Goal: Task Accomplishment & Management: Complete application form

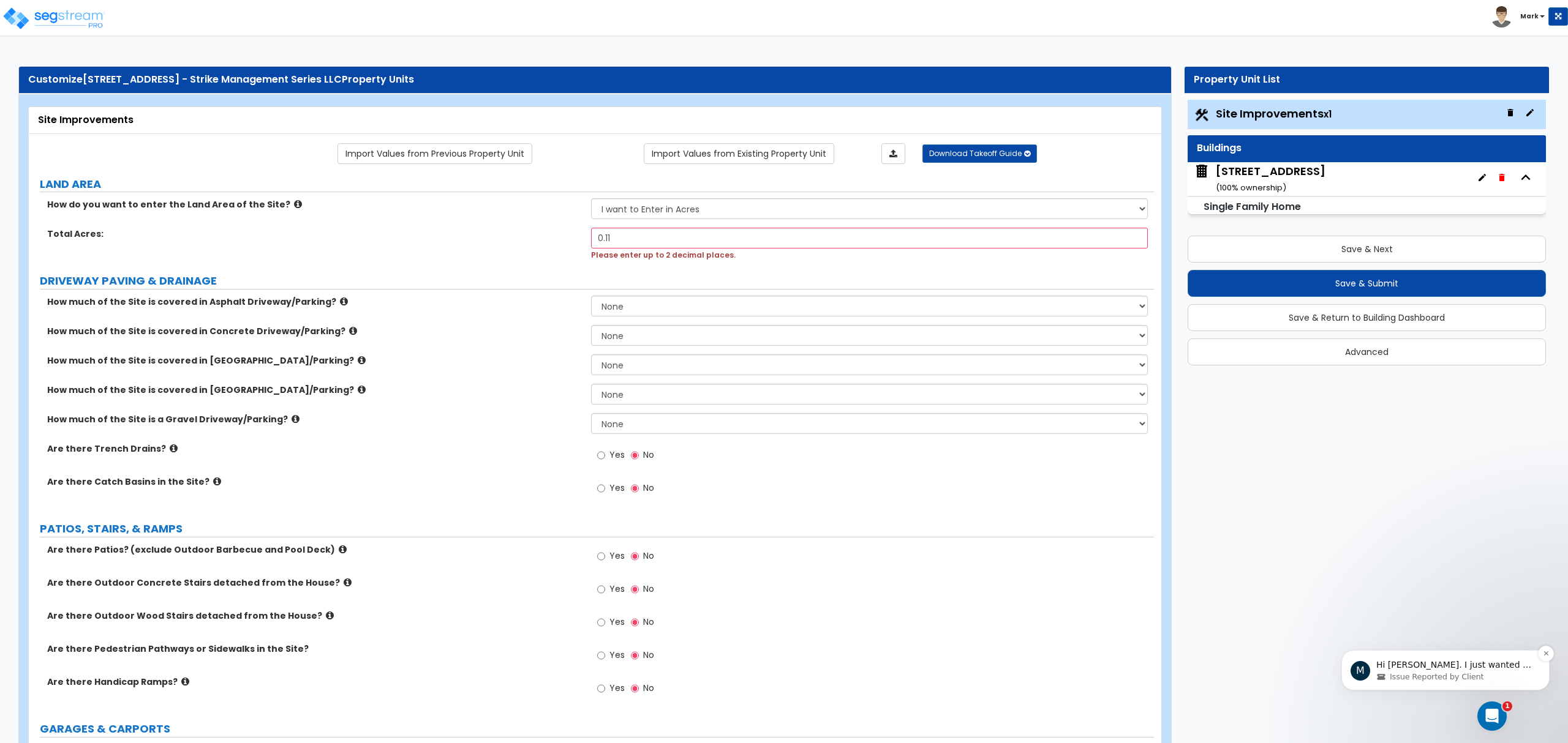
click at [1470, 671] on p "Hi [PERSON_NAME]. I just wanted to check in with you and see if you were able t…" at bounding box center [1455, 666] width 158 height 13
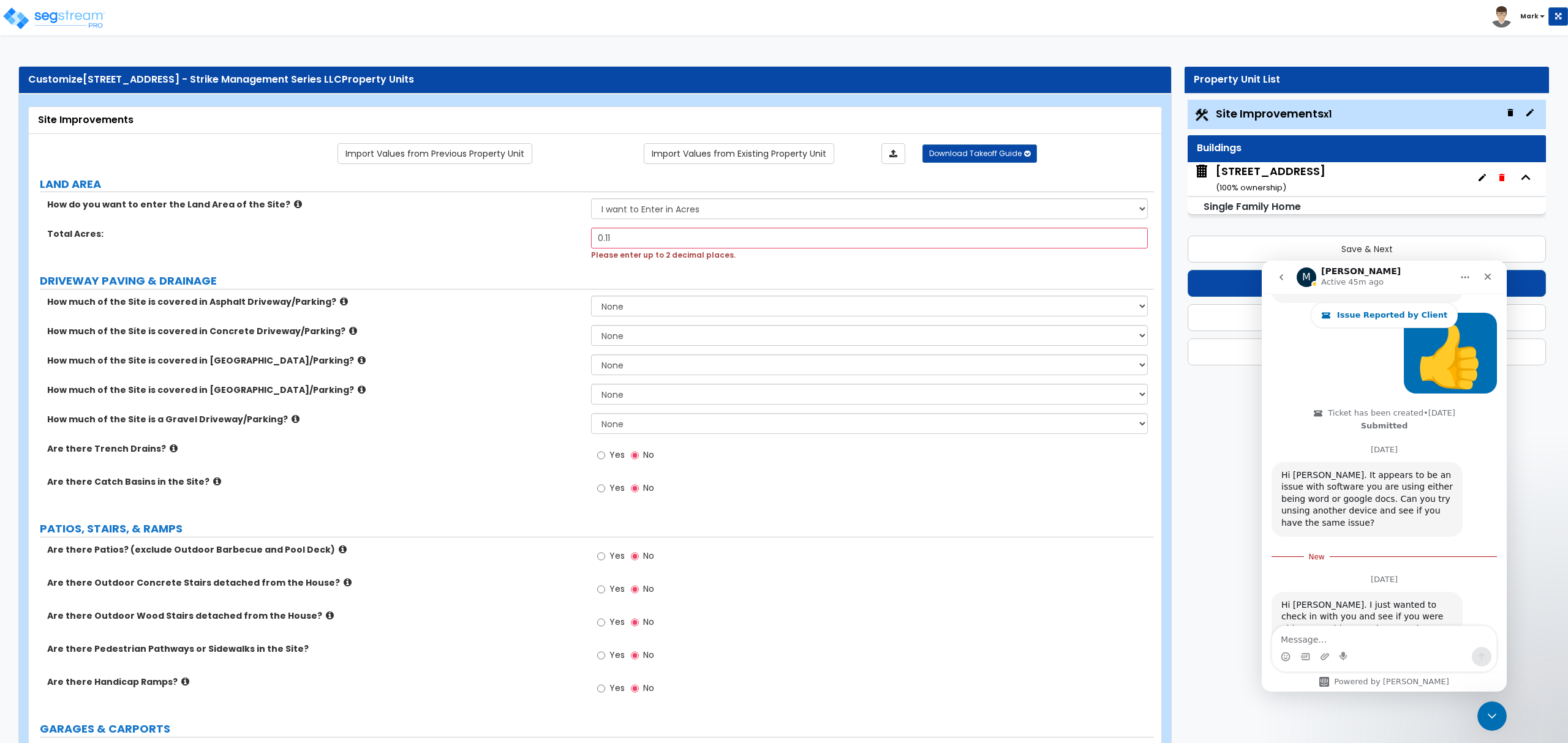
scroll to position [970, 0]
click at [1426, 642] on textarea "Message…" at bounding box center [1384, 636] width 224 height 21
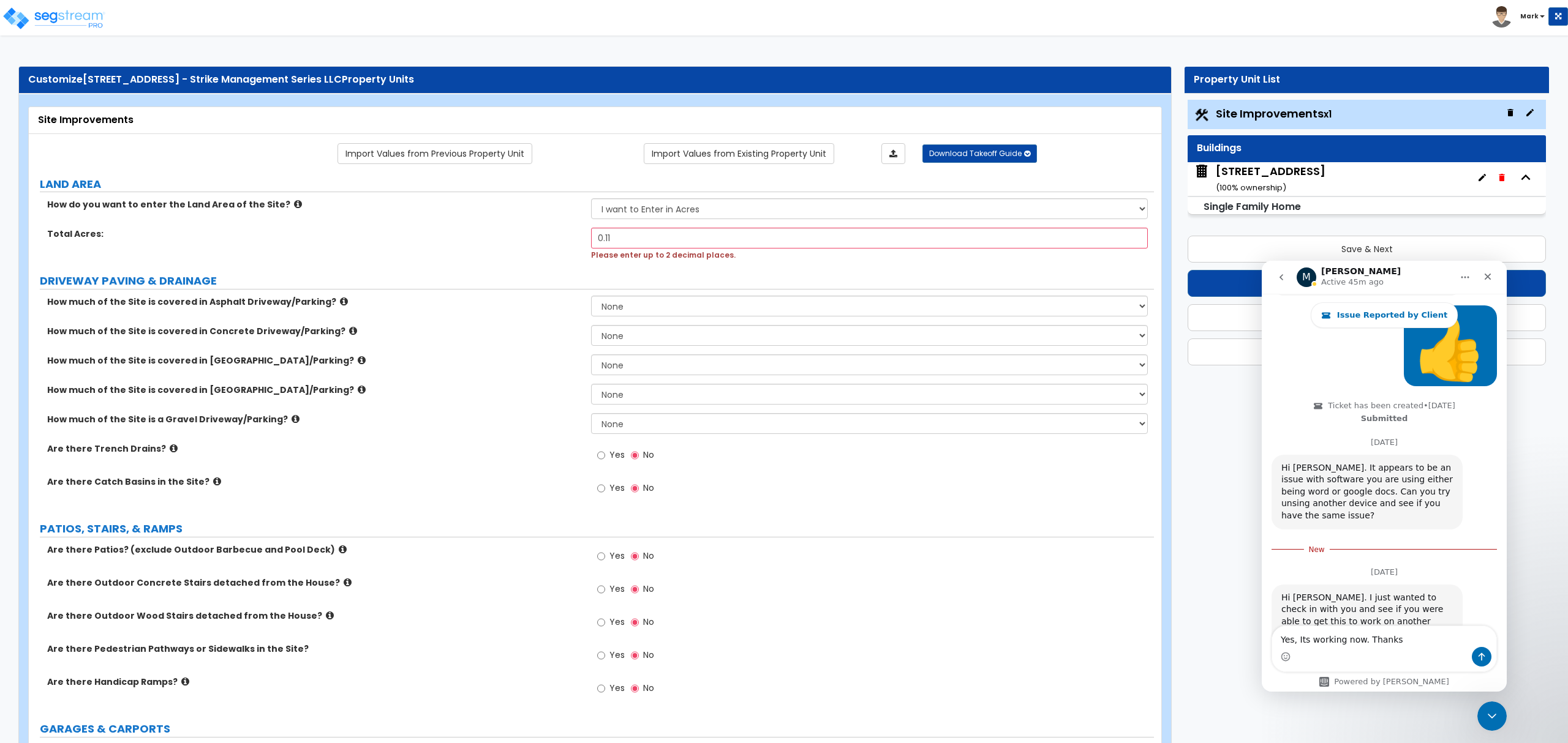
type textarea "Yes, Its working now. Thanks"
click at [1473, 653] on button "Send a message…" at bounding box center [1482, 657] width 20 height 20
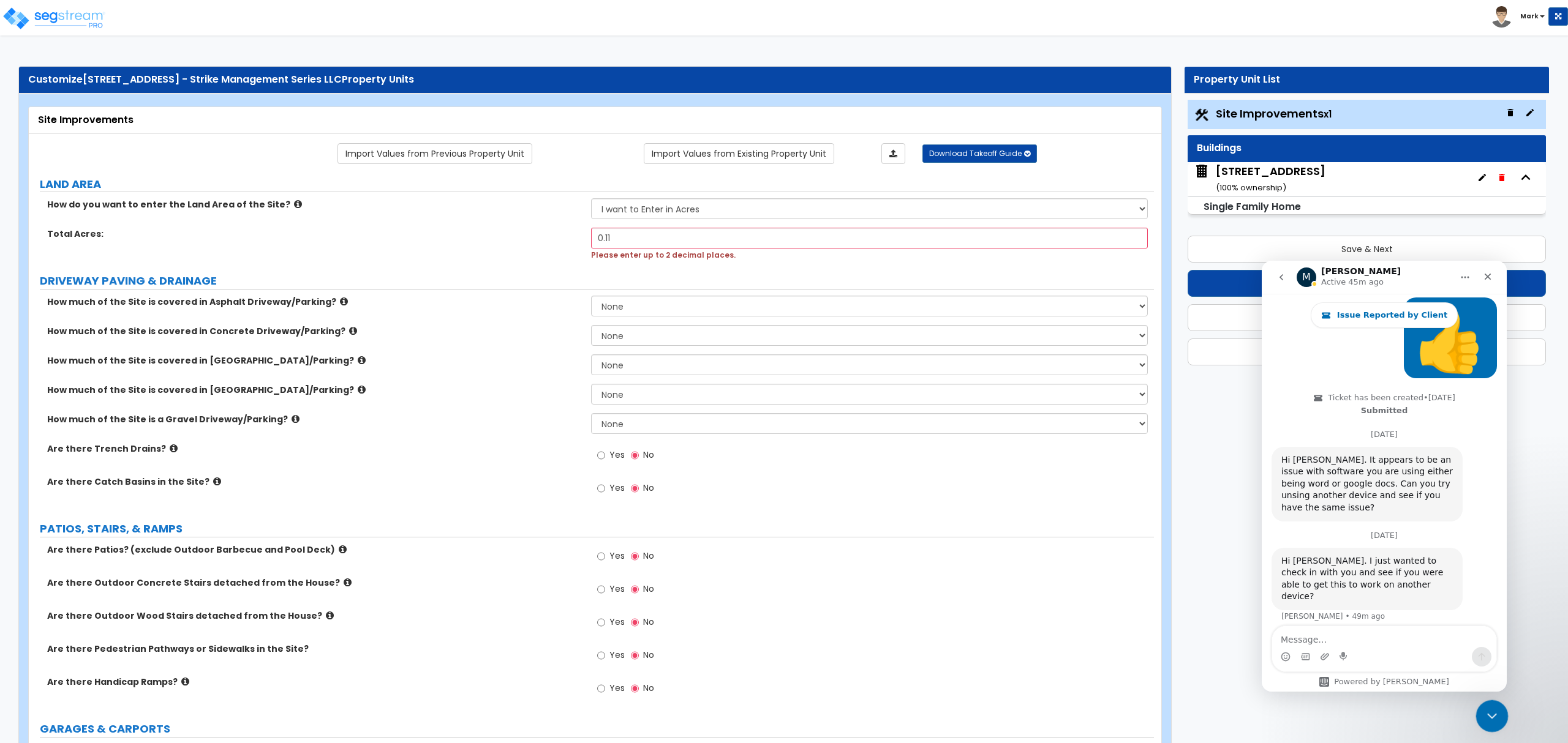
click at [1489, 718] on icon "Close Intercom Messenger" at bounding box center [1490, 715] width 15 height 15
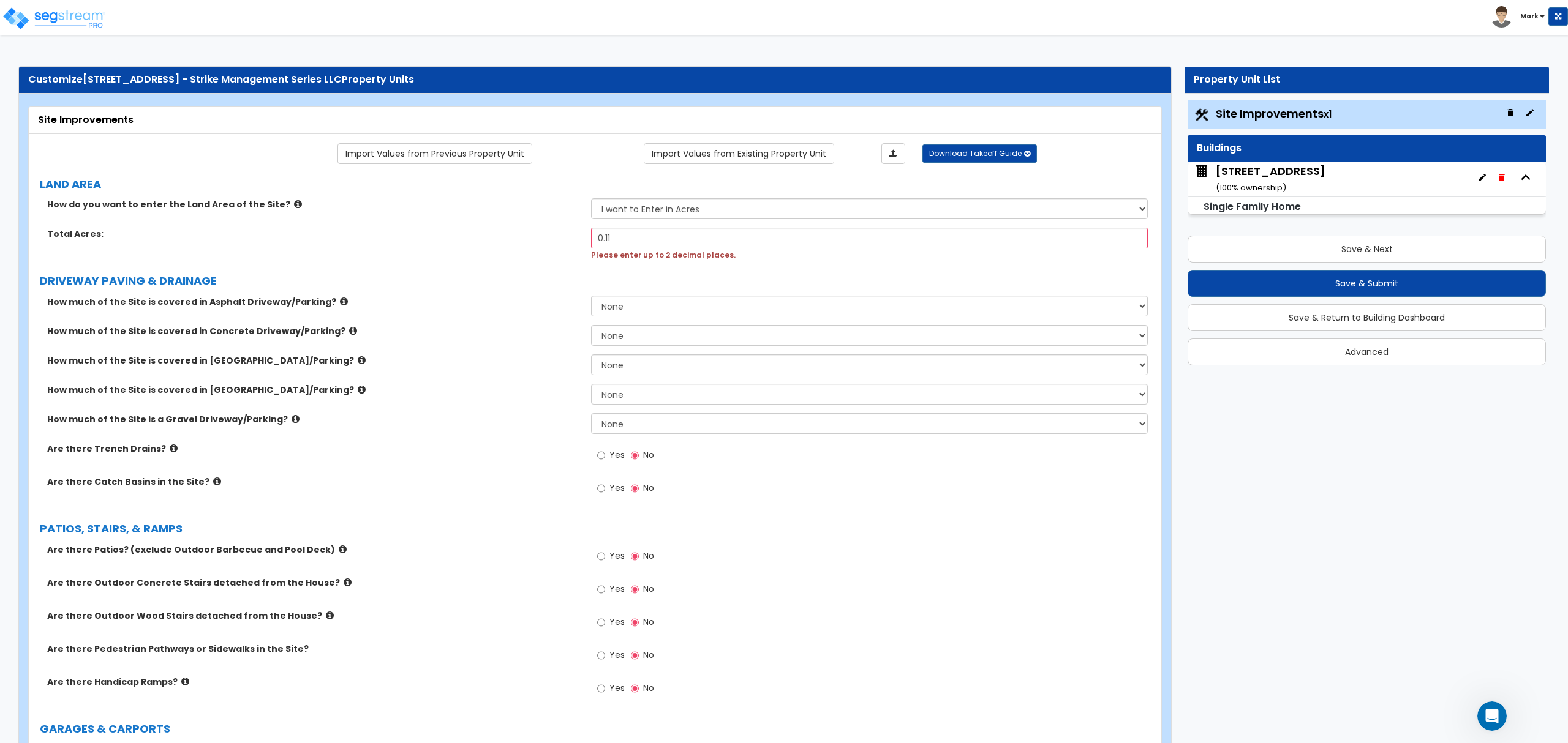
scroll to position [977, 0]
click at [638, 298] on select "None I want to Enter an Approximate Percentage I want to Enter the Square Foota…" at bounding box center [870, 305] width 556 height 21
click at [450, 348] on div "How much of the Site is covered in Concrete Driveway/Parking? None I want to En…" at bounding box center [591, 340] width 1125 height 29
click at [628, 338] on select "None I want to Enter an Approximate Percentage I want to Enter the Square Foota…" at bounding box center [870, 335] width 556 height 21
select select "2"
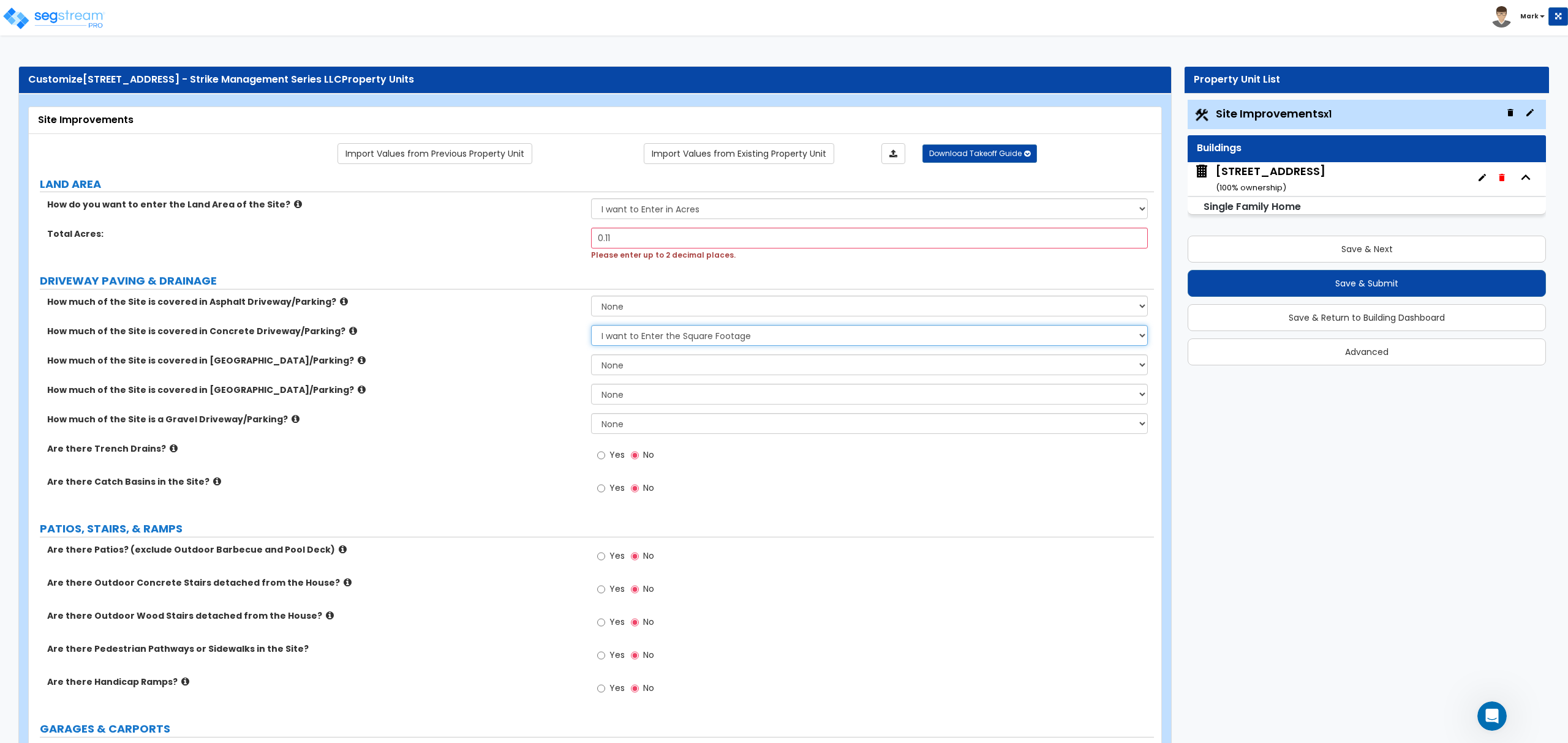
click at [592, 326] on select "None I want to Enter an Approximate Percentage I want to Enter the Square Foota…" at bounding box center [870, 335] width 556 height 21
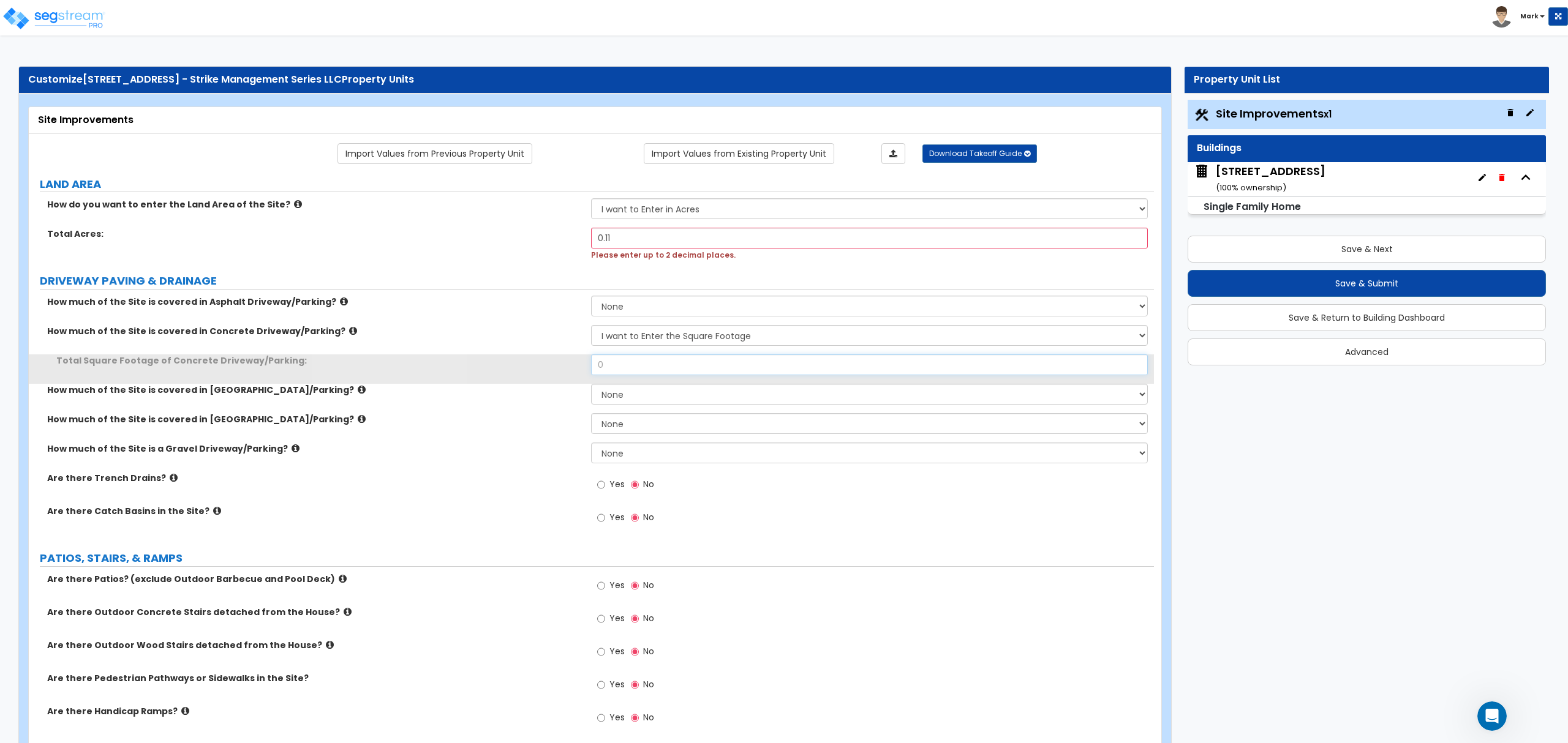
click at [655, 366] on input "0" at bounding box center [870, 364] width 556 height 21
type input "655"
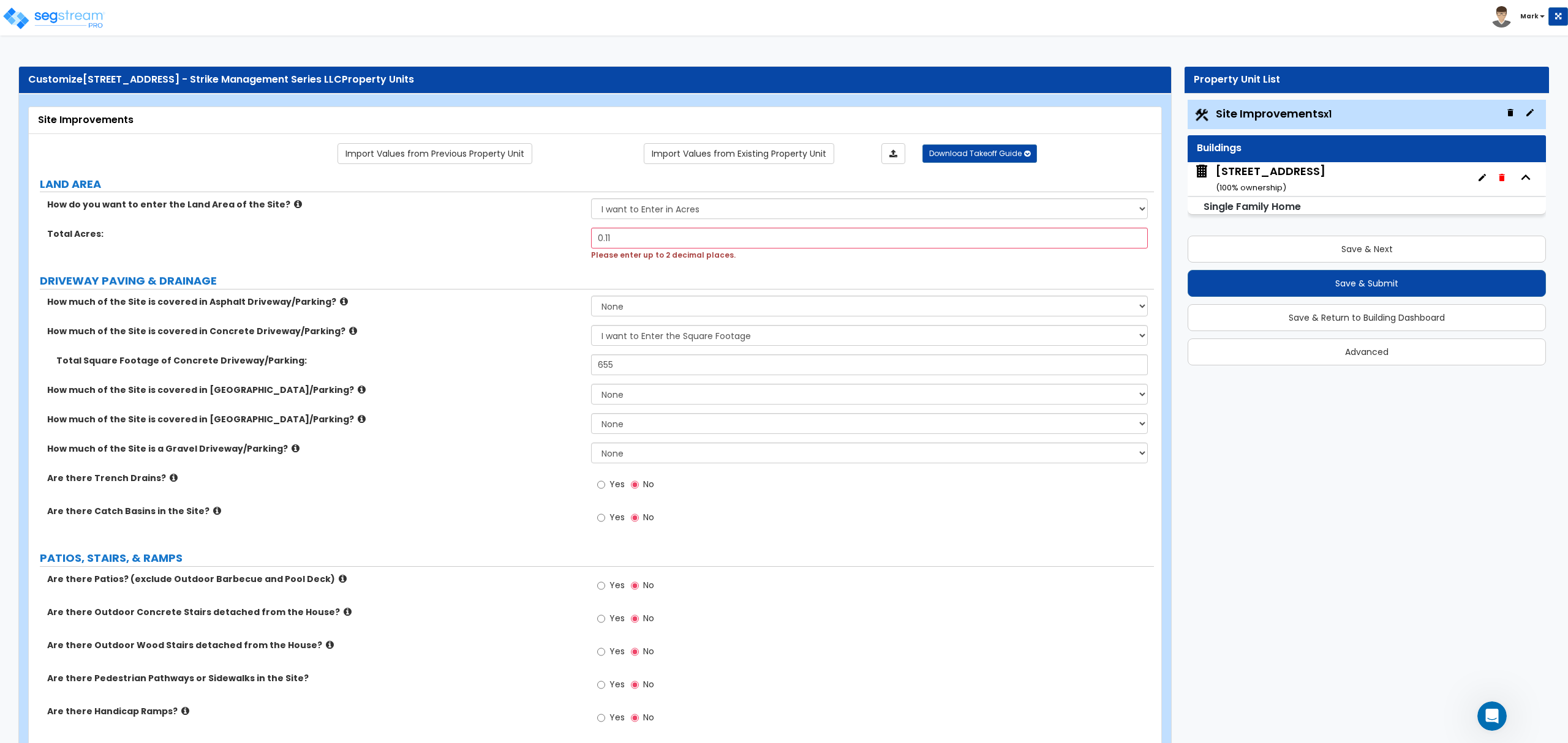
click at [446, 408] on div "How much of the Site is covered in [GEOGRAPHIC_DATA]/Parking? None I want to En…" at bounding box center [591, 398] width 1125 height 29
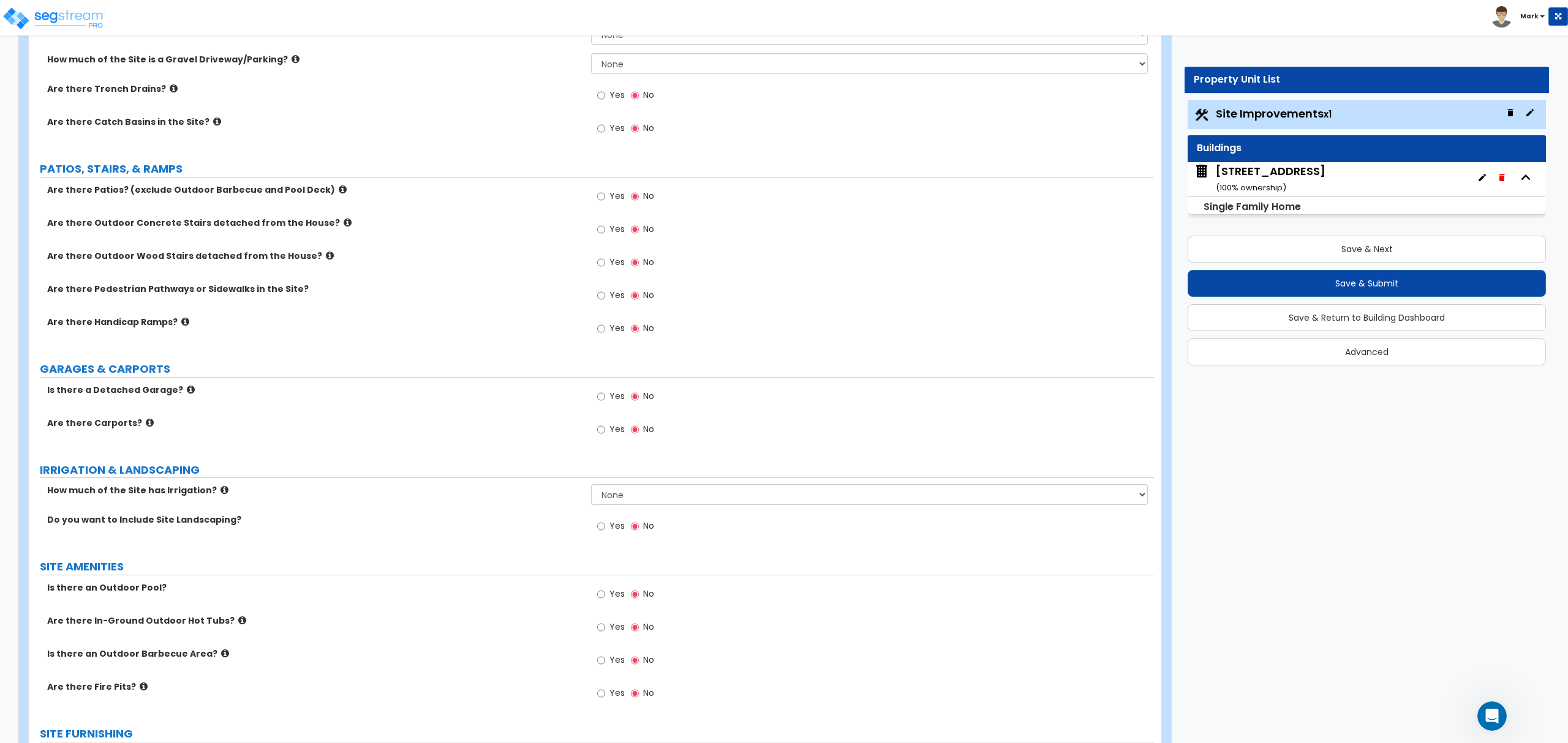
scroll to position [408, 0]
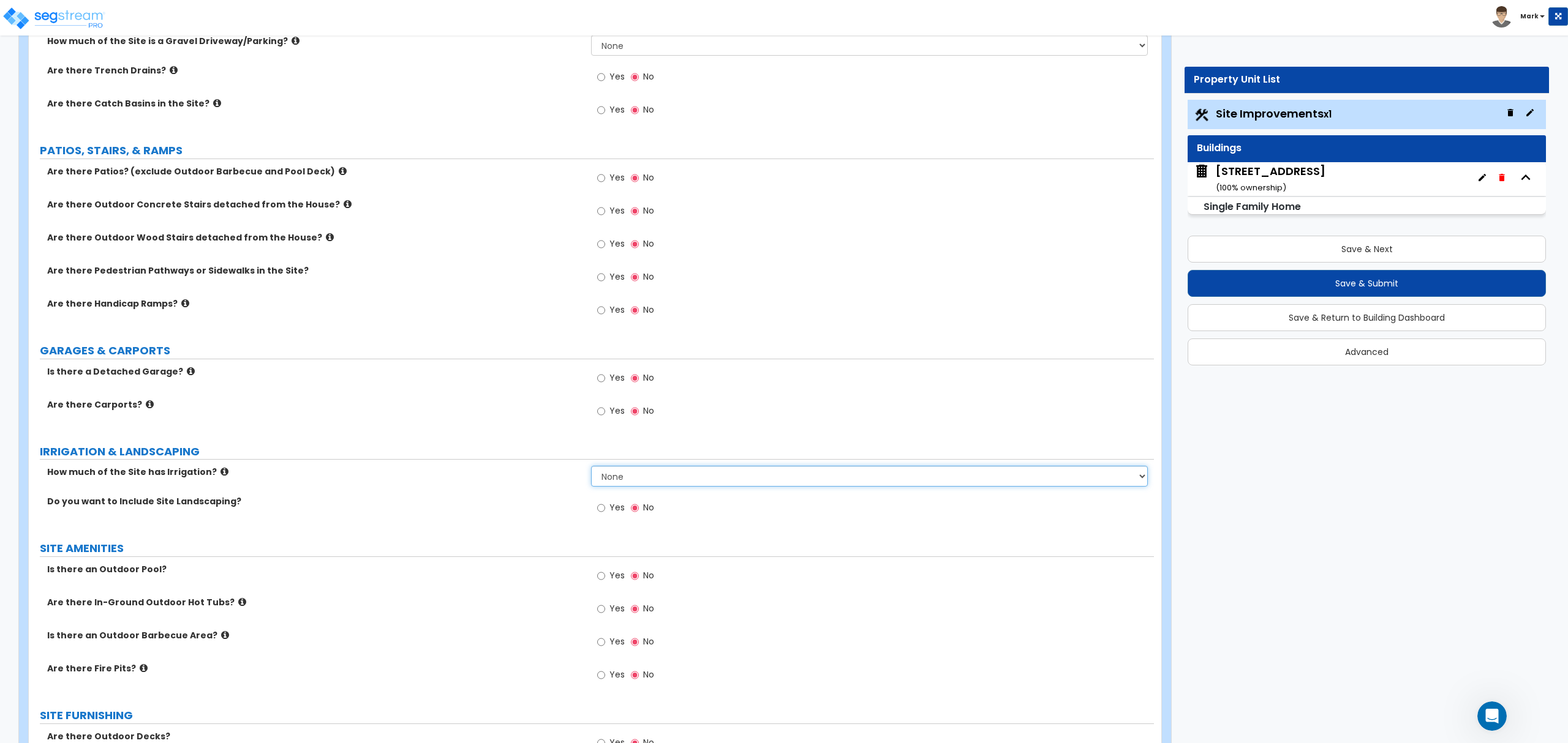
click at [604, 469] on select "None I want to Enter an Approximate Percentage I want to Enter the Square Foota…" at bounding box center [870, 476] width 556 height 21
select select "2"
click at [592, 468] on select "None I want to Enter an Approximate Percentage I want to Enter the Square Foota…" at bounding box center [870, 476] width 556 height 21
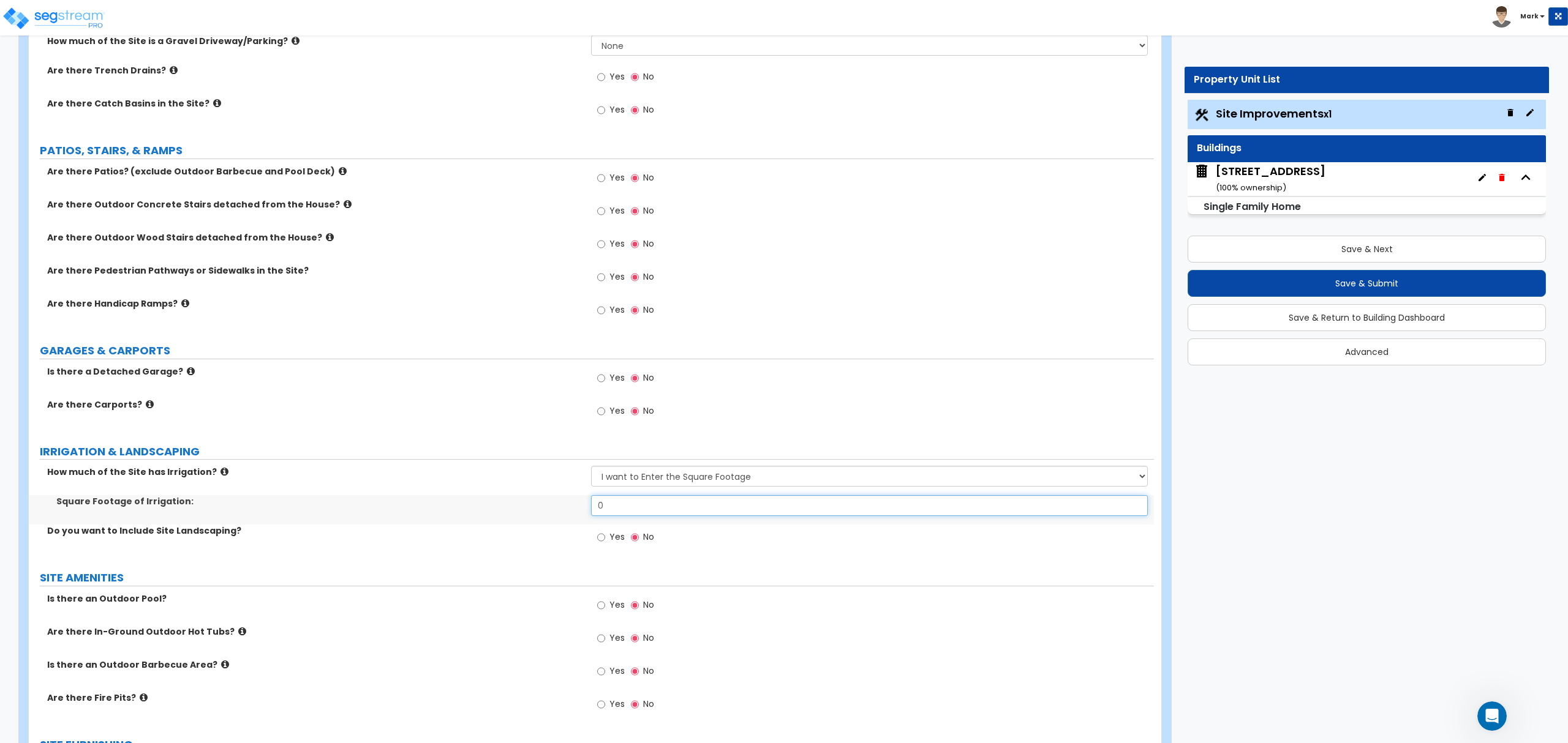
click at [642, 510] on input "0" at bounding box center [870, 505] width 556 height 21
type input "2,386"
click at [374, 520] on div "Square Footage of Irrigation: 2,386" at bounding box center [591, 510] width 1125 height 29
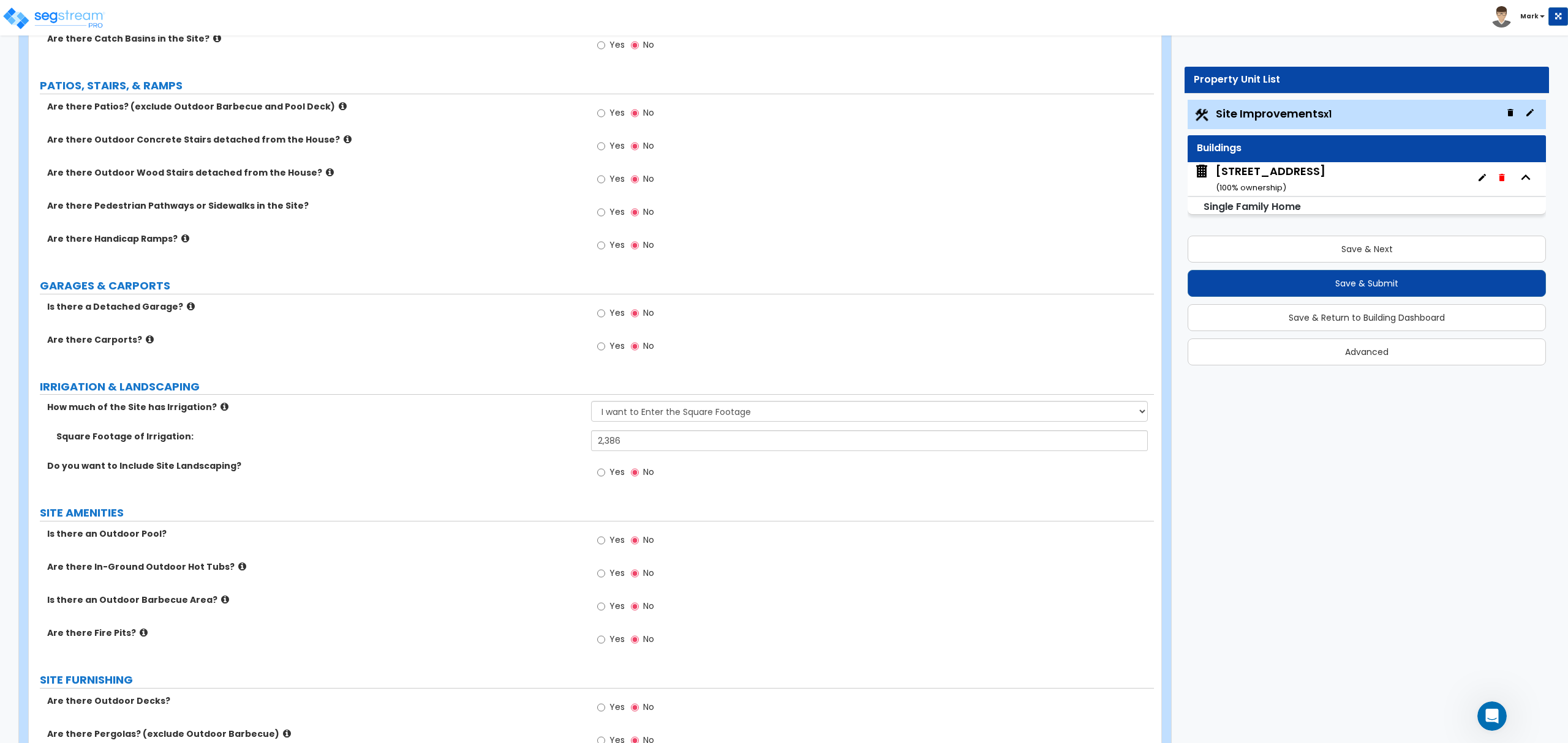
scroll to position [572, 0]
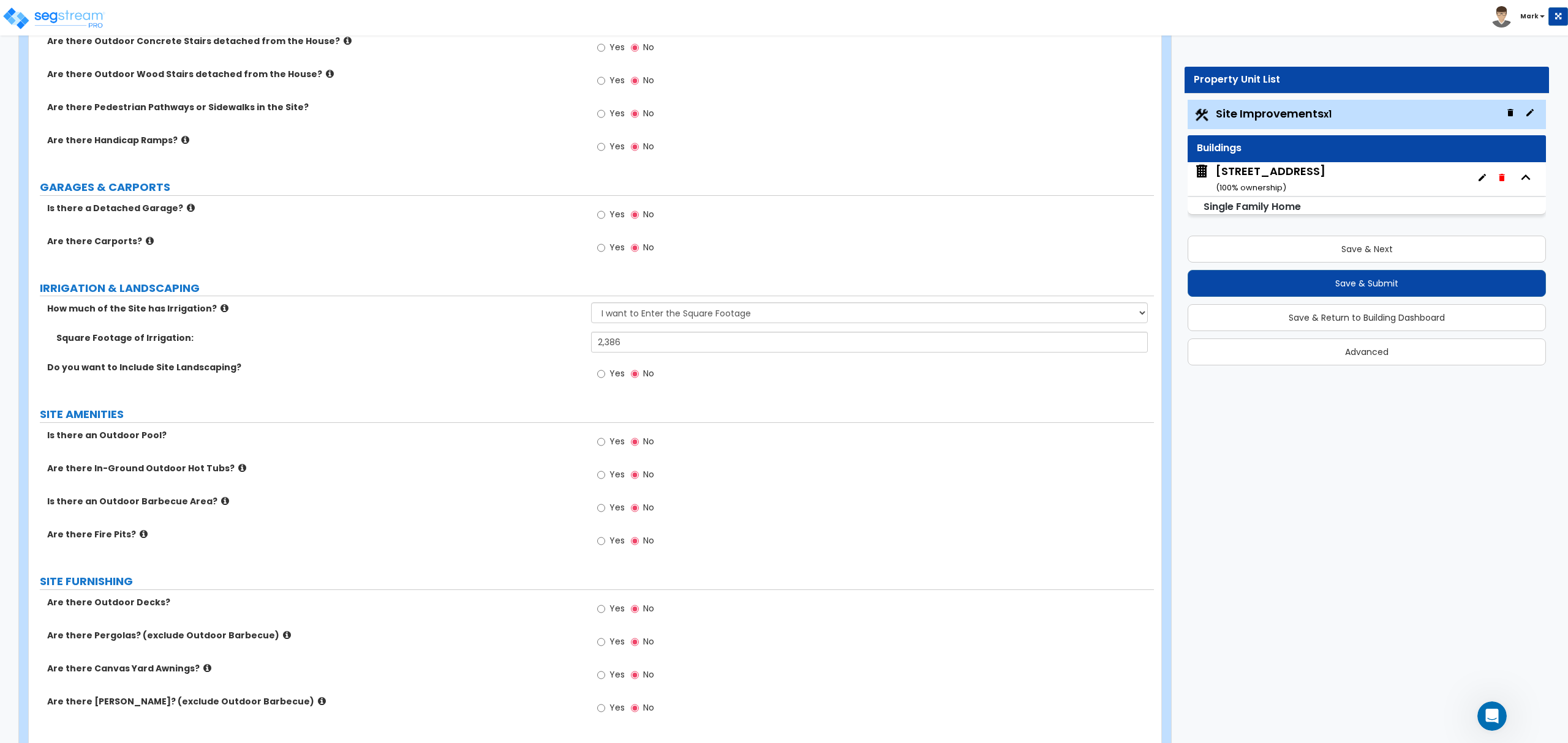
click at [611, 378] on span "Yes" at bounding box center [617, 373] width 16 height 13
click at [605, 378] on input "Yes" at bounding box center [601, 374] width 8 height 14
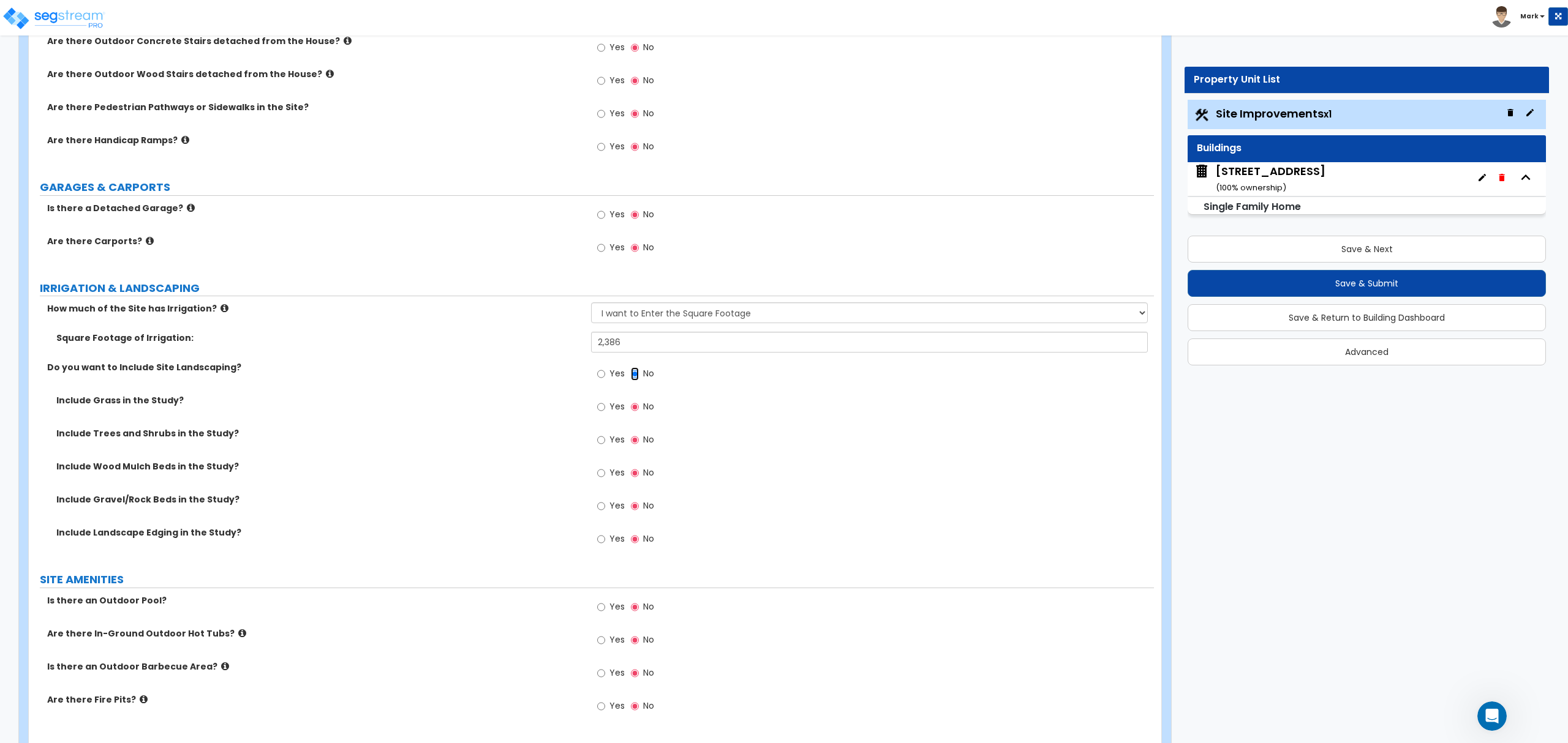
click at [633, 377] on input "No" at bounding box center [635, 374] width 8 height 14
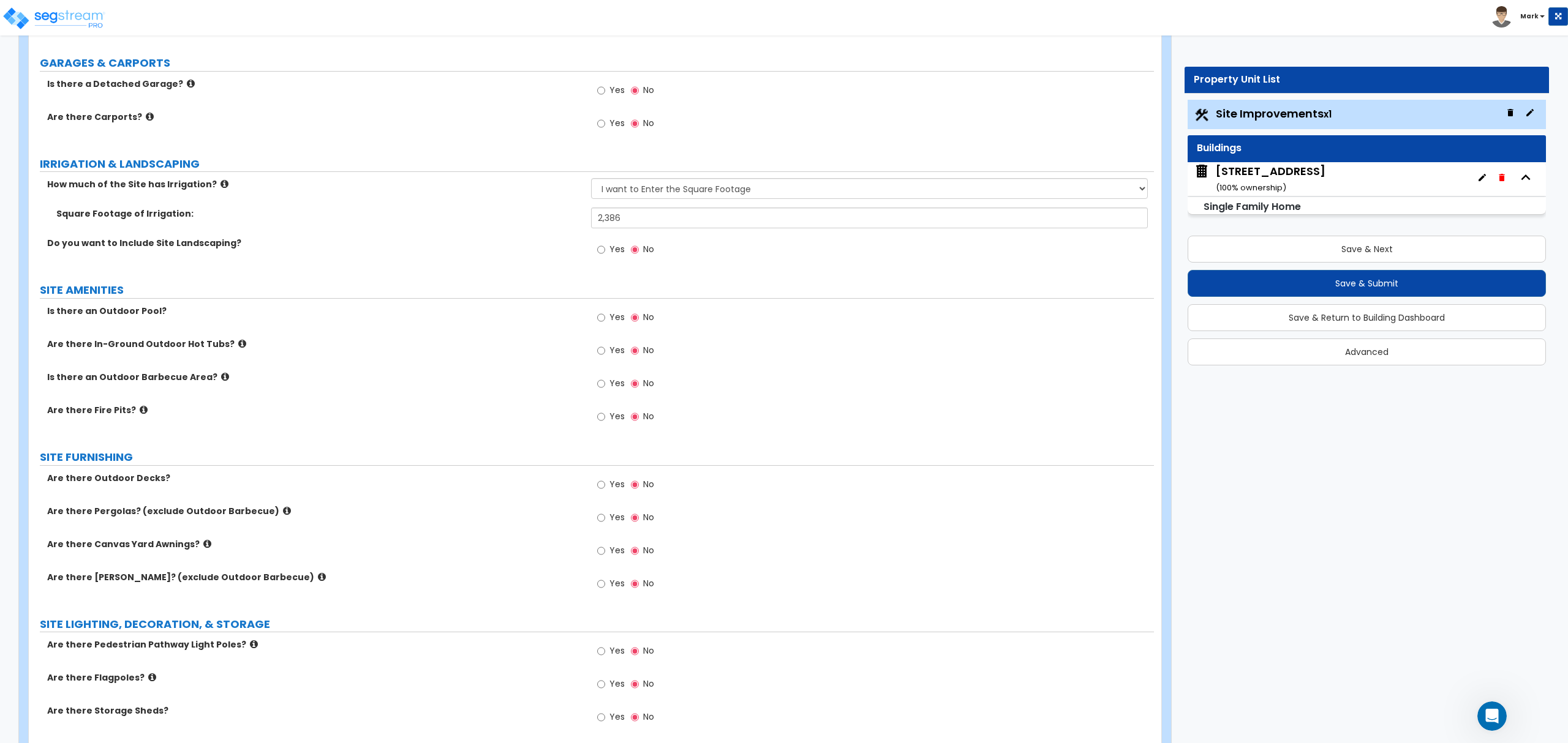
scroll to position [489, 0]
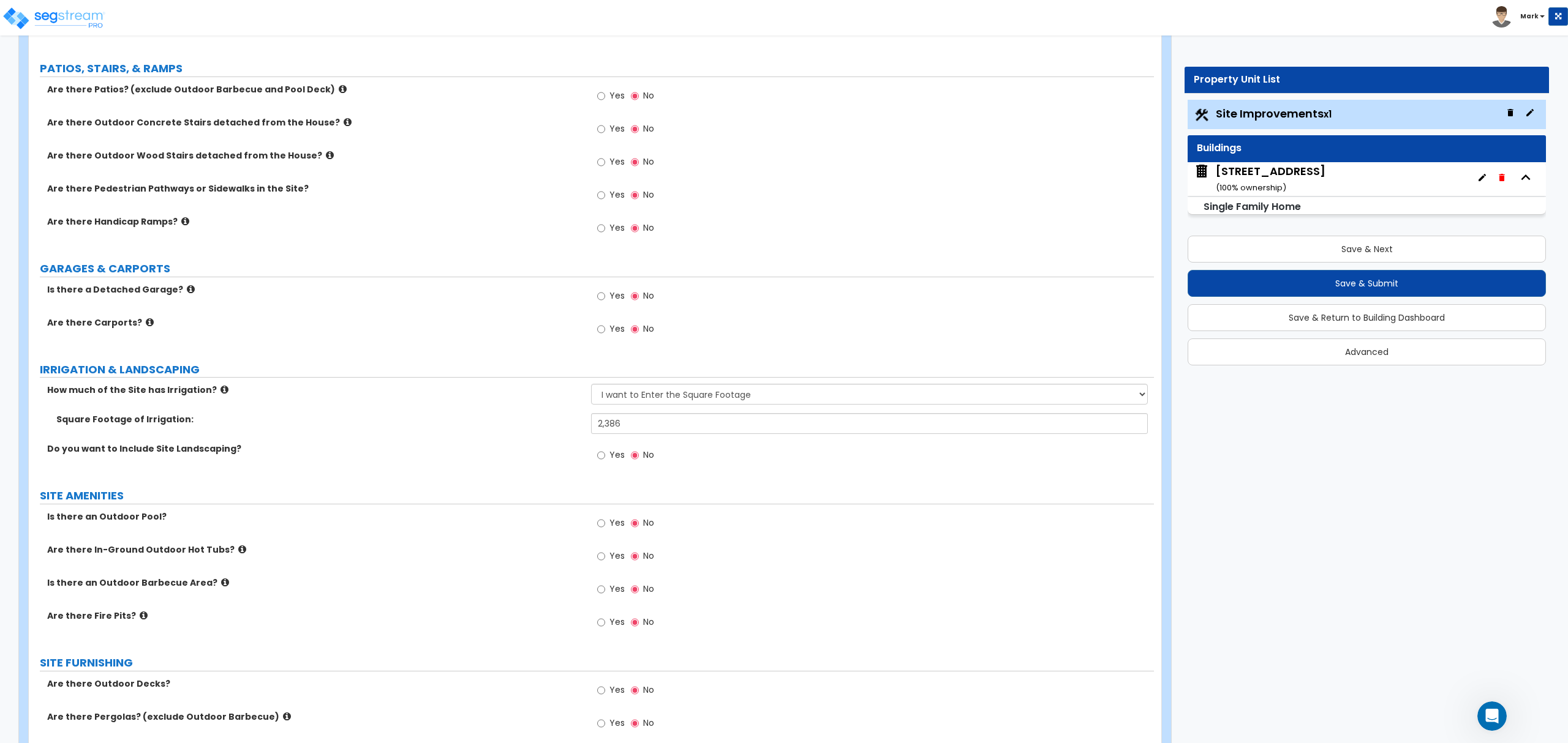
click at [606, 466] on label "Yes" at bounding box center [611, 456] width 27 height 21
click at [605, 462] on input "Yes" at bounding box center [601, 456] width 8 height 14
click at [613, 493] on span "Yes" at bounding box center [617, 488] width 16 height 13
click at [605, 493] on input "Yes" at bounding box center [601, 488] width 8 height 14
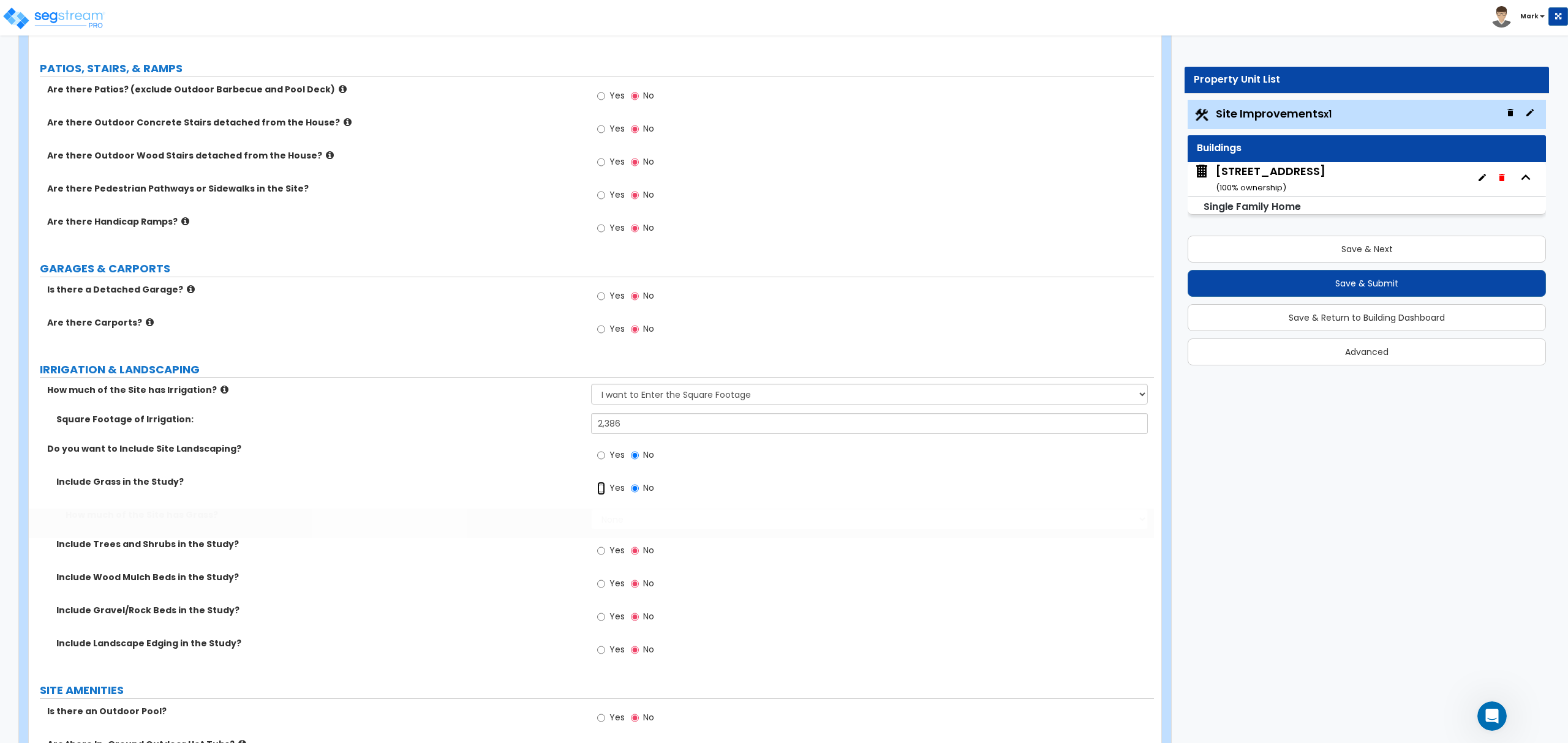
radio input "true"
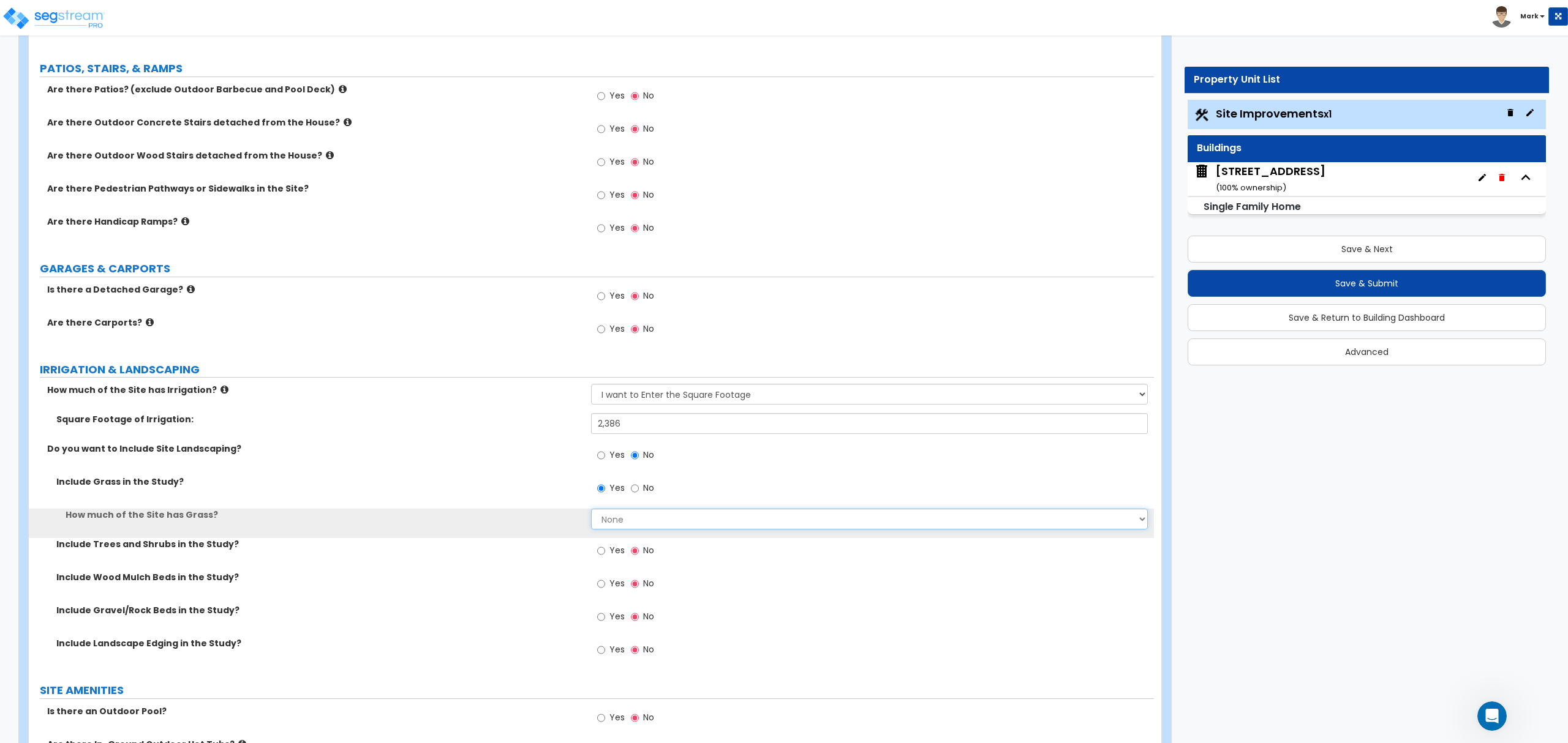
click at [626, 513] on select "None I want to Enter an Approximate Percentage I want to Enter the Square Foota…" at bounding box center [870, 519] width 556 height 21
click at [626, 514] on select "None I want to Enter an Approximate Percentage I want to Enter the Square Foota…" at bounding box center [870, 519] width 556 height 21
drag, startPoint x: 652, startPoint y: 596, endPoint x: 649, endPoint y: 590, distance: 6.7
click at [652, 596] on label "No" at bounding box center [642, 584] width 24 height 21
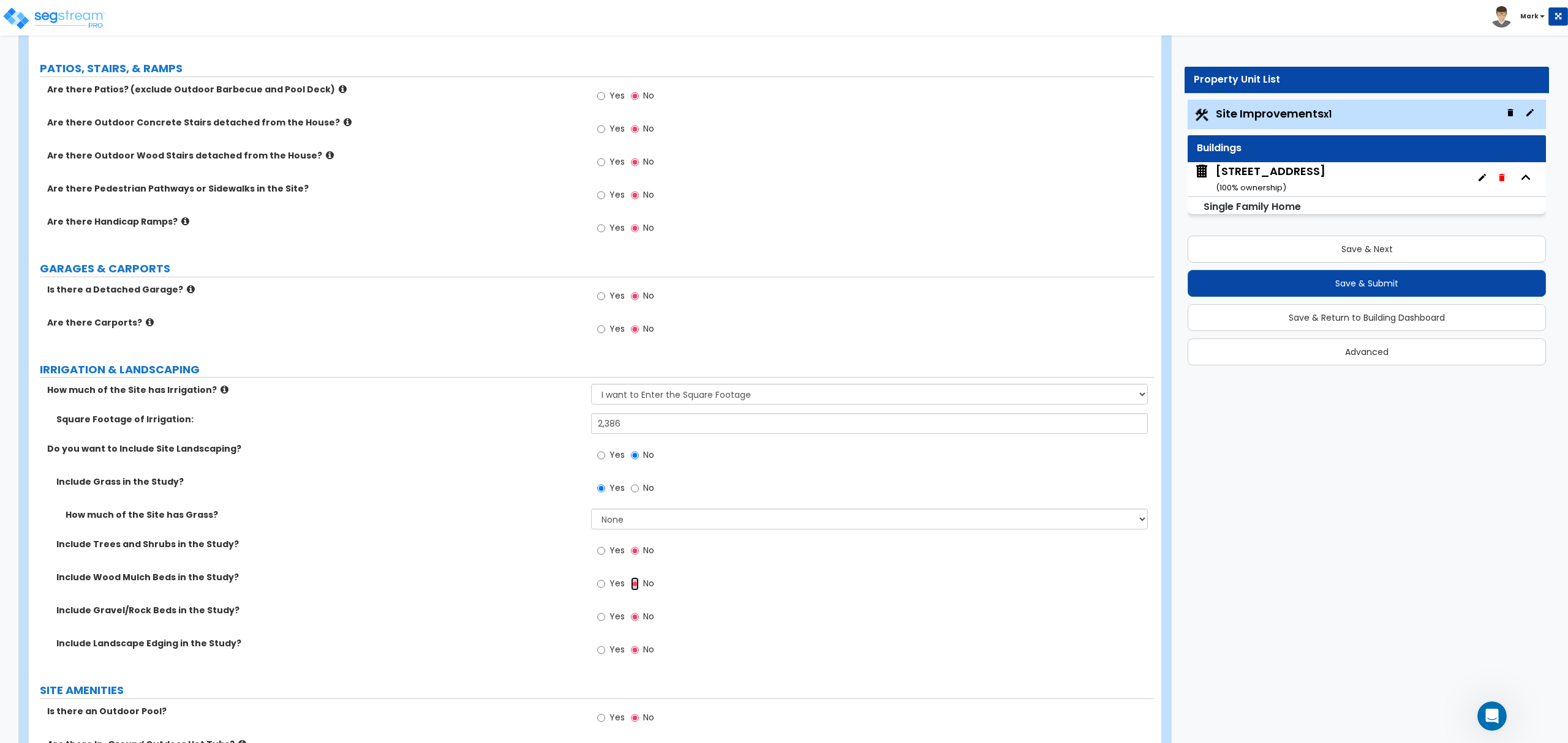
click at [639, 591] on input "No" at bounding box center [635, 584] width 8 height 14
click at [636, 513] on select "None I want to Enter an Approximate Percentage I want to Enter the Square Foota…" at bounding box center [870, 519] width 556 height 21
select select "2"
click at [592, 511] on select "None I want to Enter an Approximate Percentage I want to Enter the Square Foota…" at bounding box center [870, 519] width 556 height 21
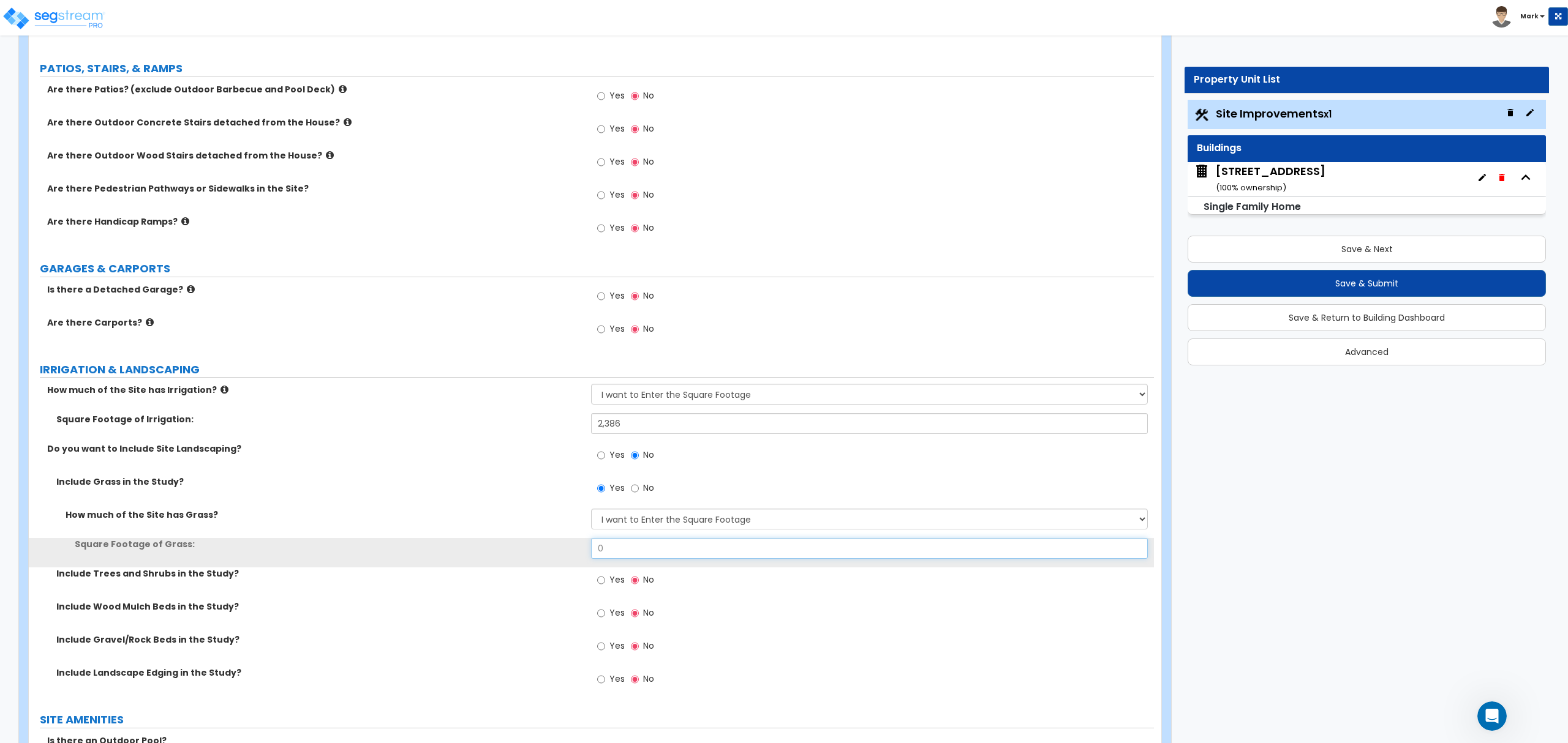
click at [653, 551] on input "0" at bounding box center [870, 548] width 556 height 21
click at [641, 547] on input "0" at bounding box center [870, 548] width 556 height 21
click at [642, 547] on input "0" at bounding box center [870, 548] width 556 height 21
type input "2,386"
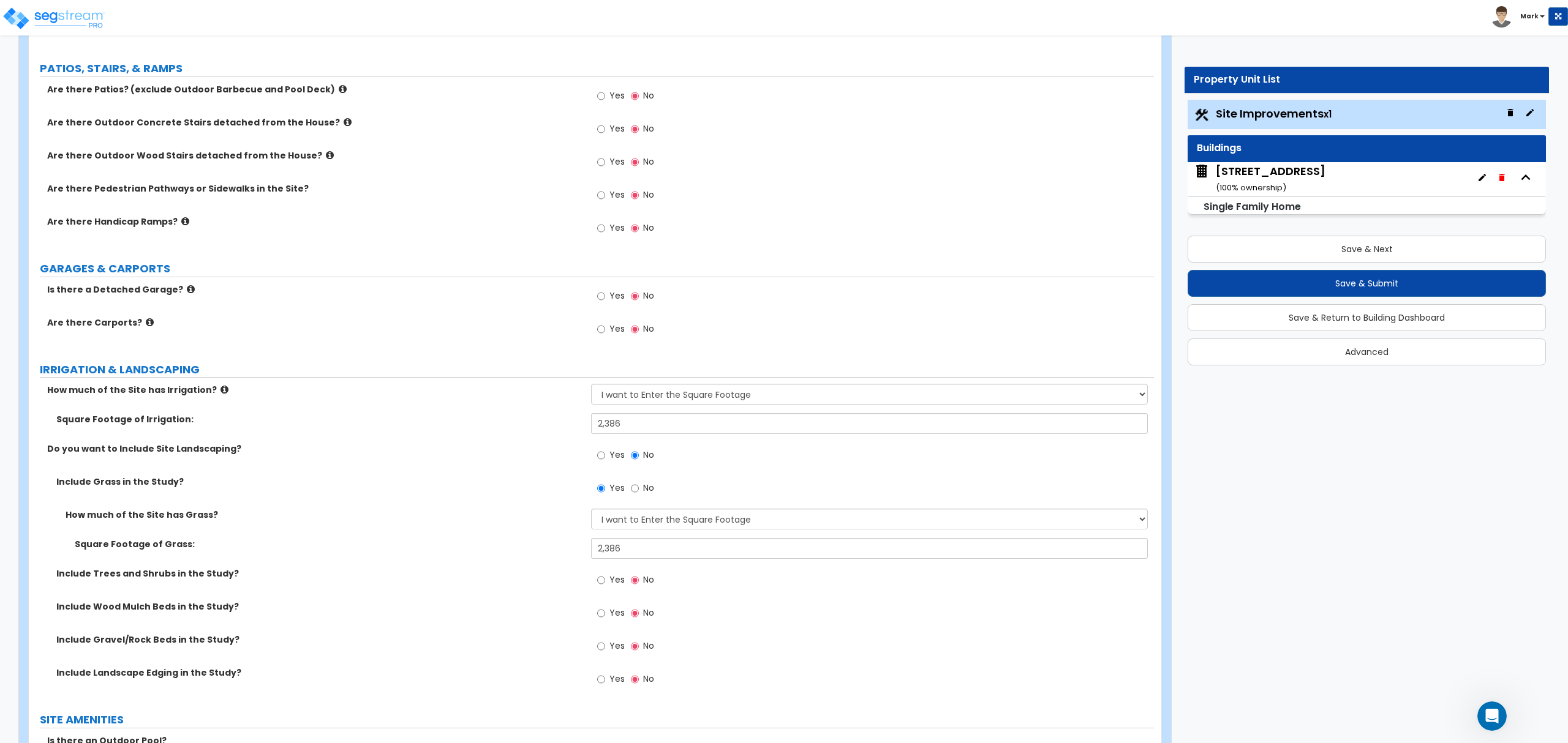
drag, startPoint x: 594, startPoint y: 686, endPoint x: 601, endPoint y: 683, distance: 7.6
click at [594, 686] on div "Yes No" at bounding box center [626, 680] width 70 height 28
click at [601, 683] on input "Yes" at bounding box center [601, 679] width 8 height 14
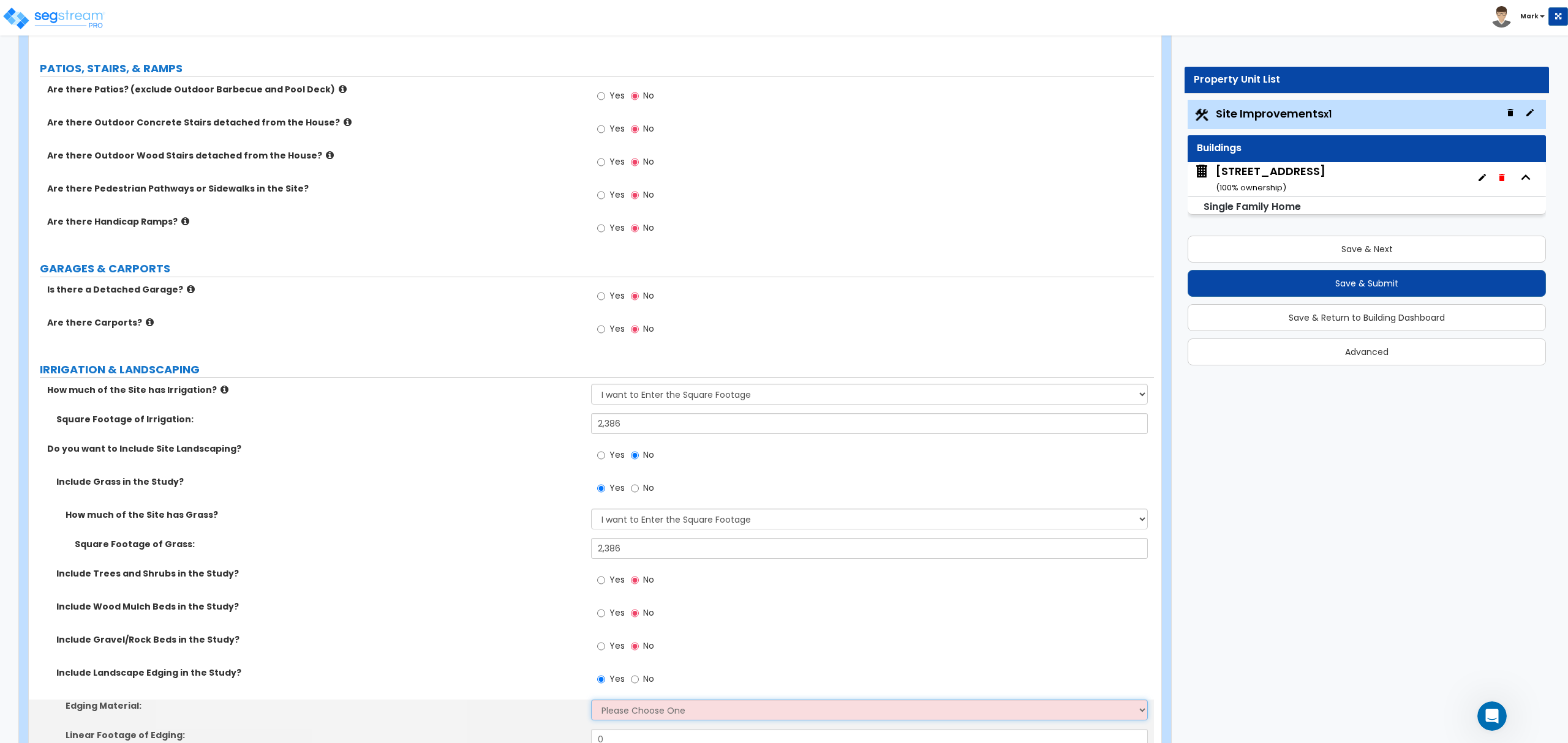
click at [629, 713] on select "Please Choose One Metal Brick Railroad Ties Concrete" at bounding box center [870, 710] width 556 height 21
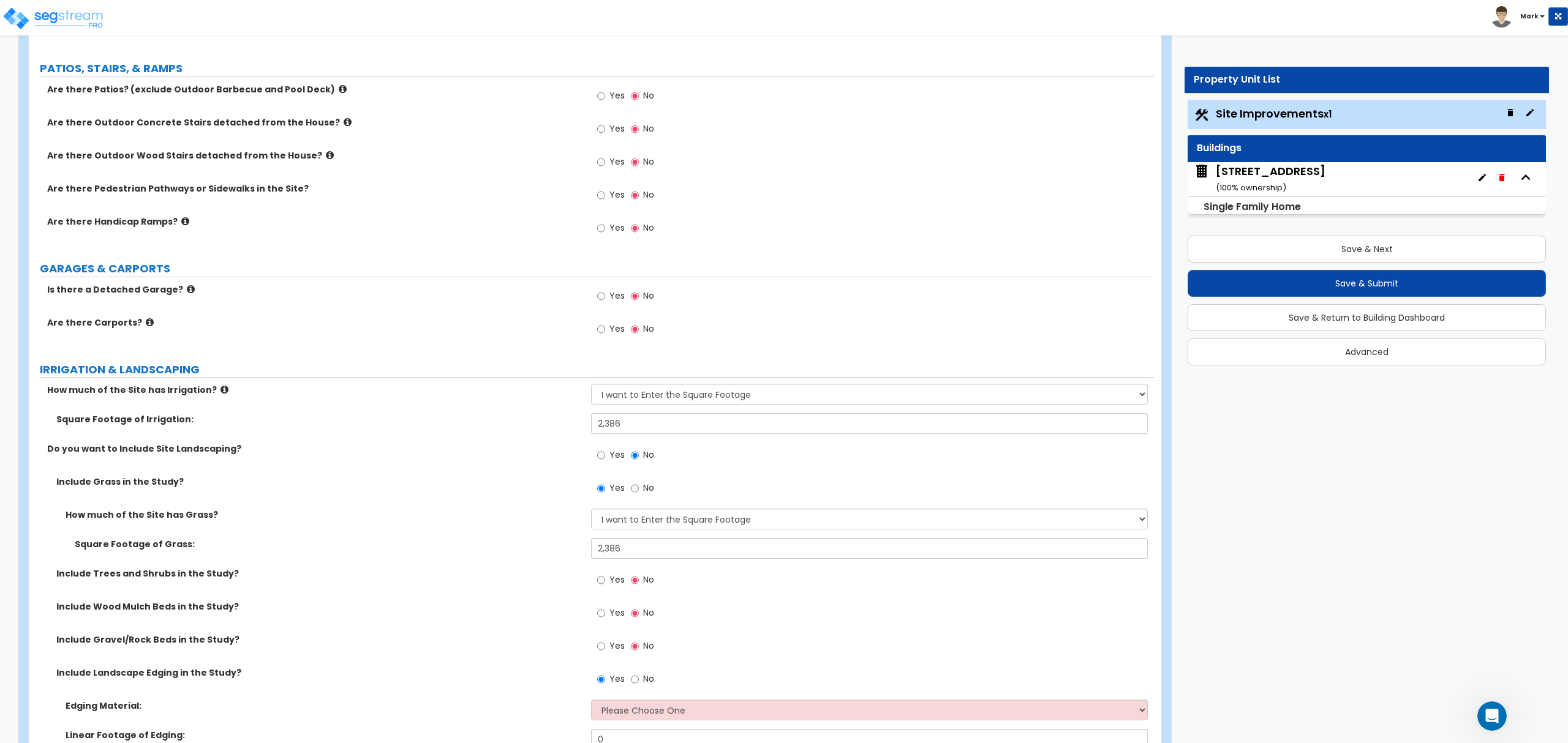
drag, startPoint x: 472, startPoint y: 665, endPoint x: 558, endPoint y: 674, distance: 86.5
click at [474, 665] on div "Include Gravel/Rock Beds in the Study? Yes No" at bounding box center [591, 650] width 1125 height 33
click at [636, 684] on input "No" at bounding box center [635, 679] width 8 height 14
radio input "false"
radio input "true"
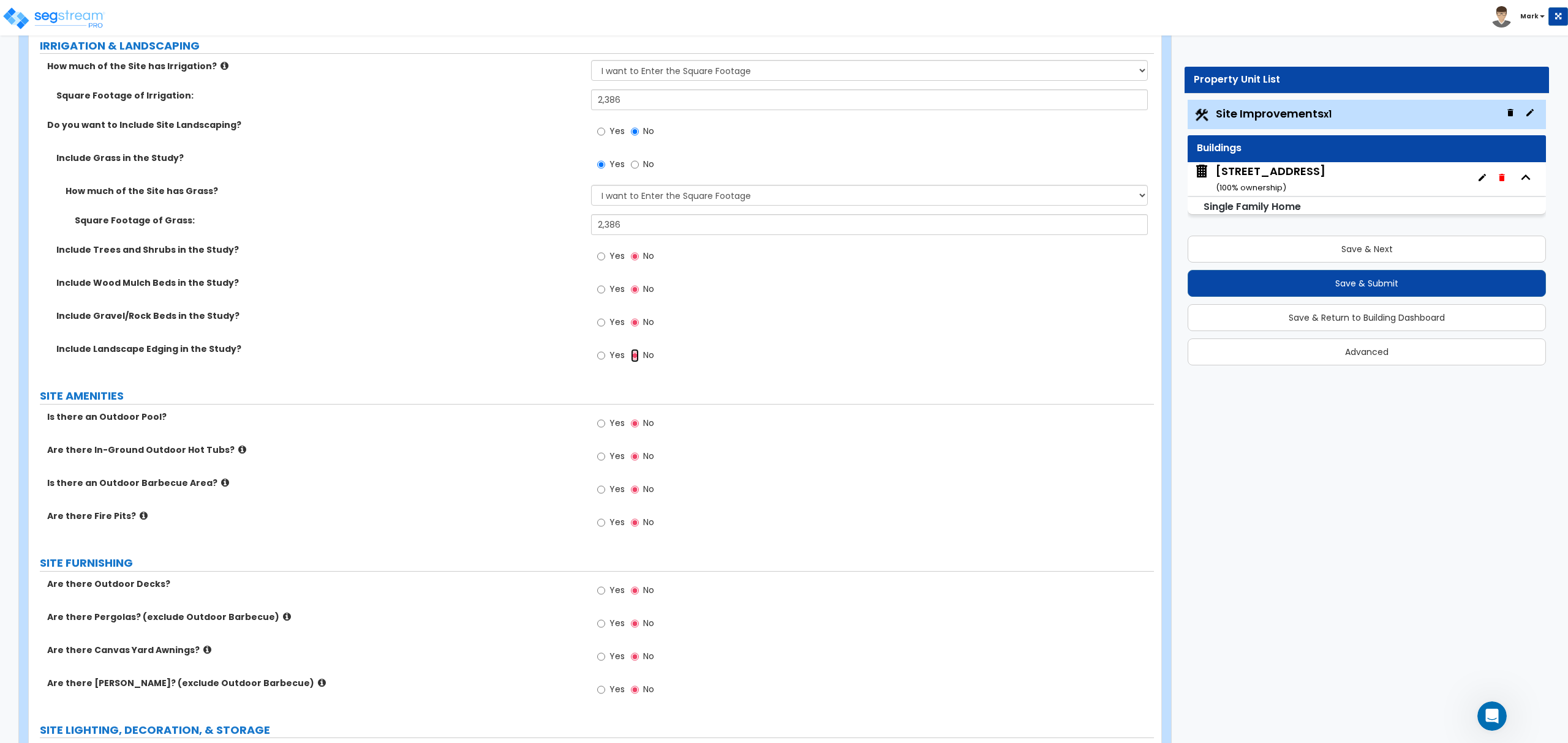
scroll to position [816, 0]
click at [1497, 708] on div "Open Intercom Messenger" at bounding box center [1490, 714] width 40 height 40
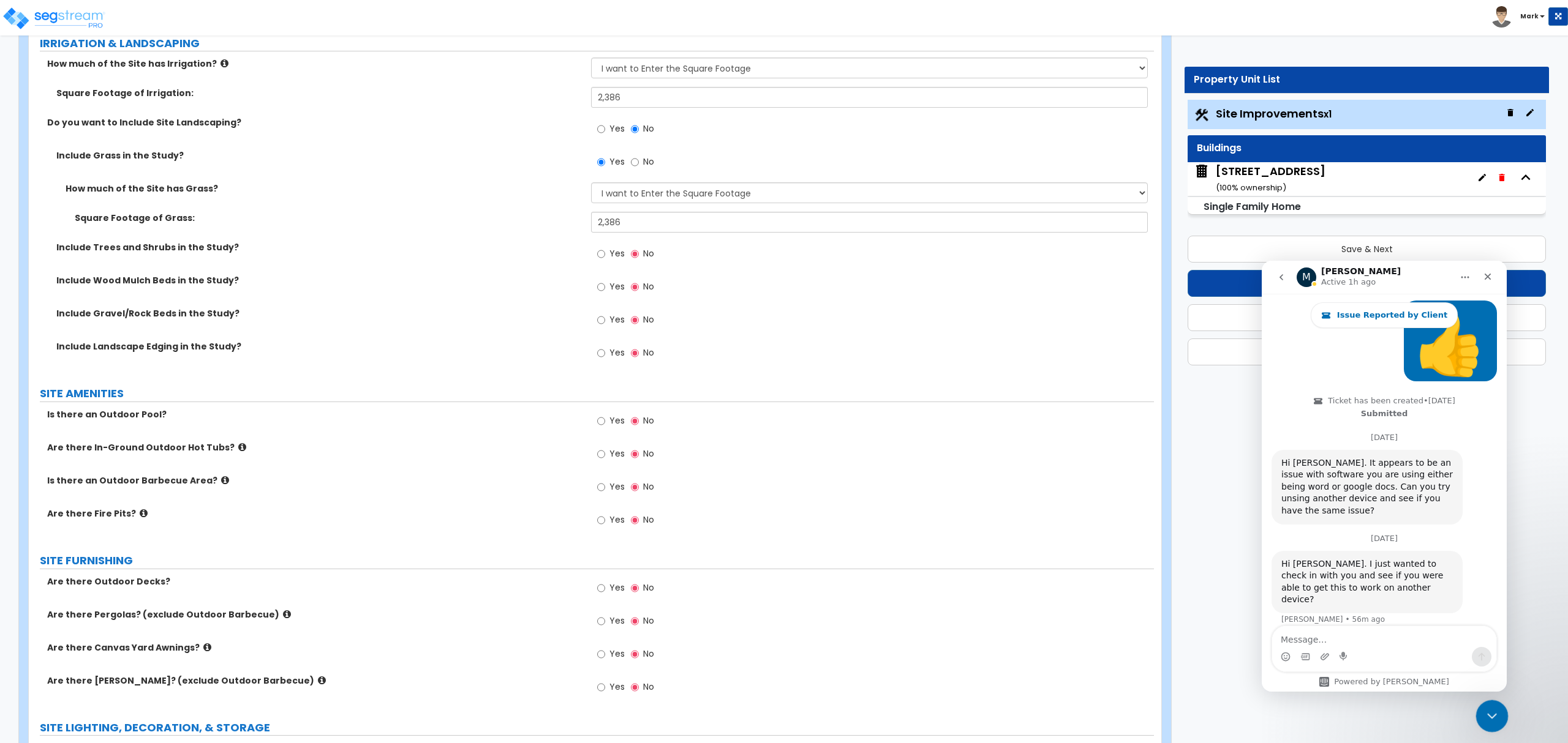
scroll to position [978, 0]
click at [1497, 708] on icon "Close Intercom Messenger" at bounding box center [1490, 715] width 15 height 15
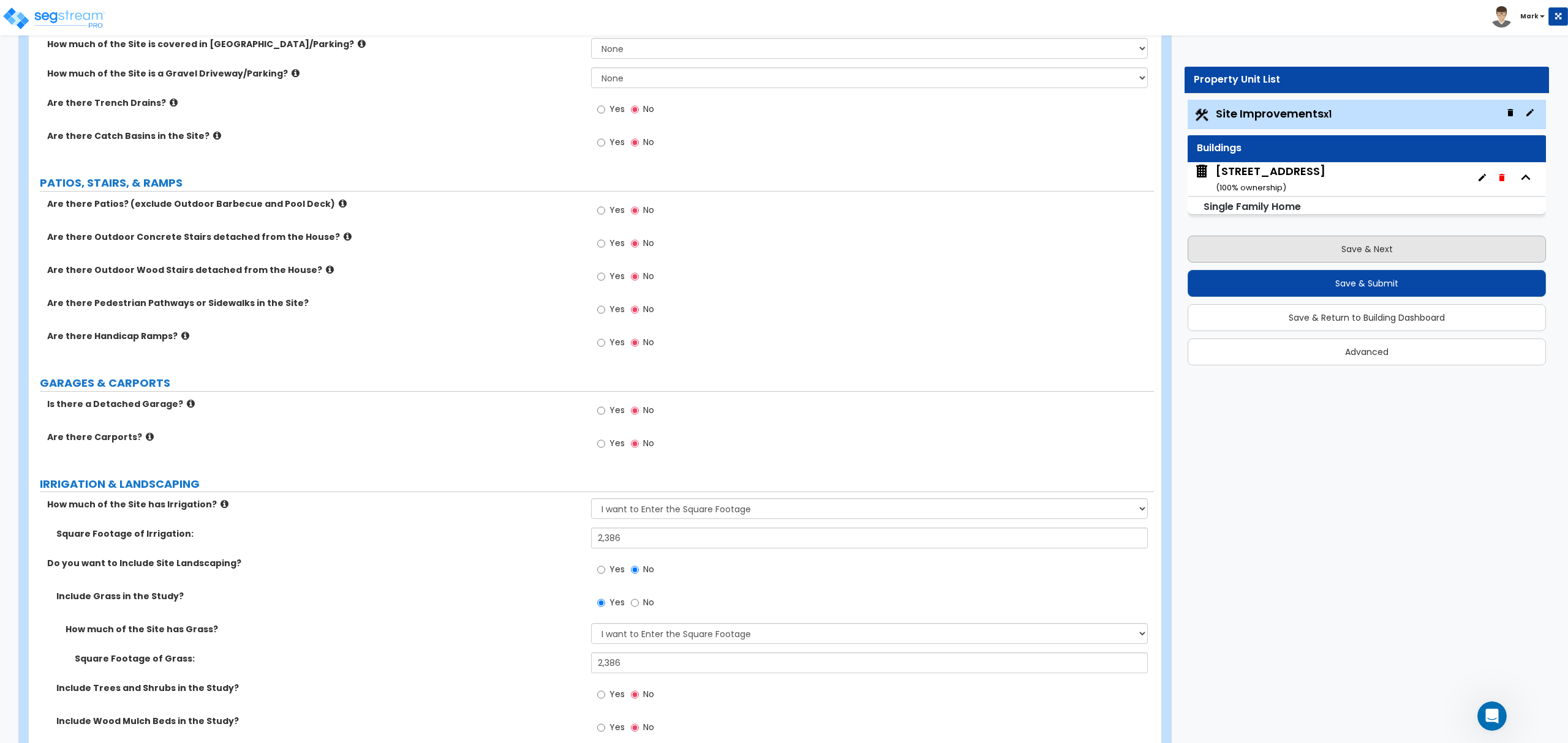
scroll to position [245, 0]
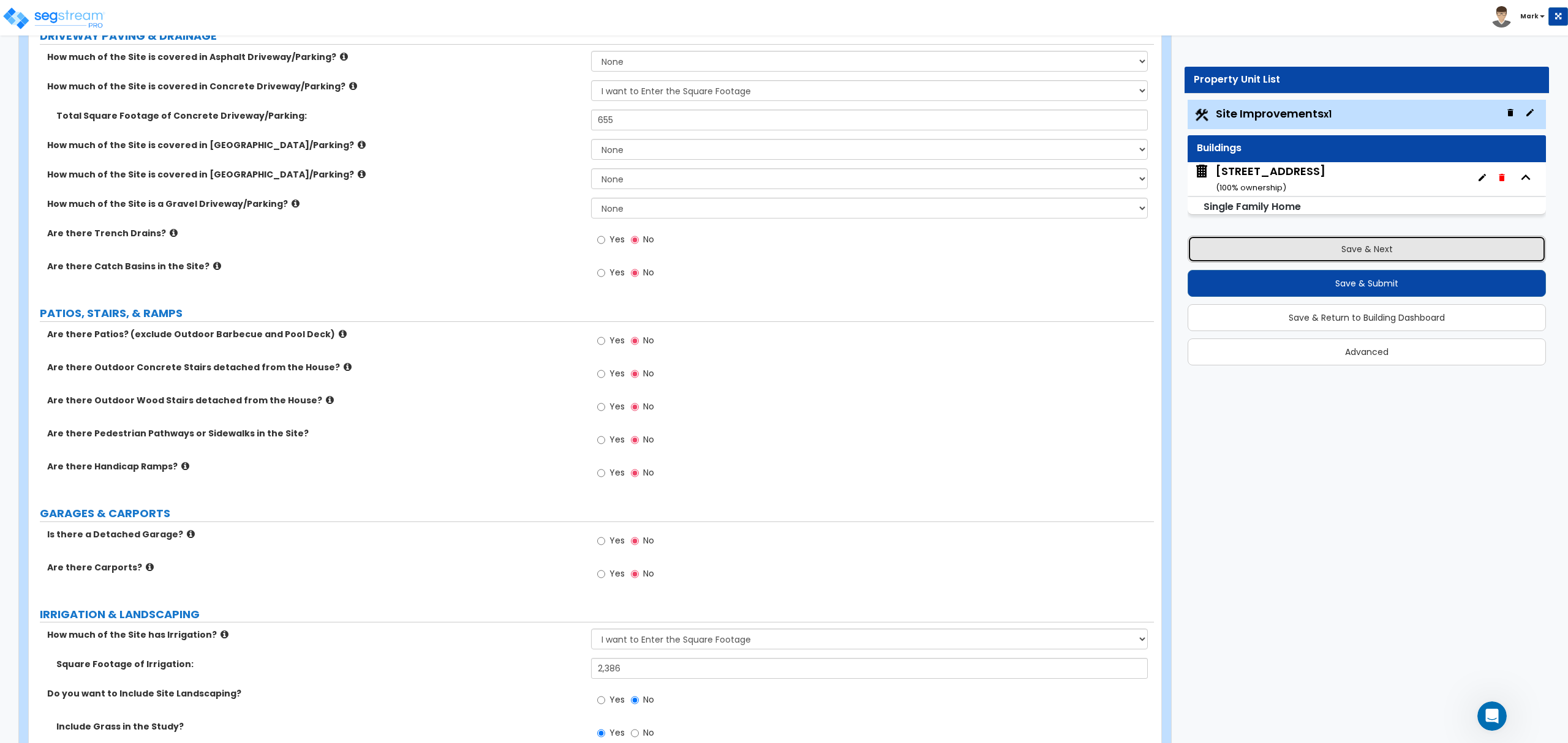
click at [1329, 257] on button "Save & Next" at bounding box center [1367, 250] width 358 height 27
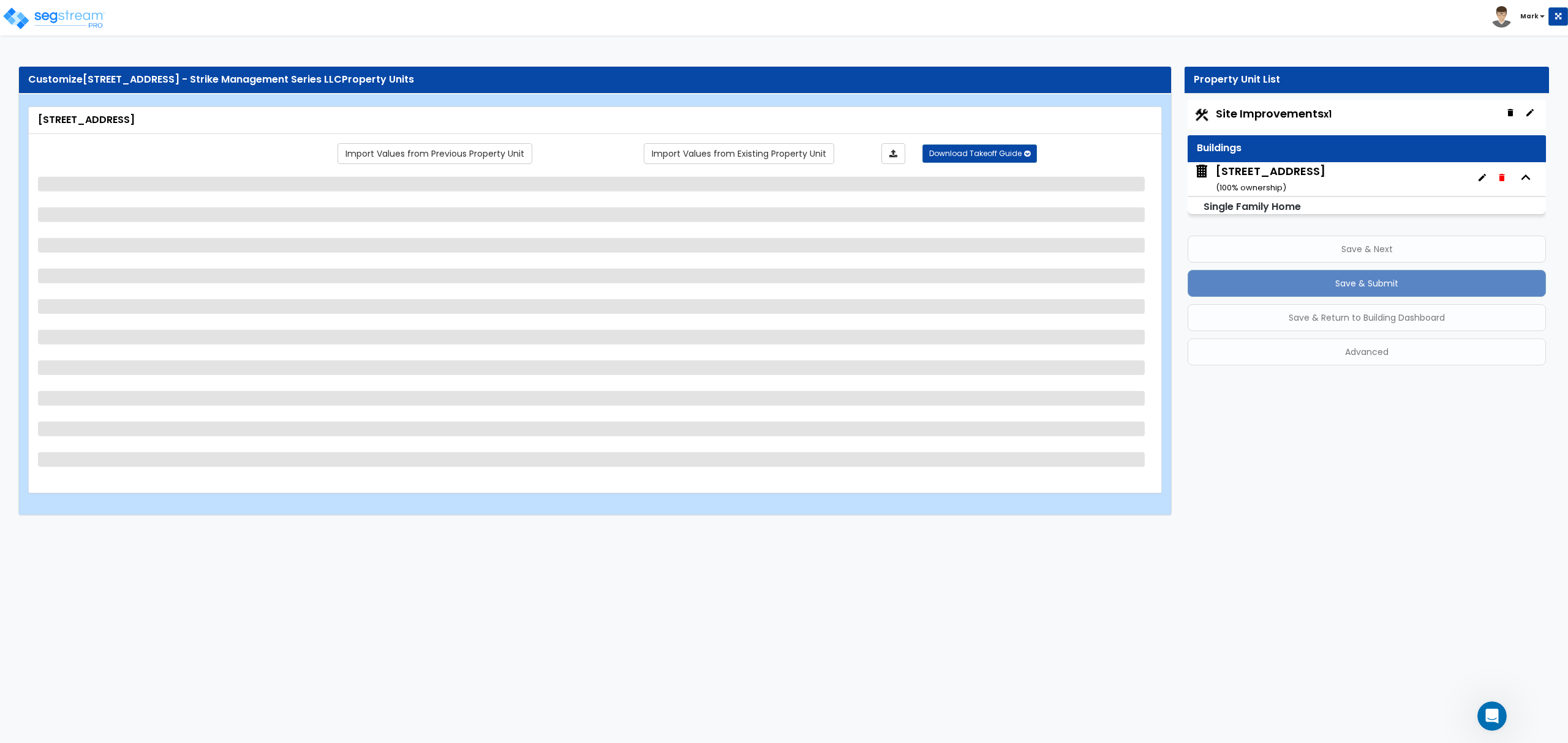
scroll to position [0, 0]
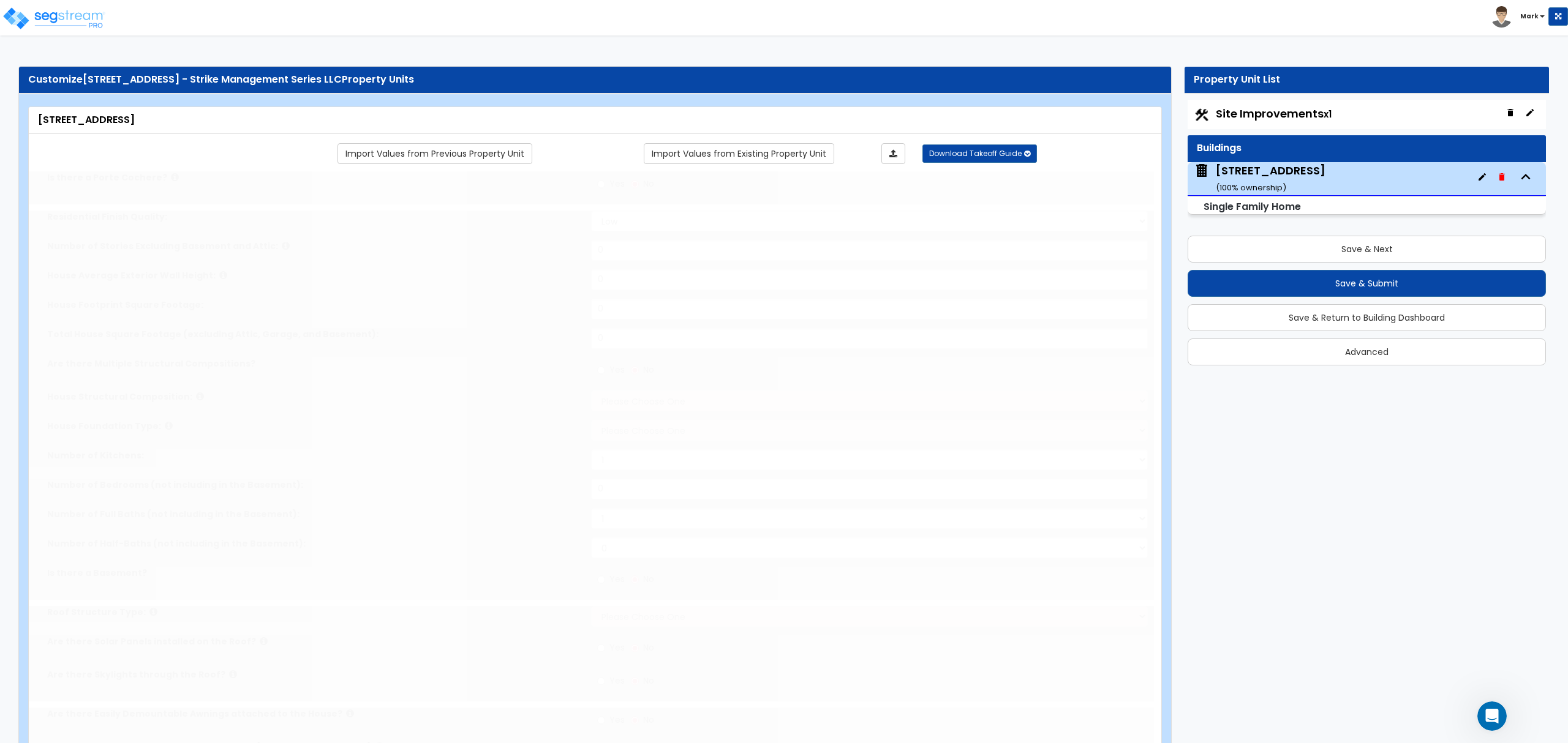
type input "1"
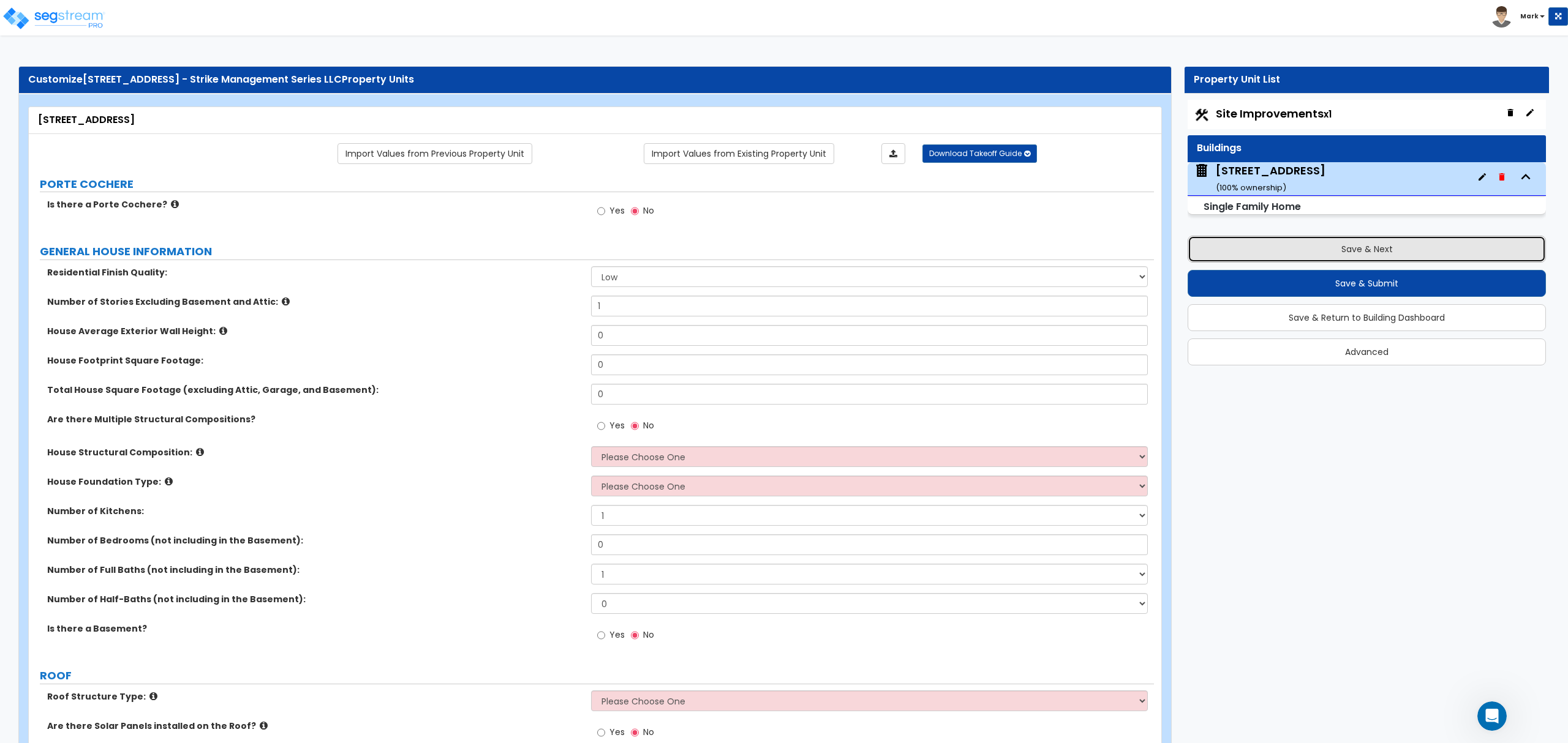
click at [1378, 253] on button "Save & Next" at bounding box center [1367, 250] width 358 height 27
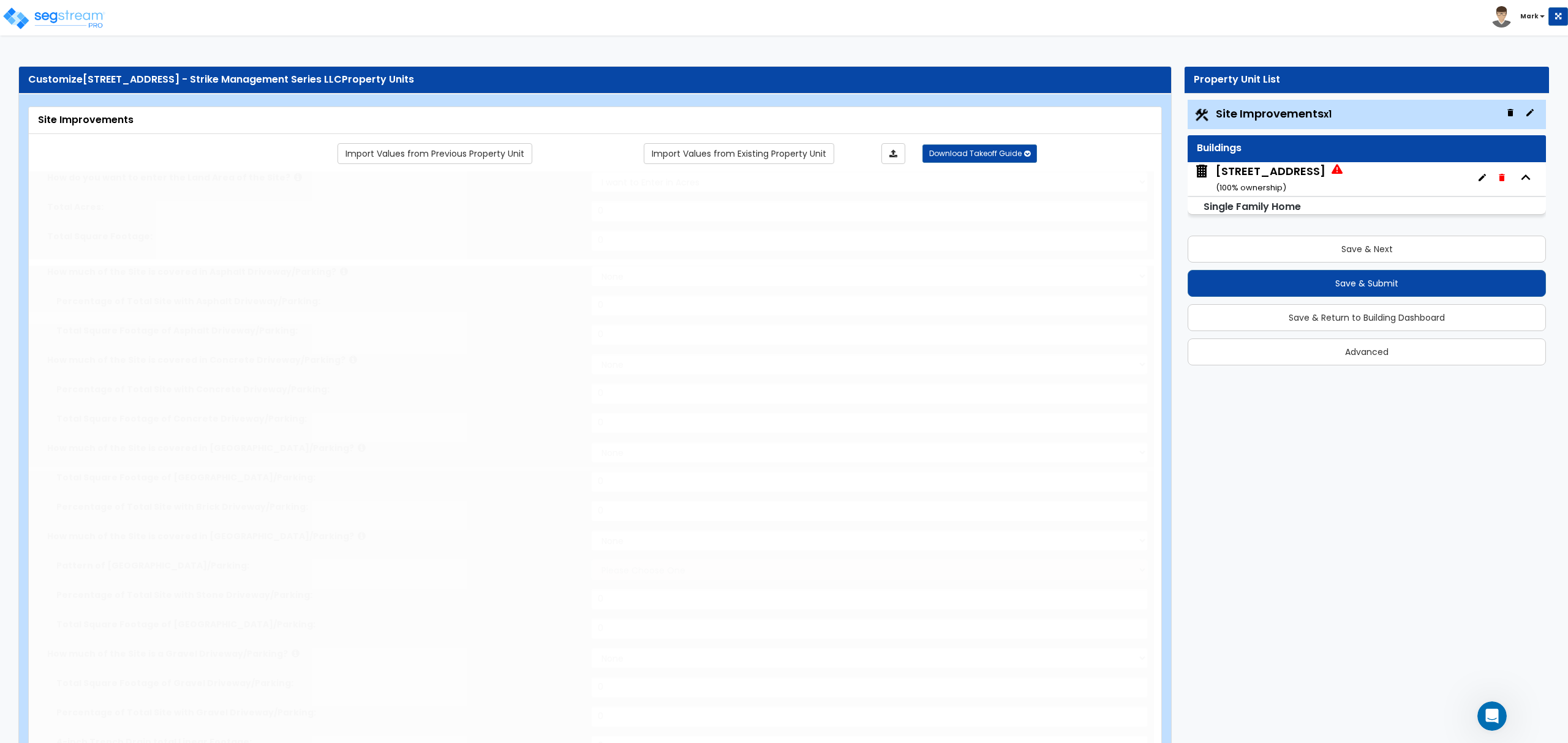
type input "0.11"
select select "2"
type input "655"
select select "2"
type input "2386"
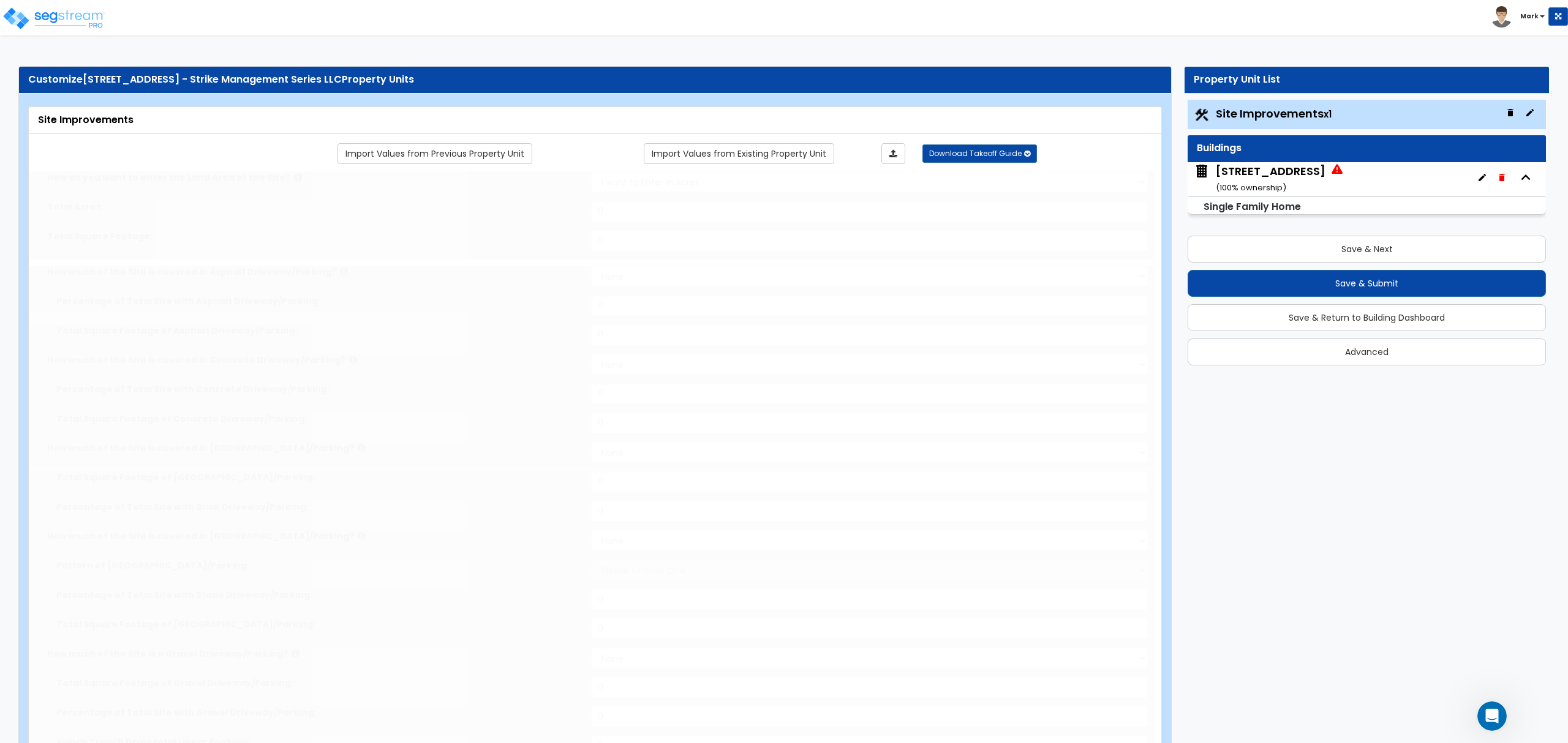
radio input "true"
select select "2"
type input "2386"
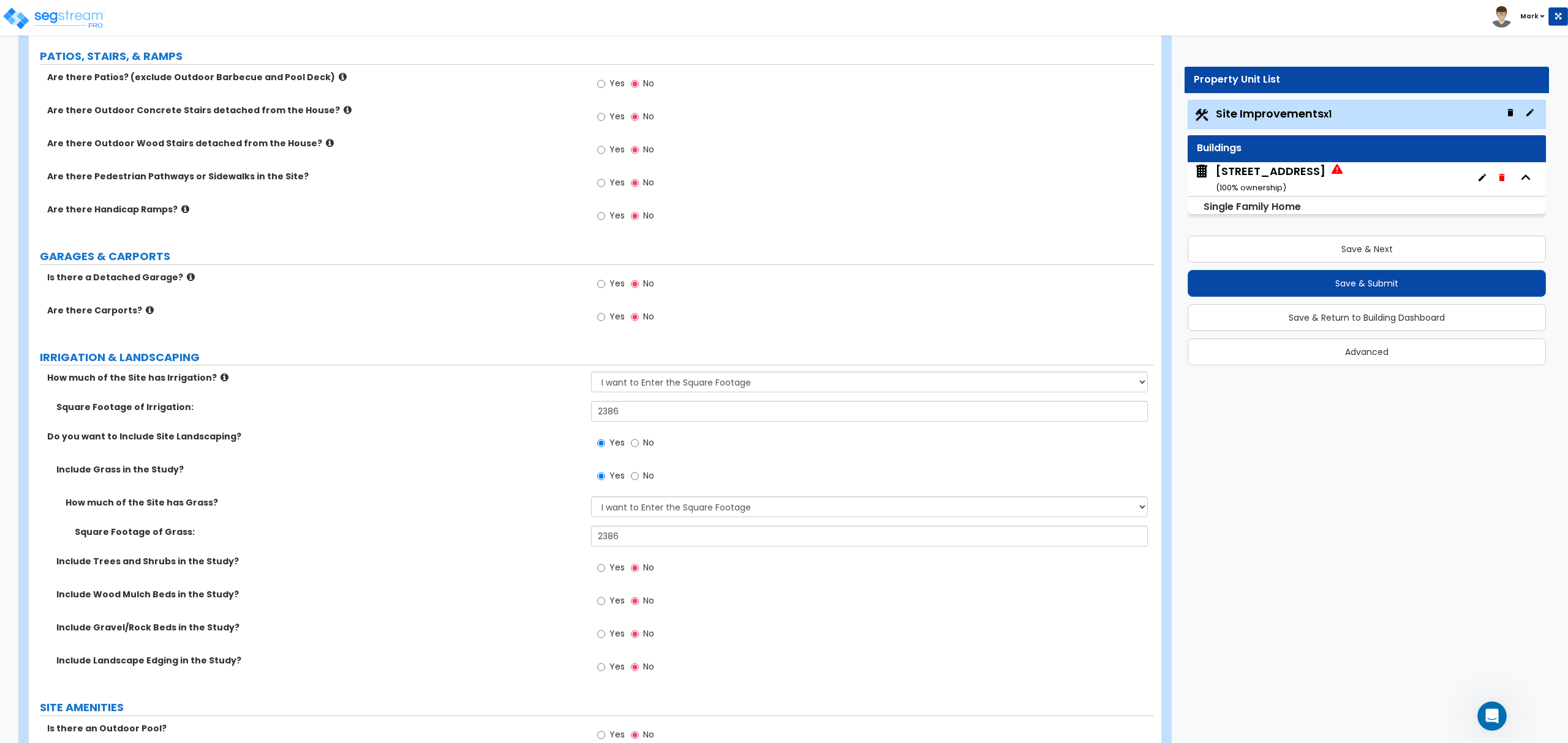
scroll to position [735, 0]
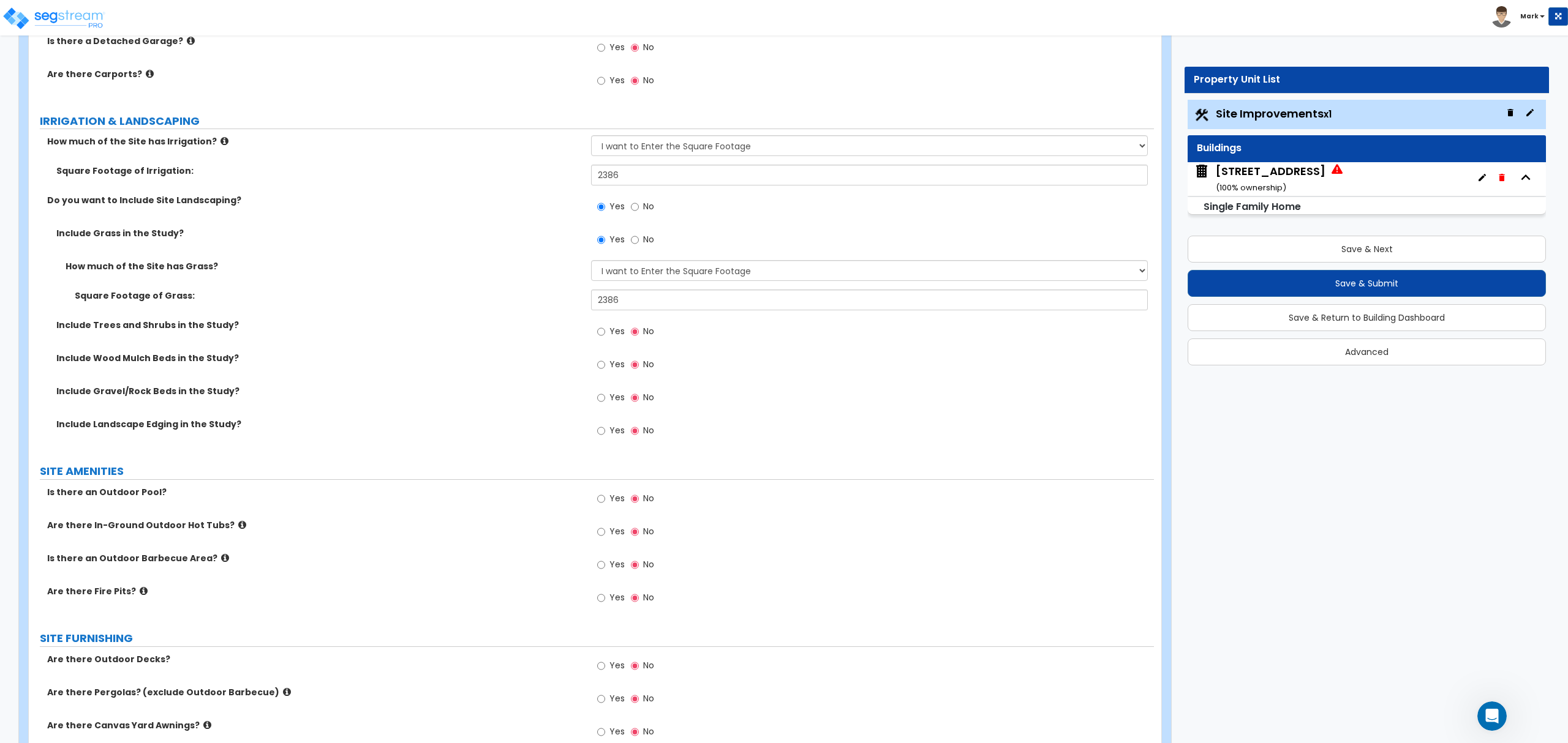
click at [613, 331] on span "Yes" at bounding box center [617, 331] width 16 height 13
click at [605, 331] on input "Yes" at bounding box center [601, 332] width 8 height 14
radio input "true"
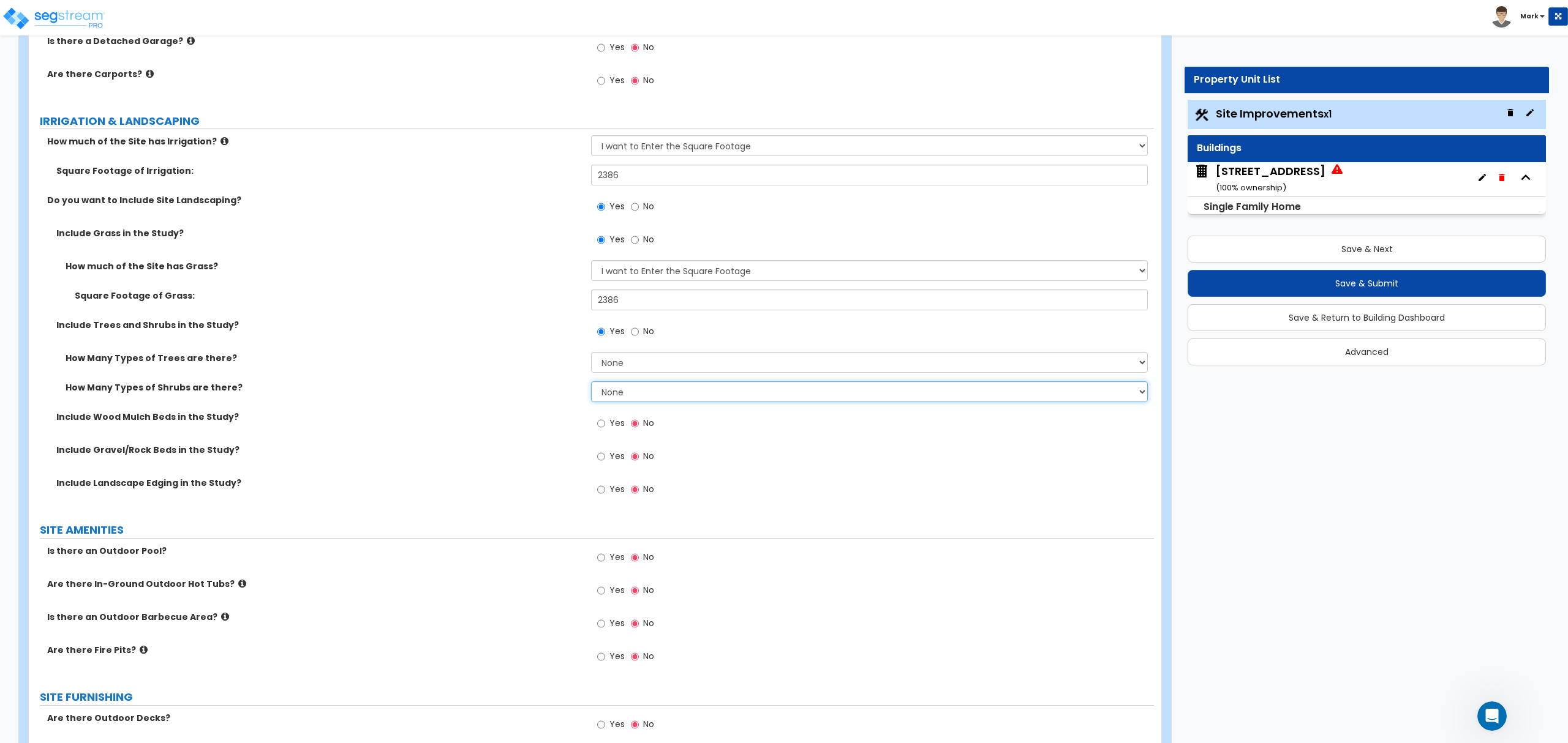
click at [626, 397] on select "None 1 2 3" at bounding box center [870, 392] width 556 height 21
select select "1"
click at [592, 384] on select "None 1 2 3" at bounding box center [870, 392] width 556 height 21
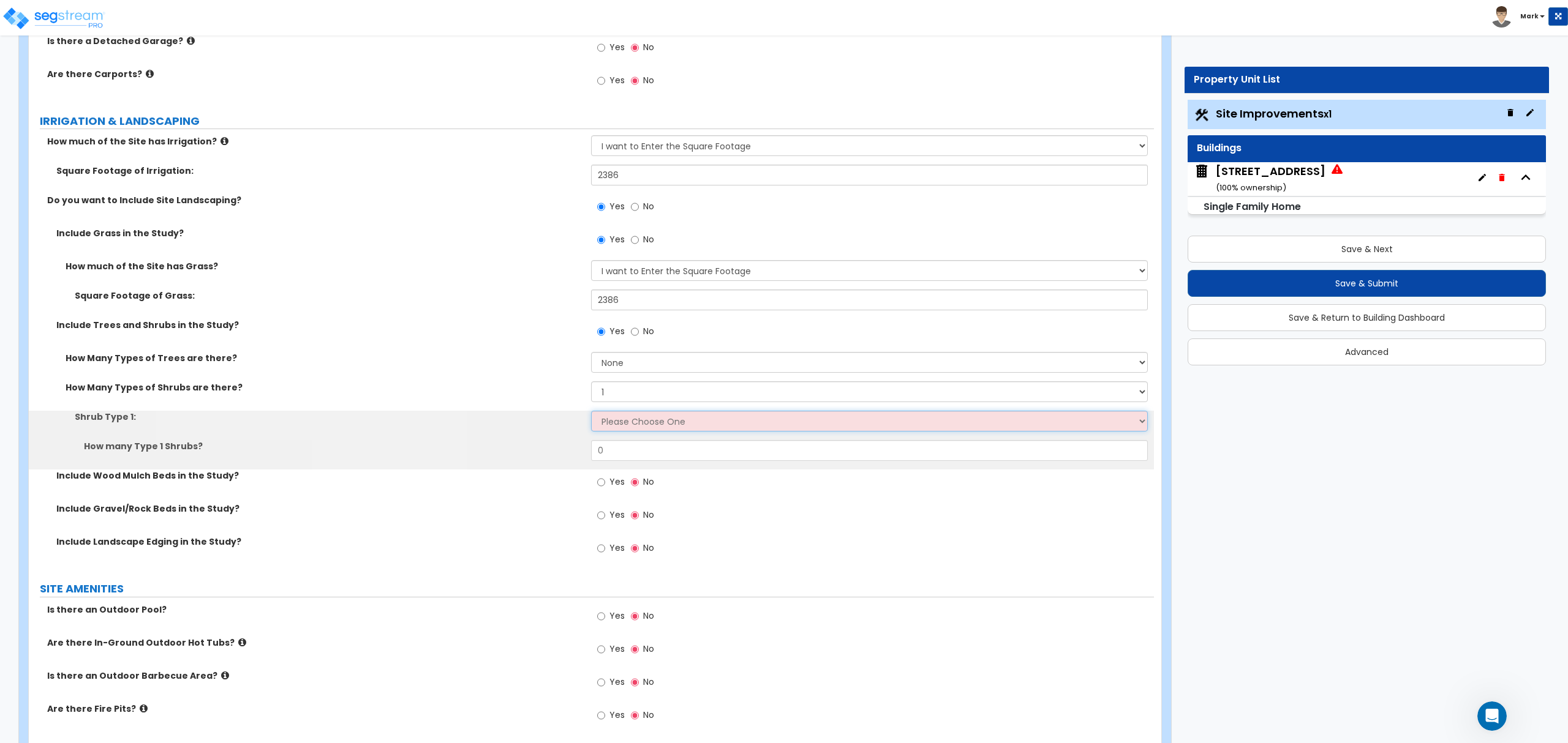
click at [638, 425] on select "Please Choose One Arborvitae Azalea Yew Boxwood Juniper [PERSON_NAME] Cotoneast…" at bounding box center [870, 421] width 556 height 21
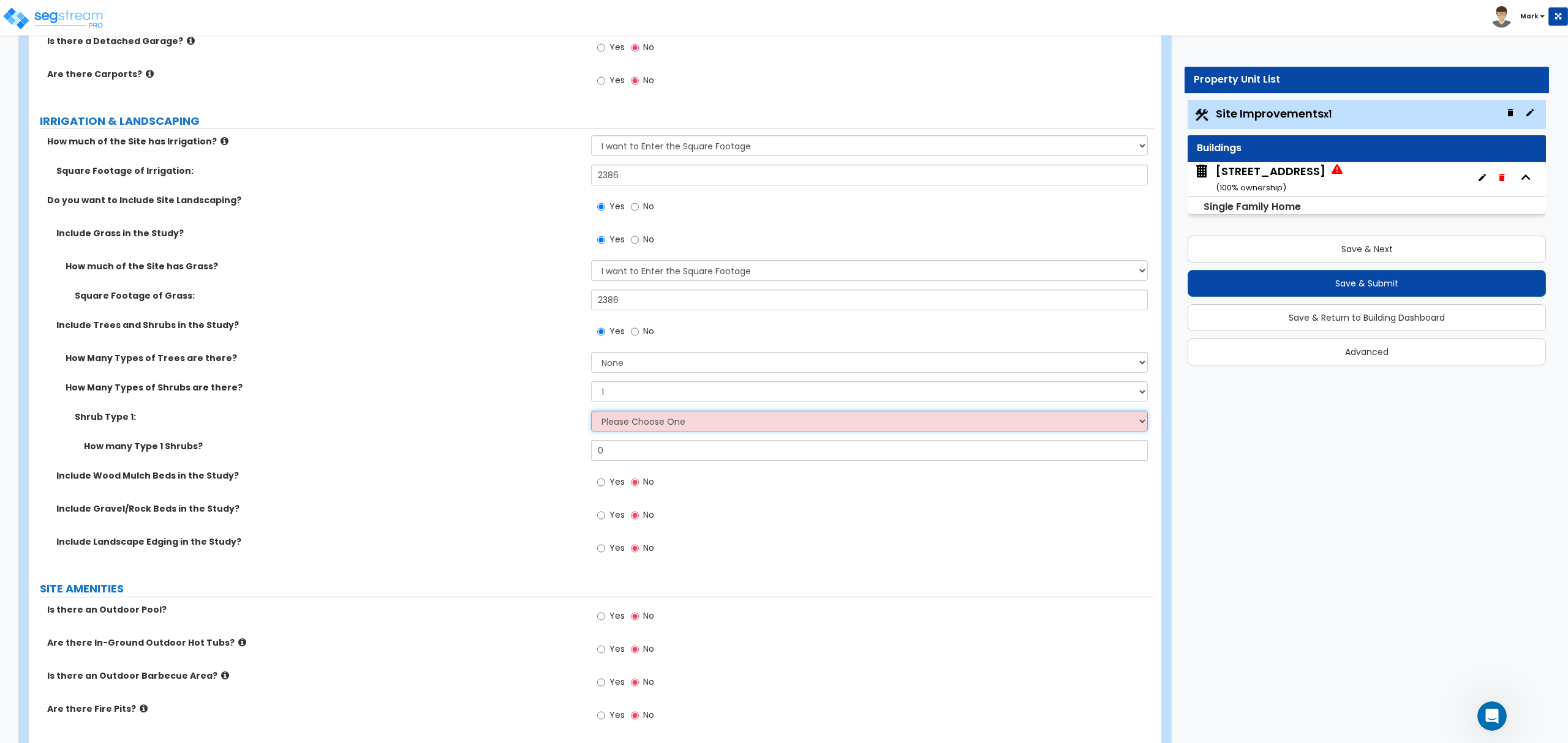
select select "2"
click at [592, 413] on select "Please Choose One Arborvitae Azalea Yew Boxwood Juniper [PERSON_NAME] Cotoneast…" at bounding box center [870, 421] width 556 height 21
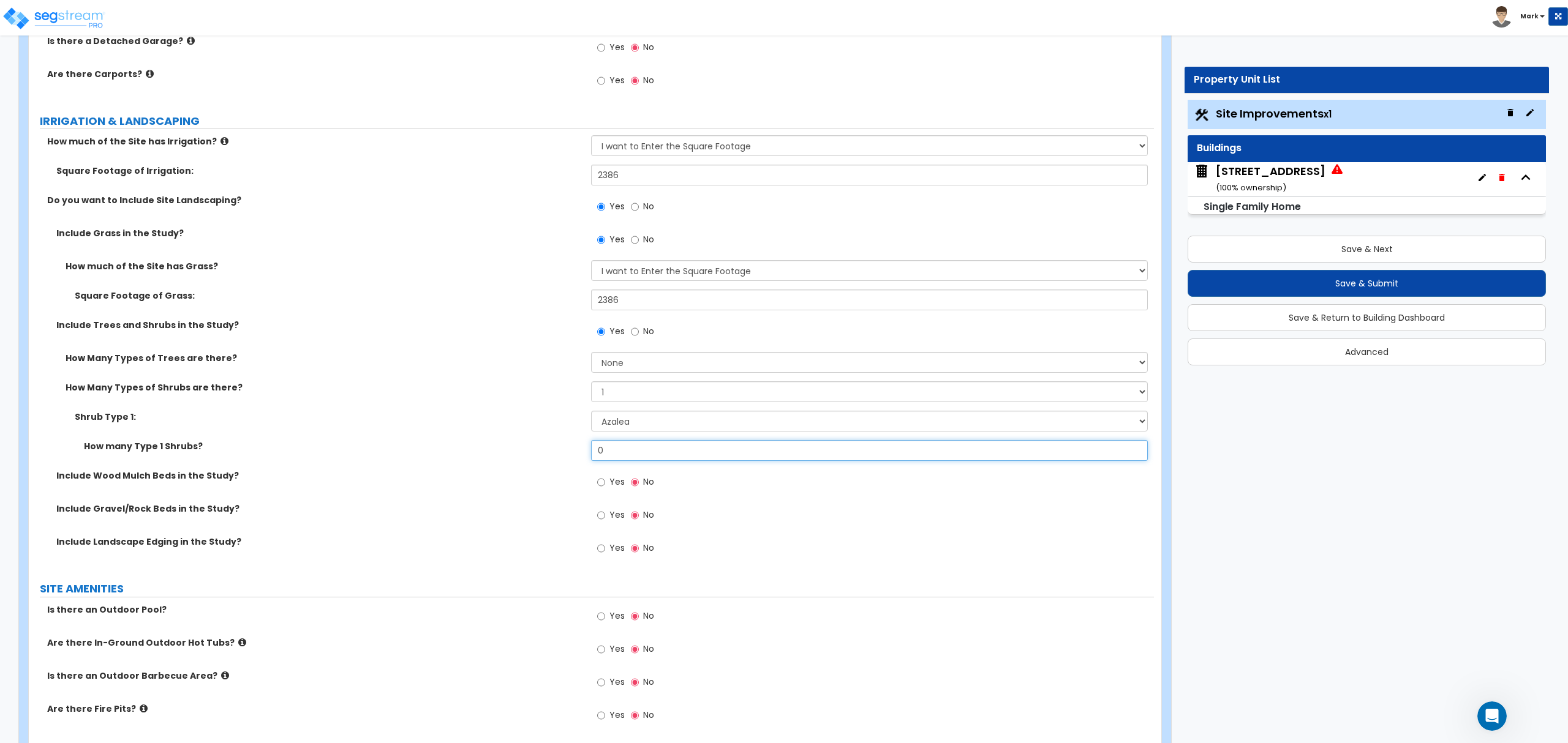
click at [639, 449] on input "0" at bounding box center [870, 450] width 556 height 21
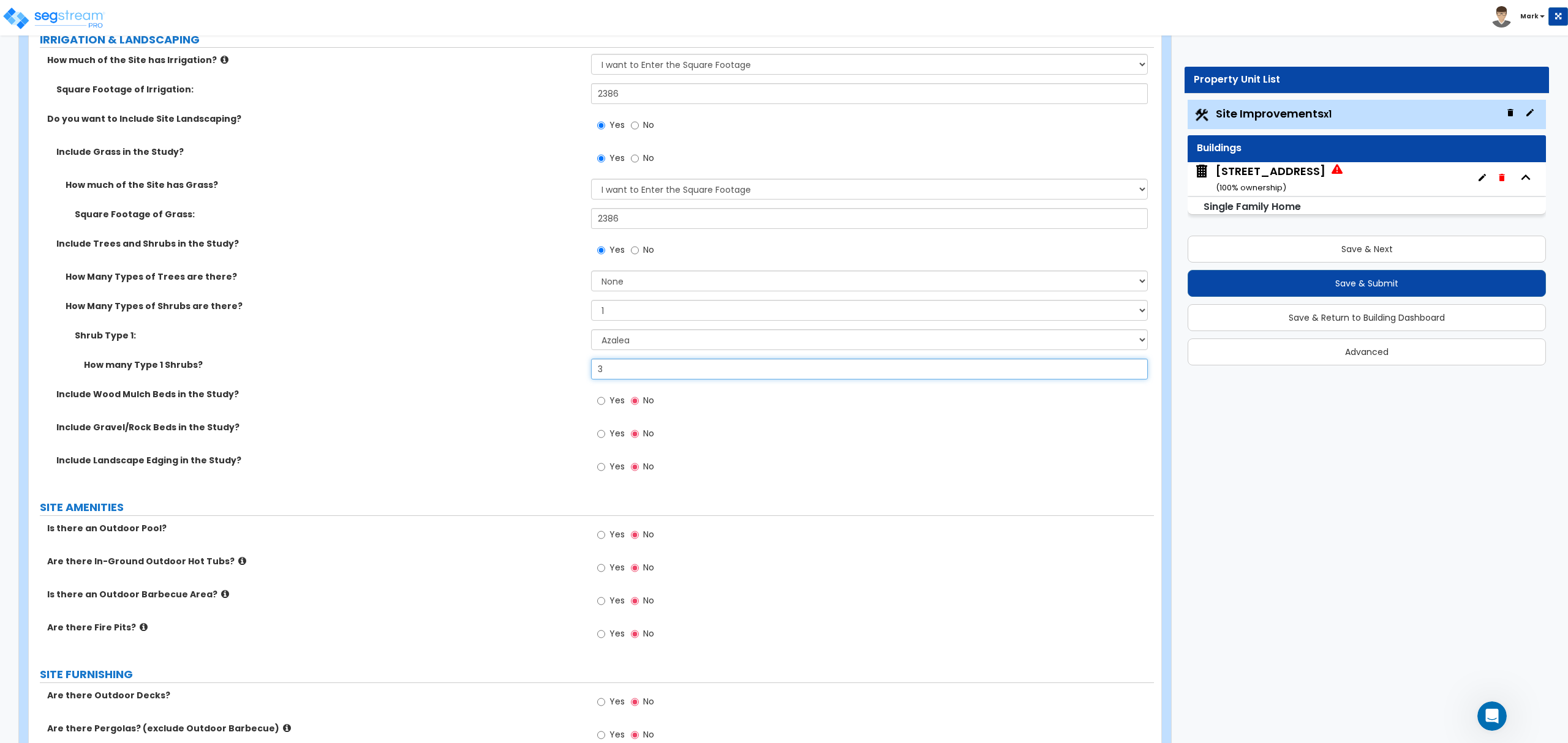
type input "3"
click at [491, 533] on label "Is there an Outdoor Pool?" at bounding box center [314, 529] width 535 height 13
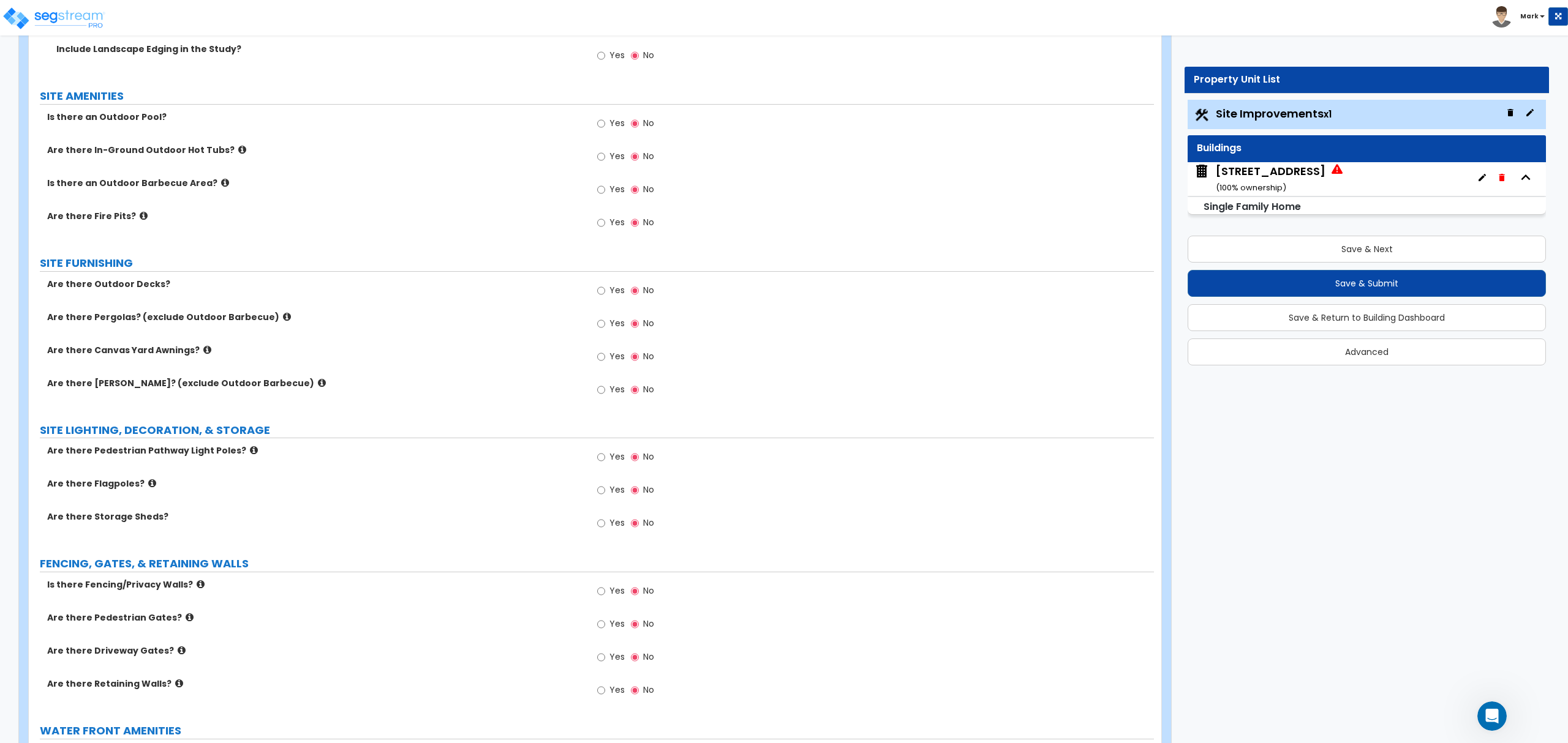
scroll to position [1306, 0]
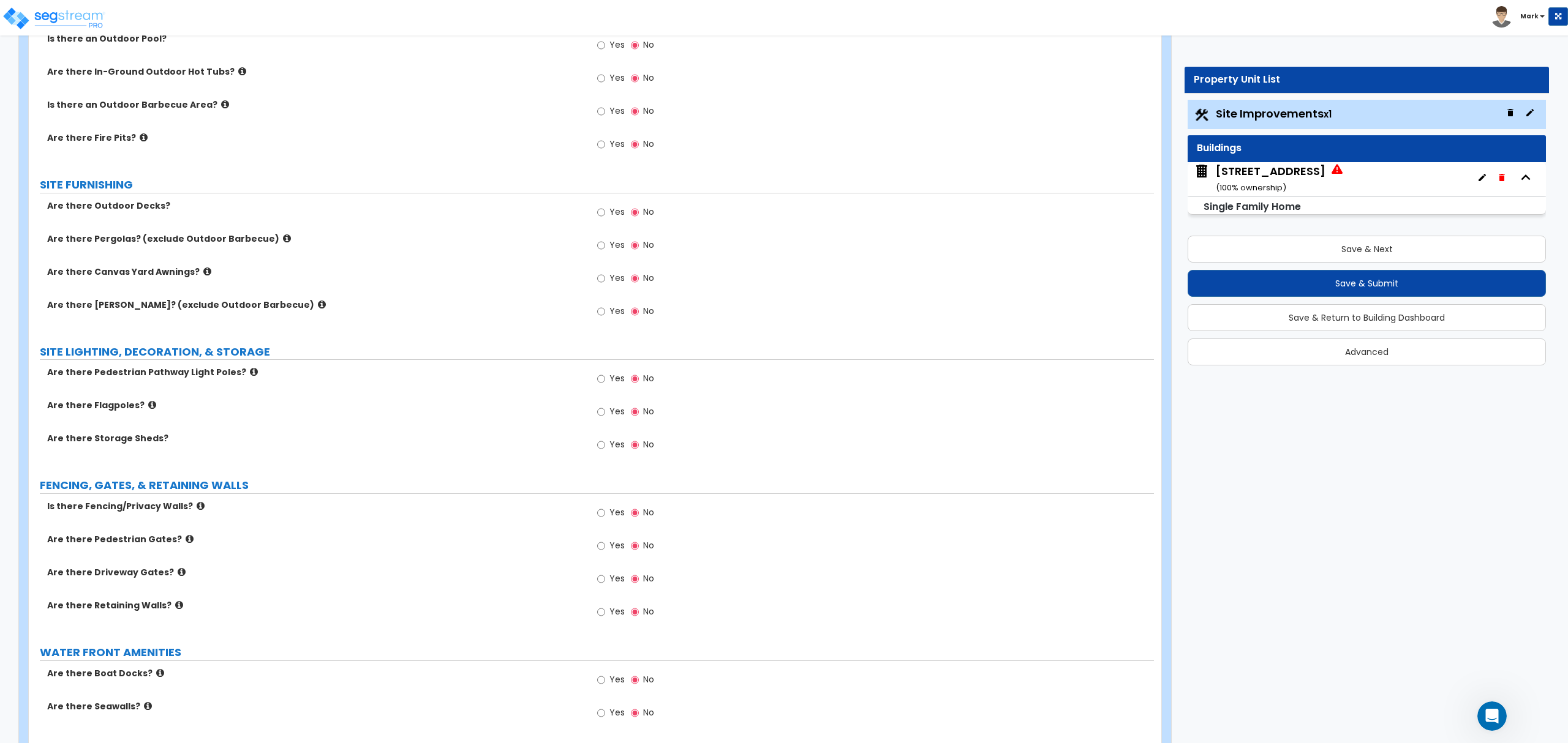
click at [598, 523] on label "Yes" at bounding box center [611, 514] width 27 height 21
click at [598, 520] on input "Yes" at bounding box center [601, 513] width 8 height 14
radio input "true"
click at [608, 571] on div "Yes No" at bounding box center [626, 580] width 70 height 28
click at [611, 584] on span "Yes" at bounding box center [617, 579] width 16 height 13
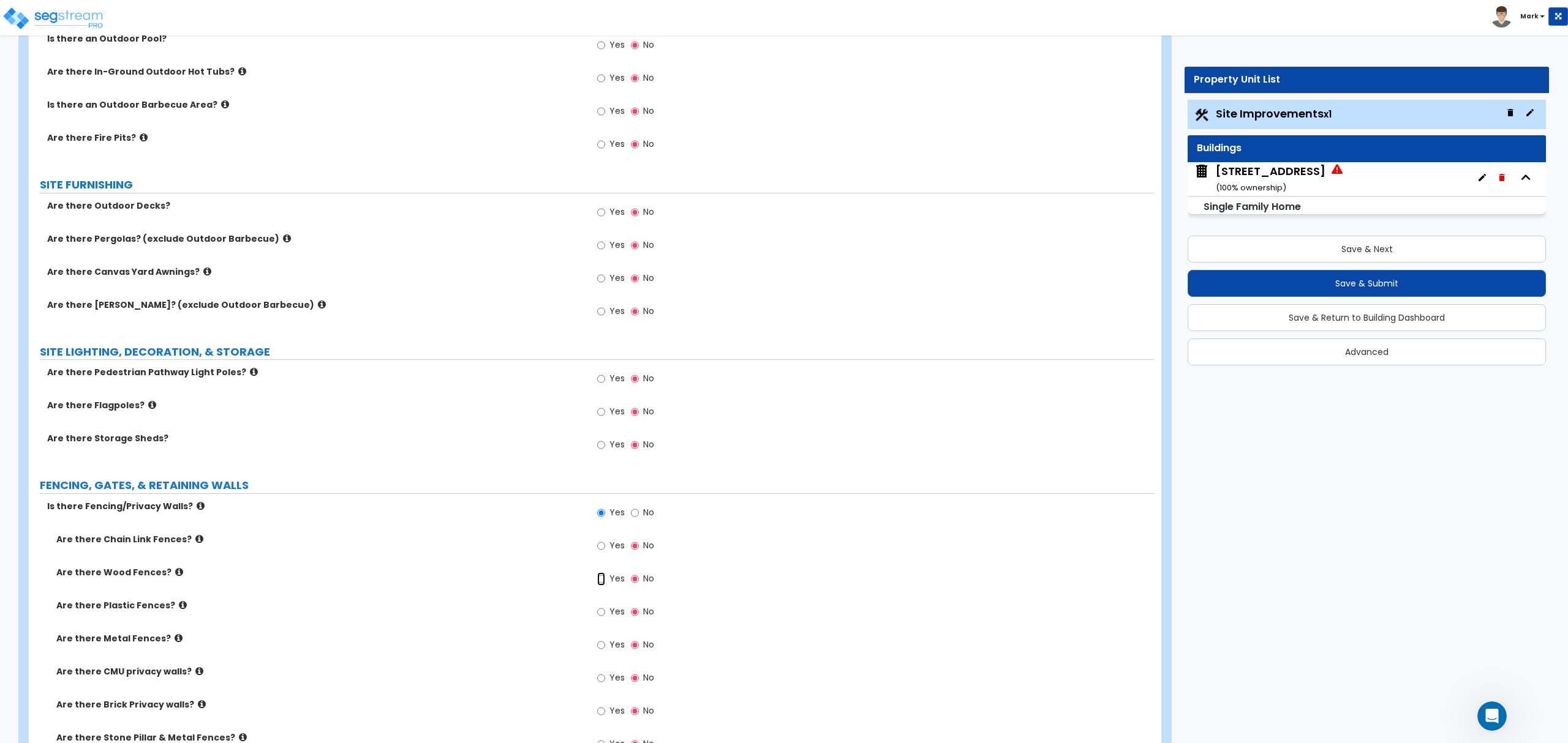
click at [605, 584] on input "Yes" at bounding box center [601, 580] width 8 height 14
radio input "true"
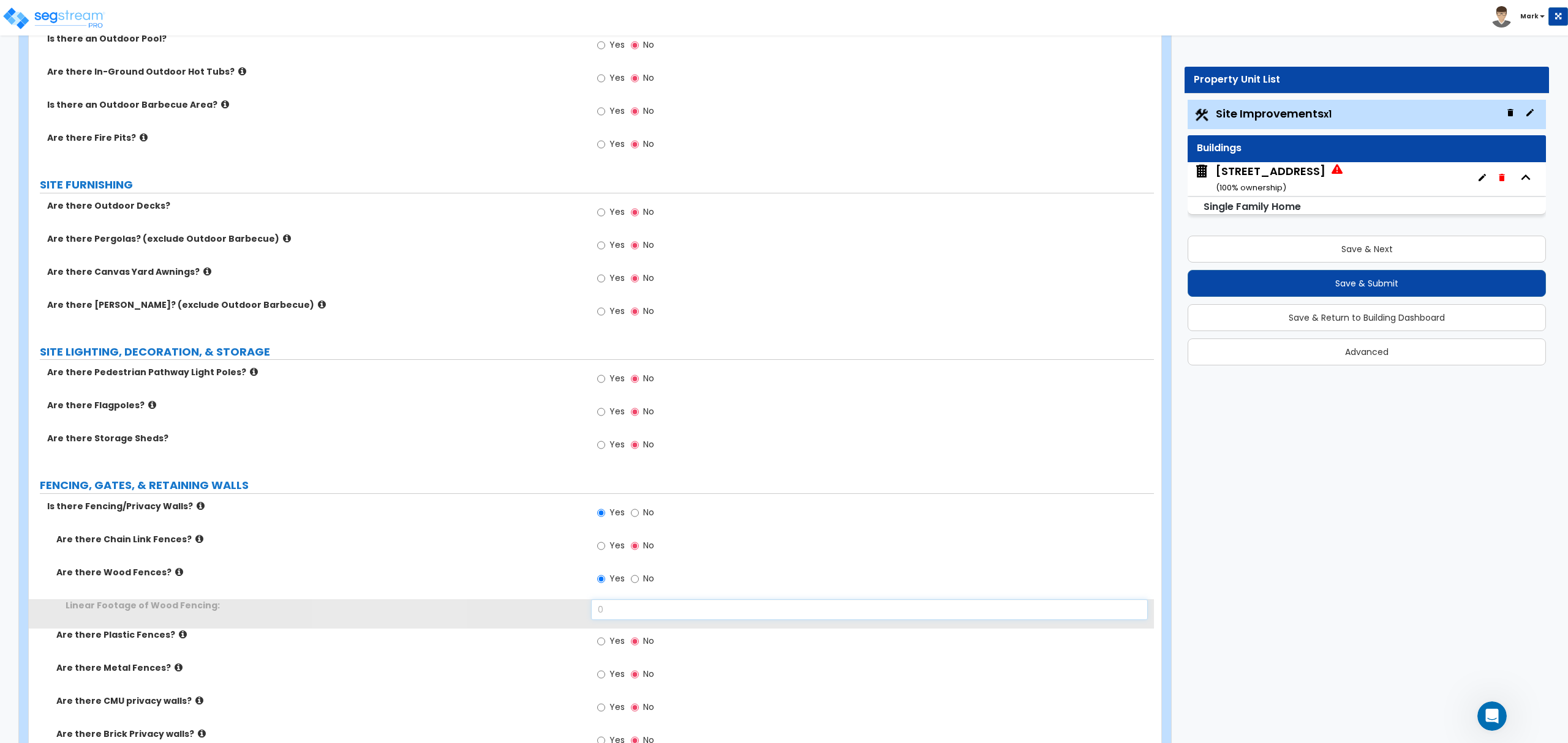
click at [616, 621] on input "0" at bounding box center [870, 609] width 556 height 21
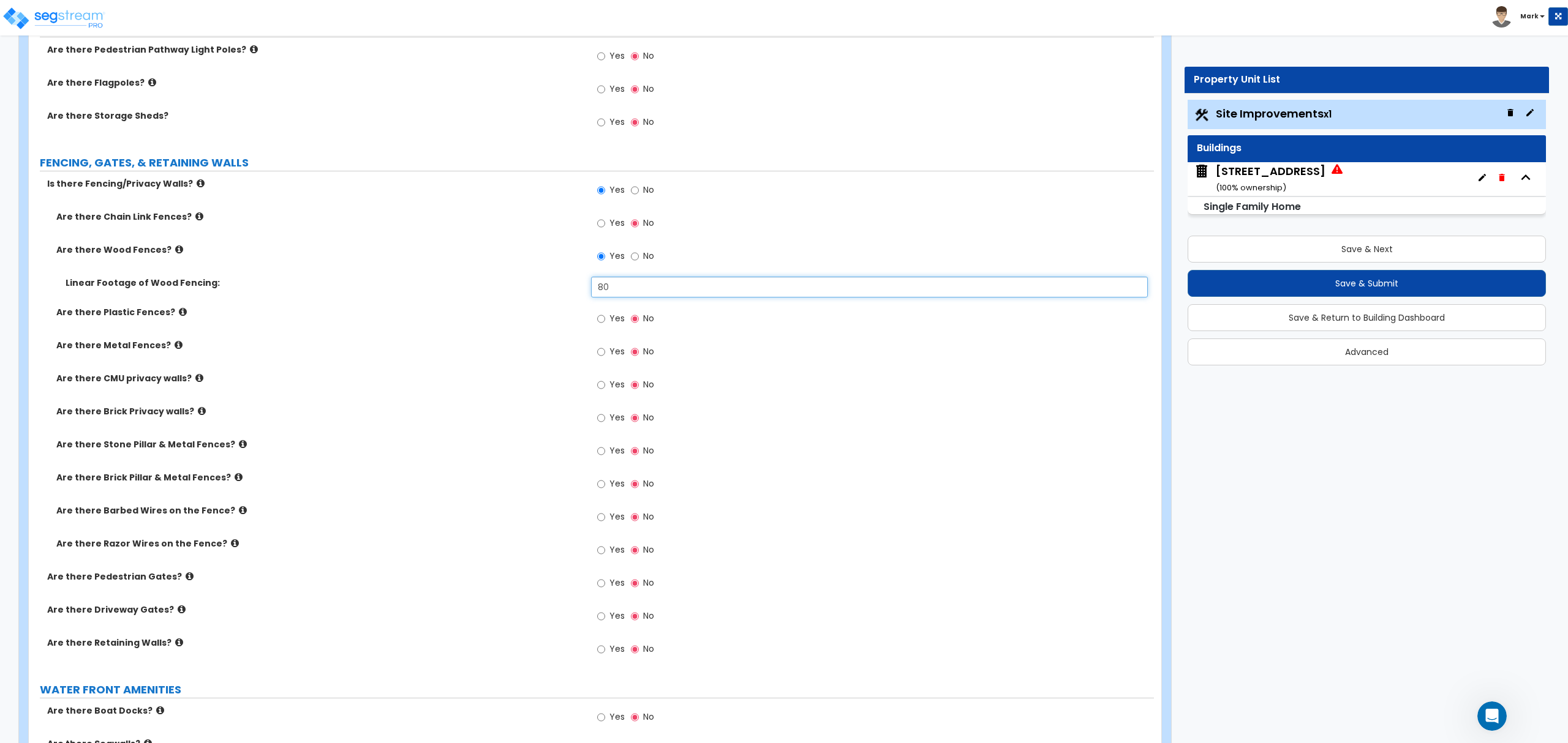
scroll to position [1633, 0]
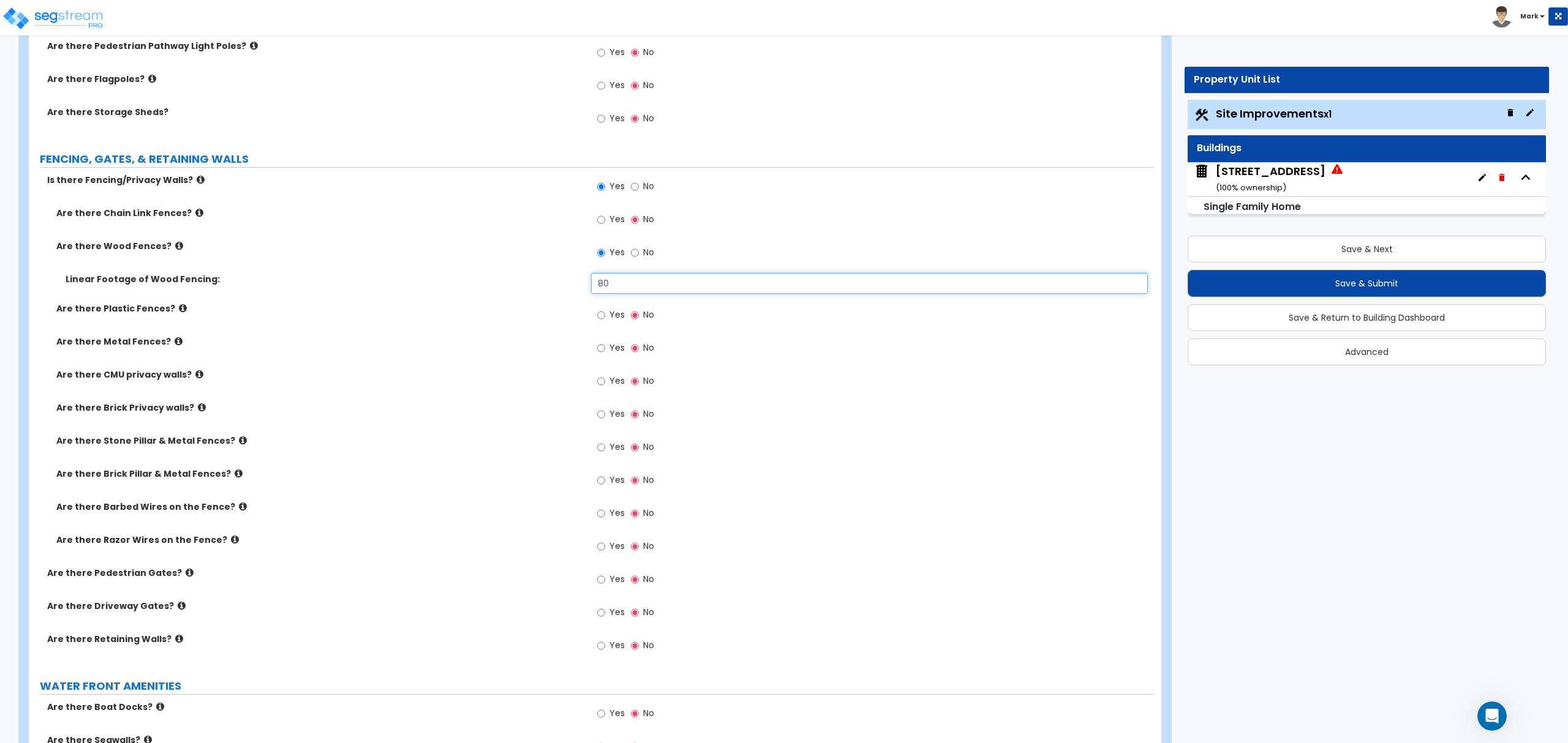
type input "80"
click at [463, 569] on label "Are there Pedestrian Gates?" at bounding box center [314, 573] width 535 height 13
click at [596, 583] on div "Yes No" at bounding box center [626, 580] width 70 height 28
click at [608, 591] on label "Yes" at bounding box center [611, 580] width 27 height 21
click at [605, 586] on input "Yes" at bounding box center [601, 580] width 8 height 14
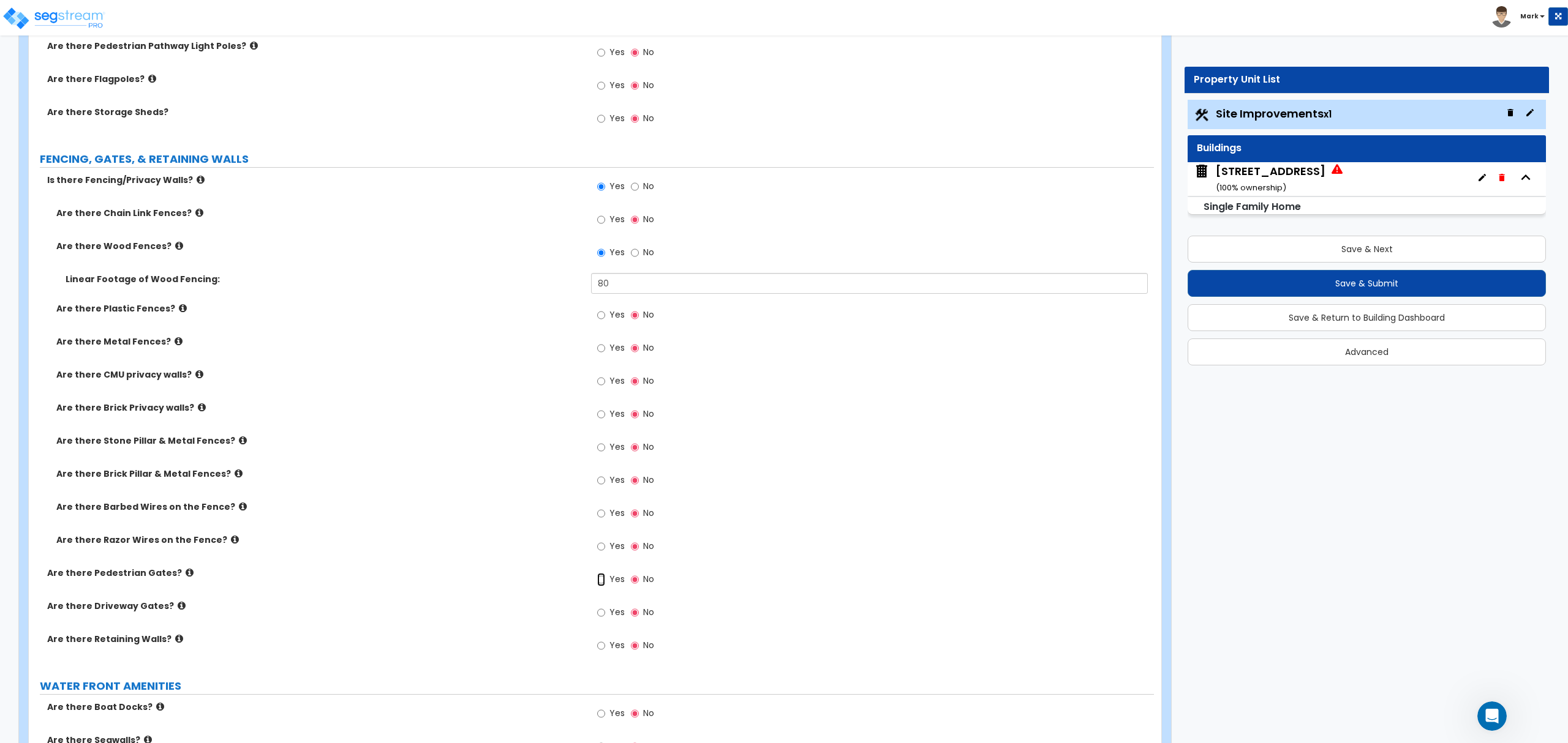
radio input "true"
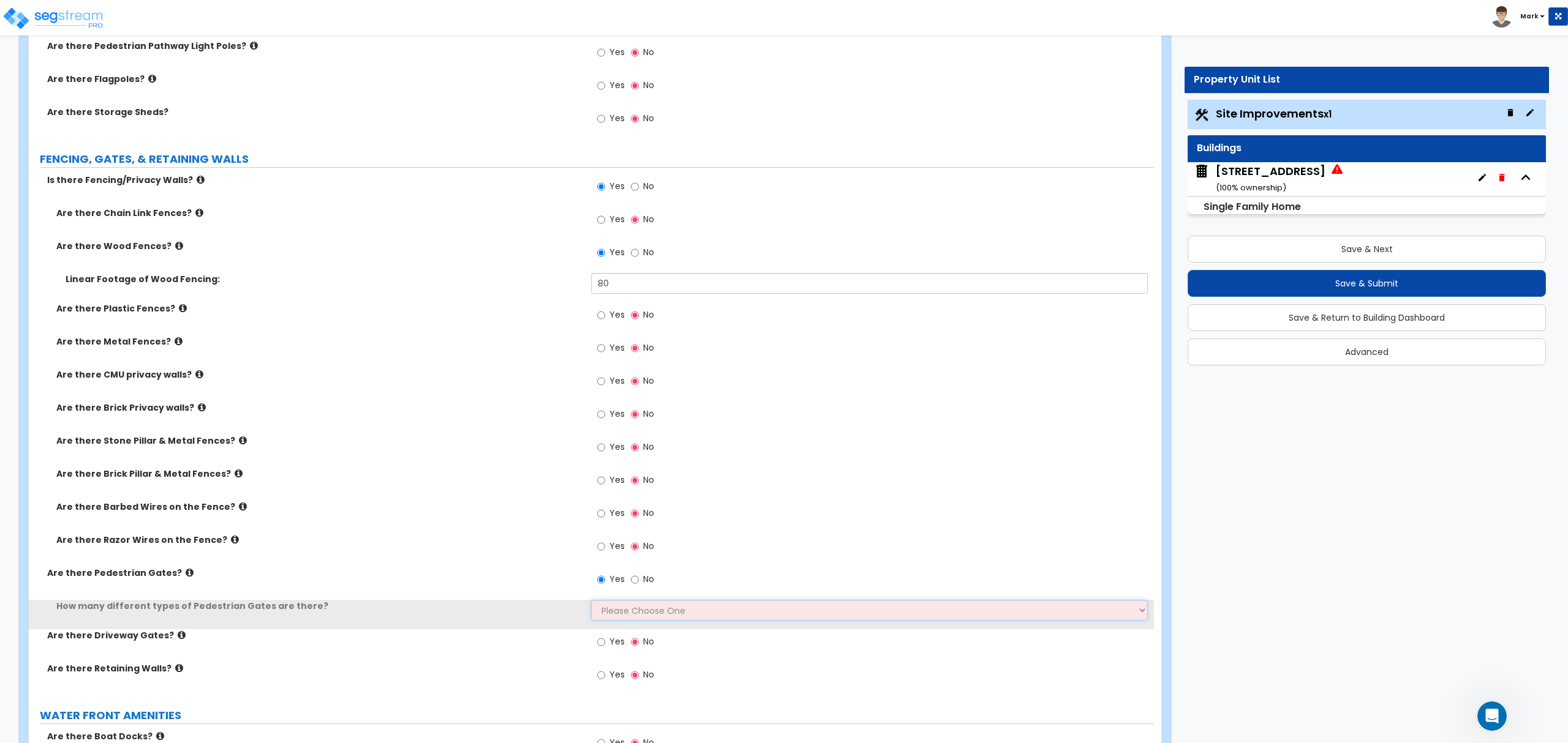
click at [621, 620] on select "Please Choose One 1 2 3" at bounding box center [870, 610] width 556 height 21
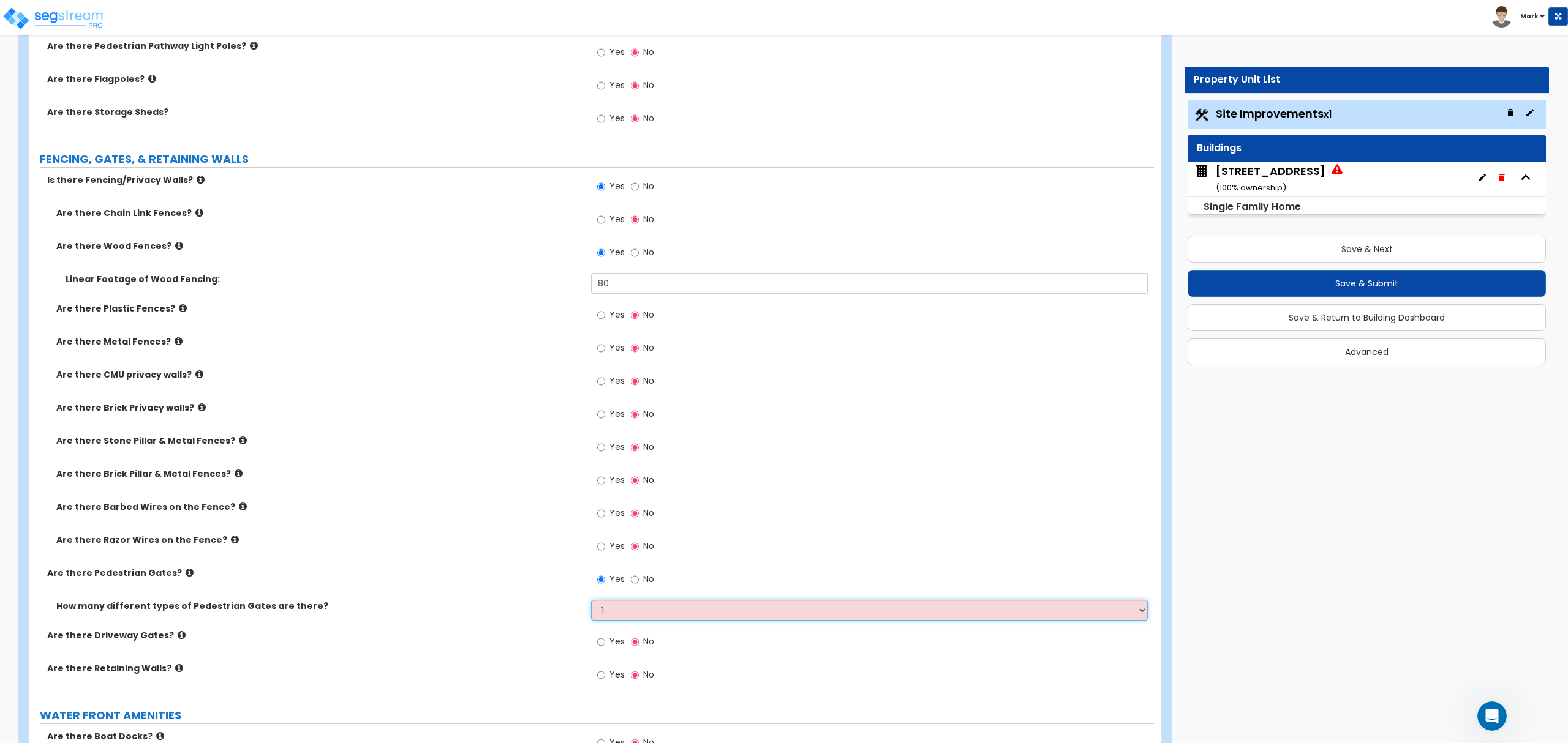
click at [592, 603] on select "Please Choose One 1 2 3" at bounding box center [870, 610] width 556 height 21
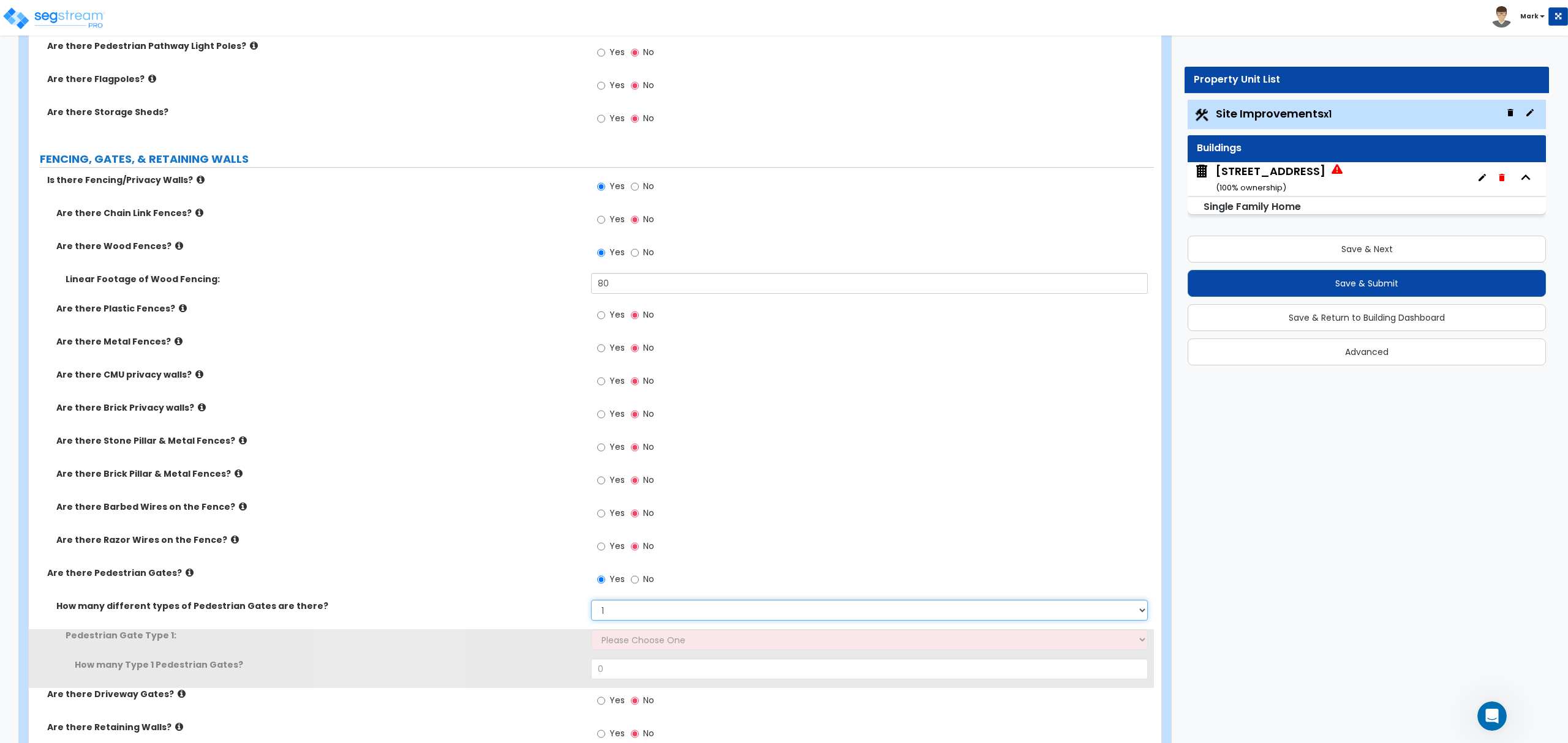
click at [629, 621] on select "Please Choose One 1 2 3" at bounding box center [870, 610] width 556 height 21
click at [592, 603] on select "Please Choose One 1 2 3" at bounding box center [870, 610] width 556 height 21
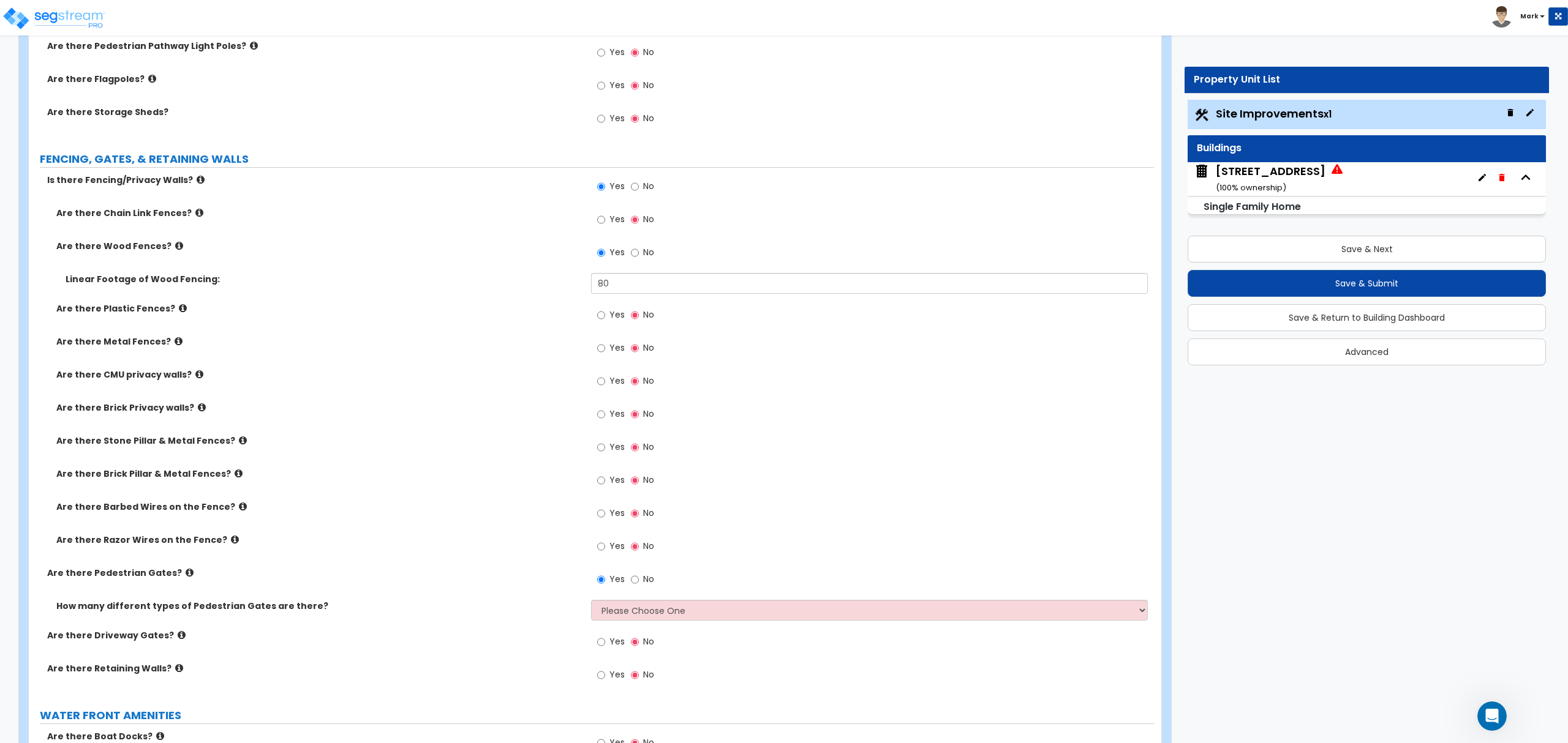
drag, startPoint x: 585, startPoint y: 608, endPoint x: 615, endPoint y: 616, distance: 31.0
click at [594, 611] on div "How many different types of Pedestrian Gates are there? Please Choose One 1 2 3" at bounding box center [591, 615] width 1125 height 29
click at [615, 616] on select "Please Choose One 1 2 3" at bounding box center [870, 610] width 556 height 21
click at [592, 603] on select "Please Choose One 1 2 3" at bounding box center [870, 610] width 556 height 21
drag, startPoint x: 618, startPoint y: 614, endPoint x: 621, endPoint y: 623, distance: 9.5
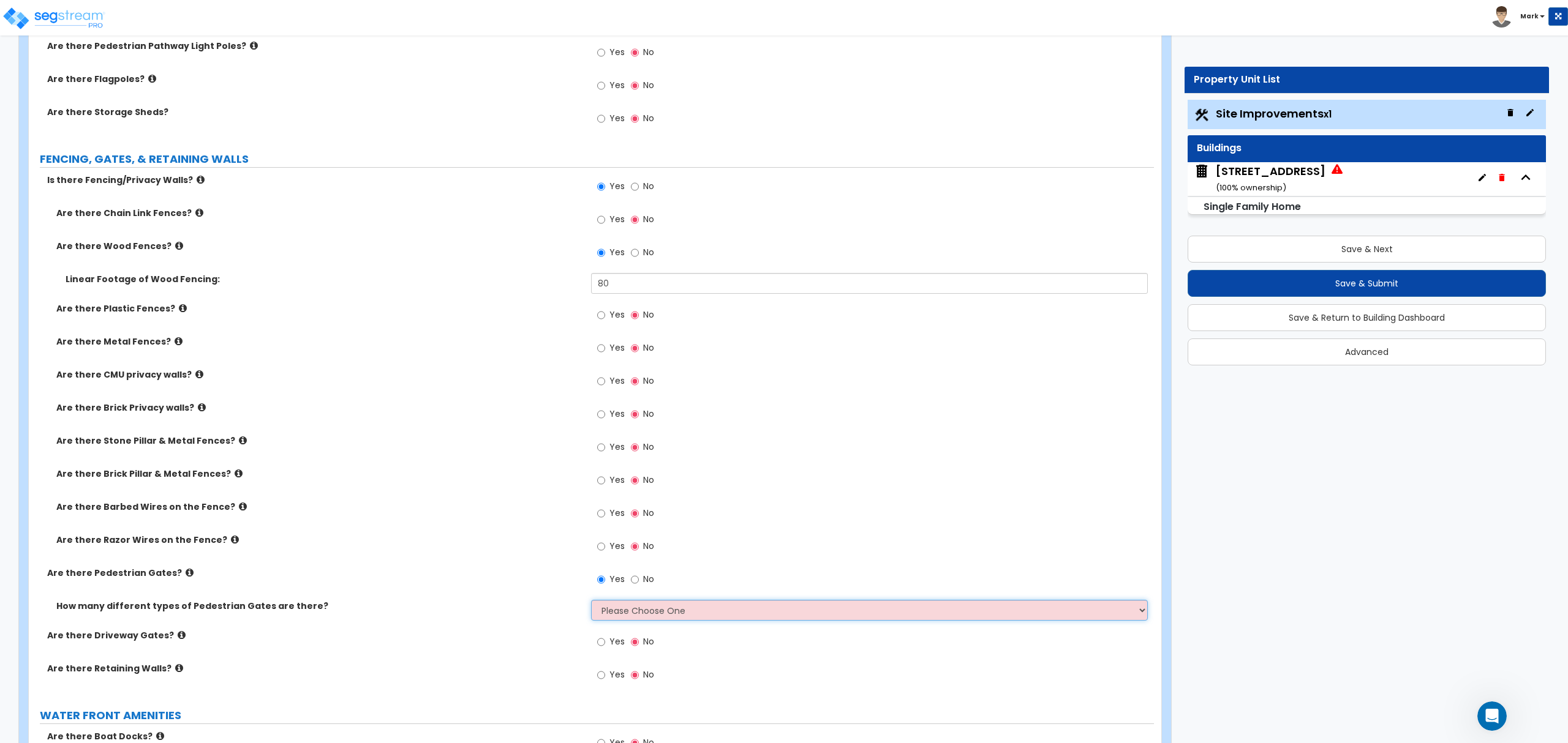
click at [618, 616] on select "Please Choose One 1 2 3" at bounding box center [870, 610] width 556 height 21
select select "1"
click at [592, 603] on select "Please Choose One 1 2 3" at bounding box center [870, 610] width 556 height 21
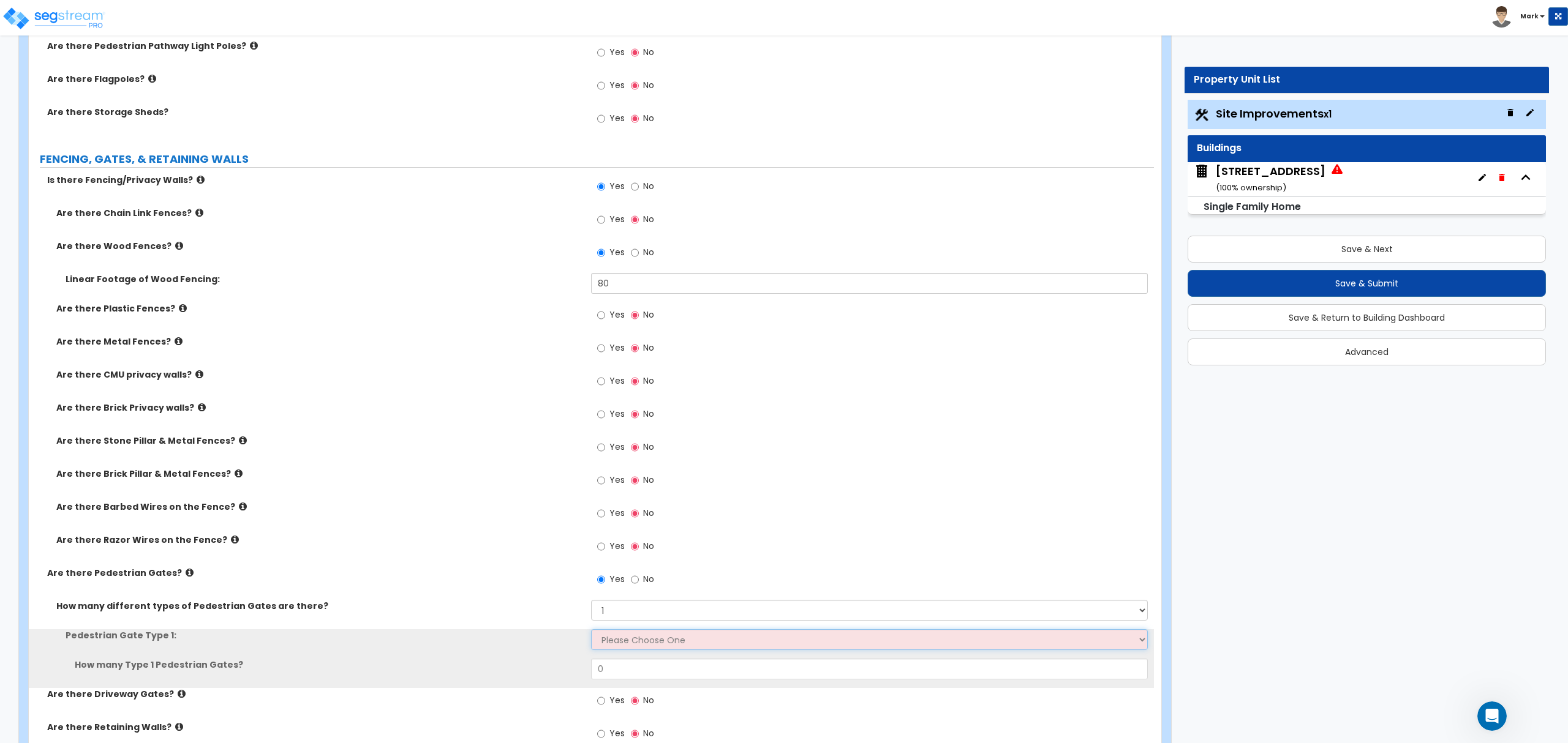
click at [638, 640] on select "Please Choose One Chain Link, 3 ft Height Chain Link, 4 ft Height Chain Link, 6…" at bounding box center [870, 639] width 556 height 21
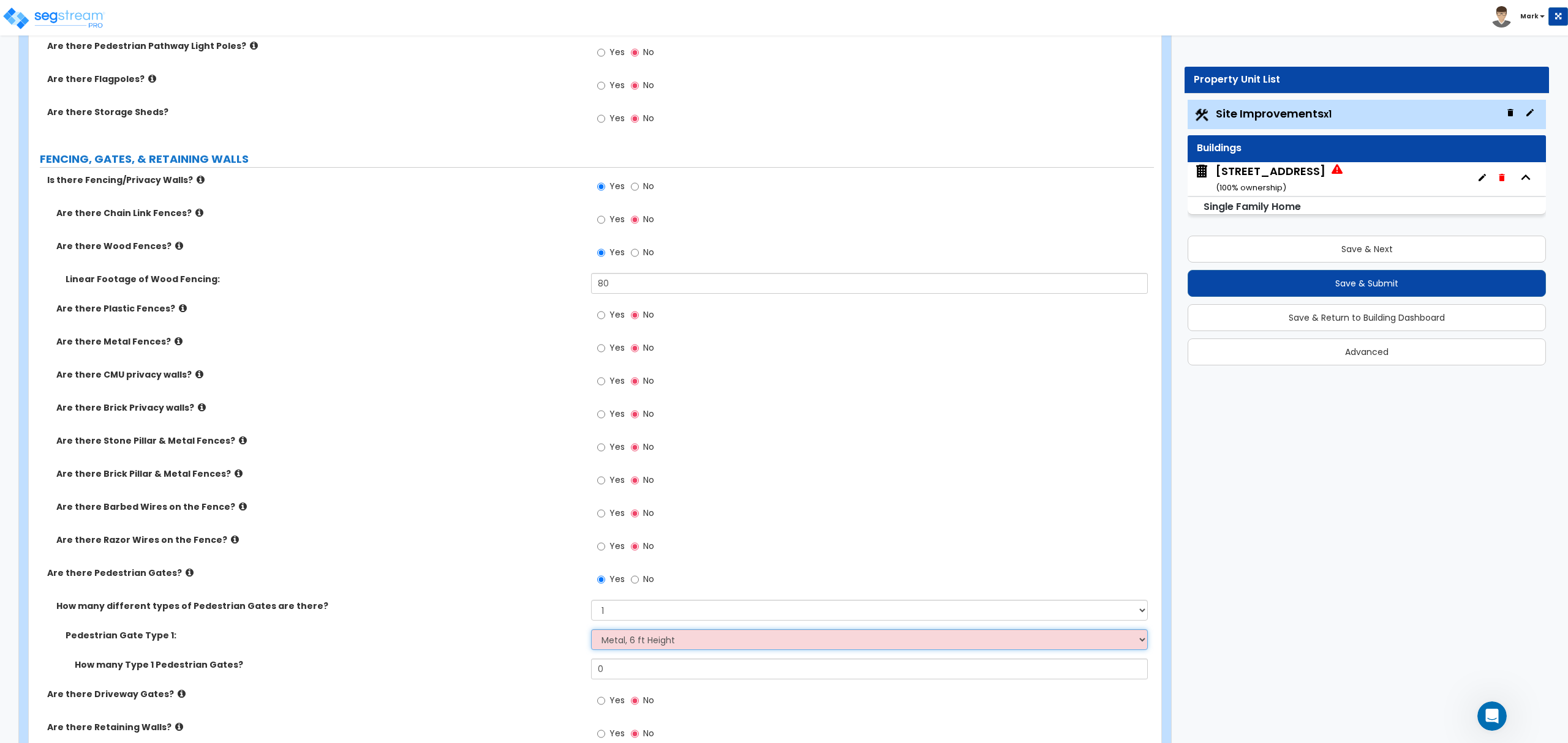
click at [592, 632] on select "Please Choose One Chain Link, 3 ft Height Chain Link, 4 ft Height Chain Link, 6…" at bounding box center [870, 639] width 556 height 21
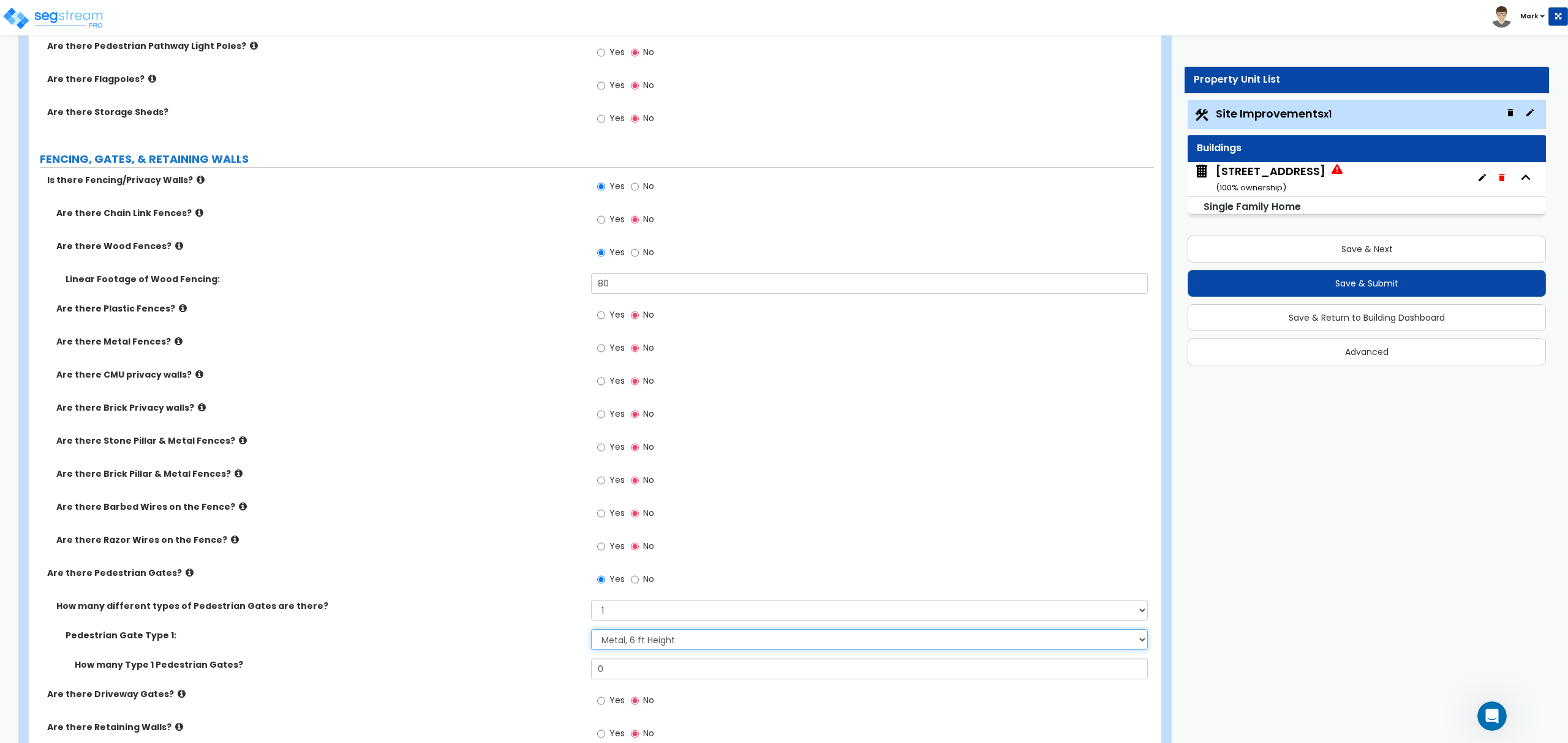
click at [655, 647] on select "Please Choose One Chain Link, 3 ft Height Chain Link, 4 ft Height Chain Link, 6…" at bounding box center [870, 639] width 556 height 21
select select "9"
click at [592, 632] on select "Please Choose One Chain Link, 3 ft Height Chain Link, 4 ft Height Chain Link, 6…" at bounding box center [870, 639] width 556 height 21
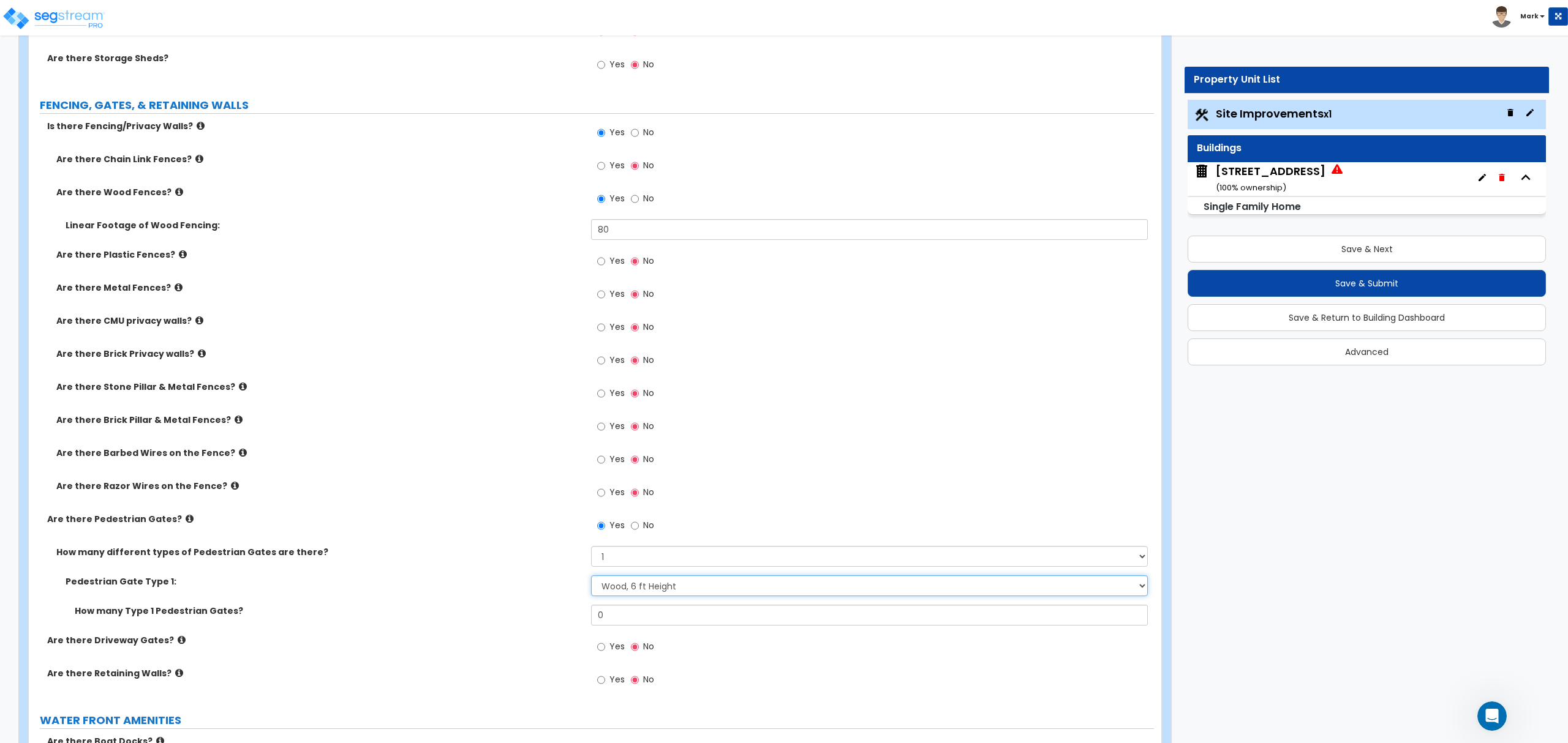
scroll to position [1715, 0]
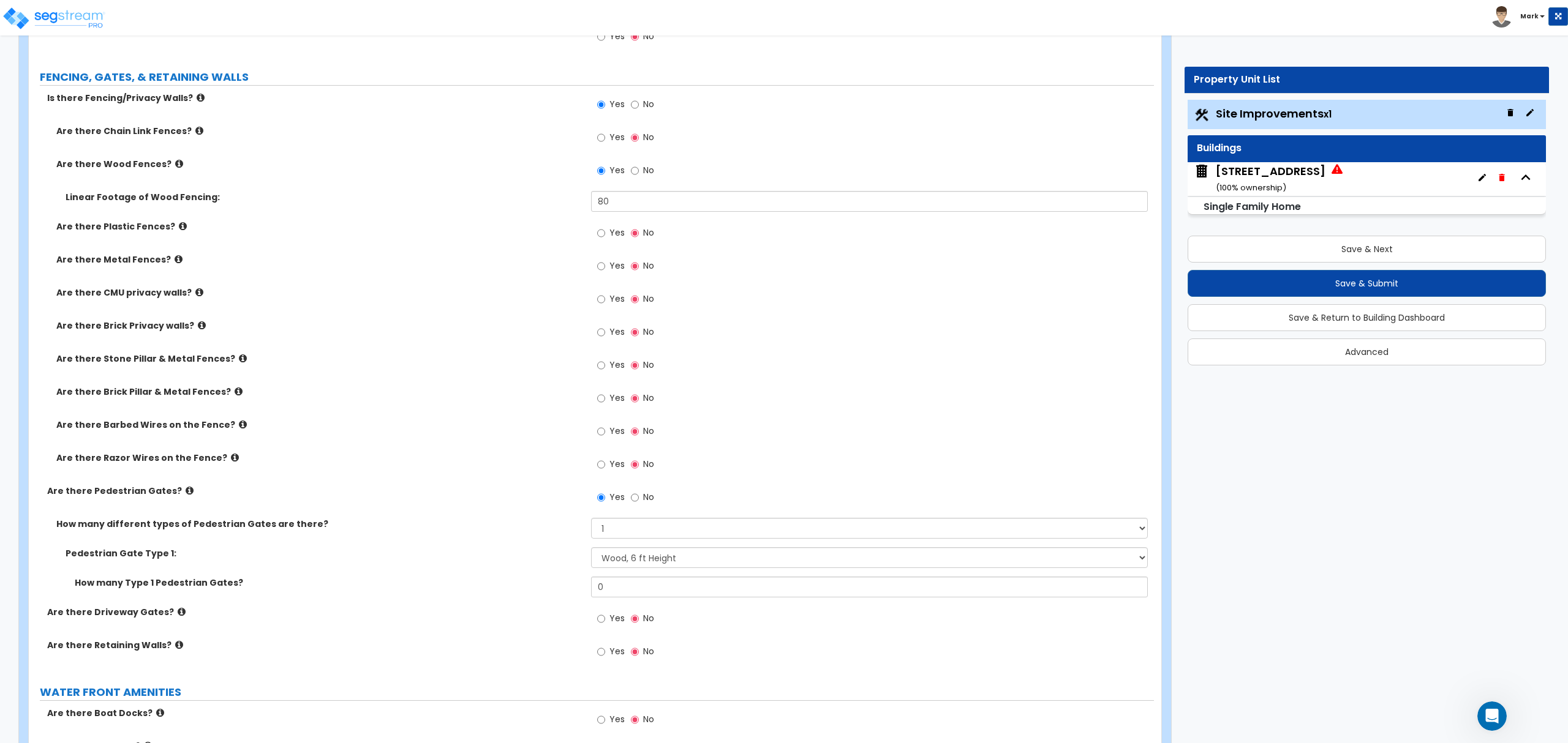
click at [634, 577] on div "Pedestrian Gate Type 1: Please Choose One Chain Link, 3 ft Height Chain Link, 4…" at bounding box center [591, 562] width 1125 height 29
drag, startPoint x: 634, startPoint y: 577, endPoint x: 635, endPoint y: 583, distance: 6.1
click at [635, 580] on div "Pedestrian Gate Type 1: Please Choose One Chain Link, 3 ft Height Chain Link, 4…" at bounding box center [592, 577] width 1107 height 59
click at [635, 583] on input "0" at bounding box center [870, 586] width 556 height 21
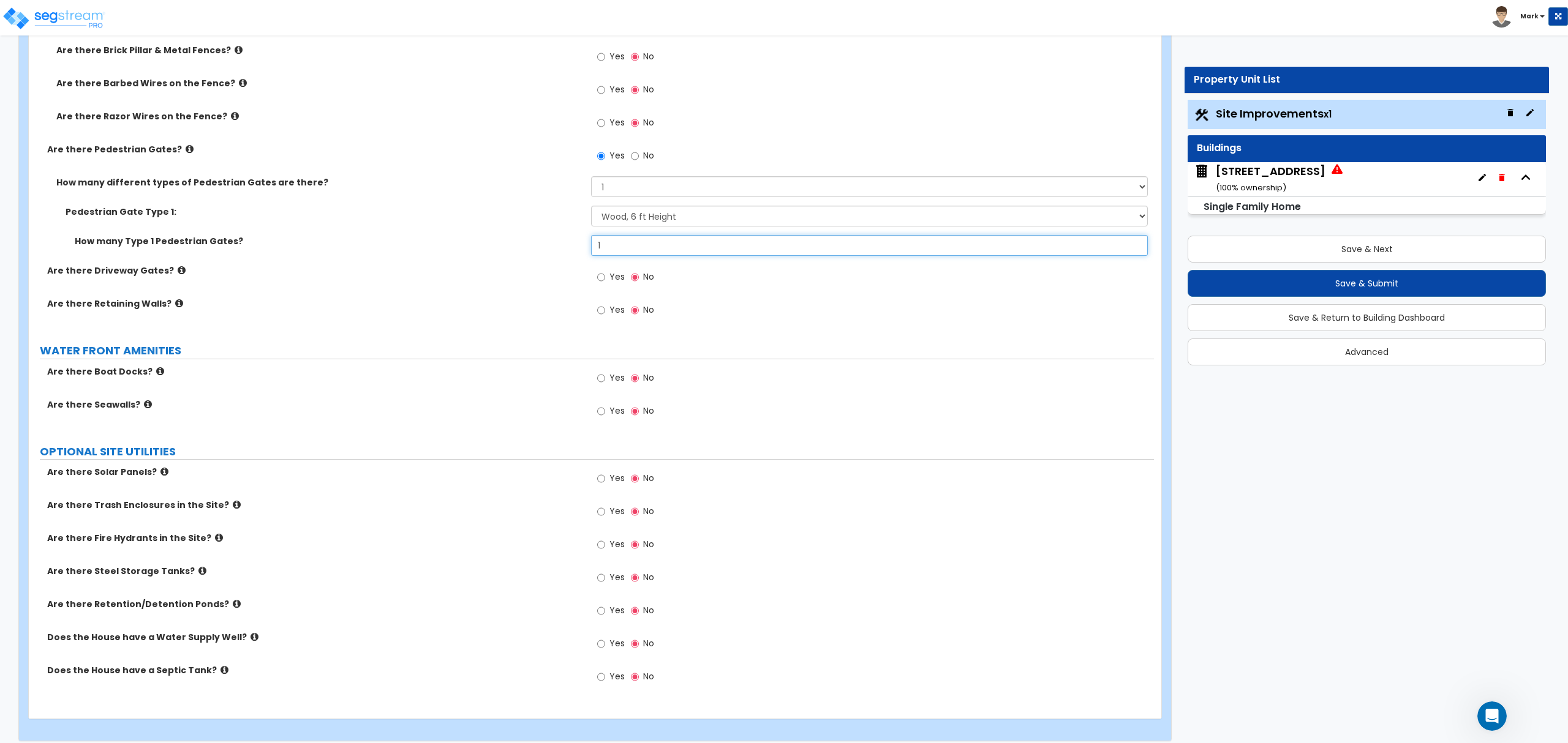
scroll to position [2070, 0]
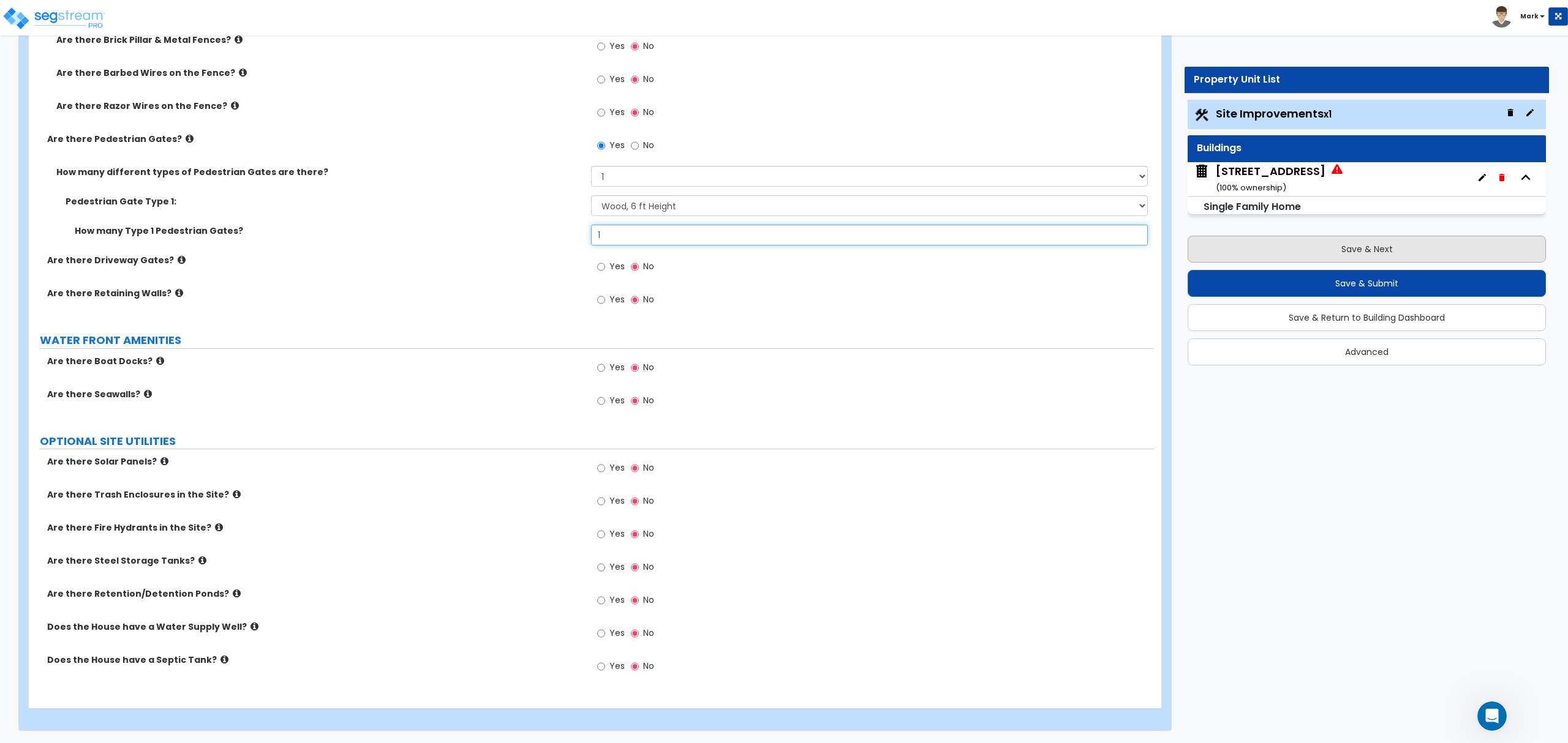
type input "1"
click at [1329, 254] on button "Save & Next" at bounding box center [1367, 250] width 358 height 27
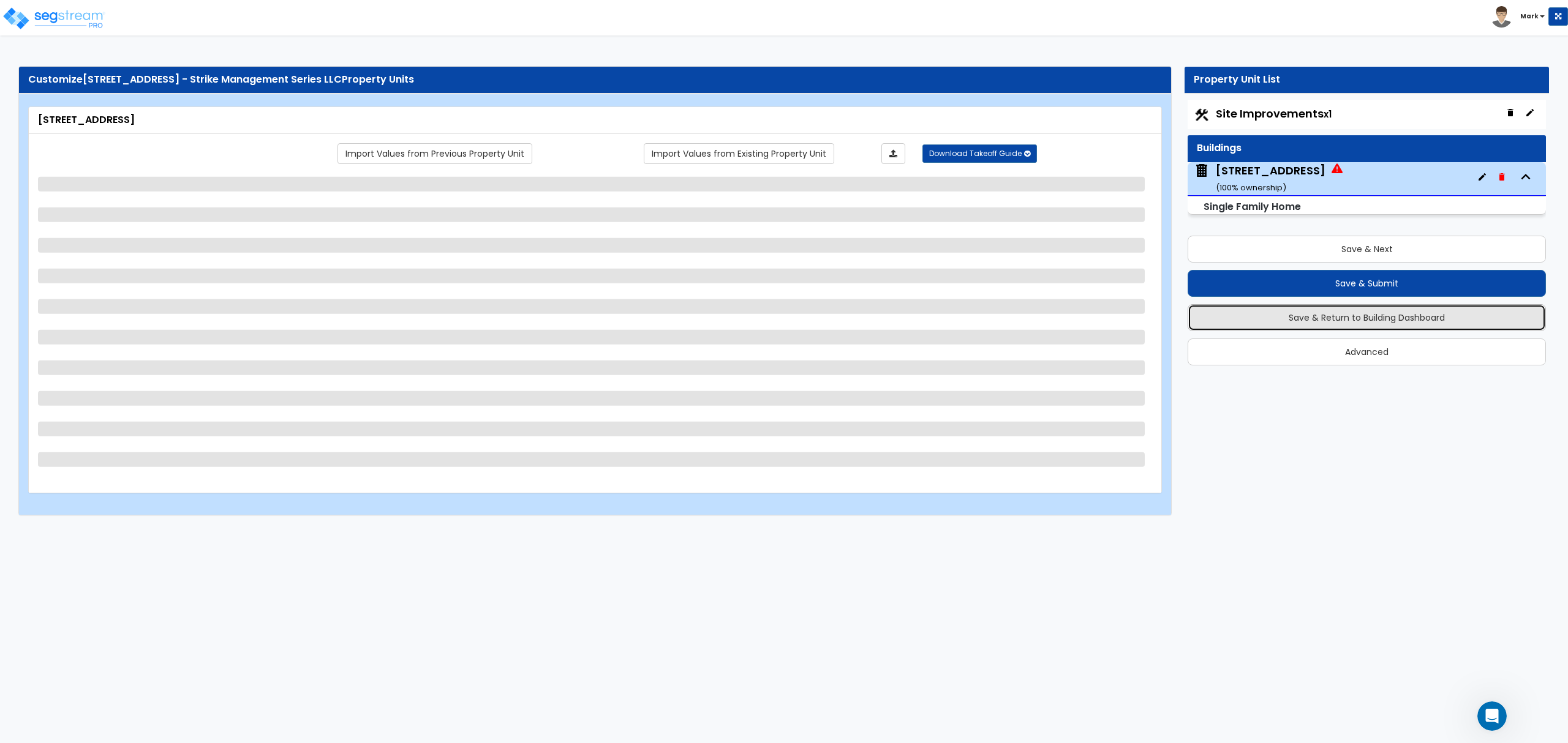
click at [1358, 321] on button "Save & Return to Building Dashboard" at bounding box center [1367, 318] width 358 height 27
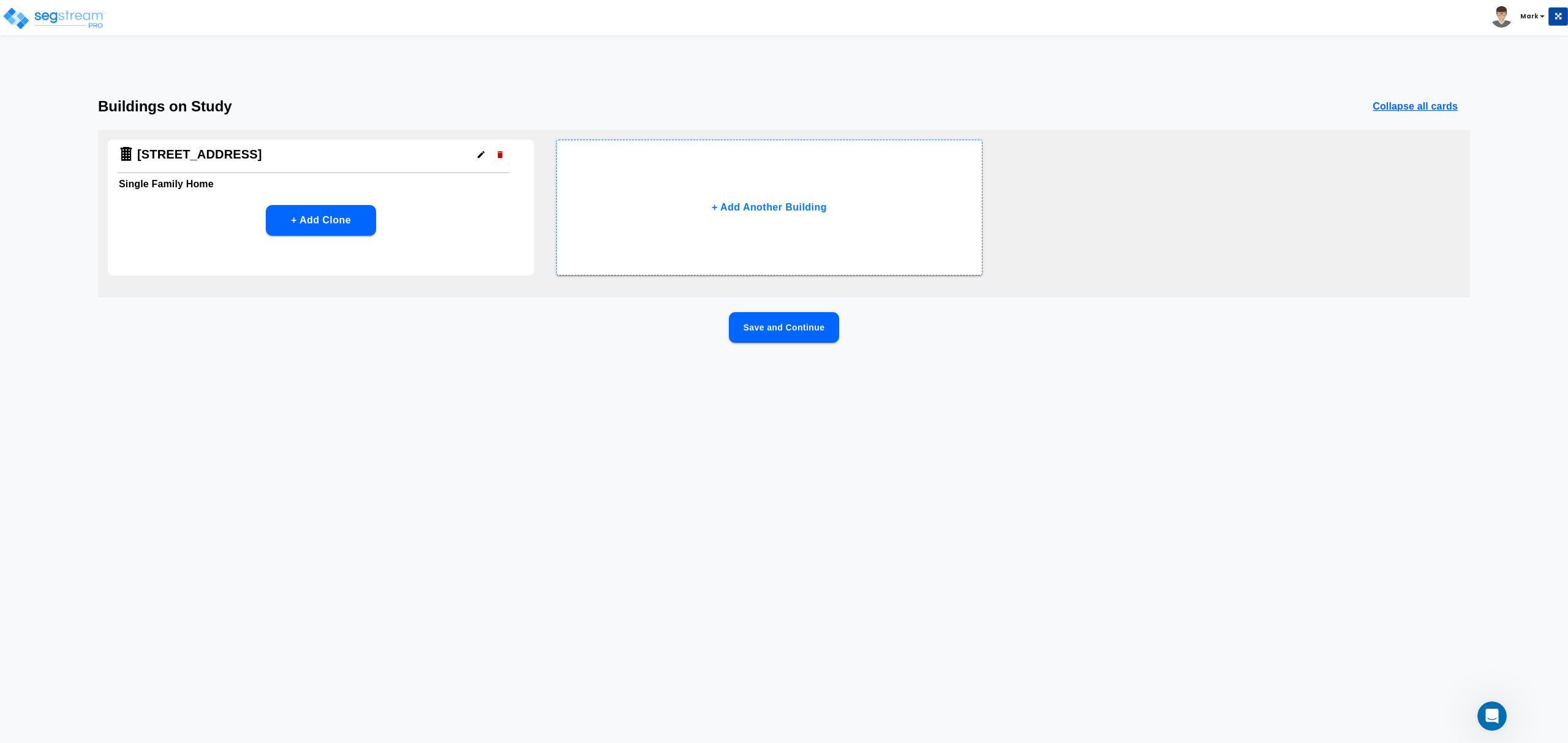
click at [778, 336] on button "Save and Continue" at bounding box center [784, 327] width 111 height 30
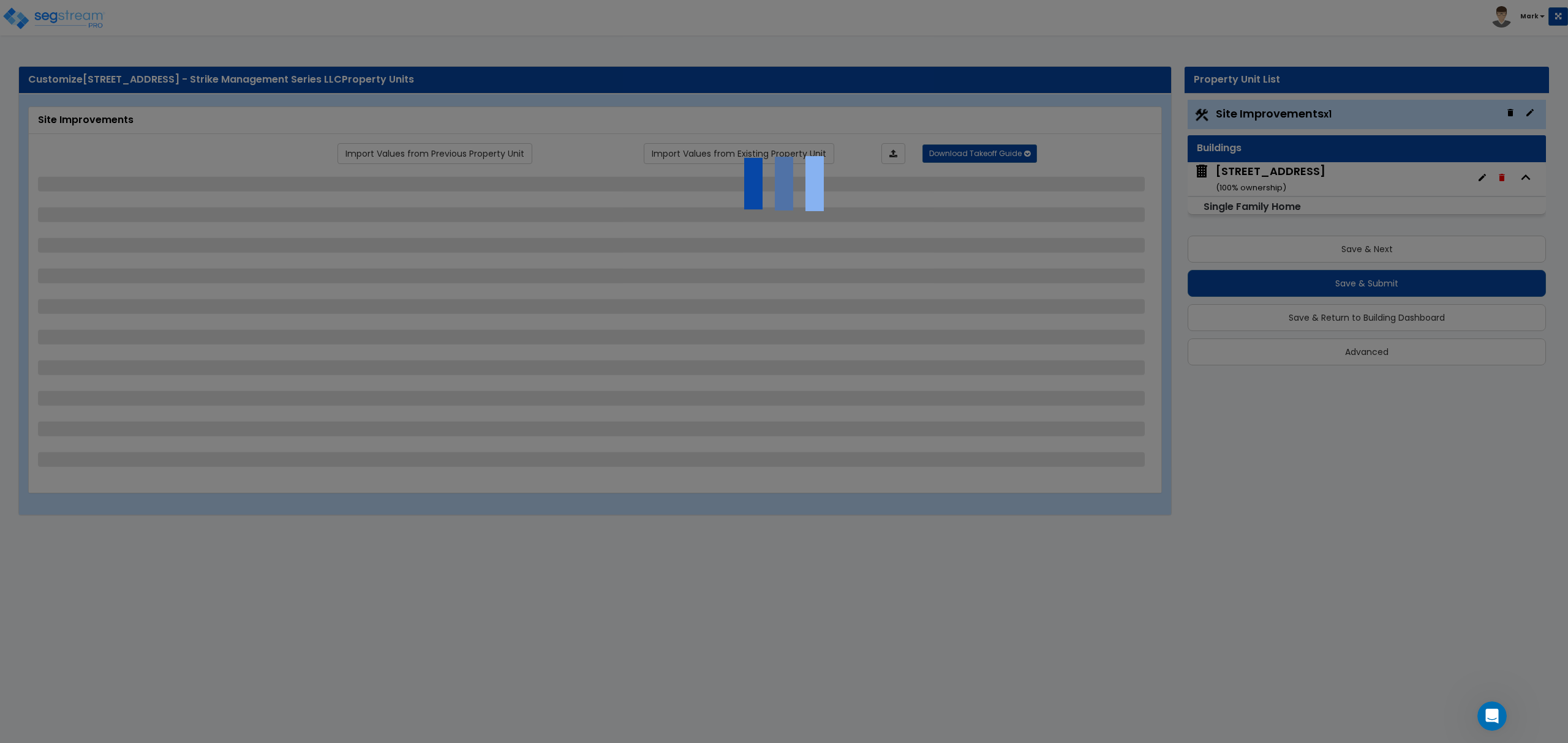
select select "2"
select select "1"
select select "2"
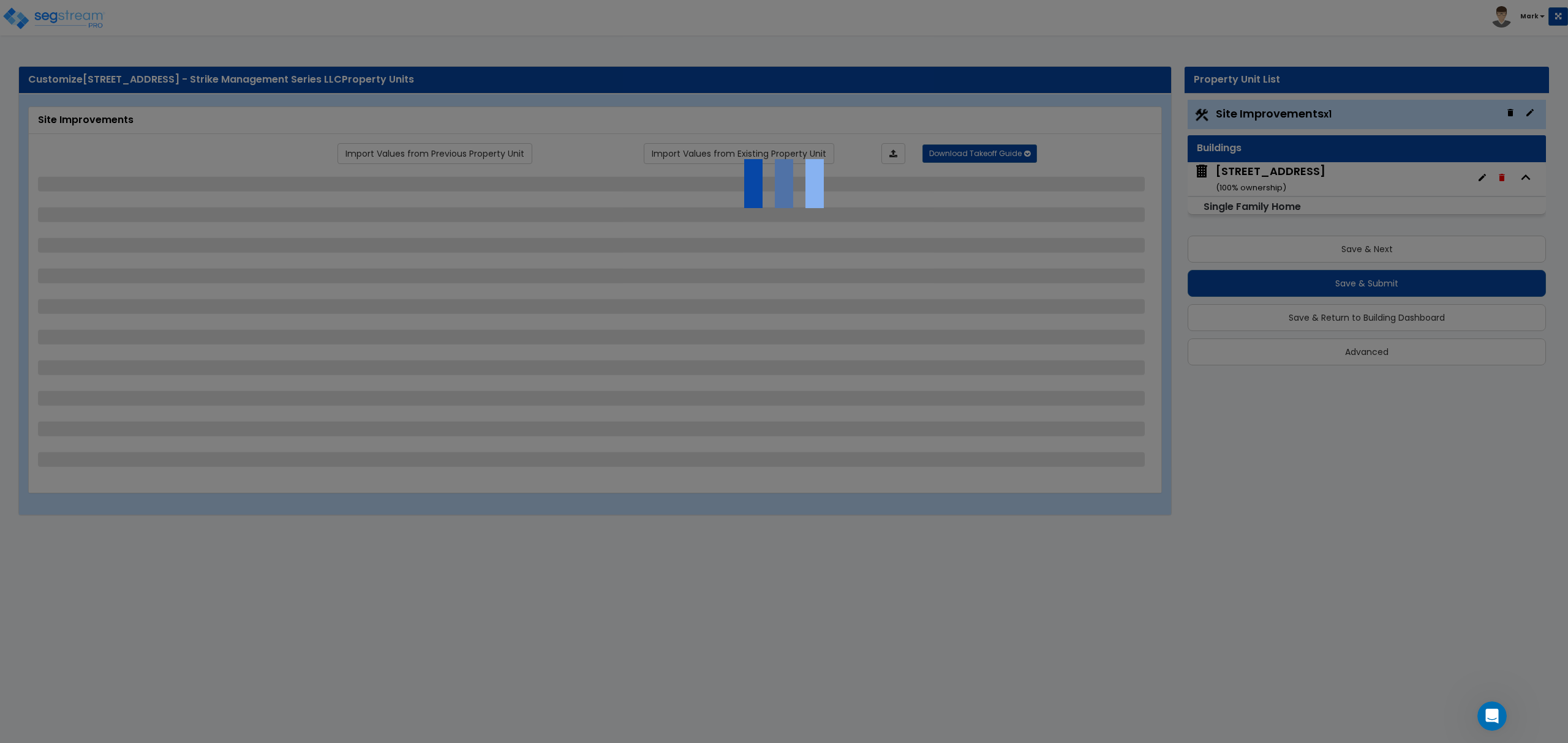
select select "1"
select select "9"
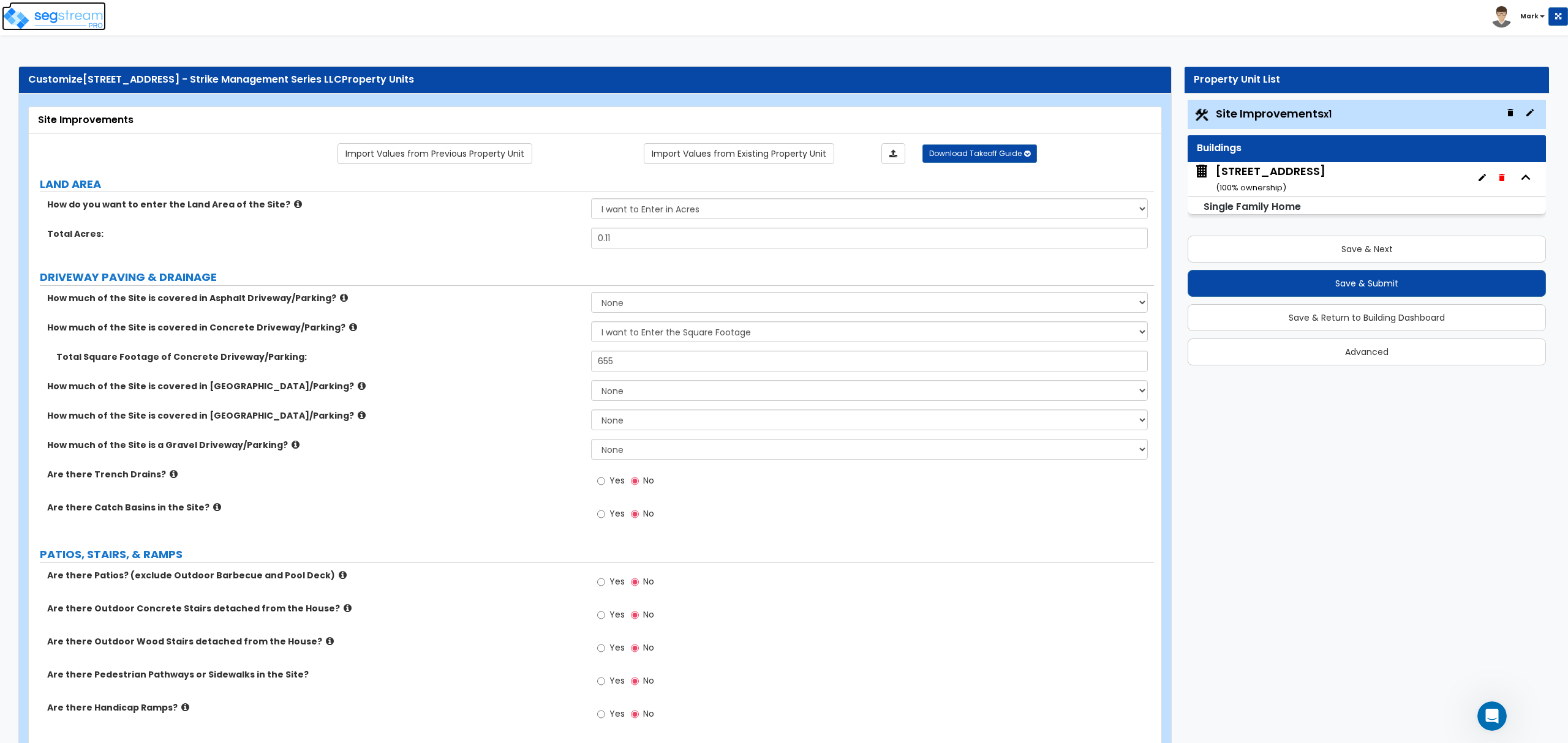
click at [70, 23] on img at bounding box center [54, 18] width 104 height 24
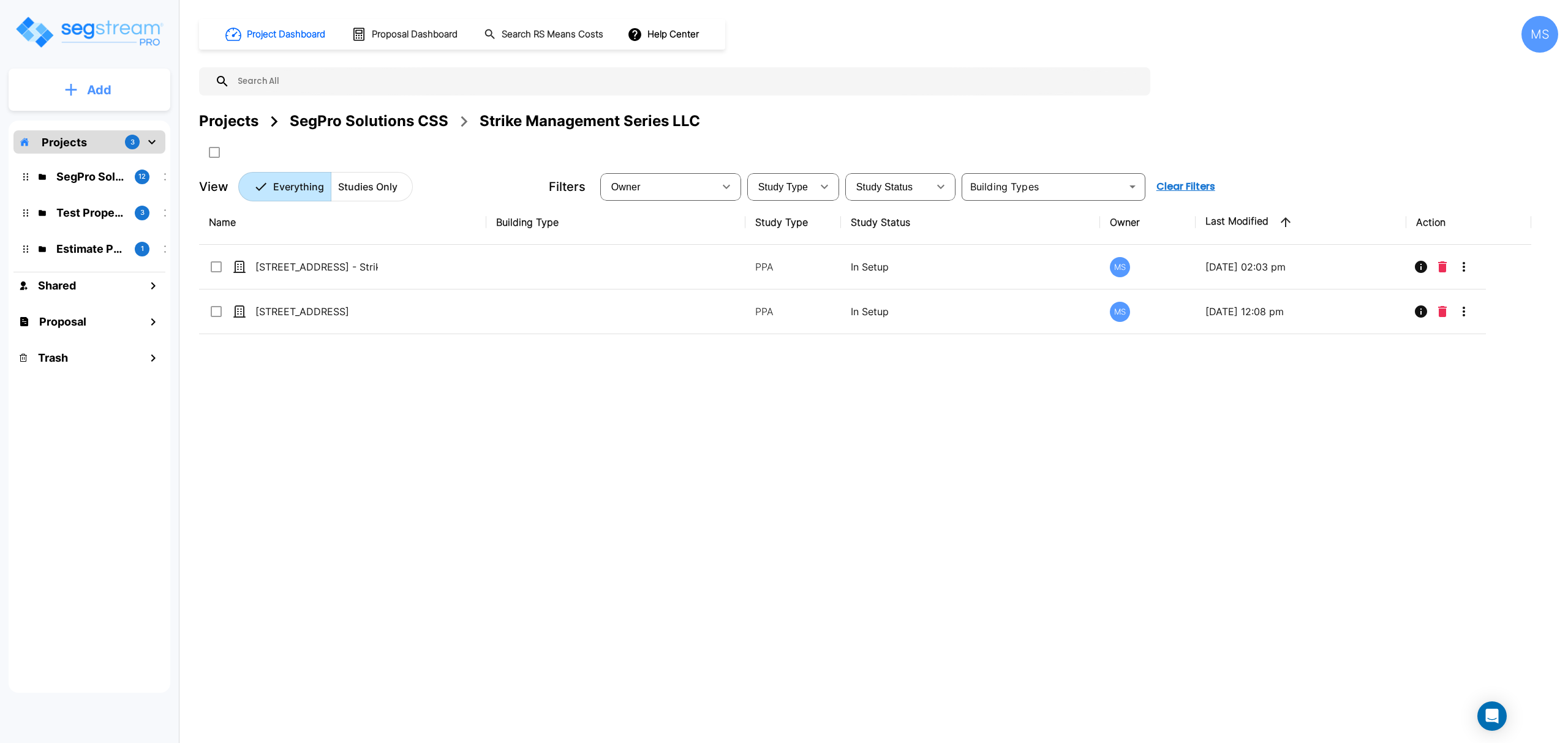
click at [145, 107] on button "Add" at bounding box center [89, 90] width 162 height 35
click at [104, 155] on p "Add Study" at bounding box center [97, 159] width 49 height 15
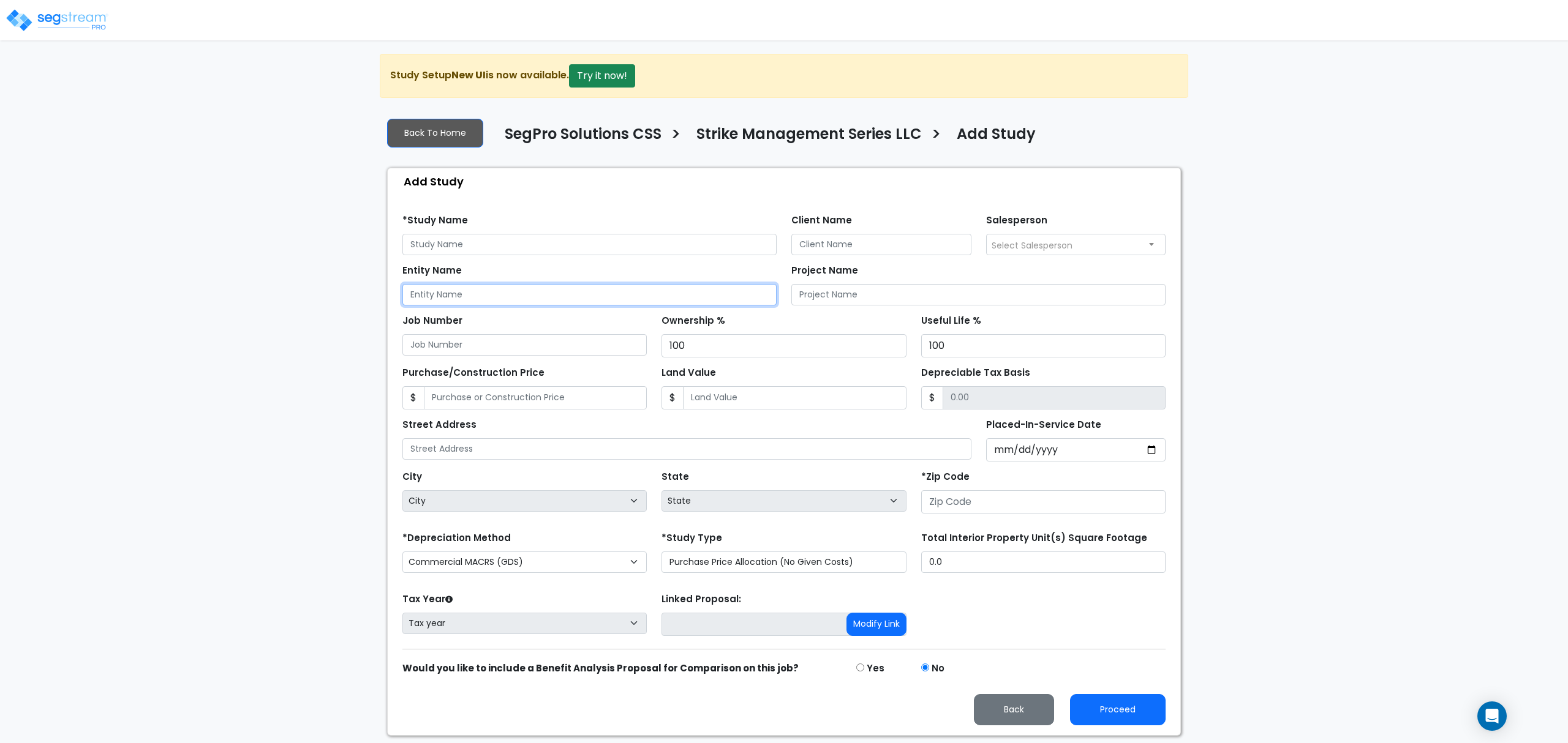
click at [587, 292] on input "Entity Name" at bounding box center [590, 295] width 374 height 22
click at [569, 248] on input "text" at bounding box center [590, 245] width 374 height 22
click at [545, 309] on div "Job Number Ownership % 100 Useful Life % 100" at bounding box center [784, 331] width 778 height 52
click at [546, 299] on input "v" at bounding box center [590, 295] width 374 height 22
click at [546, 298] on input "v" at bounding box center [590, 295] width 374 height 22
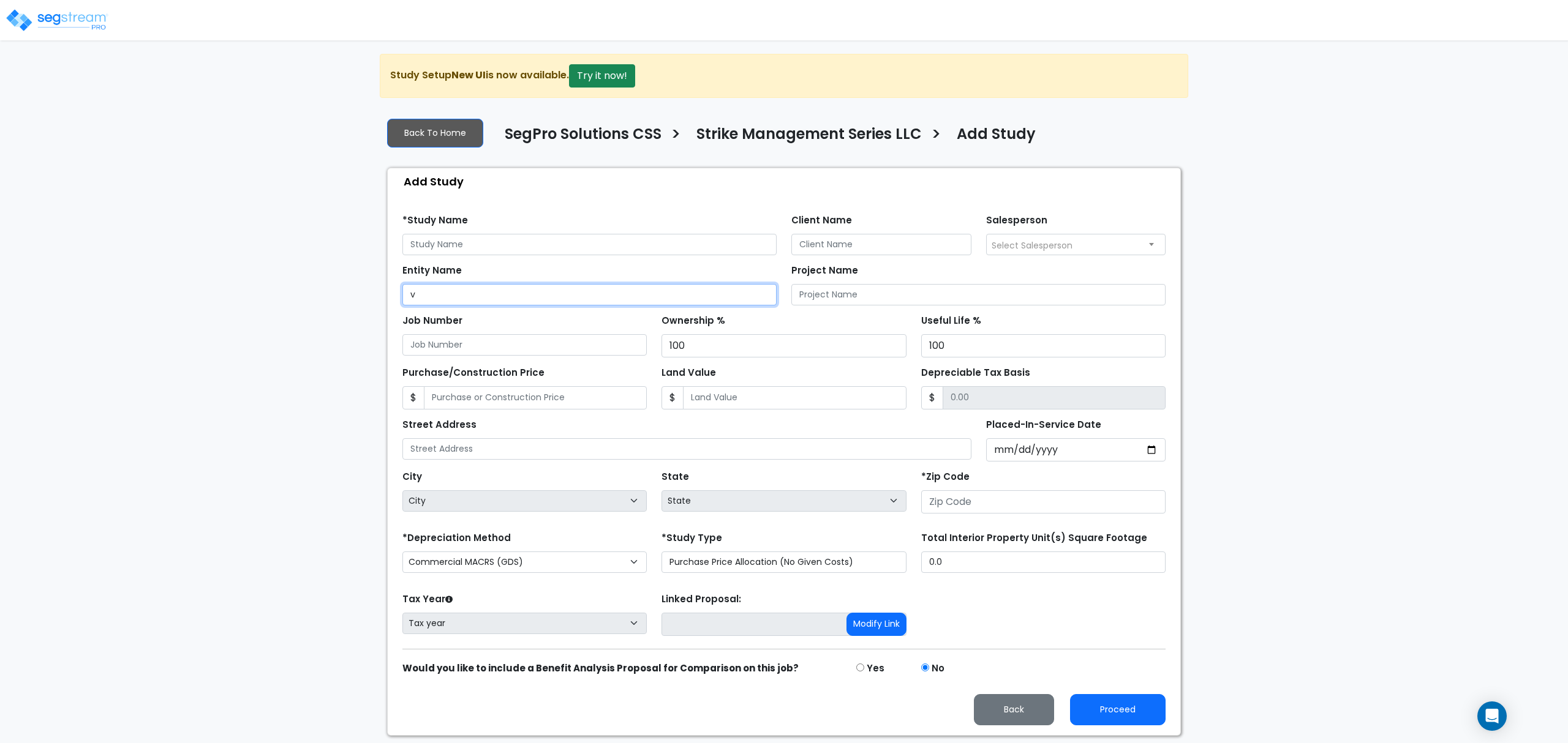
click at [546, 298] on input "v" at bounding box center [590, 295] width 374 height 22
paste input "Strike Management Series LLC"
type input "Strike Management Series LLC"
click at [575, 249] on input "text" at bounding box center [590, 245] width 374 height 22
paste input "Strike Management Series LLC"
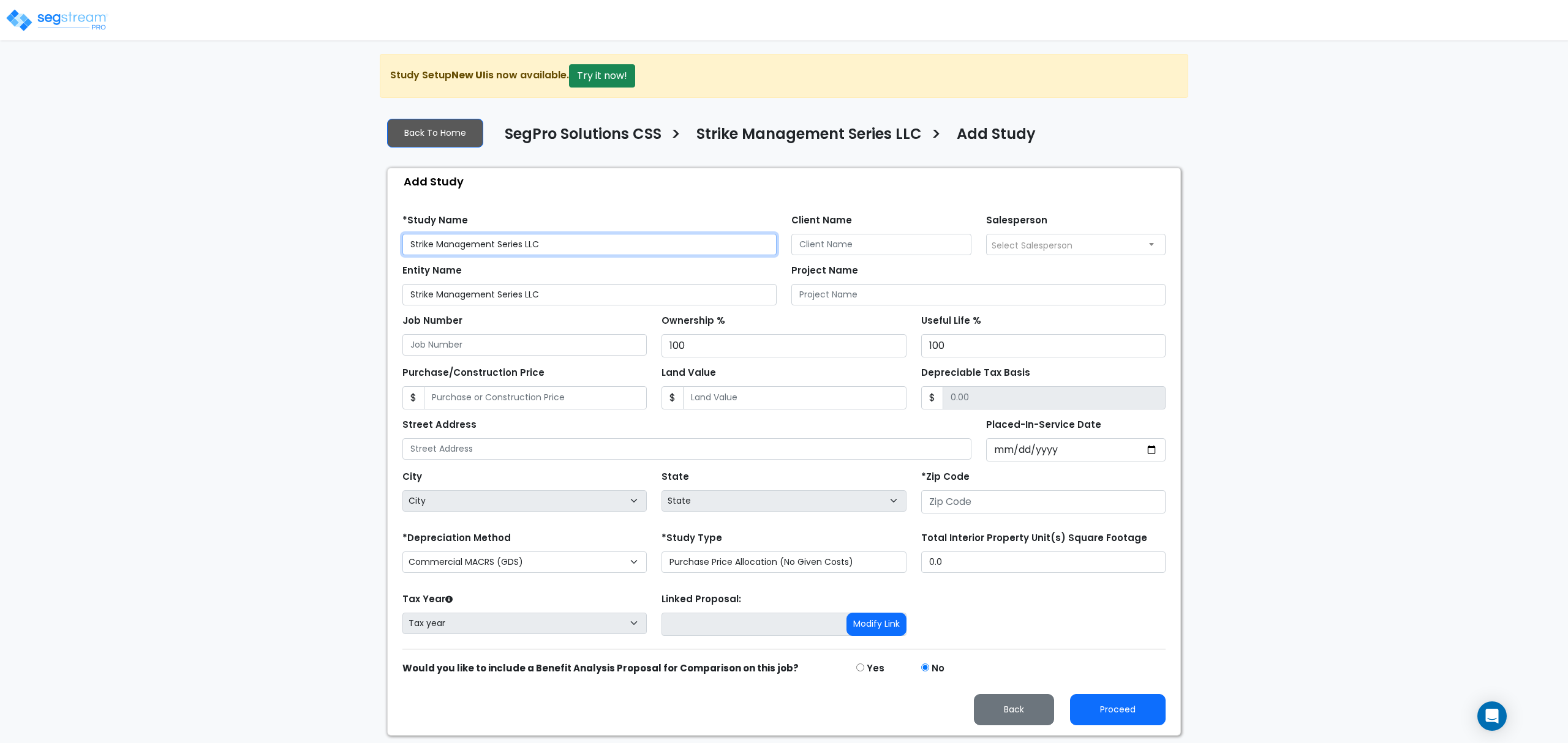
click at [600, 238] on input "Strike Management Series LLC" at bounding box center [590, 245] width 374 height 22
paste input "7801 Mid-cities Boulevard"
click at [589, 243] on input "Strike Management Series LLC - 7801 Mid-cities Boulevard" at bounding box center [590, 245] width 374 height 22
type input "Strike Management Series LLC - 7801 Mid-cities Boulevard"
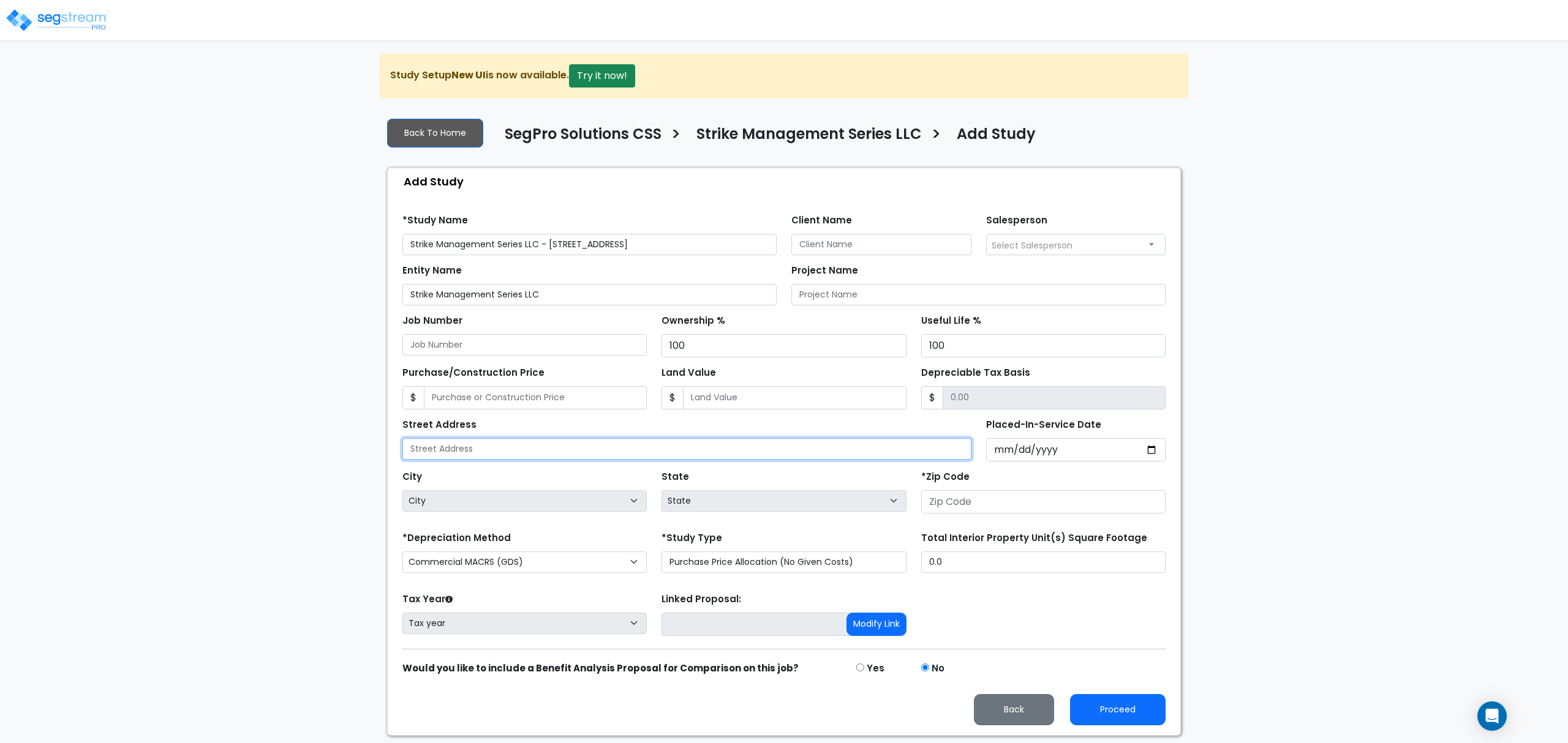
click at [582, 441] on input "text" at bounding box center [687, 449] width 569 height 22
paste input "7801 Mid-cities Boulevard"
click at [449, 451] on input "7801 Mid-cities Boulevard" at bounding box center [687, 449] width 569 height 22
type input "7801 Mid cities Boulevard"
click at [589, 245] on input "Strike Management Series LLC - 7801 Mid-cities Boulevard" at bounding box center [590, 245] width 374 height 22
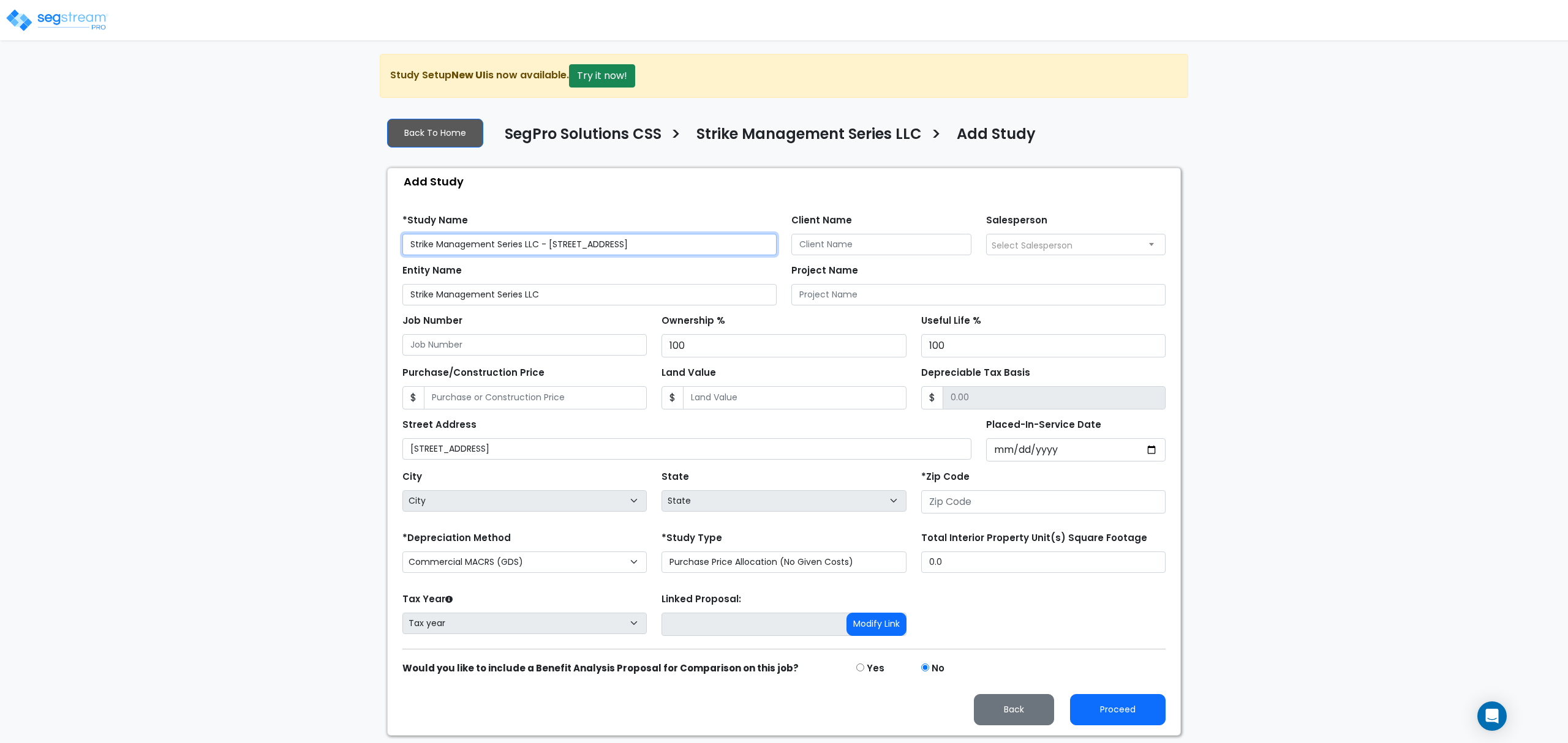
type input "Strike Management Series LLC - [STREET_ADDRESS]"
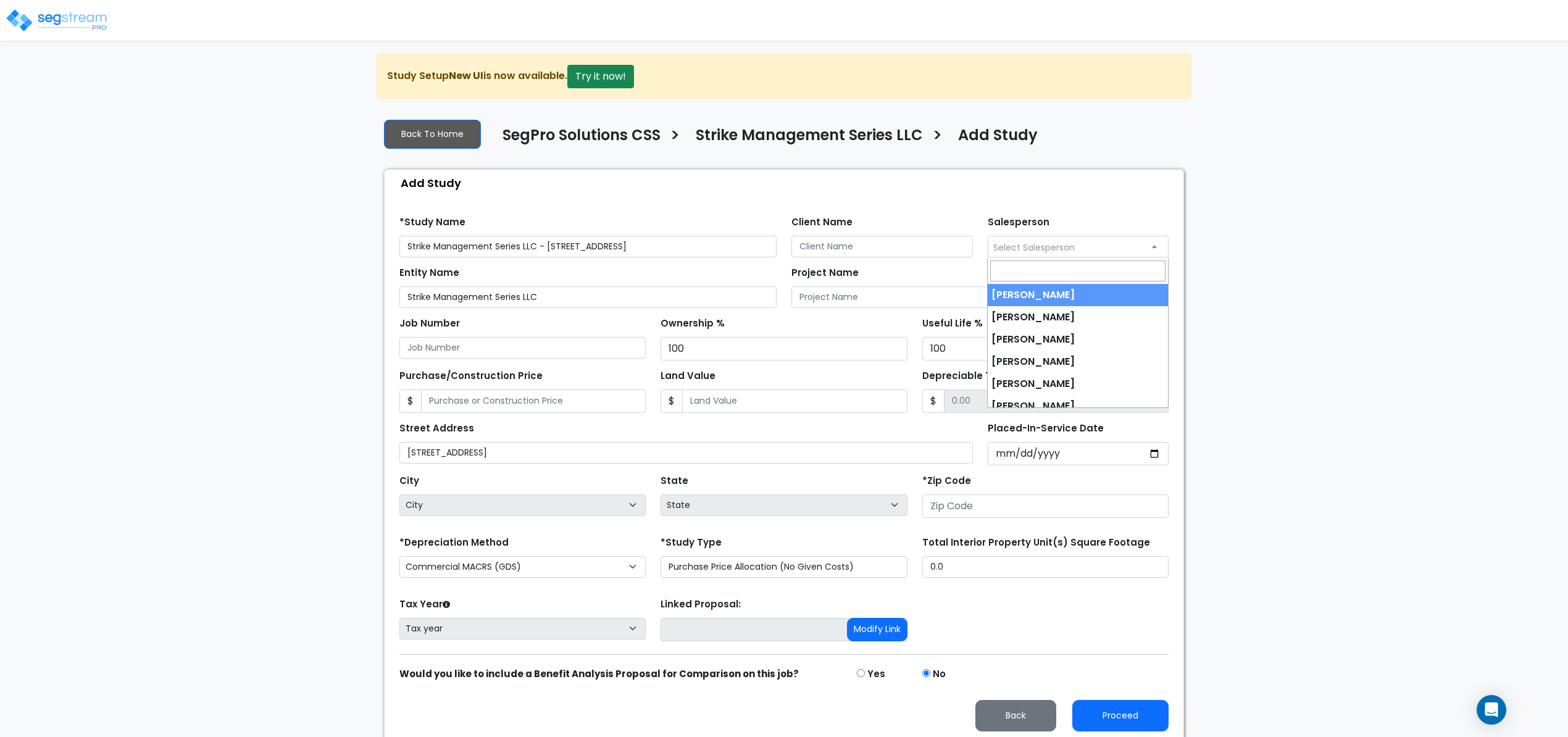
click at [1018, 241] on span "Select Salesperson" at bounding box center [1078, 247] width 181 height 20
select select "190"
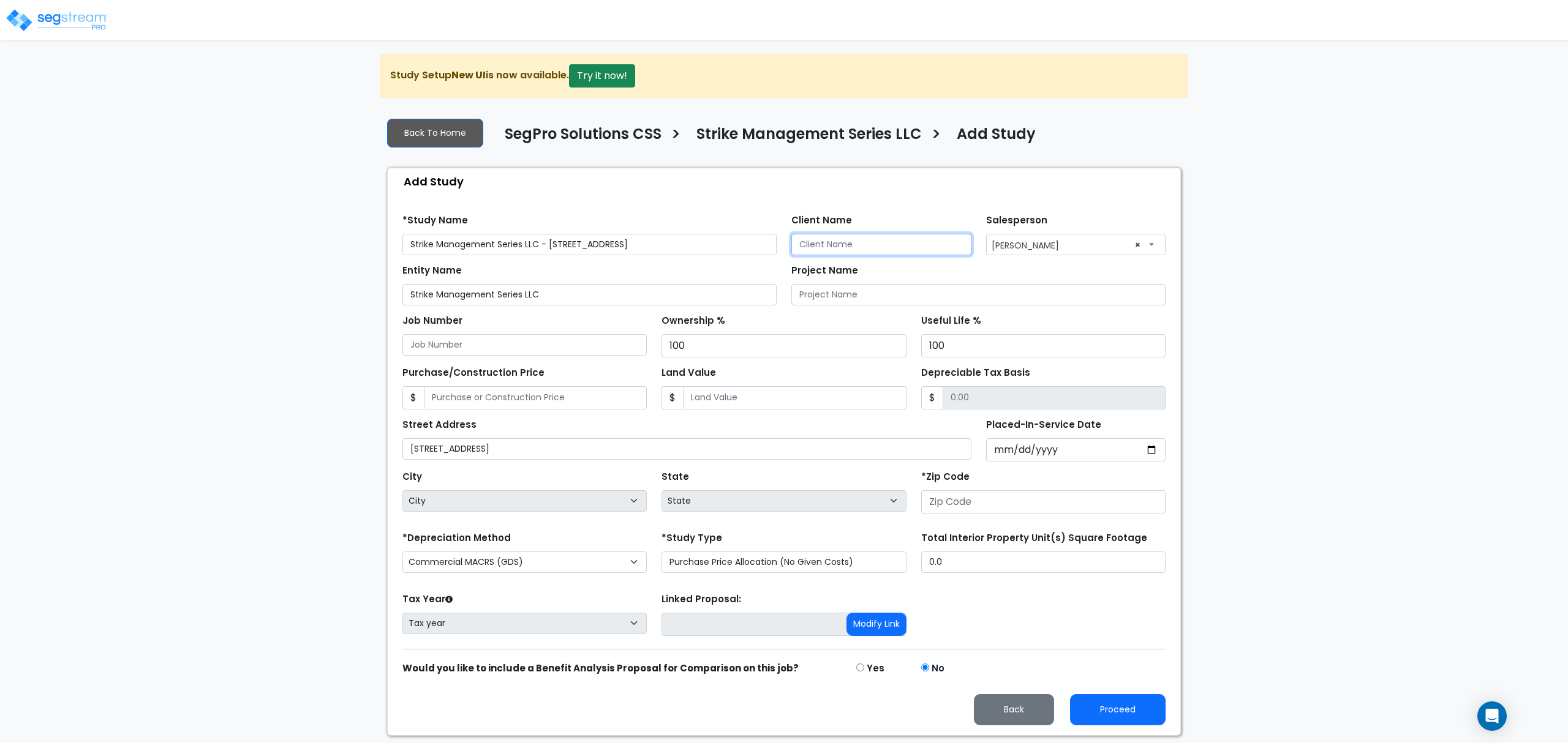
click at [843, 251] on input "Client Name" at bounding box center [881, 245] width 180 height 22
type input "Nader Ewaida"
click at [745, 404] on input "Land Value" at bounding box center [794, 398] width 223 height 23
click at [971, 502] on input "number" at bounding box center [1044, 502] width 245 height 23
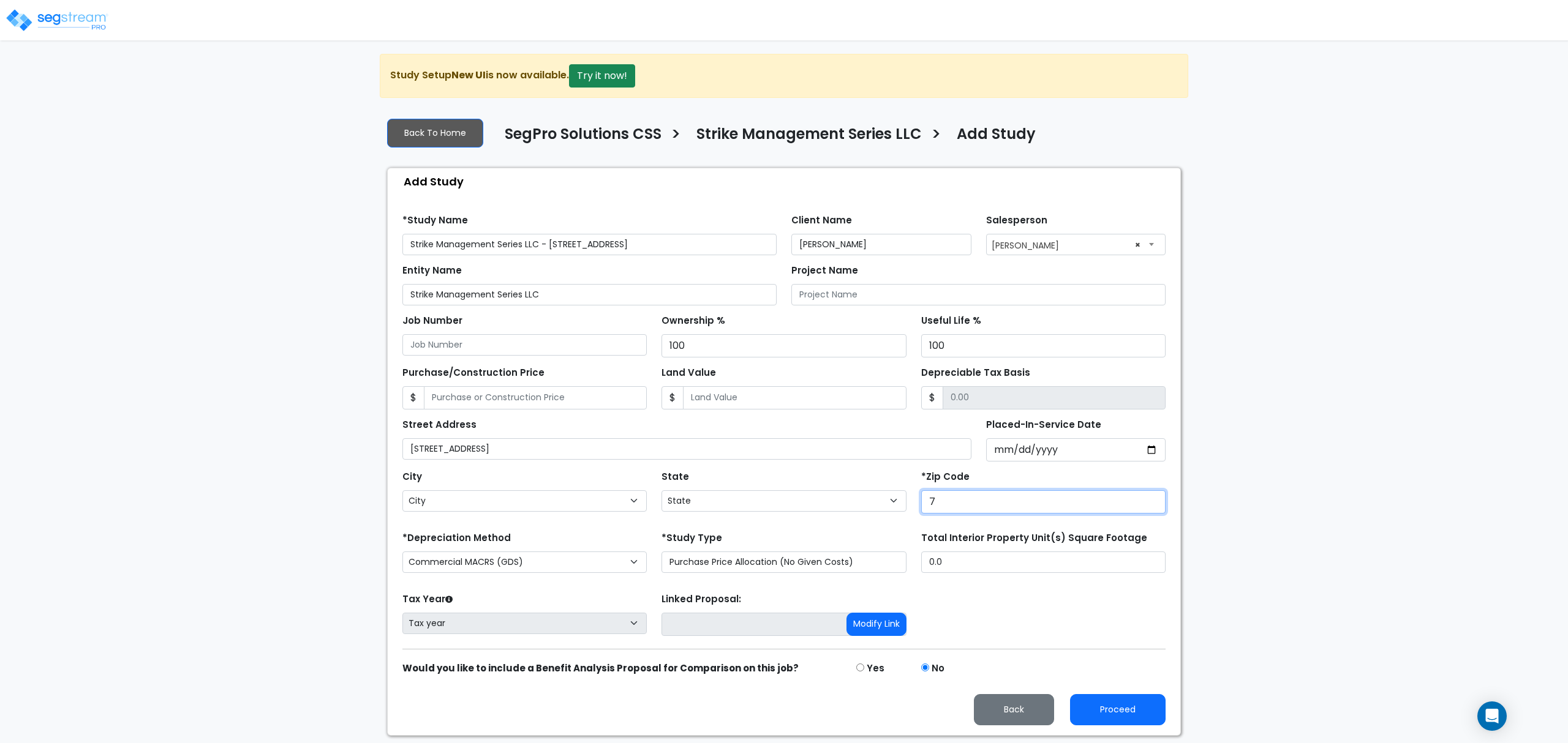
type input "76"
select select "TX"
type input "76182"
click at [1009, 458] on input "Placed-In-Service Date" at bounding box center [1076, 450] width 180 height 23
drag, startPoint x: 706, startPoint y: 397, endPoint x: 1410, endPoint y: 375, distance: 704.3
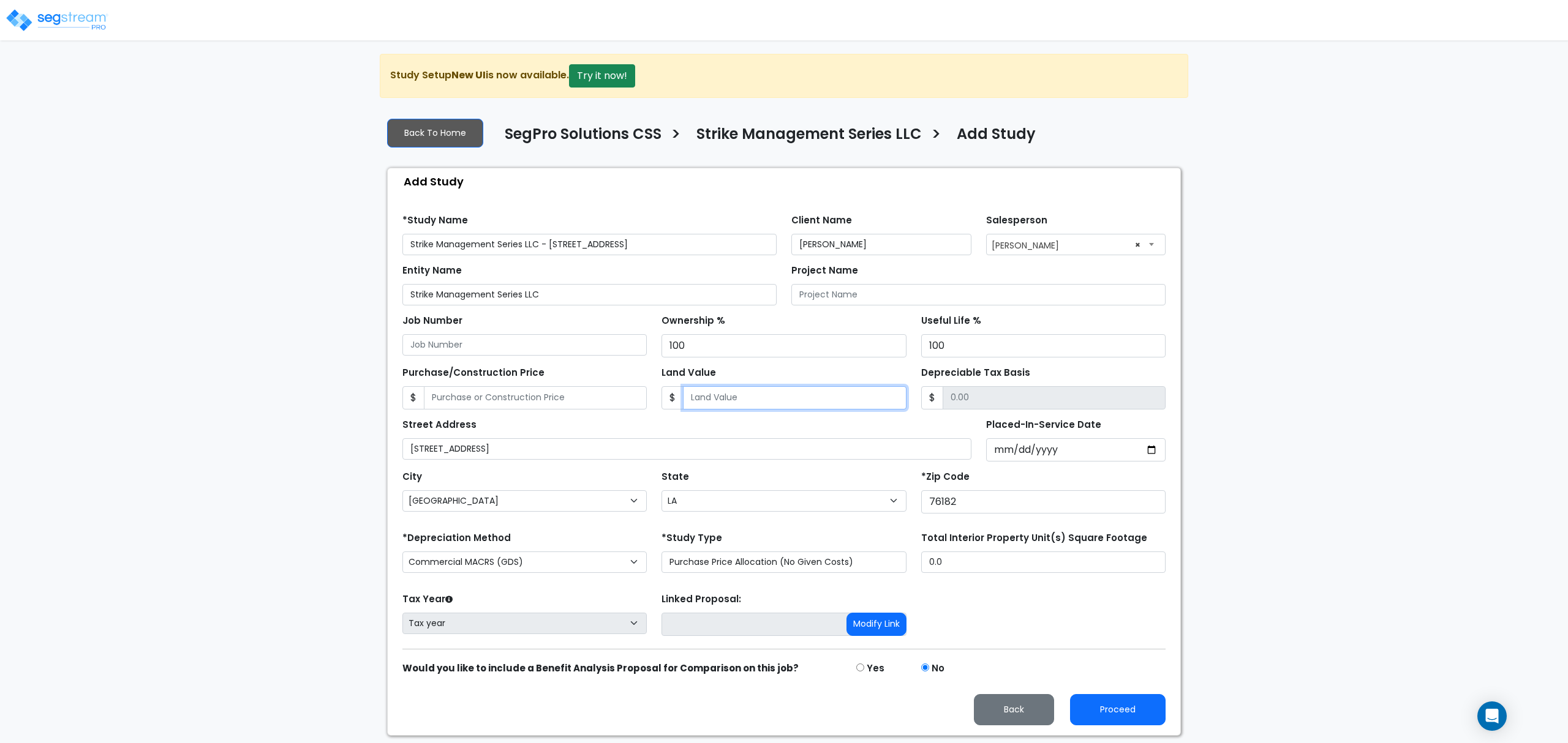
click at [712, 397] on input "Land Value" at bounding box center [794, 398] width 223 height 23
click at [543, 396] on input "Purchase/Construction Price" at bounding box center [536, 398] width 223 height 23
type input "9"
type input "9.00"
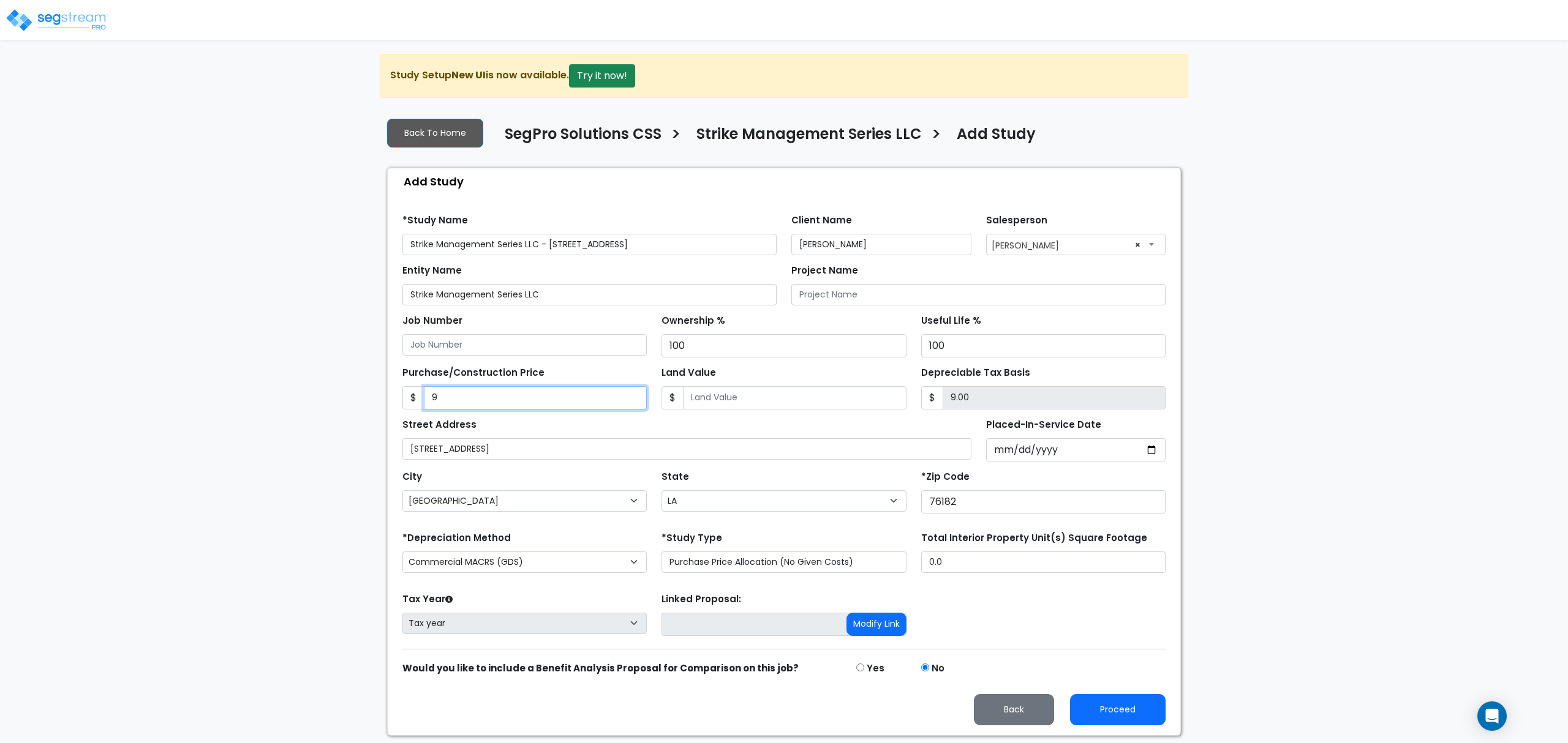
type input "93"
type input "93.00"
type input "930"
type input "930.00"
type input "9300"
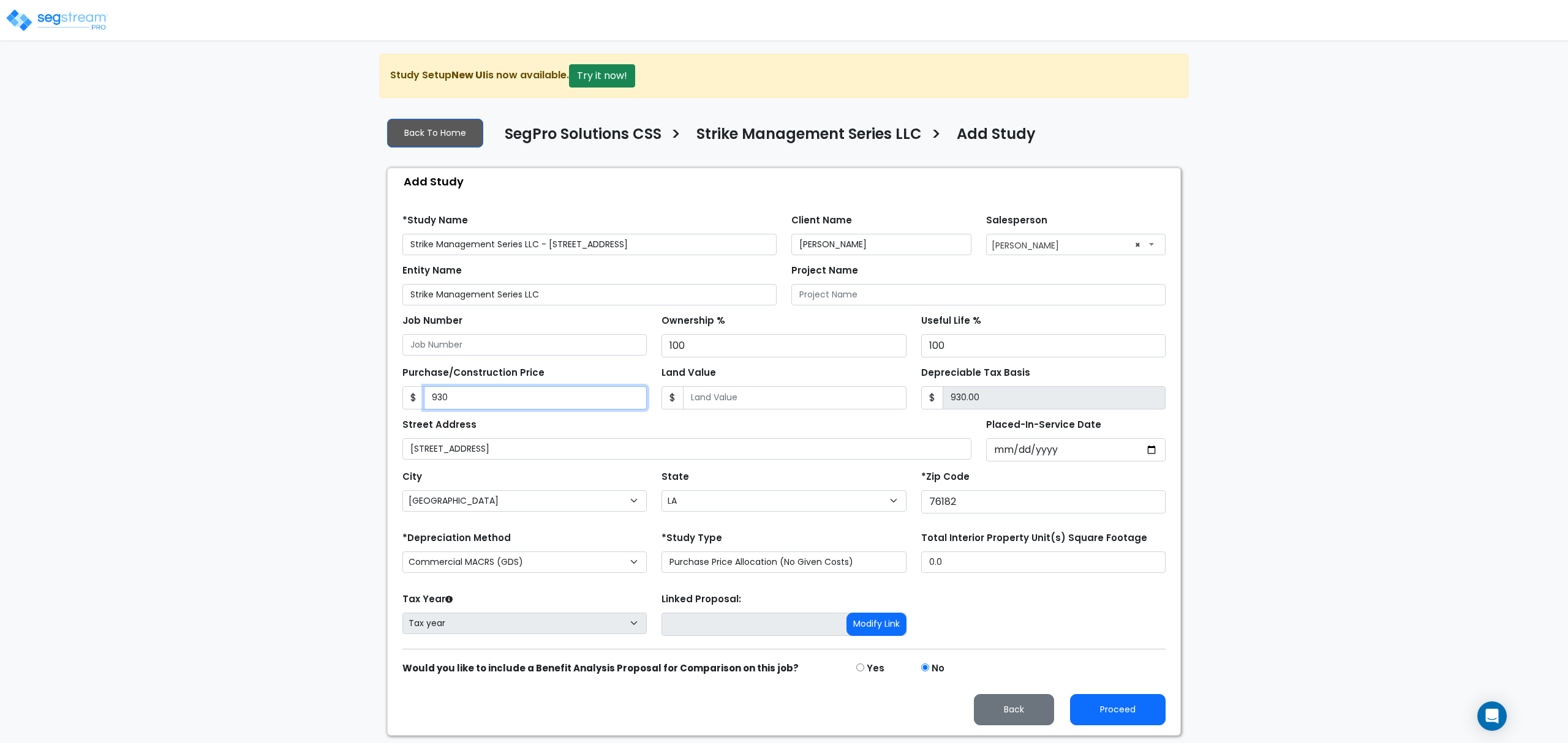
type input "9,300.00"
type input "9,3000"
type input "93,000.00"
type input "93,0000"
type input "930,000.00"
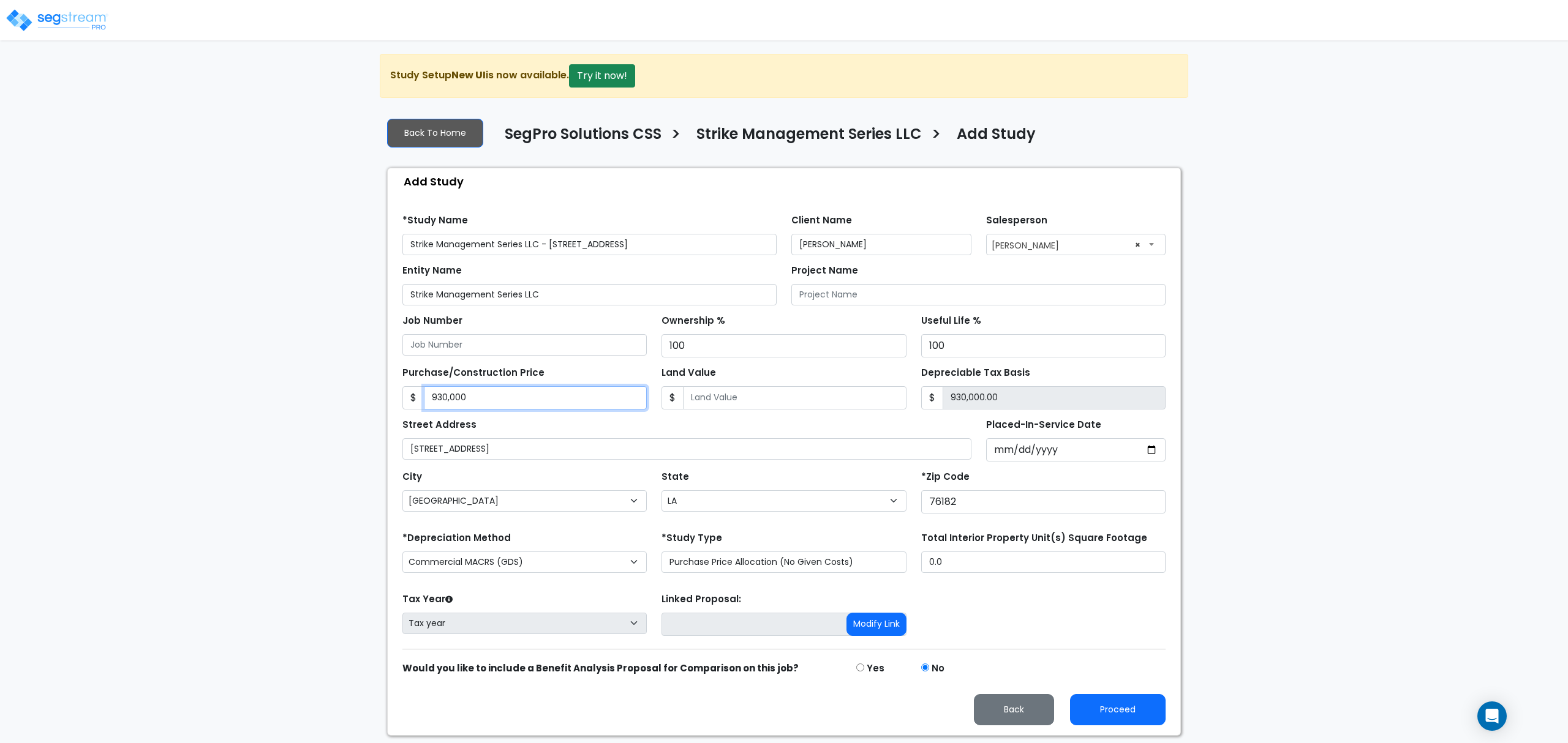
type input "930,000"
click at [859, 405] on input "Land Value" at bounding box center [794, 398] width 223 height 23
type input "8"
type input "929,992.00"
type input "85"
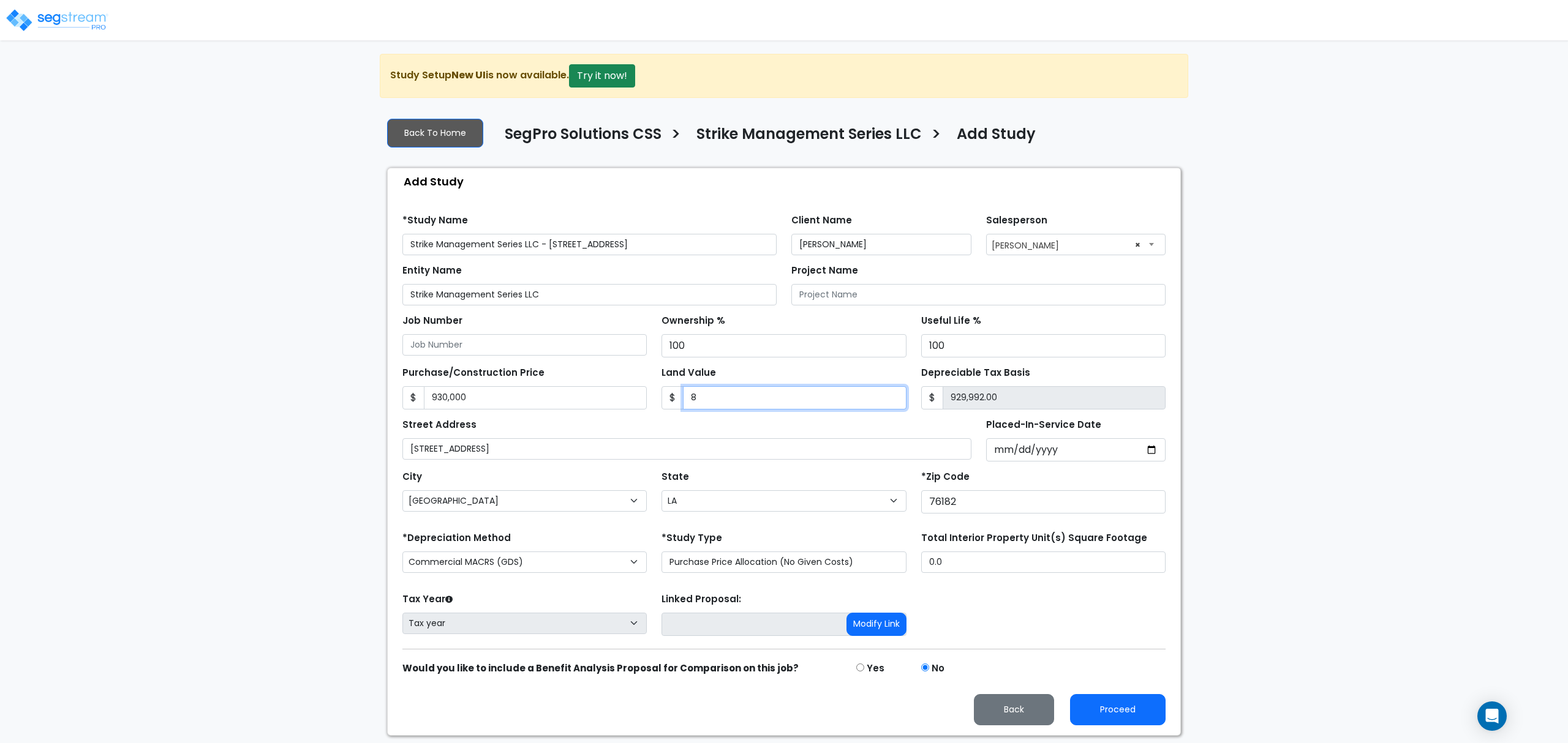
type input "929,915.00"
type input "850"
type input "929,150.00"
type input "8500"
type input "921,500.00"
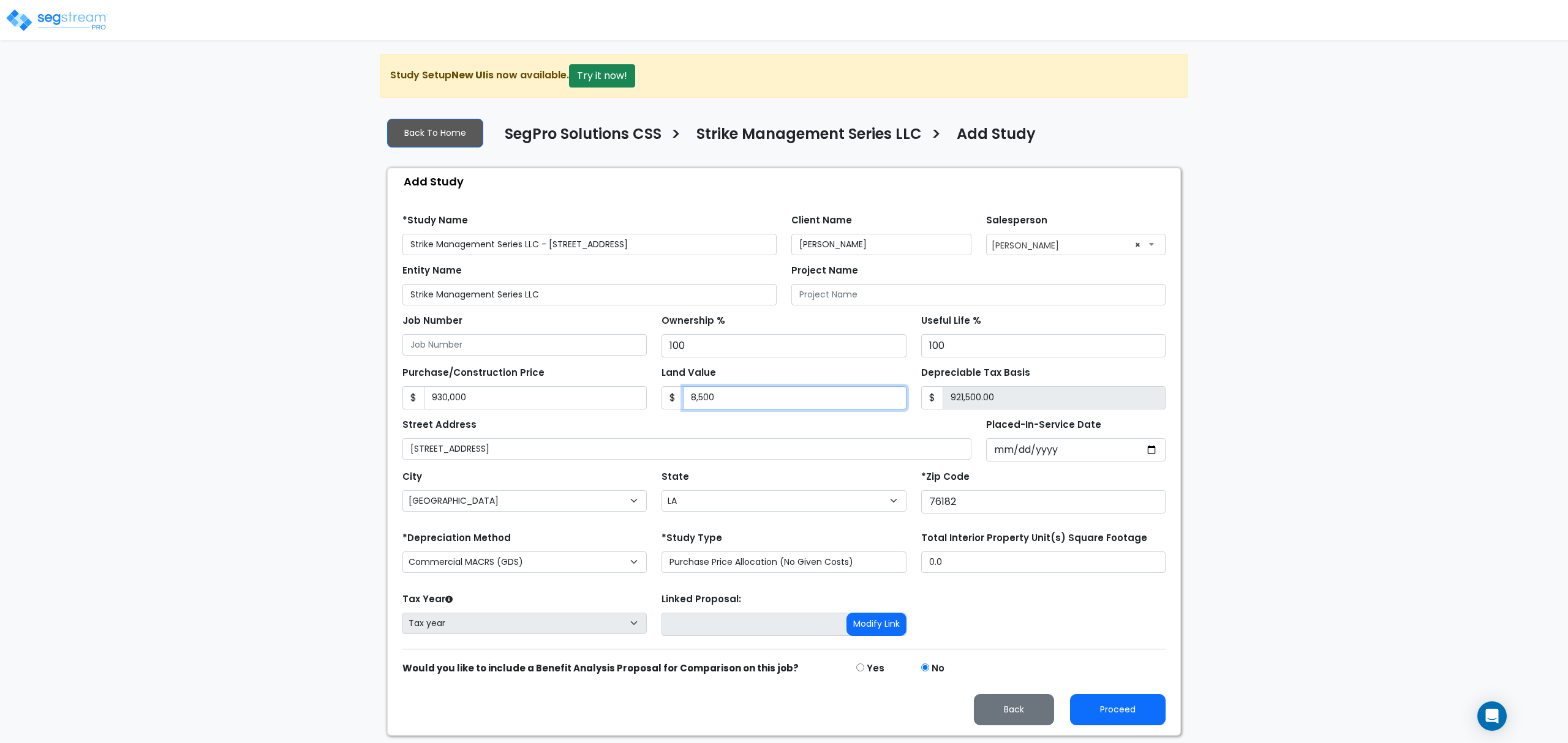
type input "8,5000"
type input "845,000.00"
type input "85,000"
click at [1006, 450] on input "Placed-In-Service Date" at bounding box center [1076, 450] width 180 height 23
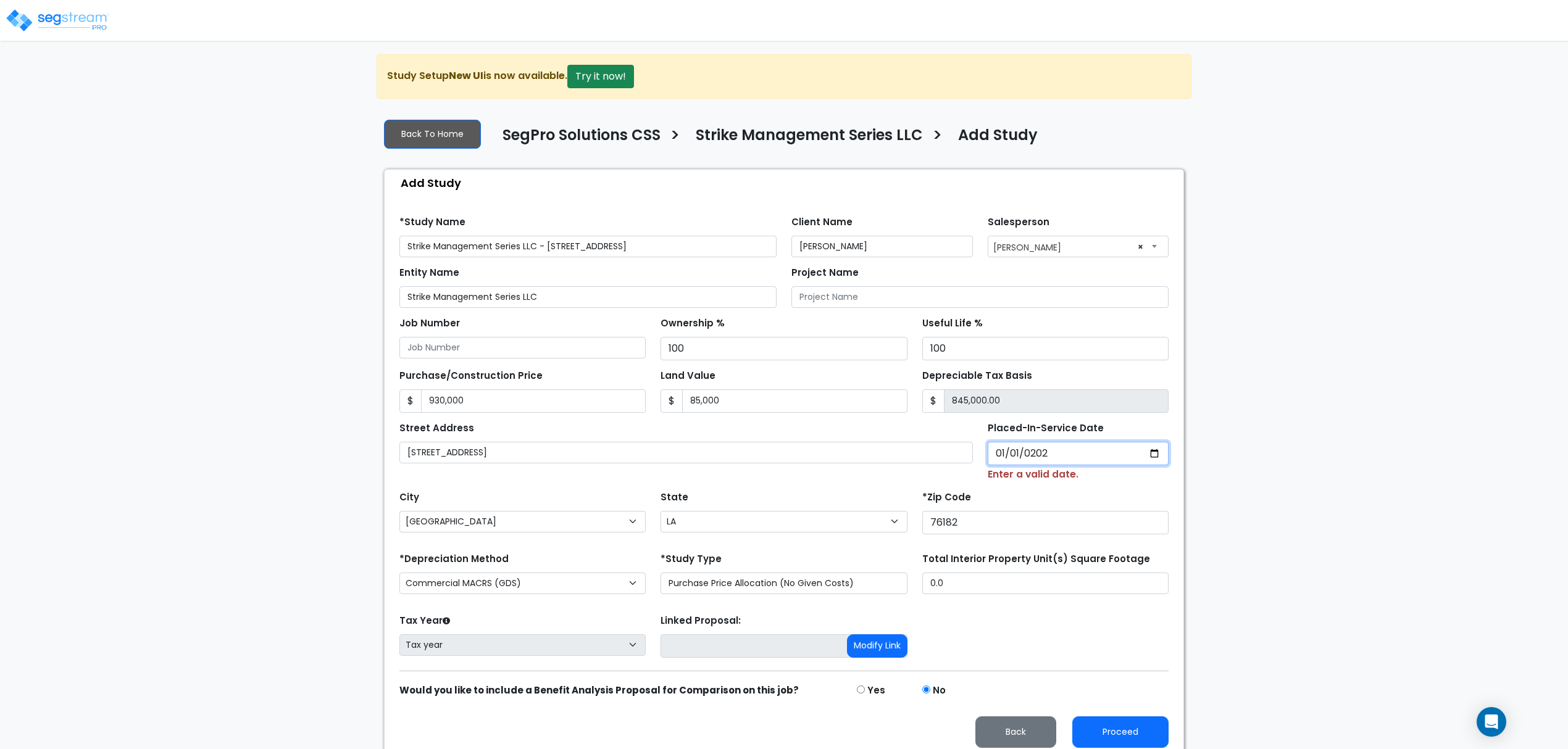
type input "2022-01-01"
select select "2022"
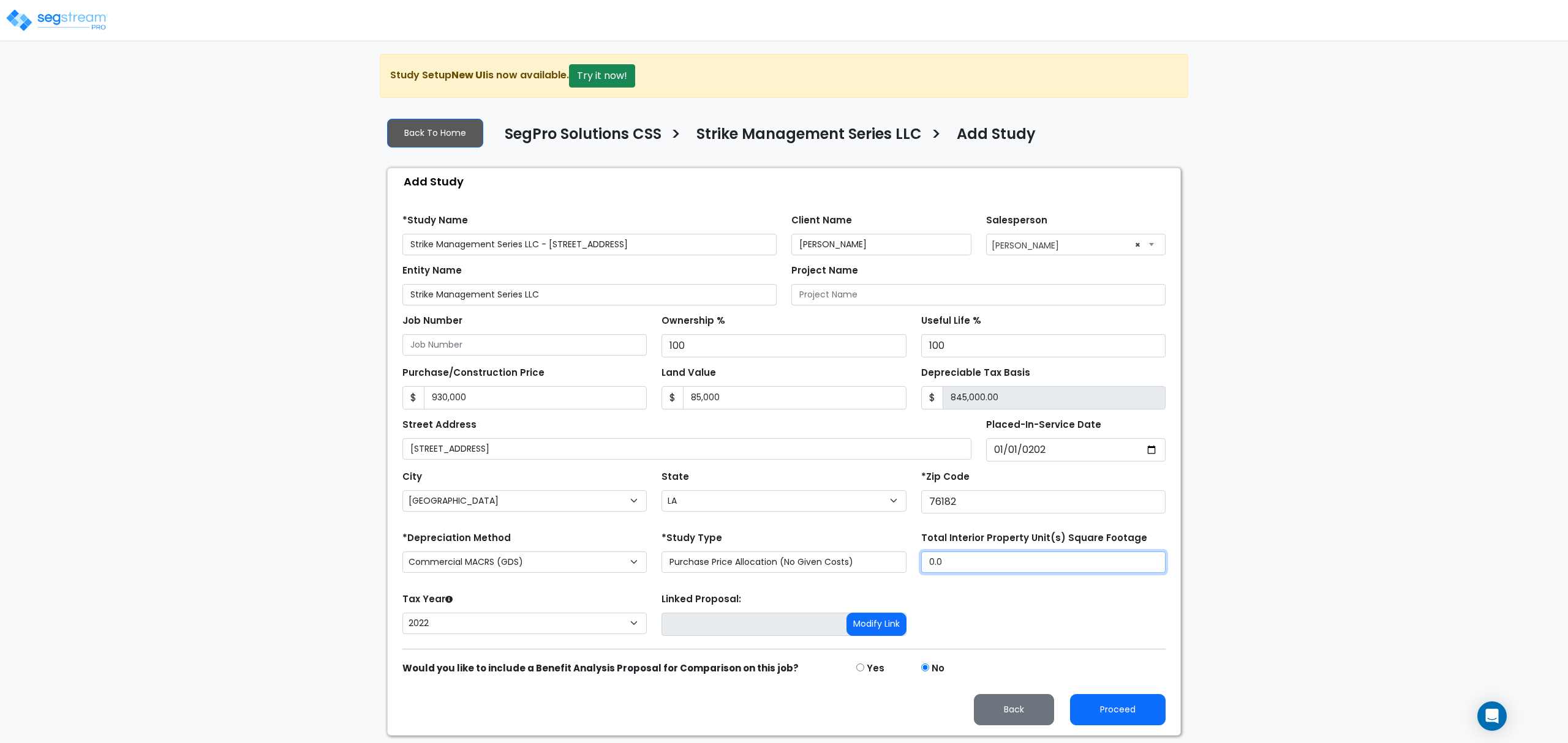
click at [985, 569] on input "0.0" at bounding box center [1044, 563] width 245 height 22
click at [964, 570] on input "0.0" at bounding box center [1044, 563] width 245 height 22
type input "7"
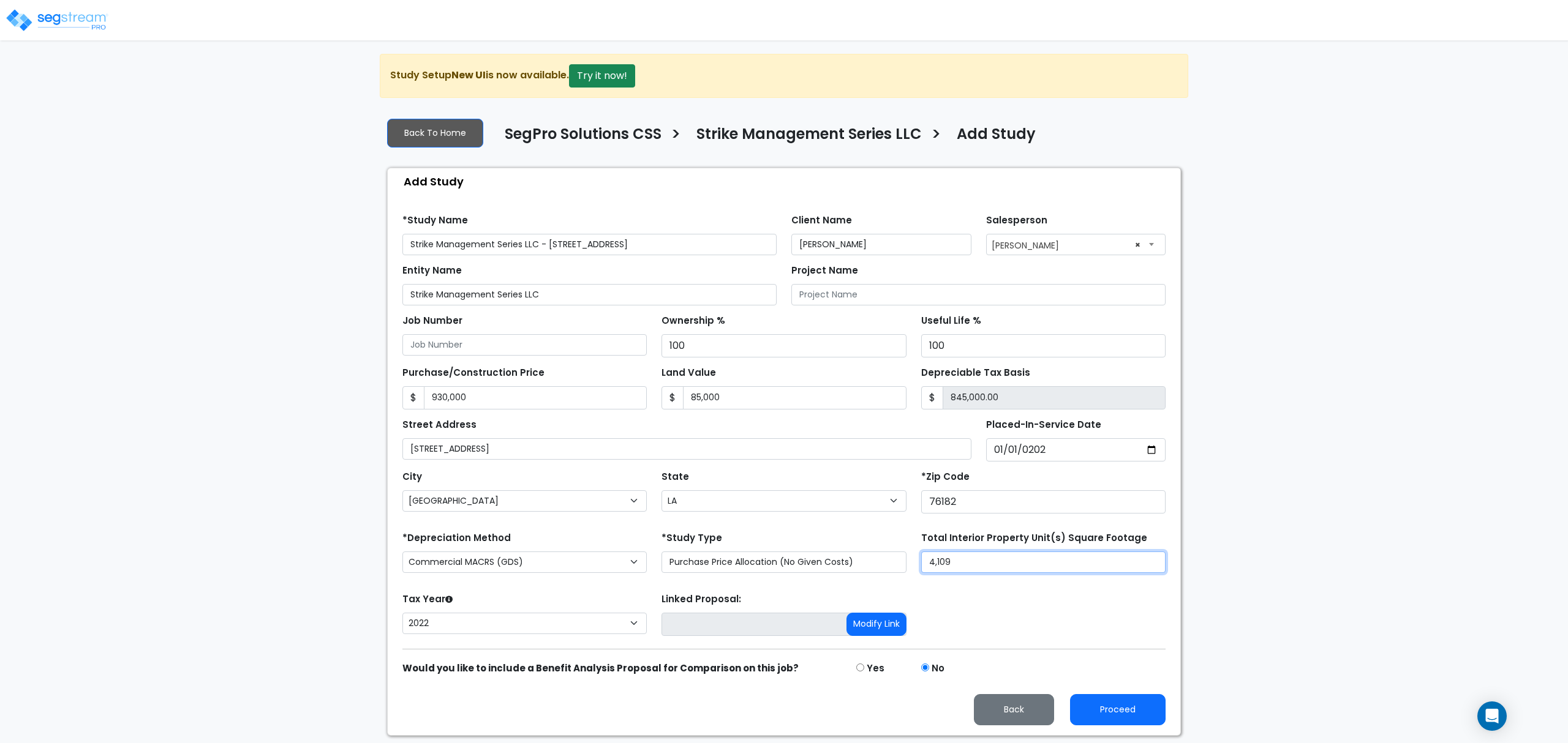
type input "4,109"
click at [1040, 632] on div "Tax Year Please Enter The Placed In Service Date First. 2026 2025 2024 2023 202…" at bounding box center [784, 615] width 778 height 49
drag, startPoint x: 1099, startPoint y: 711, endPoint x: 1094, endPoint y: 720, distance: 10.3
click at [1098, 714] on button "Proceed" at bounding box center [1118, 710] width 96 height 31
type input "930000"
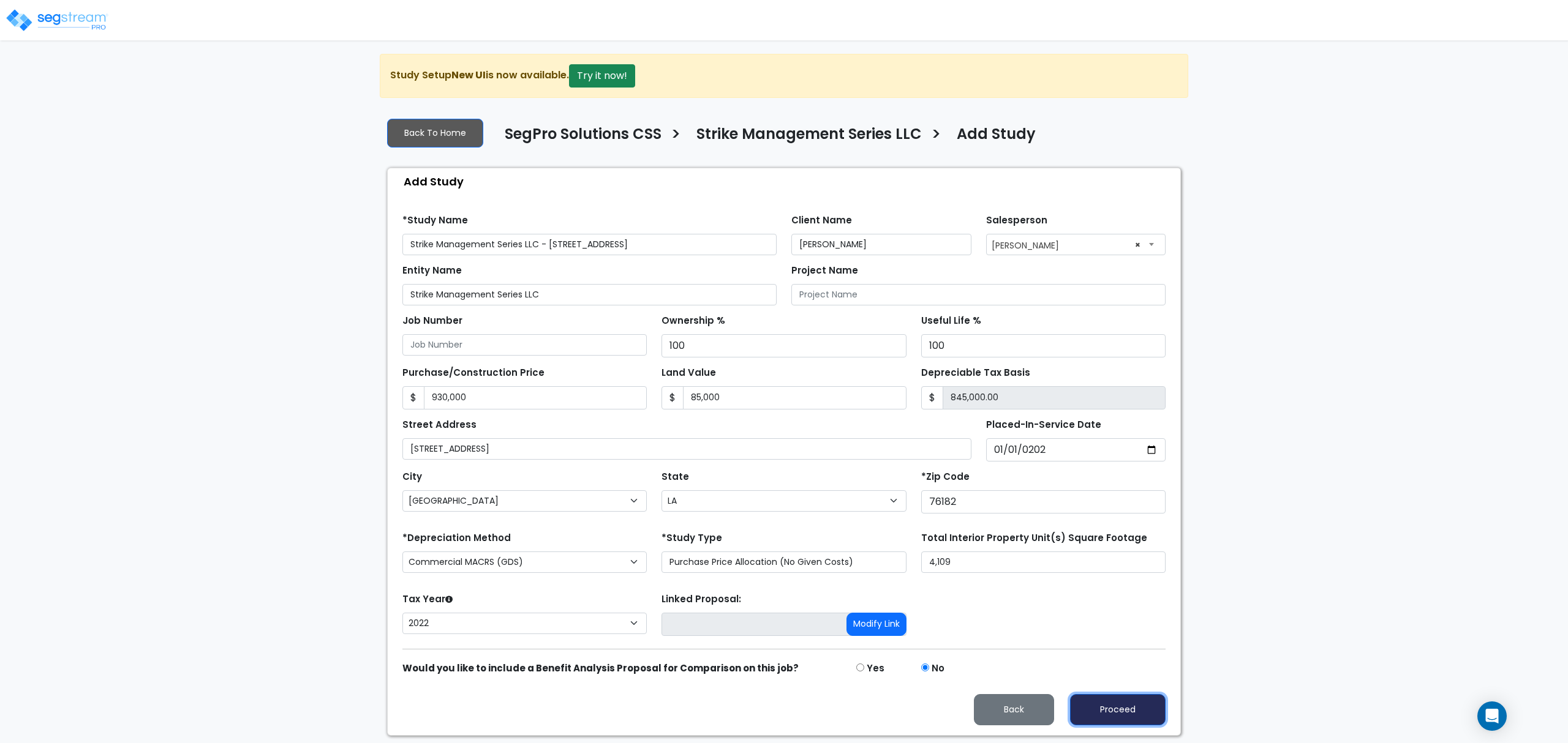
type input "85000"
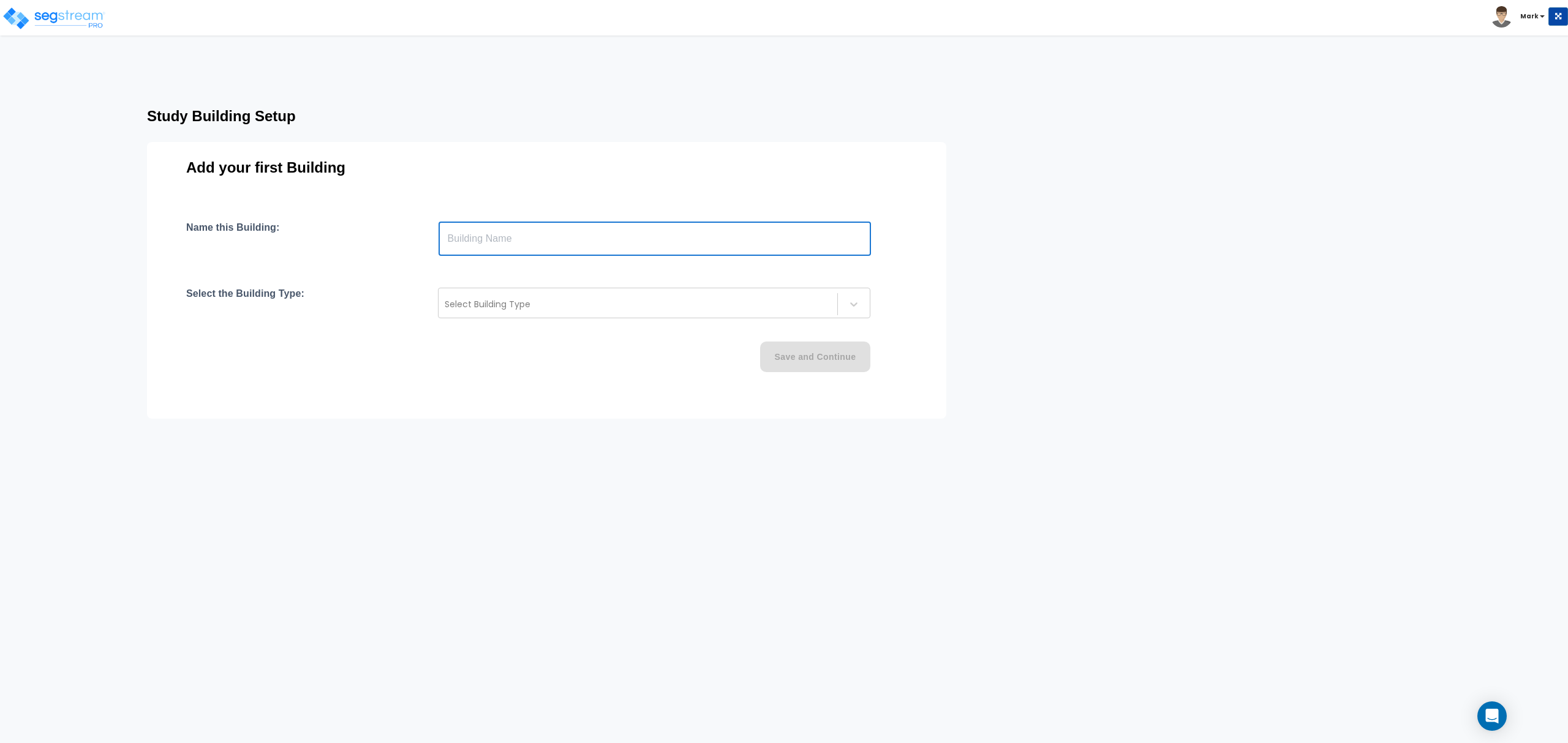
paste input "text"
type input "[STREET_ADDRESS]"
click at [623, 321] on div "Name this Building: 7801 Mid-cities Boulevard ​ Select the Building Type: Selec…" at bounding box center [546, 311] width 721 height 180
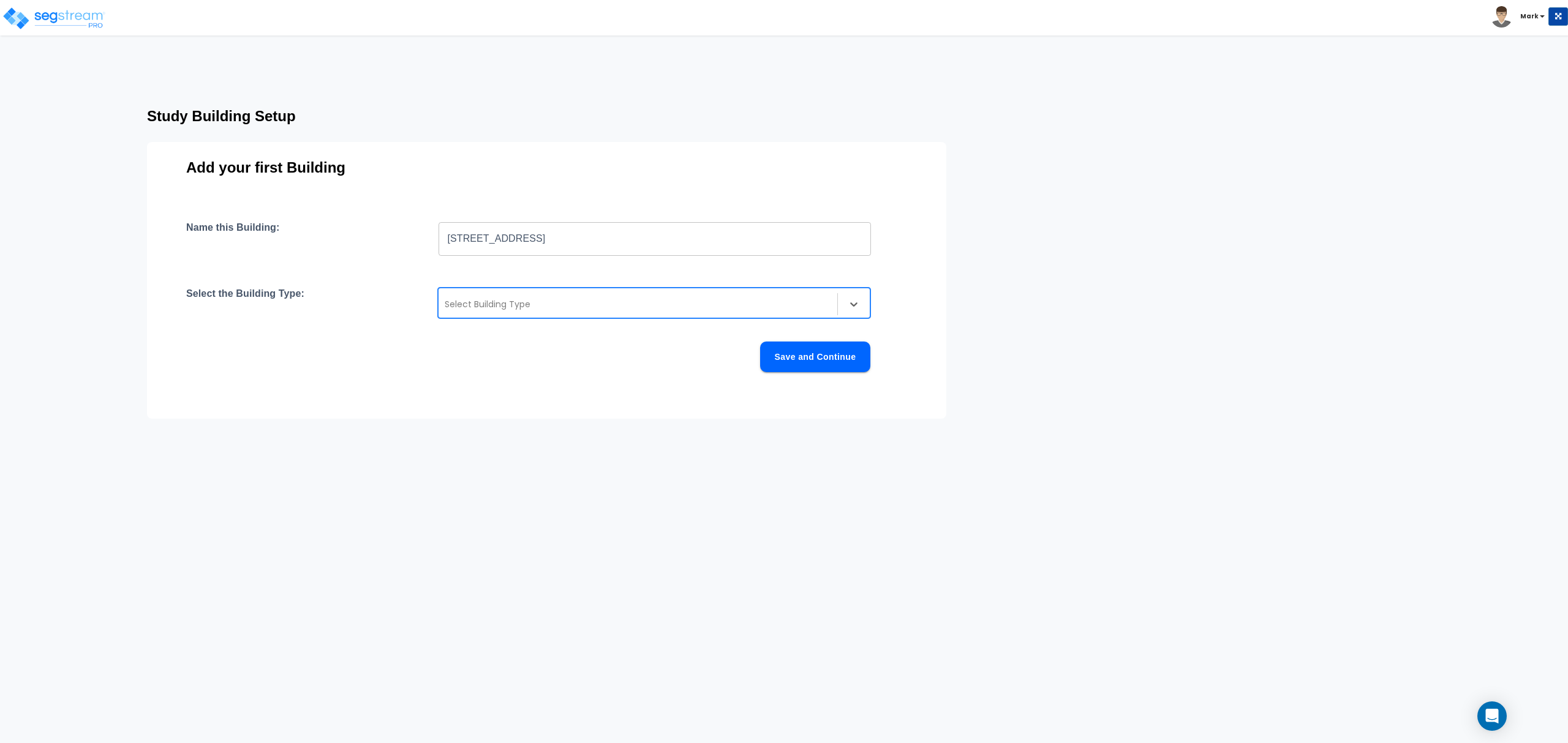
click at [609, 306] on div at bounding box center [638, 303] width 387 height 15
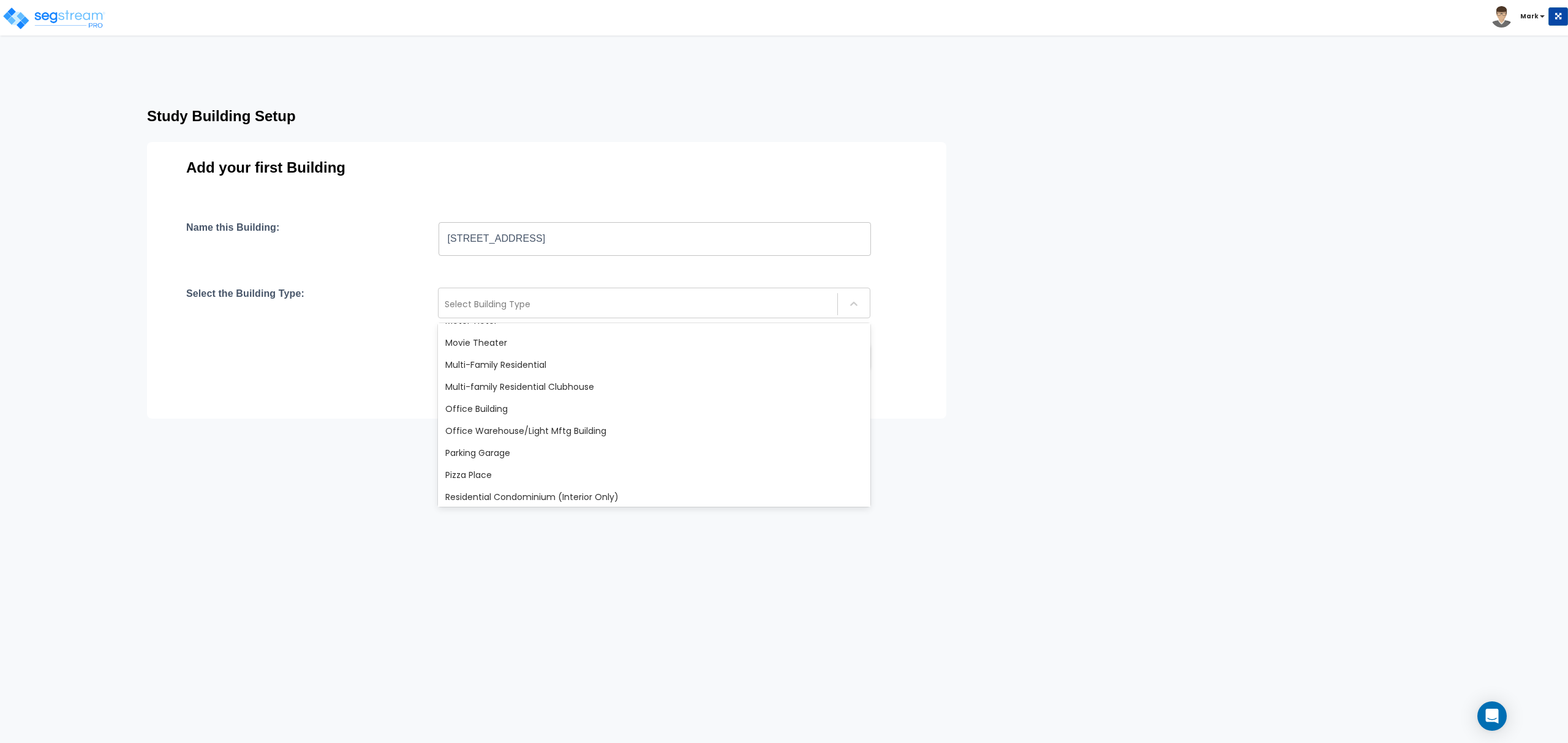
scroll to position [728, 0]
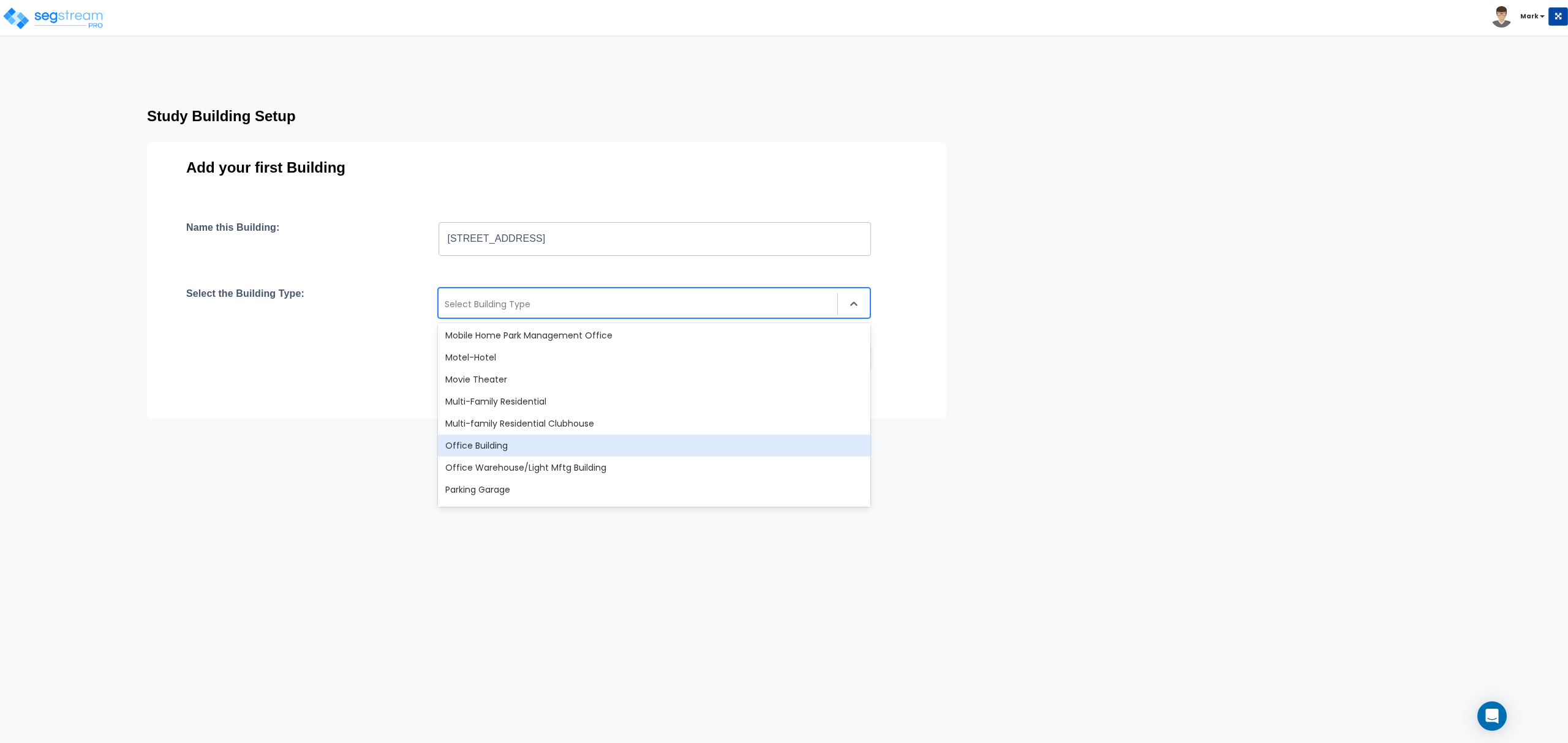
click at [541, 447] on div "Office Building" at bounding box center [654, 445] width 433 height 23
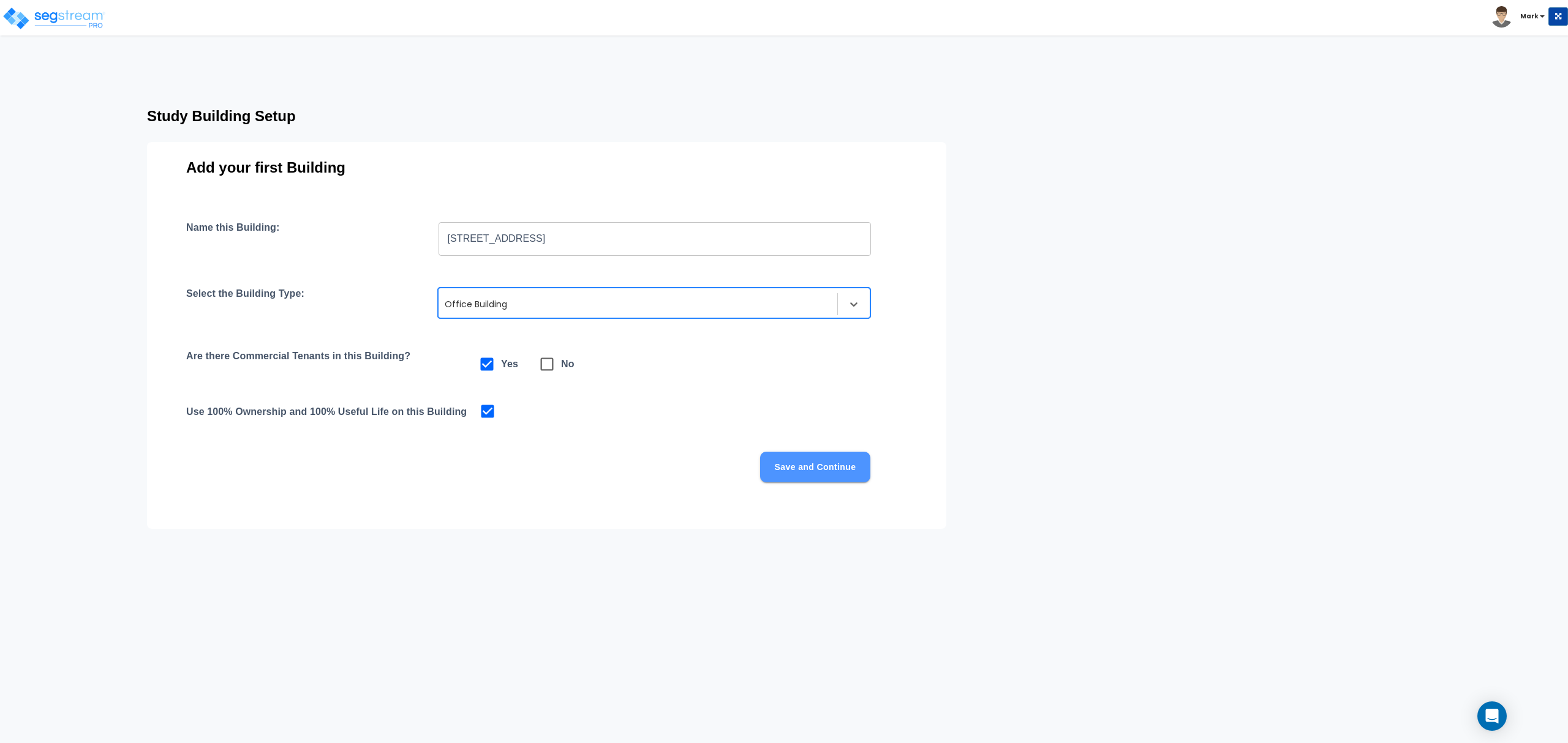
click at [800, 471] on button "Save and Continue" at bounding box center [815, 467] width 111 height 30
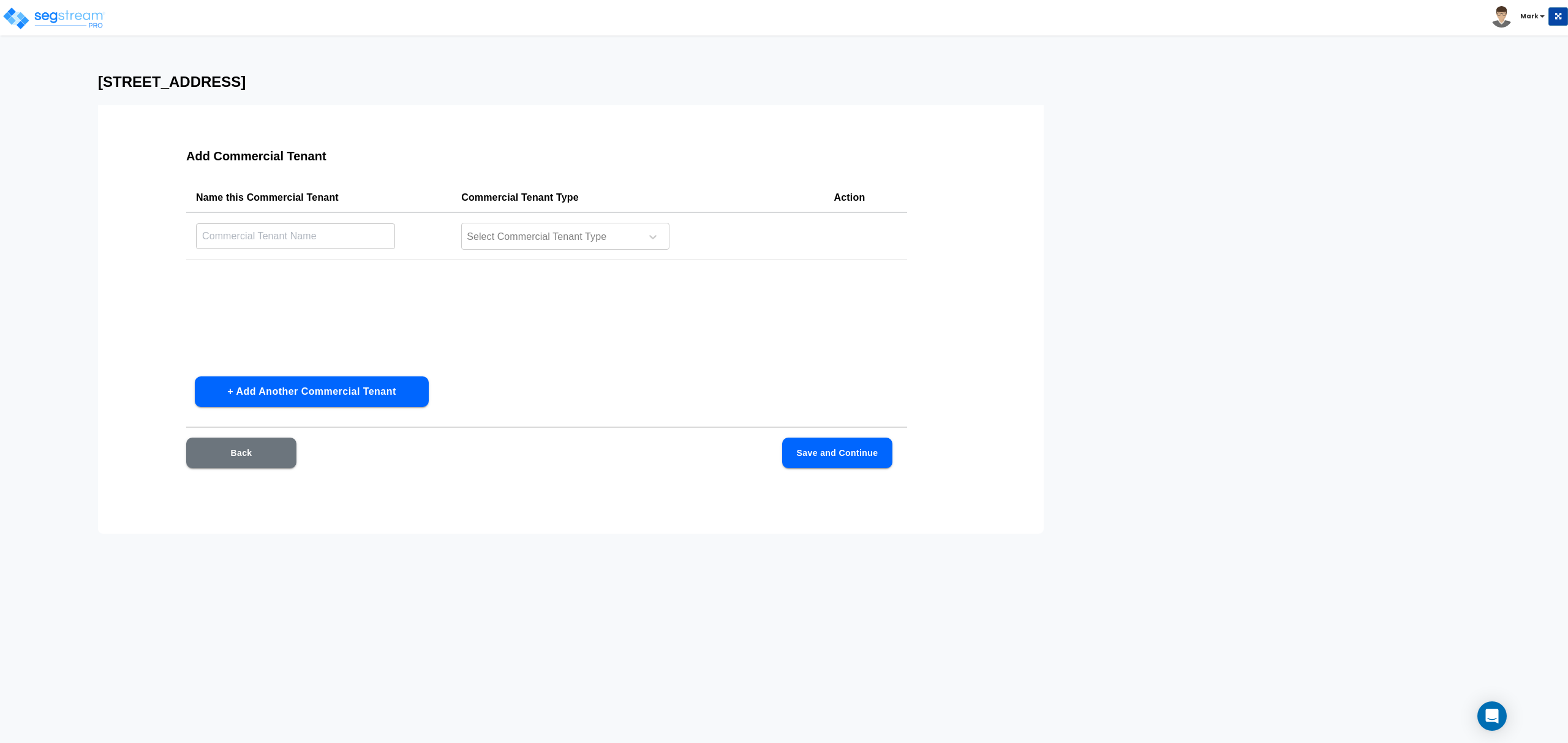
click at [372, 234] on input "text" at bounding box center [295, 236] width 199 height 26
paste input "7801 Mid-cities Boulevard"
type input "7801 Mid-cities Boulevard"
click at [598, 239] on div at bounding box center [548, 237] width 167 height 17
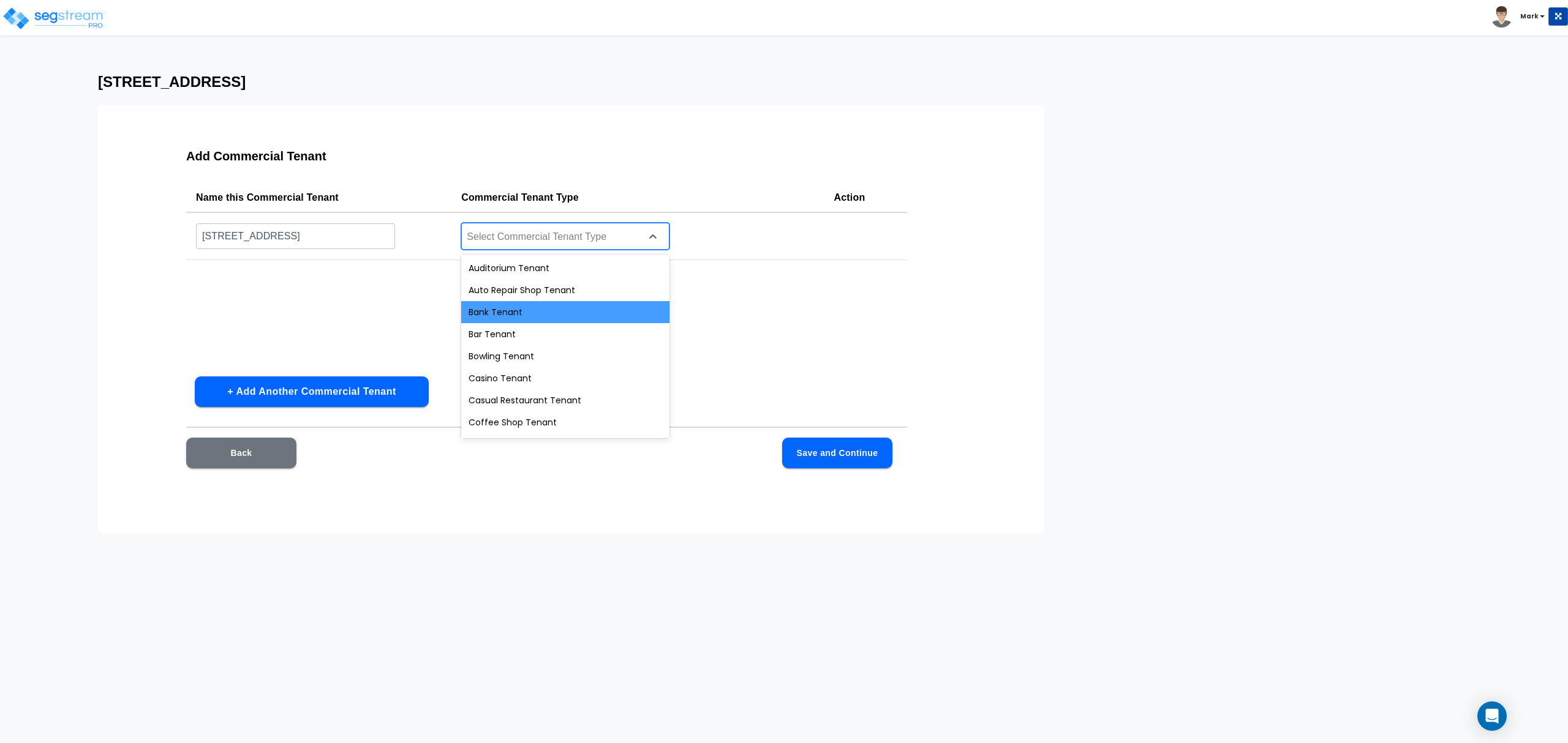
type input "o"
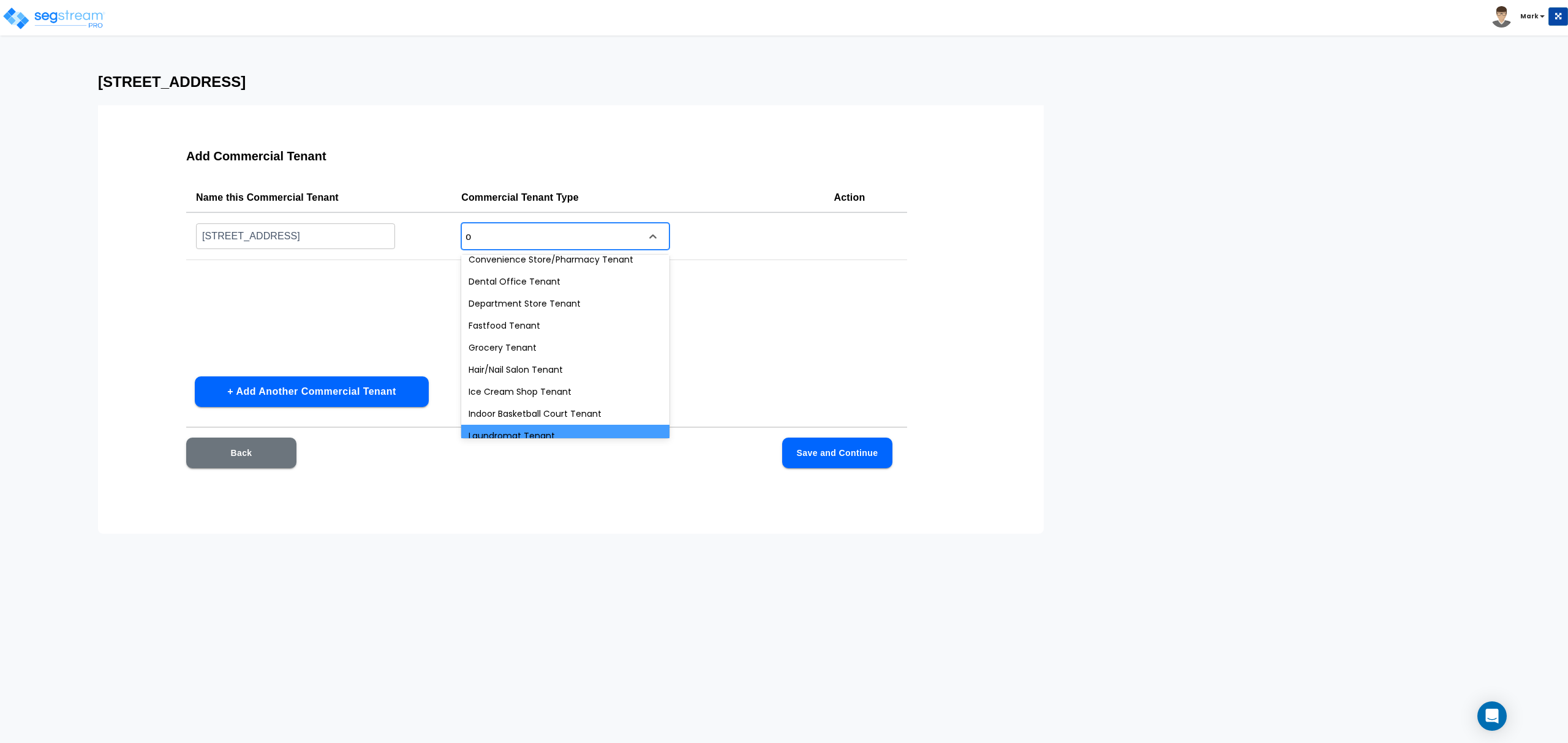
scroll to position [262, 0]
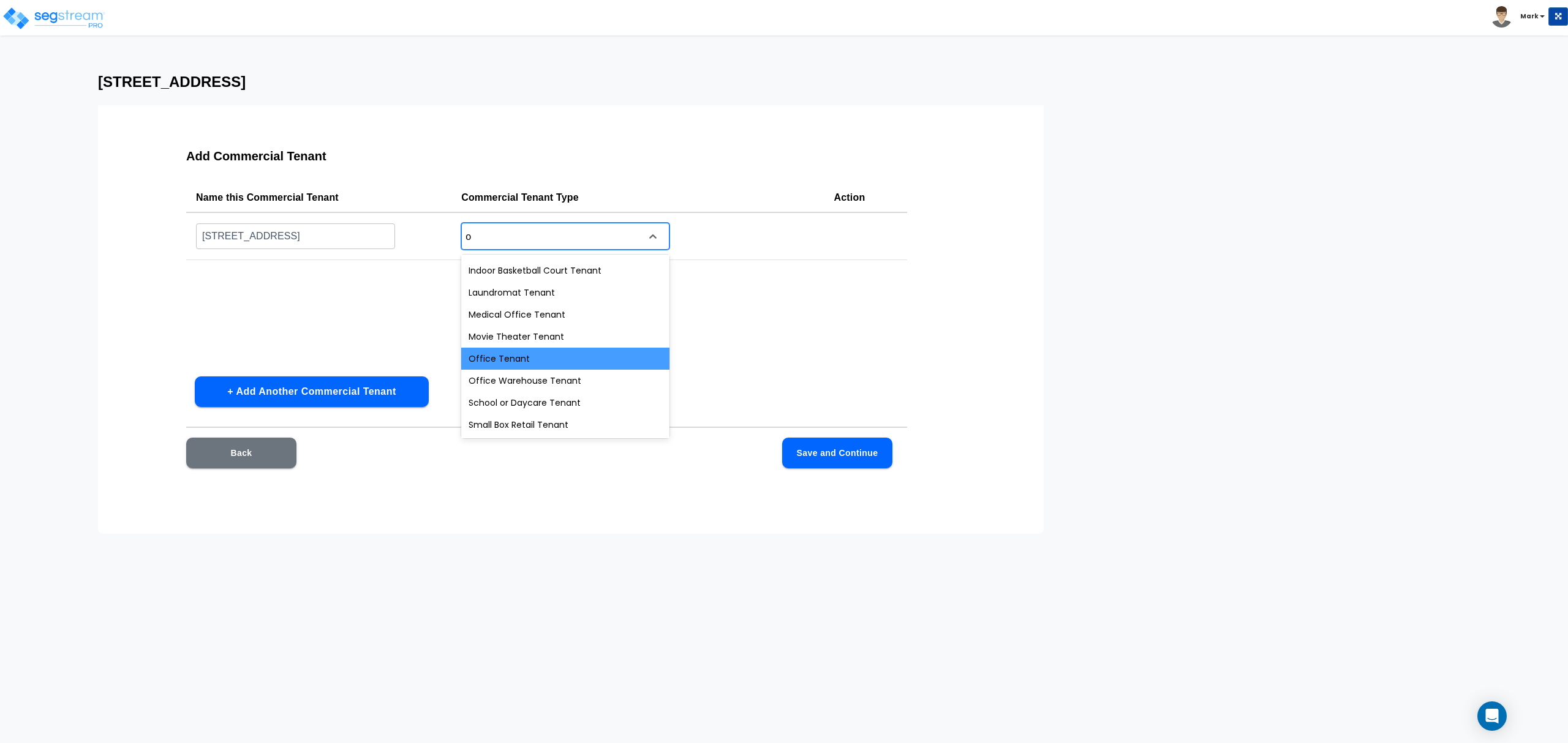
click at [533, 357] on div "Office Tenant" at bounding box center [565, 358] width 209 height 23
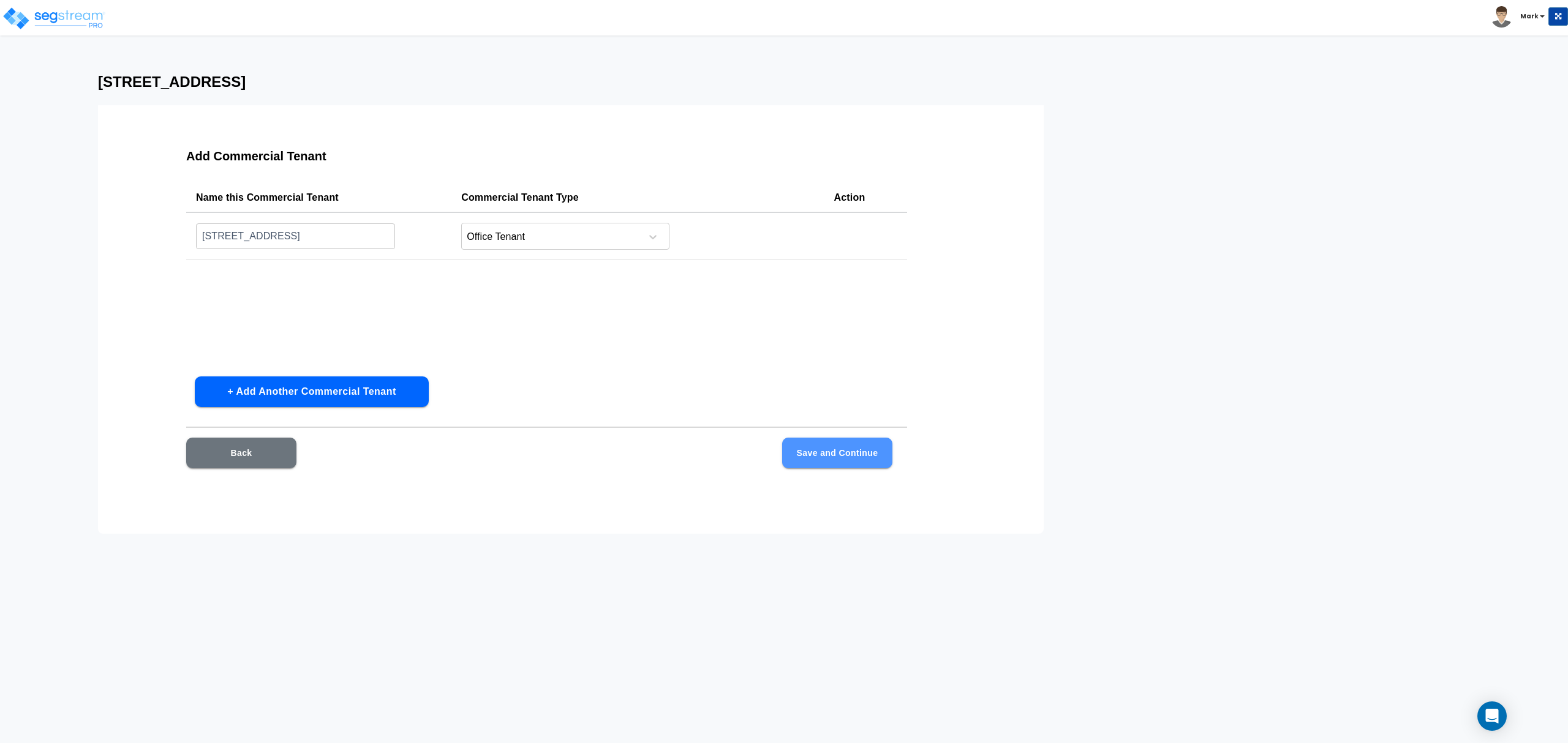
click at [822, 453] on button "Save and Continue" at bounding box center [837, 452] width 111 height 30
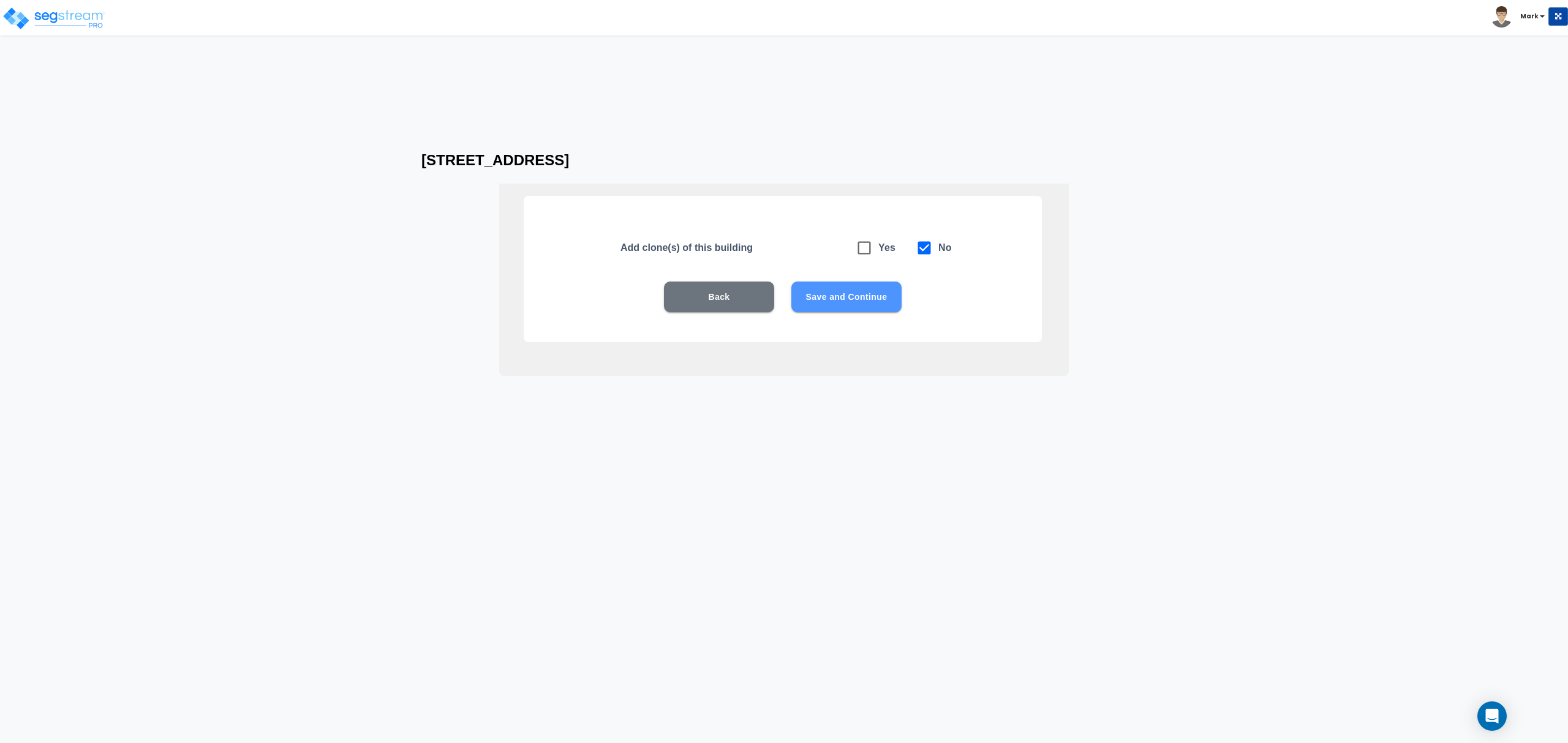
click at [830, 293] on button "Save and Continue" at bounding box center [846, 297] width 111 height 30
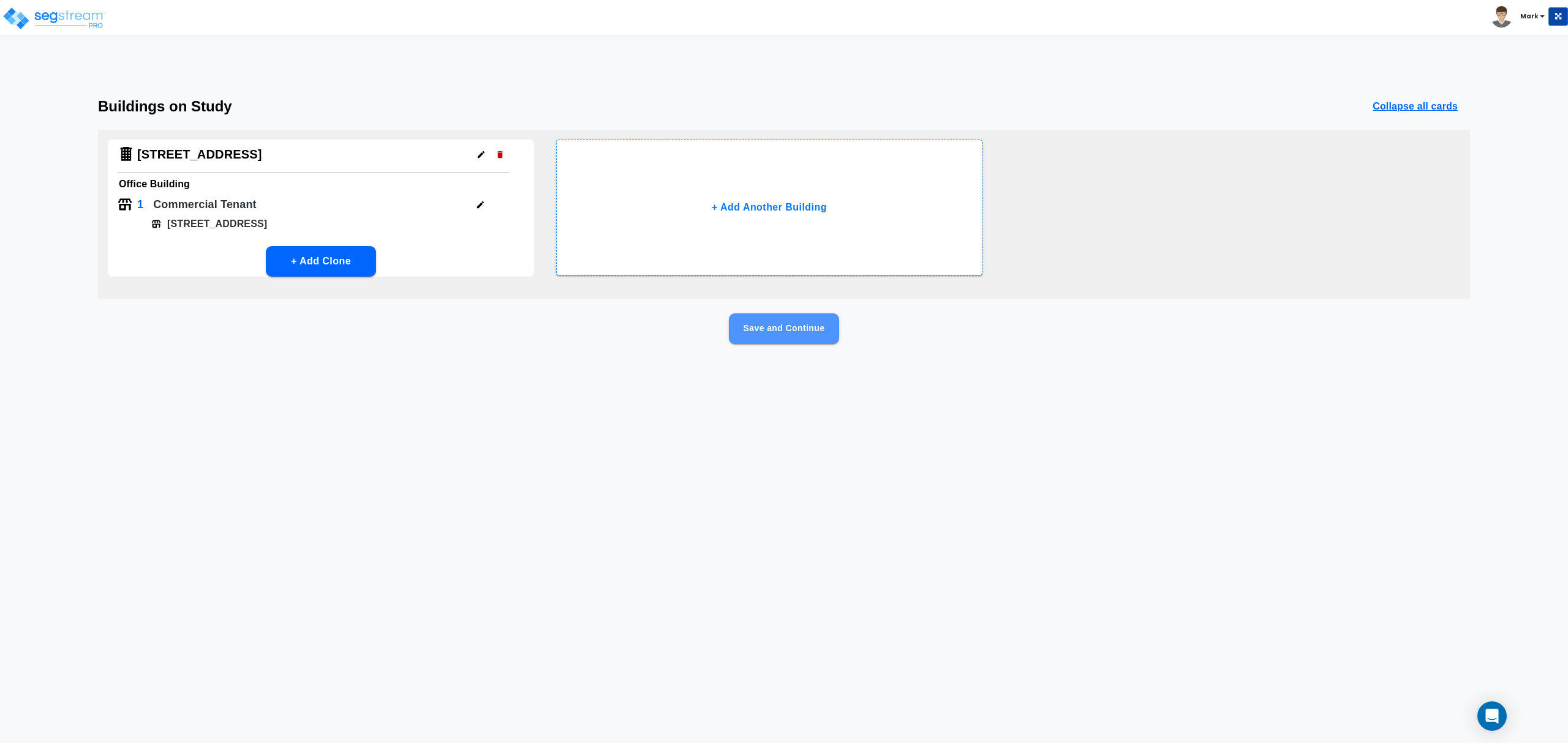
click at [790, 343] on button "Save and Continue" at bounding box center [784, 328] width 111 height 30
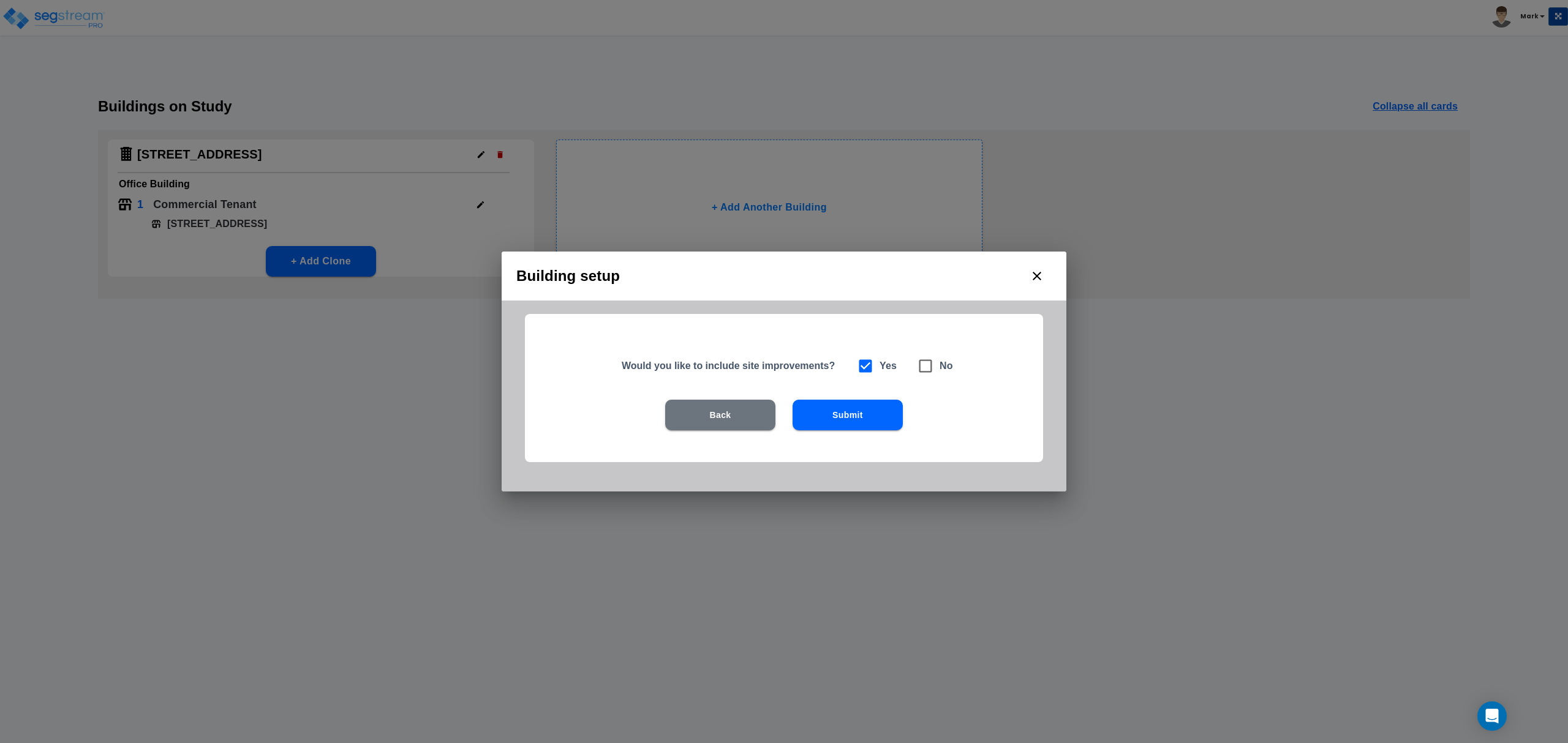
click at [850, 426] on button "Submit" at bounding box center [847, 414] width 111 height 30
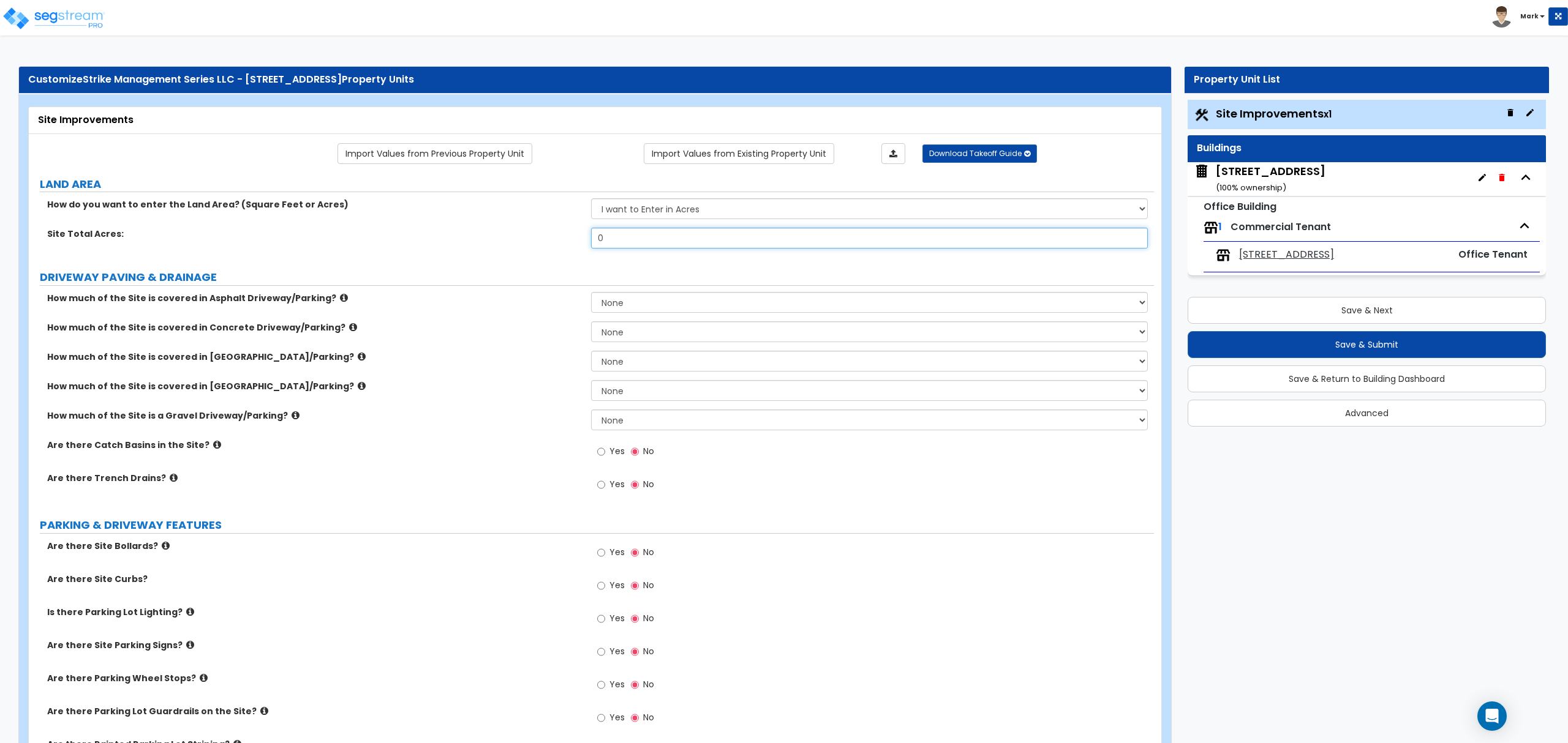
click at [647, 243] on input "0" at bounding box center [870, 238] width 556 height 21
type input ".76"
click at [561, 327] on label "How much of the Site is covered in Concrete Driveway/Parking?" at bounding box center [314, 327] width 535 height 13
click at [623, 334] on select "None I want to Enter an Approximate Percentage I want to Enter the Square Foota…" at bounding box center [870, 331] width 556 height 21
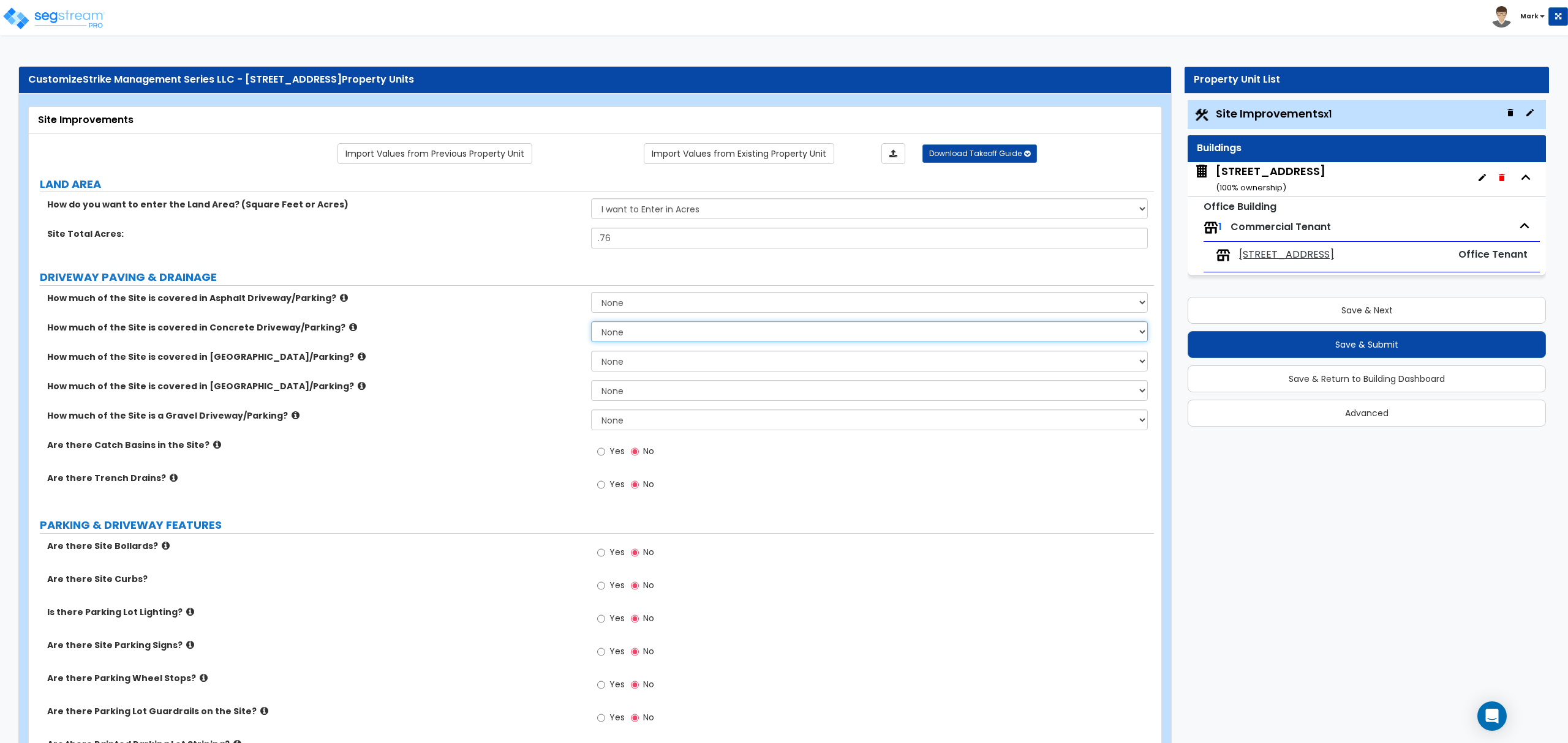
select select "2"
click at [592, 323] on select "None I want to Enter an Approximate Percentage I want to Enter the Square Foota…" at bounding box center [870, 331] width 556 height 21
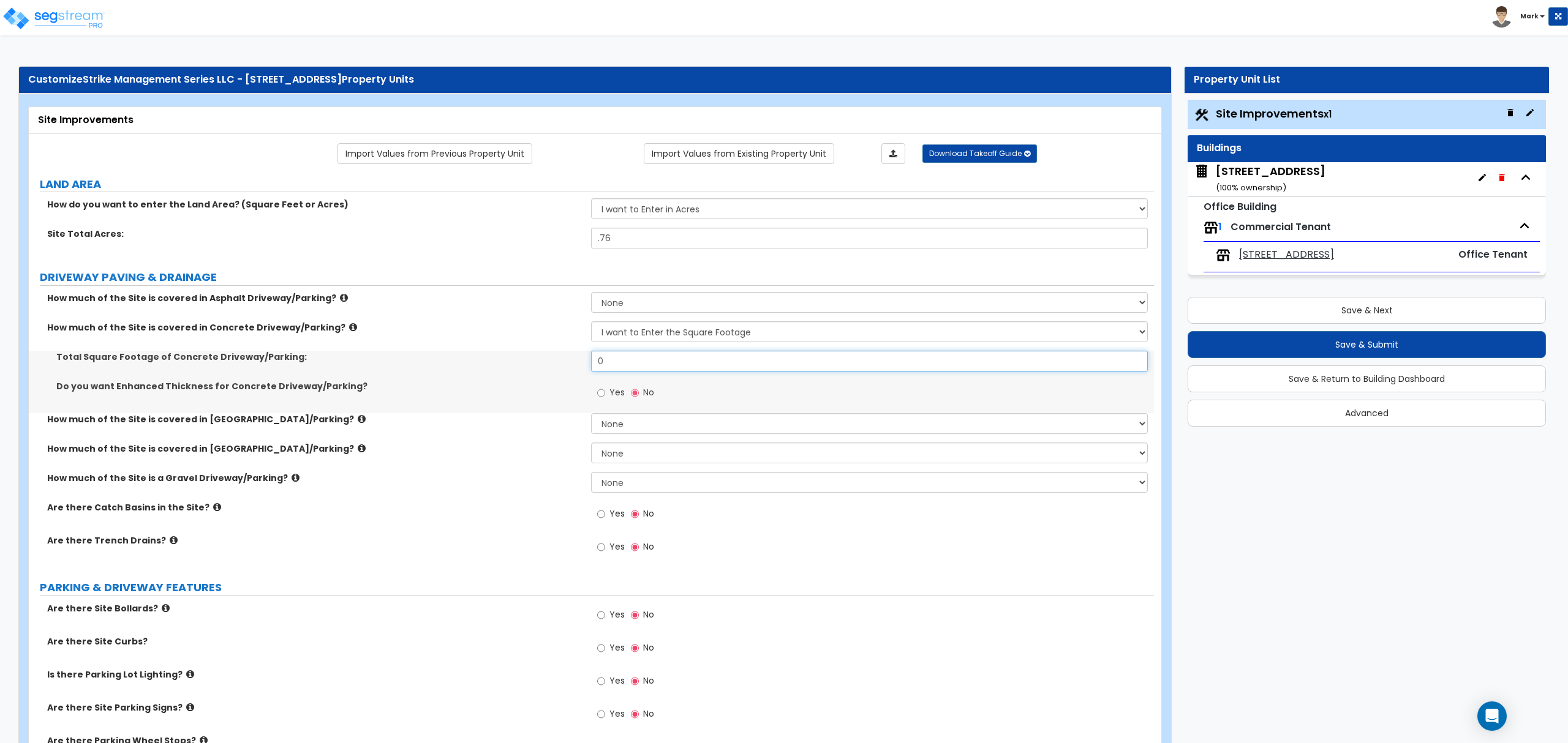
click at [623, 362] on input "0" at bounding box center [870, 360] width 556 height 21
type input "26,277"
click at [513, 449] on label "How much of the Site is covered in [GEOGRAPHIC_DATA]/Parking?" at bounding box center [314, 448] width 535 height 13
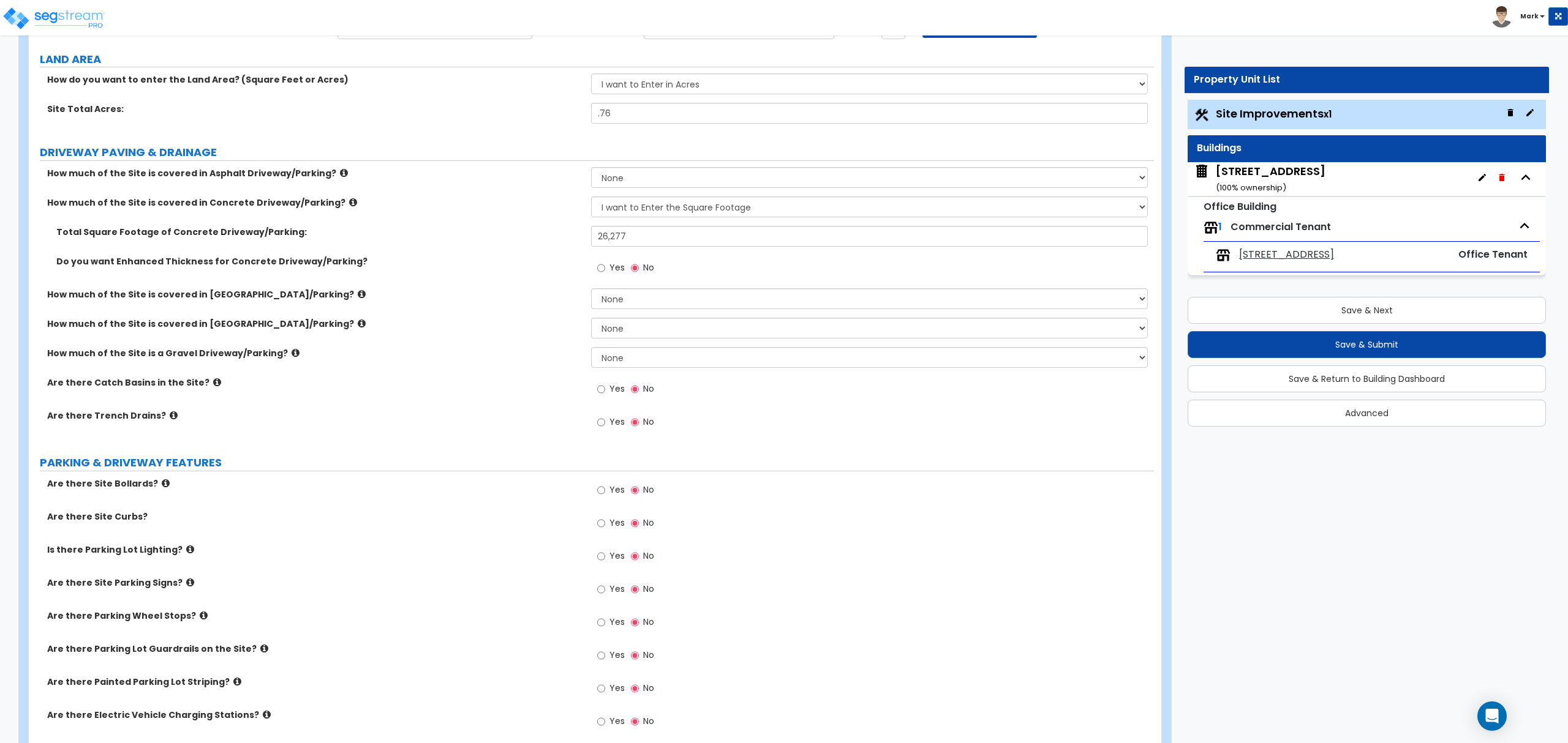
scroll to position [163, 0]
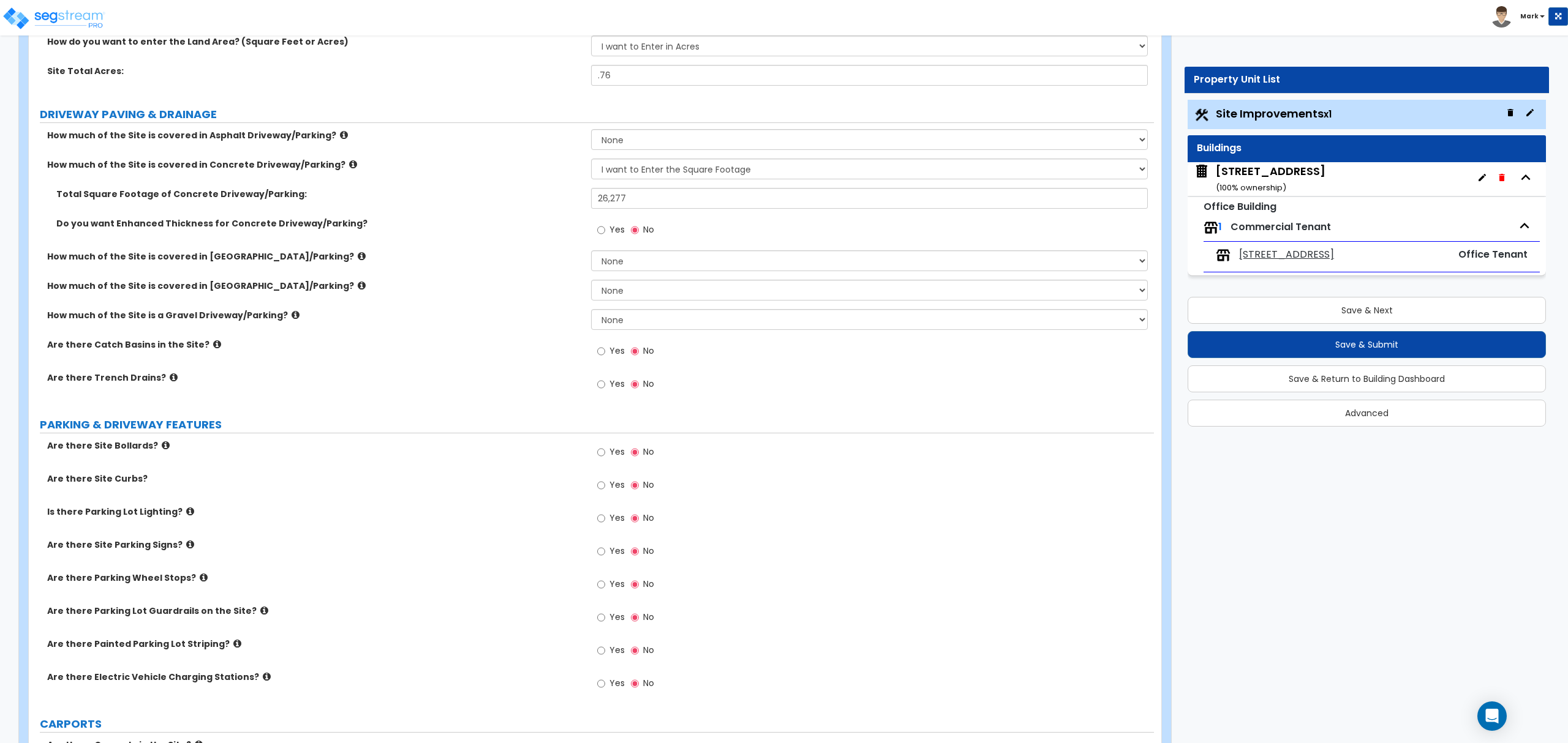
click at [609, 497] on label "Yes" at bounding box center [611, 487] width 27 height 21
click at [605, 492] on input "Yes" at bounding box center [601, 486] width 8 height 14
radio input "true"
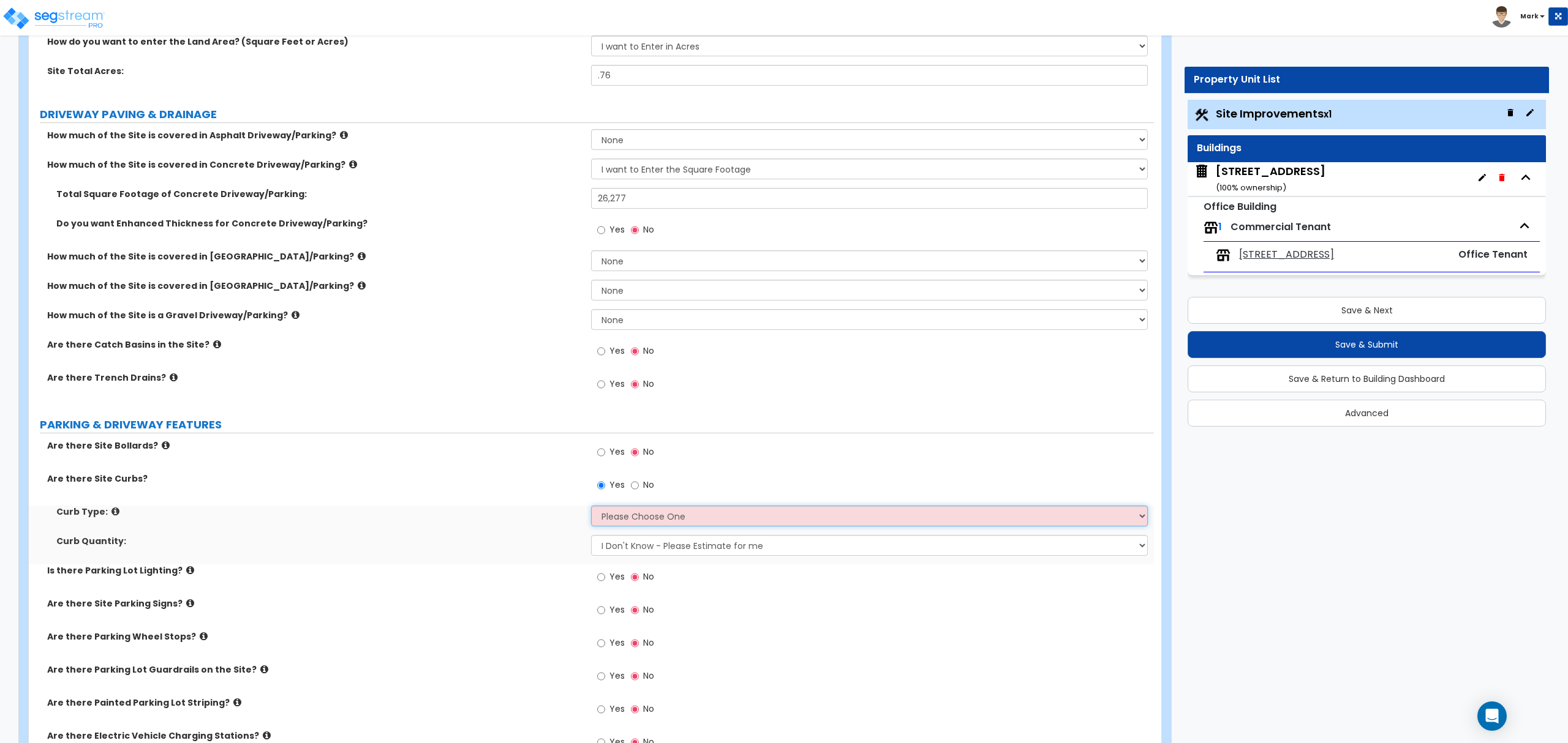
drag, startPoint x: 608, startPoint y: 513, endPoint x: 608, endPoint y: 527, distance: 14.0
click at [608, 513] on select "Please Choose One Curb (Only) Curb & Gutter Asphalt Berm" at bounding box center [870, 516] width 556 height 21
select select "1"
click at [592, 507] on select "Please Choose One Curb (Only) Curb & Gutter Asphalt Berm" at bounding box center [870, 516] width 556 height 21
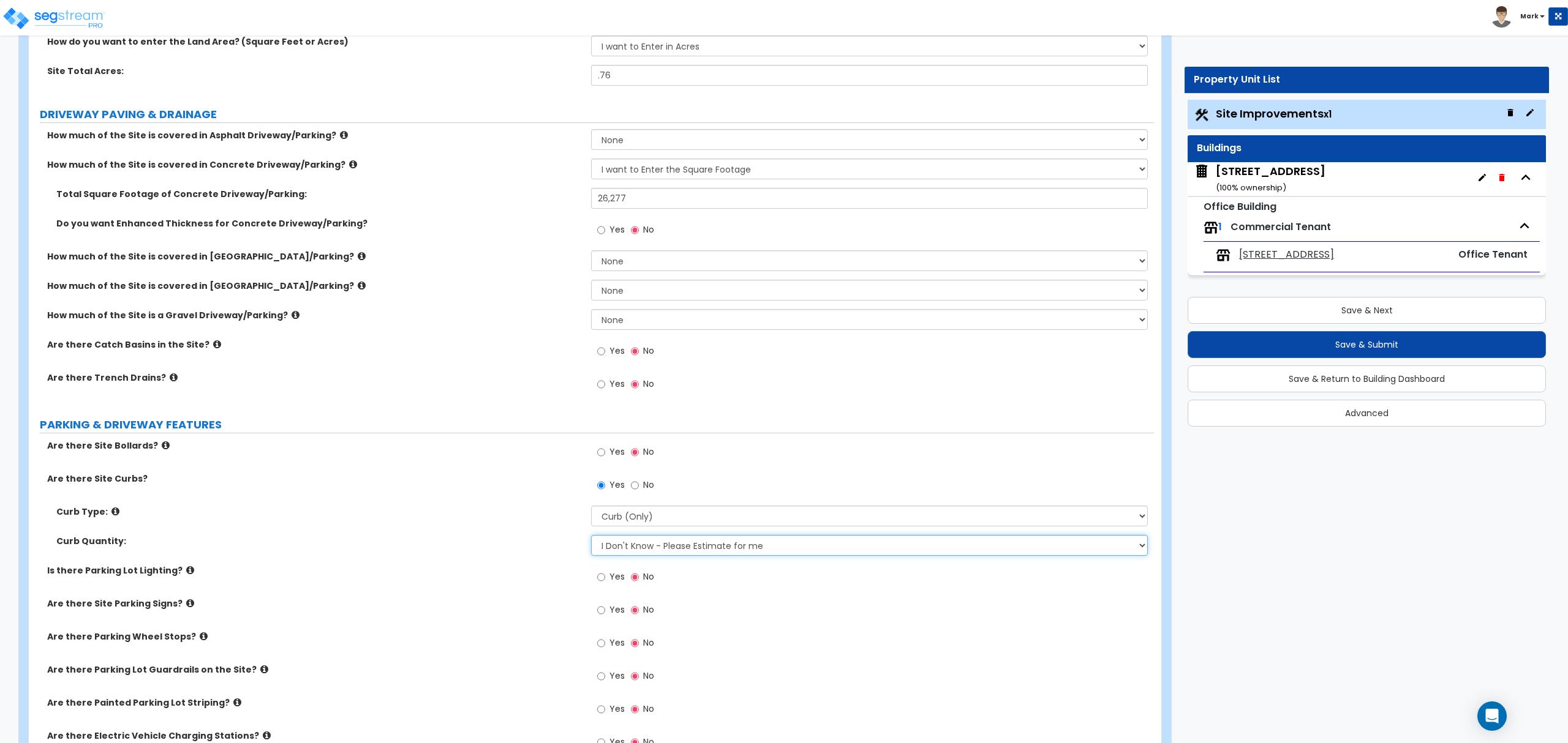
click at [655, 547] on select "I Don't Know - Please Estimate for me I want to Enter the Linear Footage" at bounding box center [870, 545] width 556 height 21
click at [654, 547] on select "I Don't Know - Please Estimate for me I want to Enter the Linear Footage" at bounding box center [870, 545] width 556 height 21
select select "1"
click at [592, 536] on select "I Don't Know - Please Estimate for me I want to Enter the Linear Footage" at bounding box center [870, 545] width 556 height 21
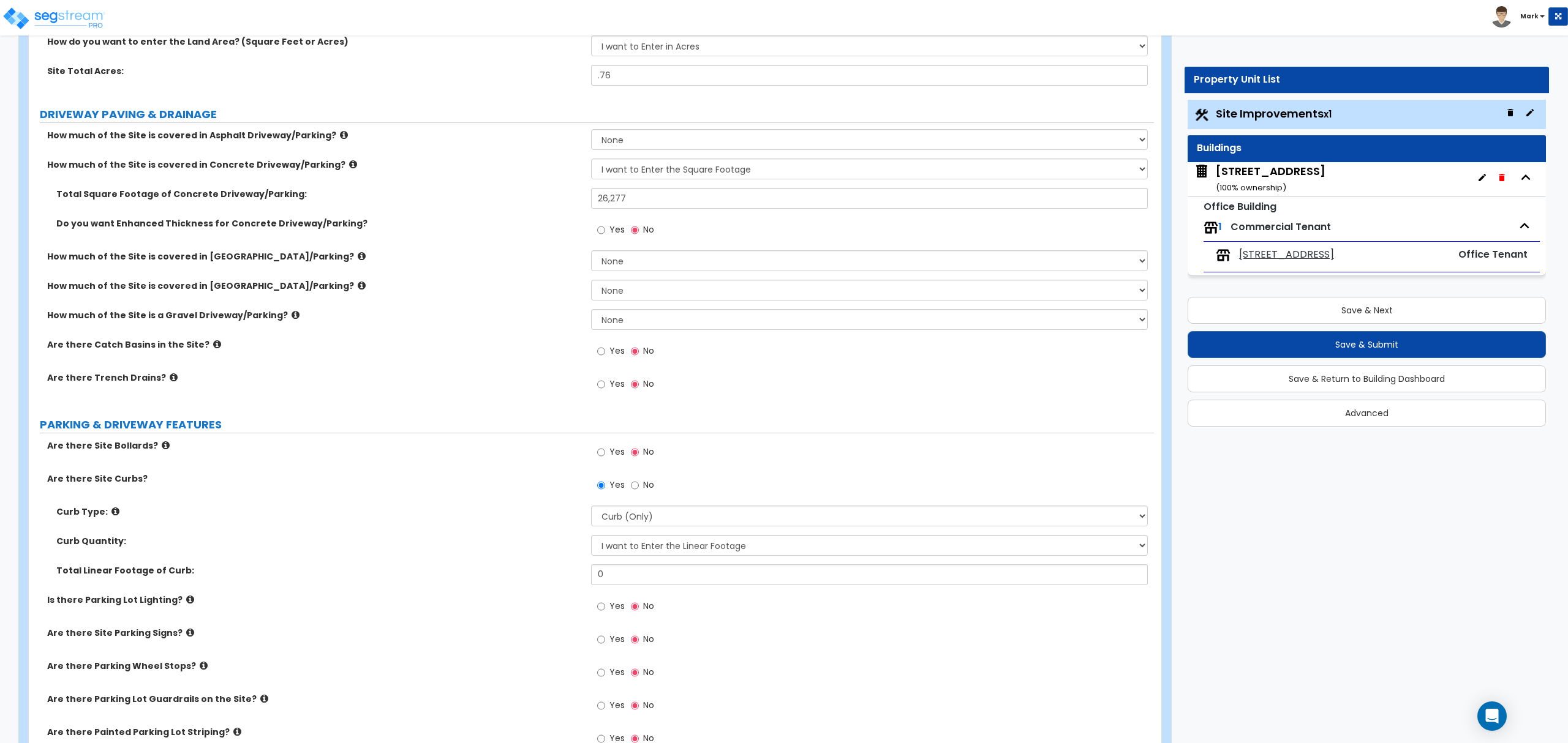
drag, startPoint x: 179, startPoint y: 503, endPoint x: 333, endPoint y: 395, distance: 188.1
drag, startPoint x: 333, startPoint y: 395, endPoint x: 548, endPoint y: 335, distance: 223.2
click at [548, 335] on div "How much of the Site is a Gravel Driveway/Parking? None I want to Enter an Appr…" at bounding box center [591, 324] width 1125 height 29
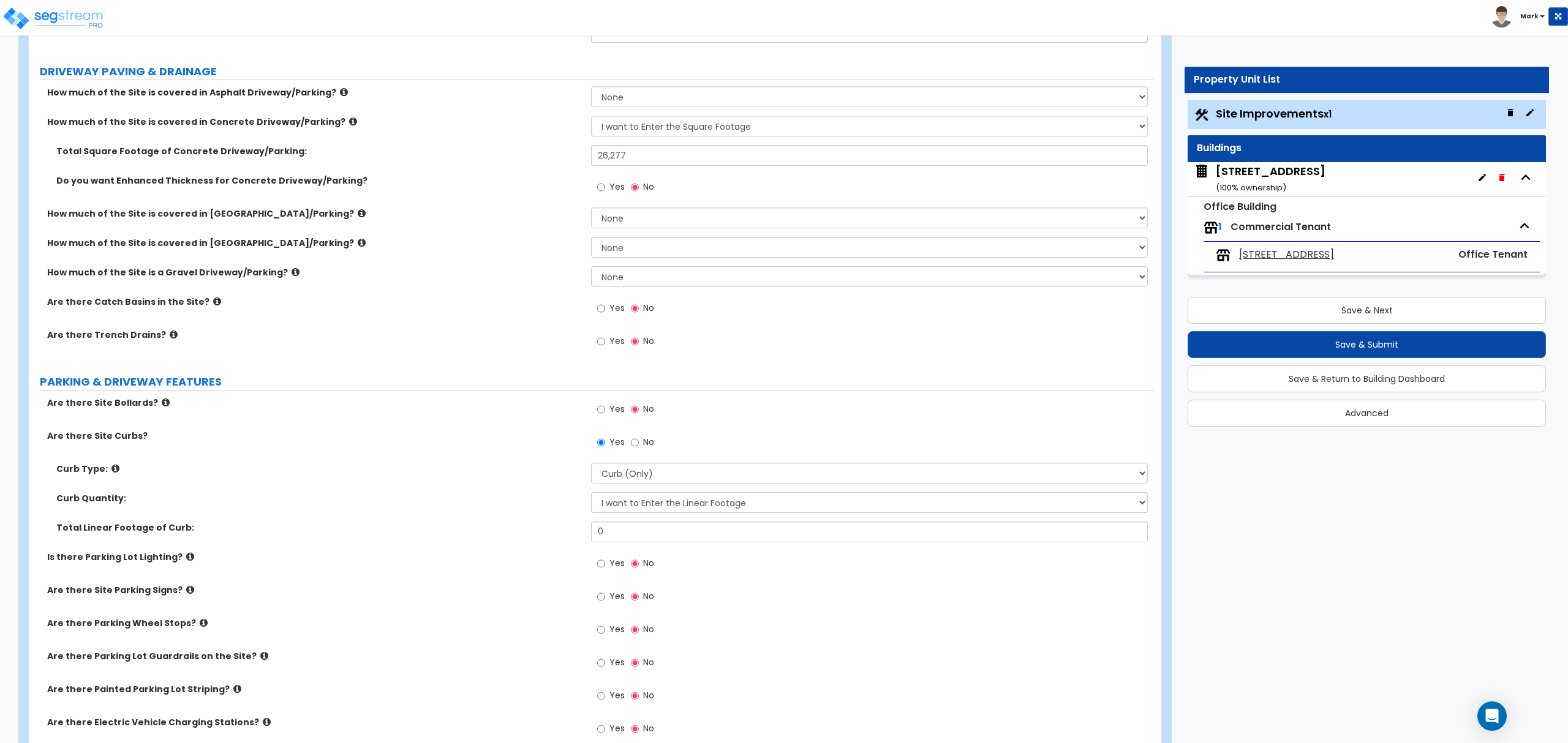
scroll to position [245, 0]
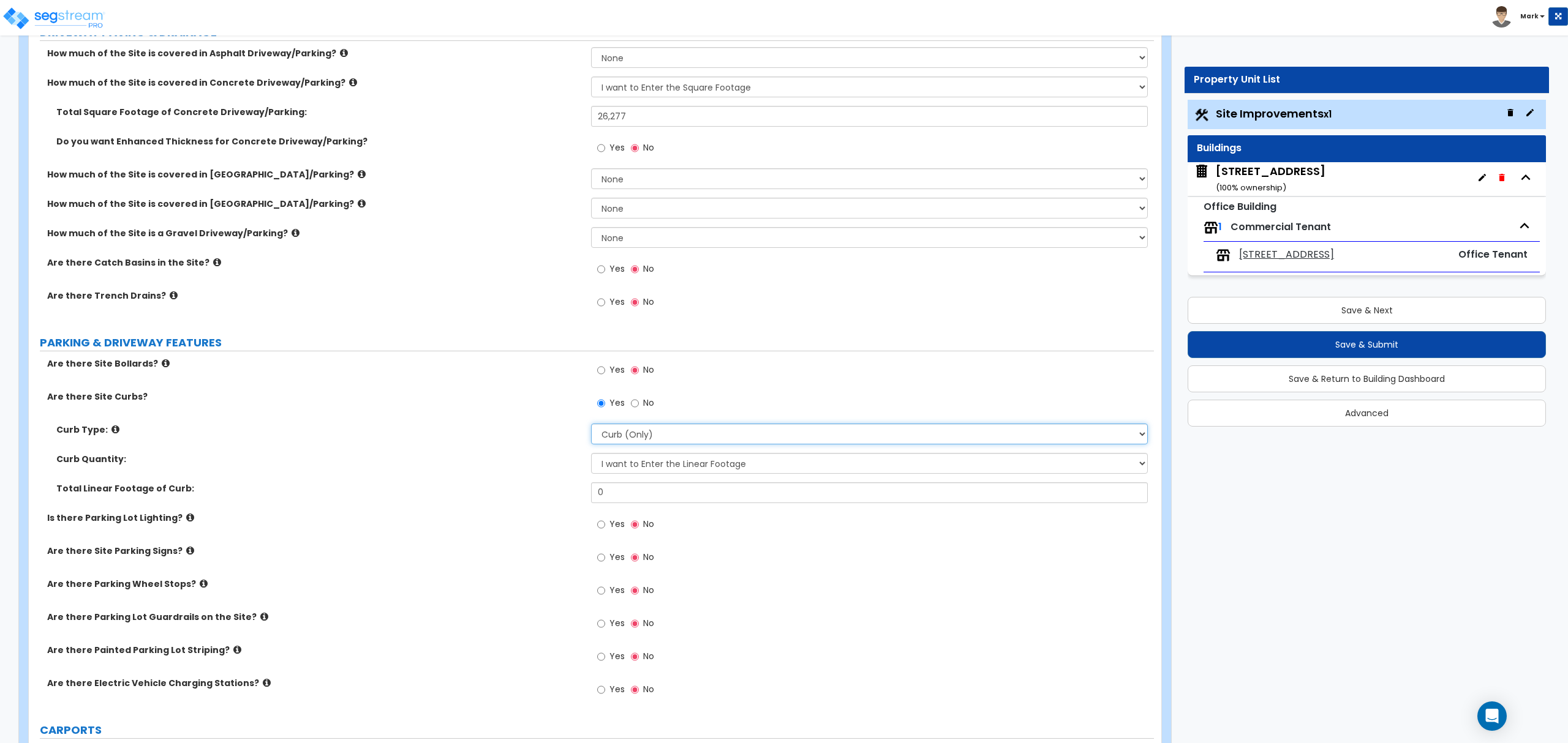
click at [636, 437] on select "Please Choose One Curb (Only) Curb & Gutter Asphalt Berm" at bounding box center [870, 434] width 556 height 21
select select "2"
click at [592, 425] on select "Please Choose One Curb (Only) Curb & Gutter Asphalt Berm" at bounding box center [870, 434] width 556 height 21
click at [653, 470] on select "I Don't Know - Please Estimate for me I want to Enter the Linear Footage" at bounding box center [870, 463] width 556 height 21
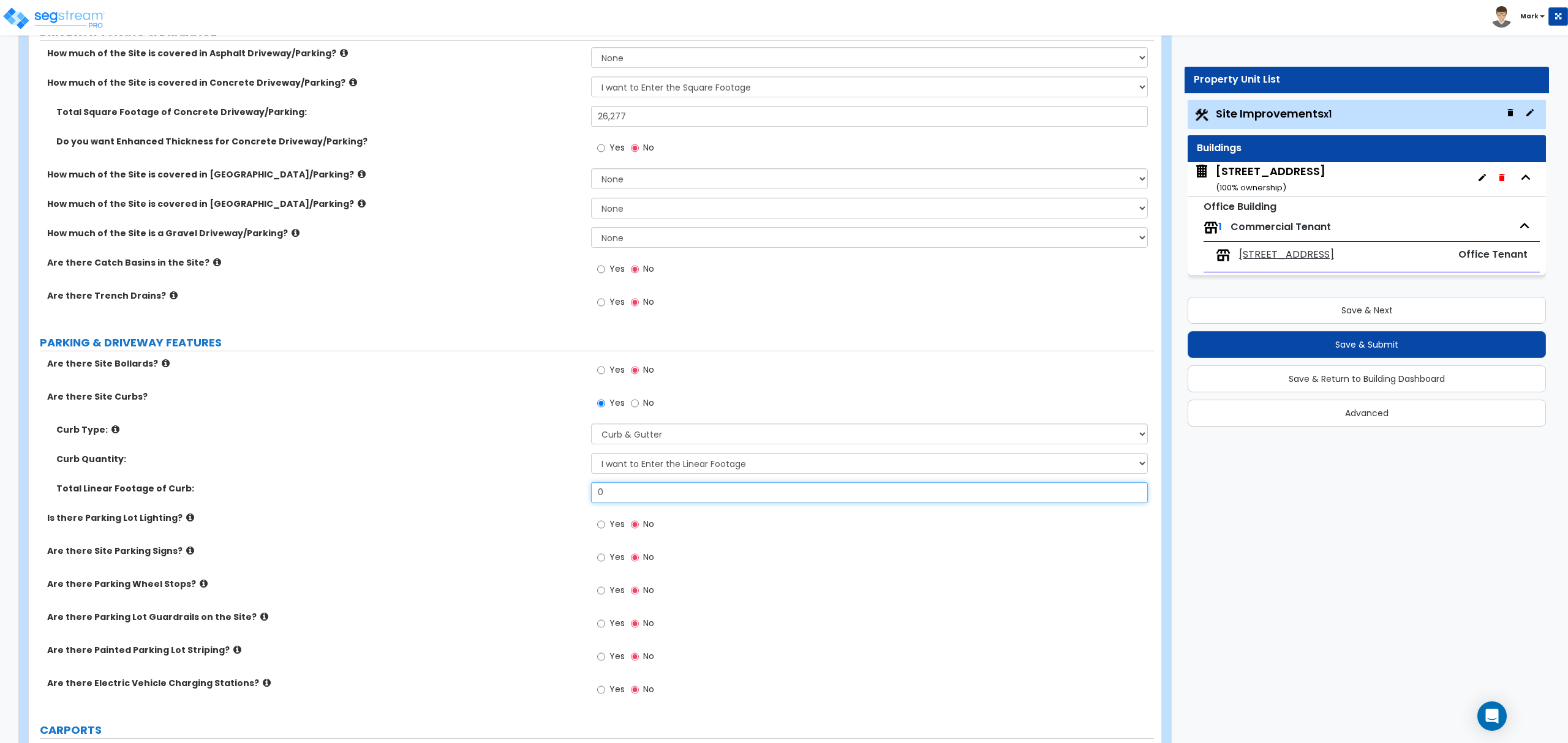
click at [660, 493] on input "0" at bounding box center [870, 492] width 556 height 21
click at [665, 490] on input "0" at bounding box center [870, 492] width 556 height 21
type input "1,030"
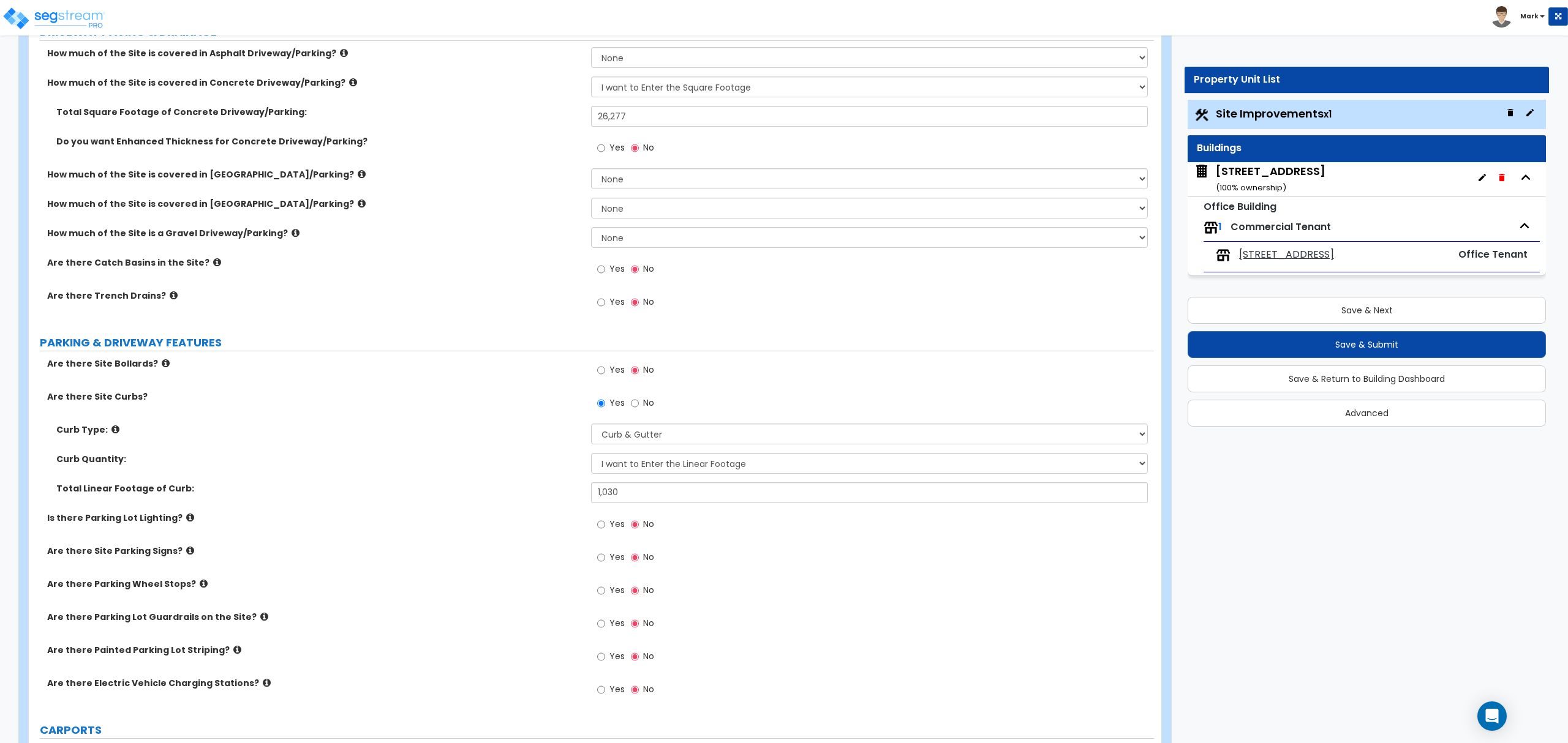
click at [446, 484] on label "Total Linear Footage of Curb:" at bounding box center [319, 488] width 526 height 13
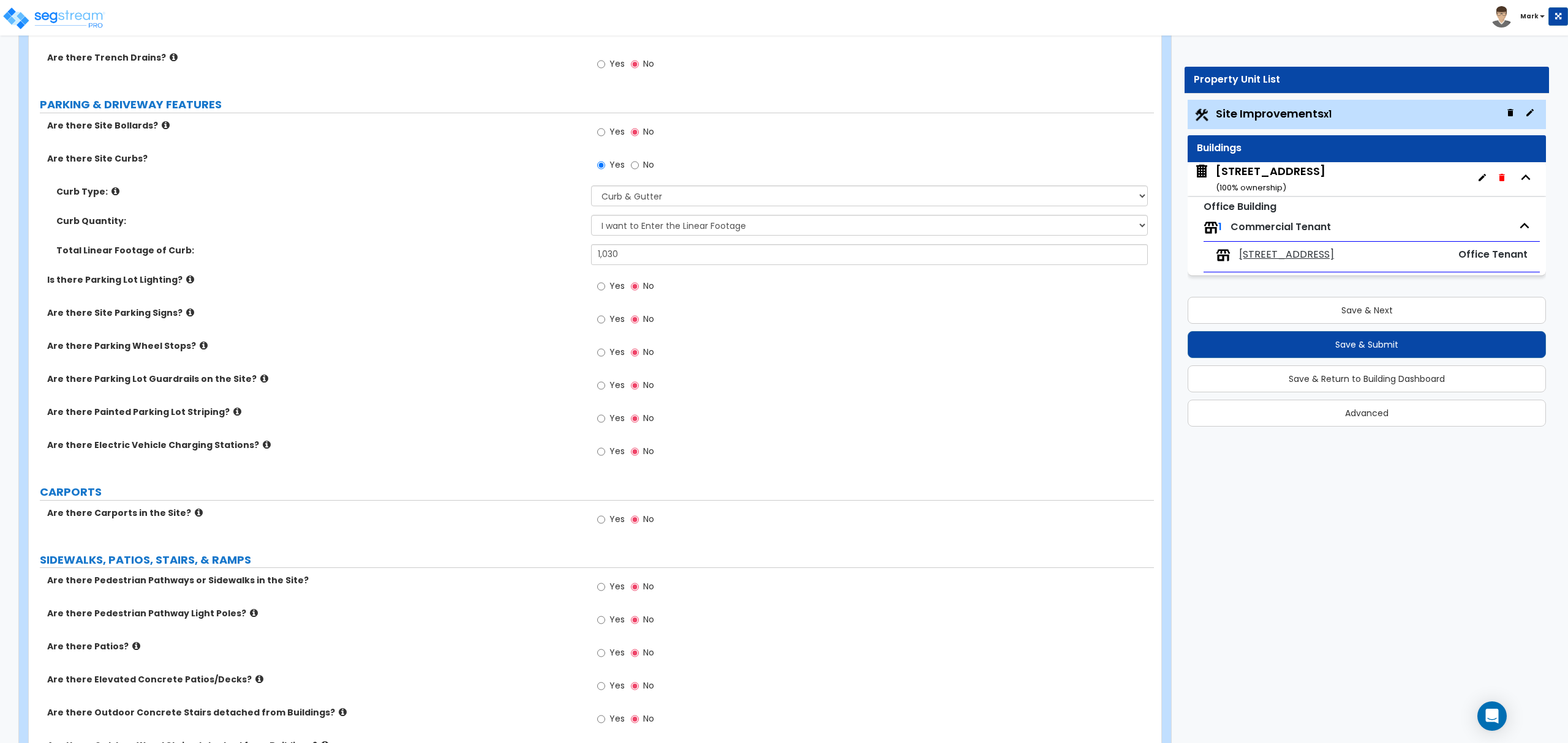
scroll to position [489, 0]
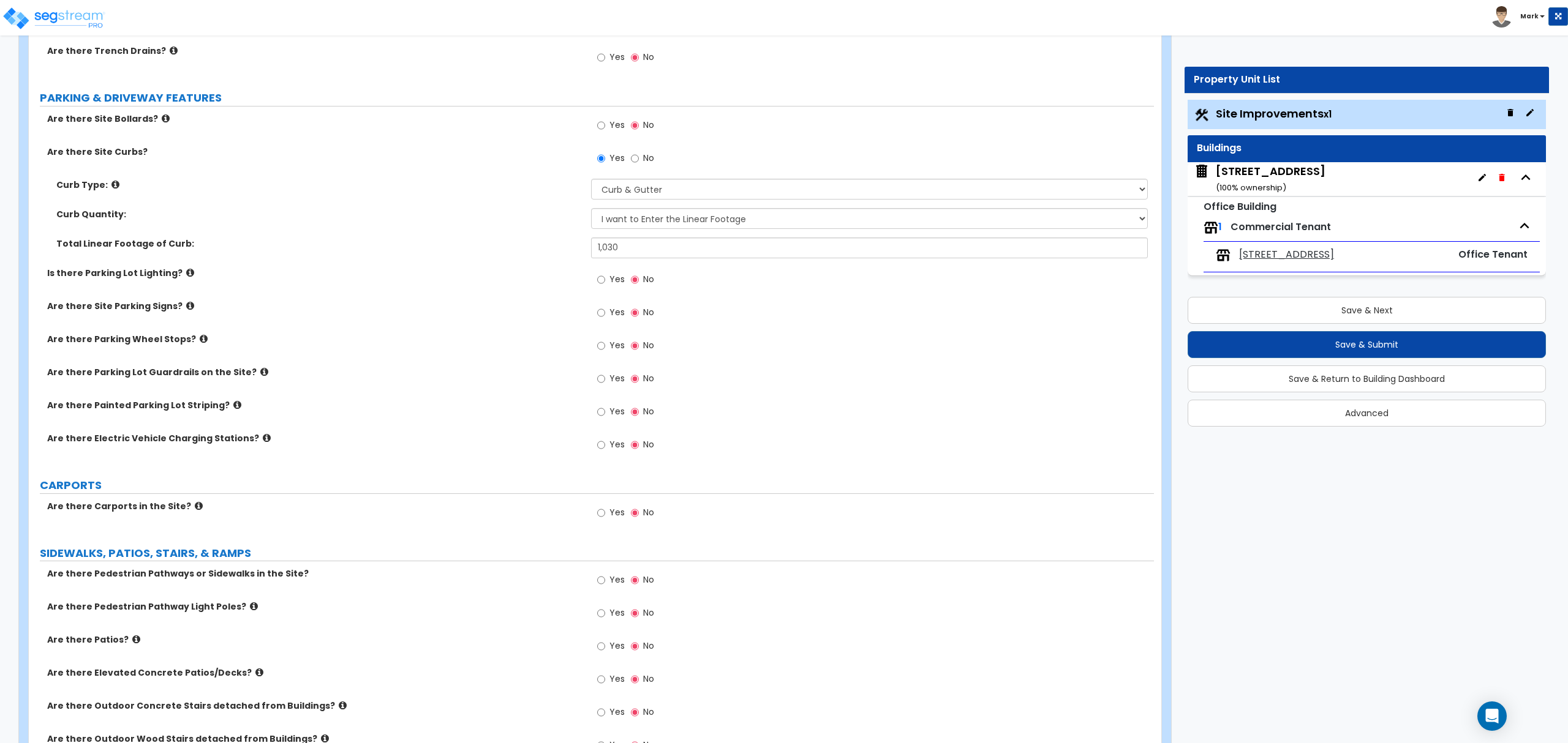
click at [251, 365] on div "Are there Parking Wheel Stops? Yes No" at bounding box center [591, 349] width 1125 height 33
click at [251, 379] on label "Are there Parking Lot Guardrails on the Site?" at bounding box center [314, 372] width 535 height 13
click at [261, 373] on icon at bounding box center [264, 371] width 8 height 9
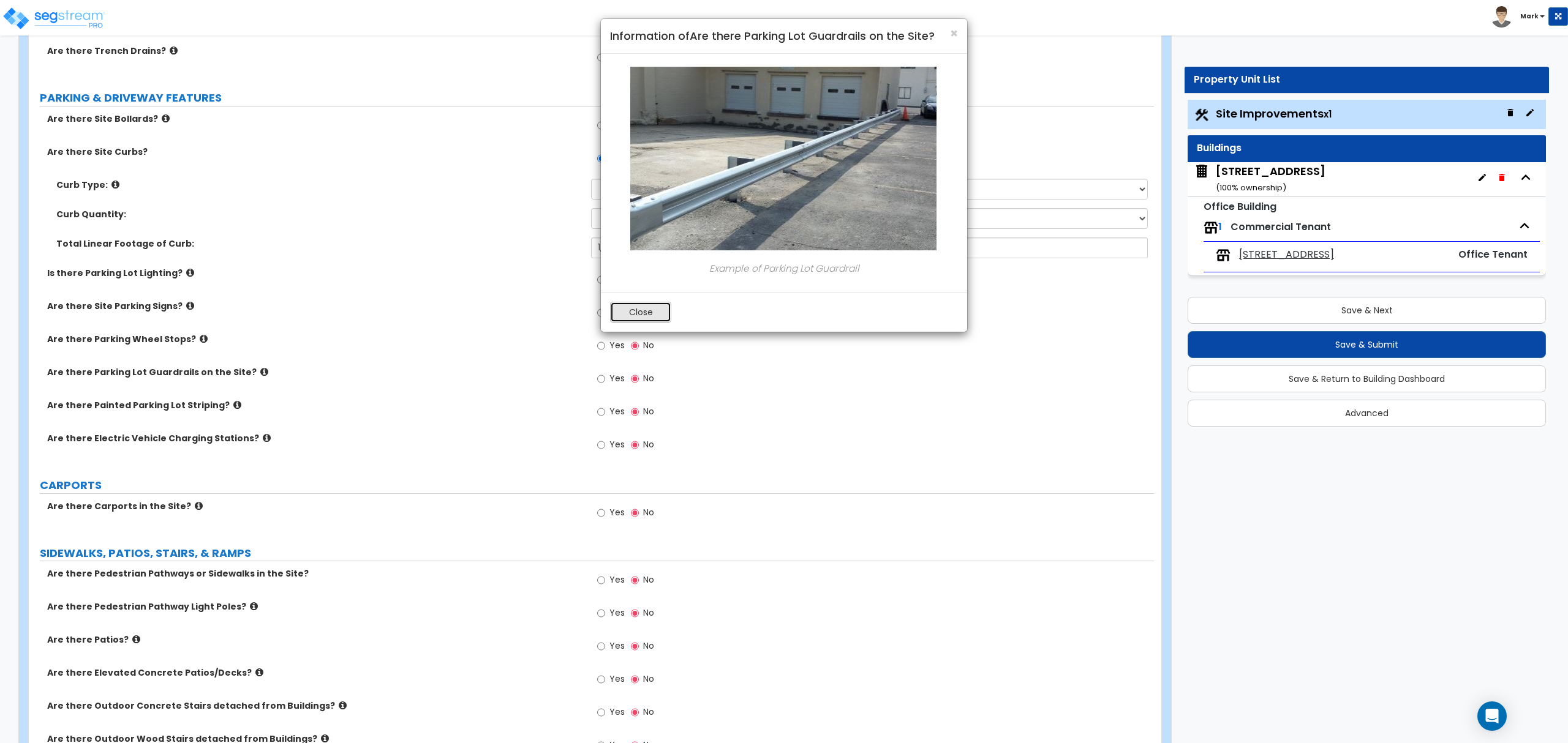
click at [638, 320] on button "Close" at bounding box center [641, 311] width 62 height 21
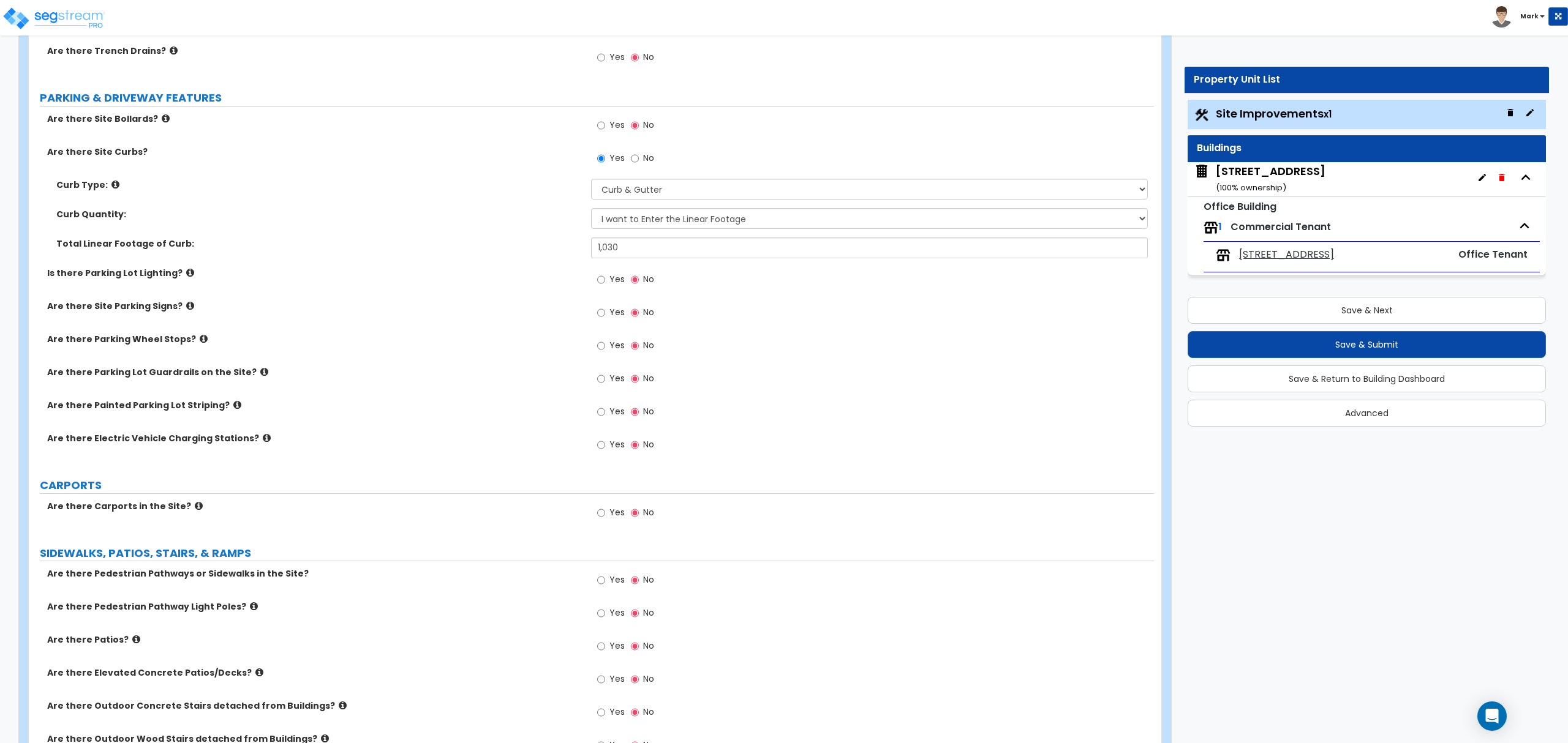
click at [200, 338] on icon at bounding box center [204, 339] width 8 height 9
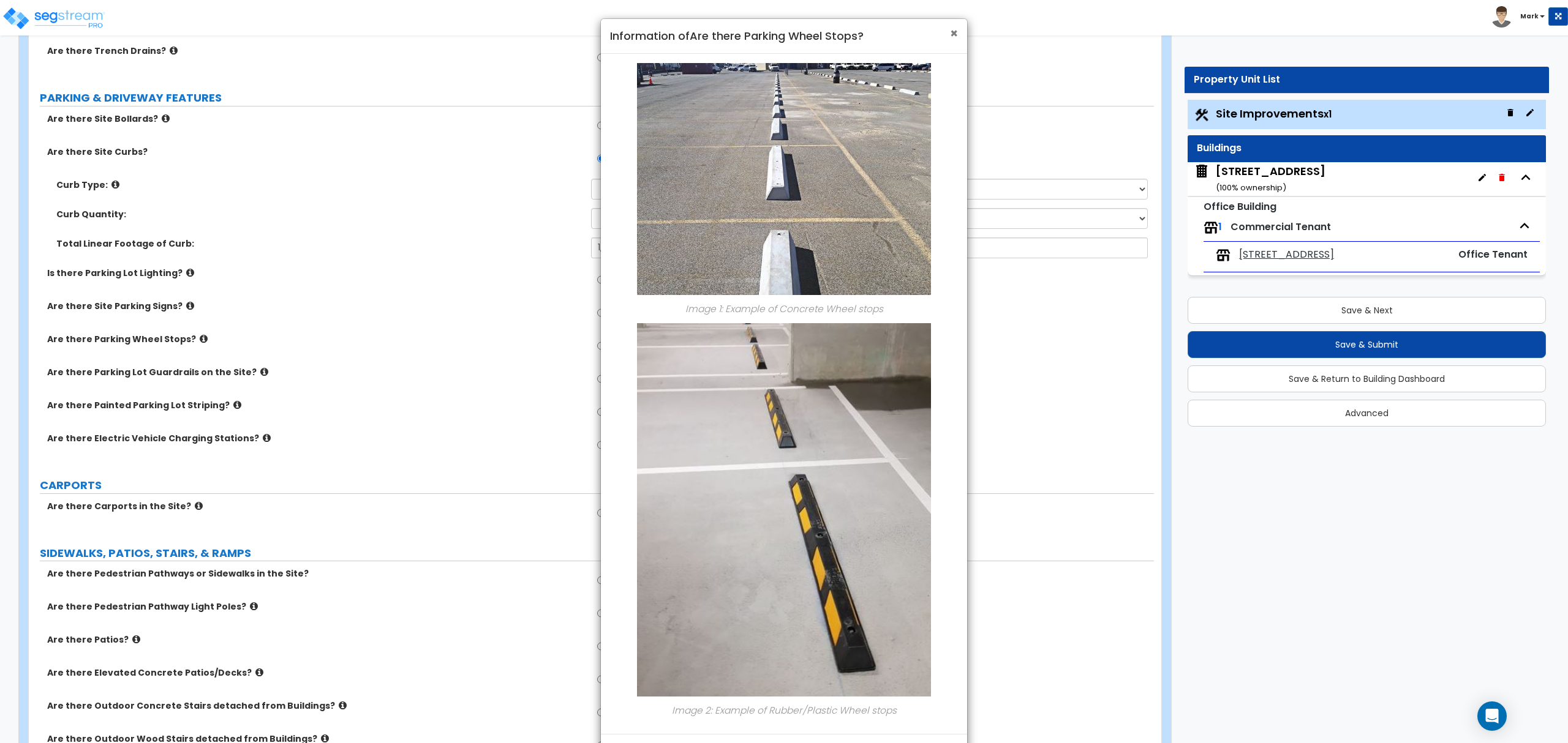
click at [955, 34] on span "×" at bounding box center [954, 33] width 8 height 18
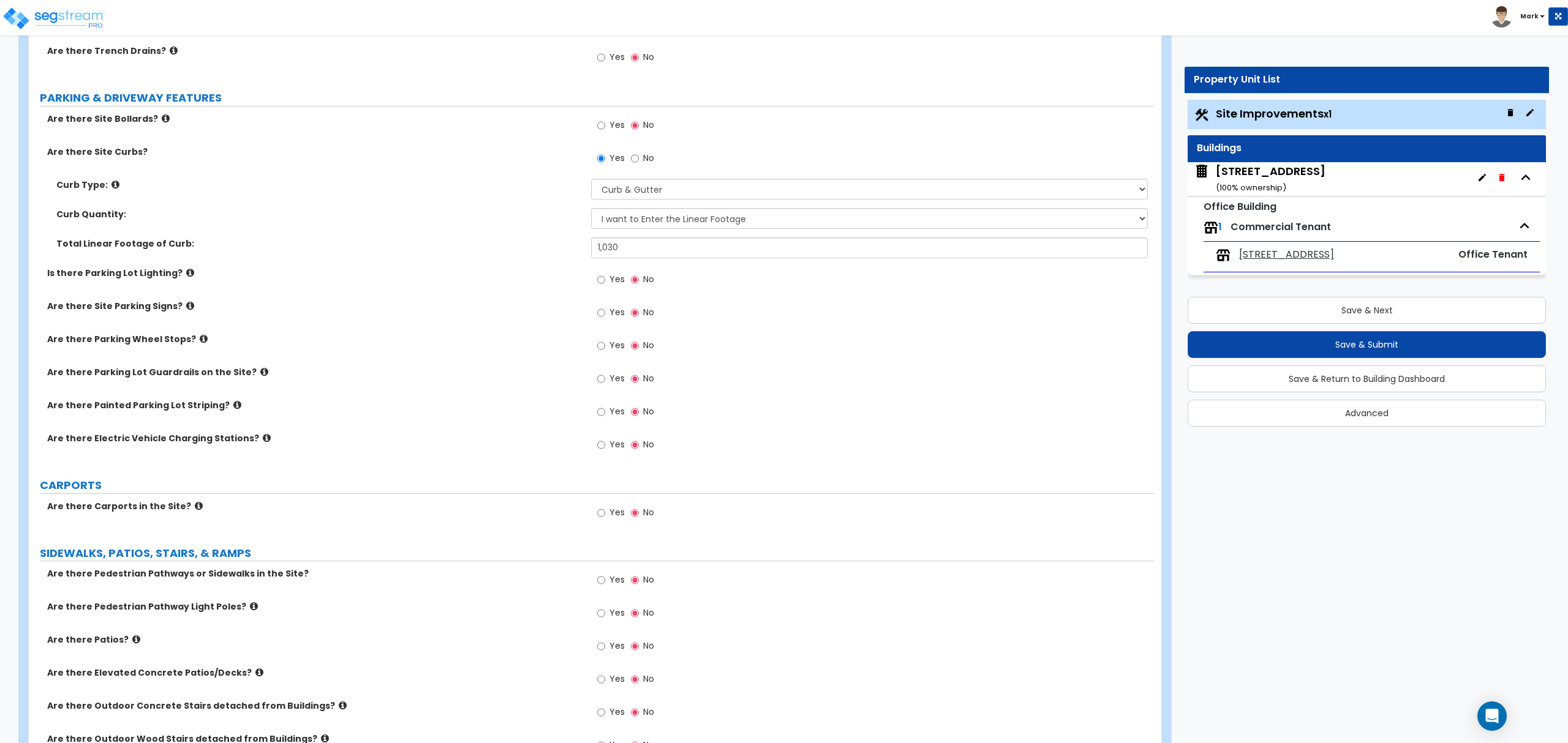
click at [608, 421] on label "Yes" at bounding box center [611, 413] width 27 height 21
click at [605, 419] on input "Yes" at bounding box center [601, 412] width 8 height 14
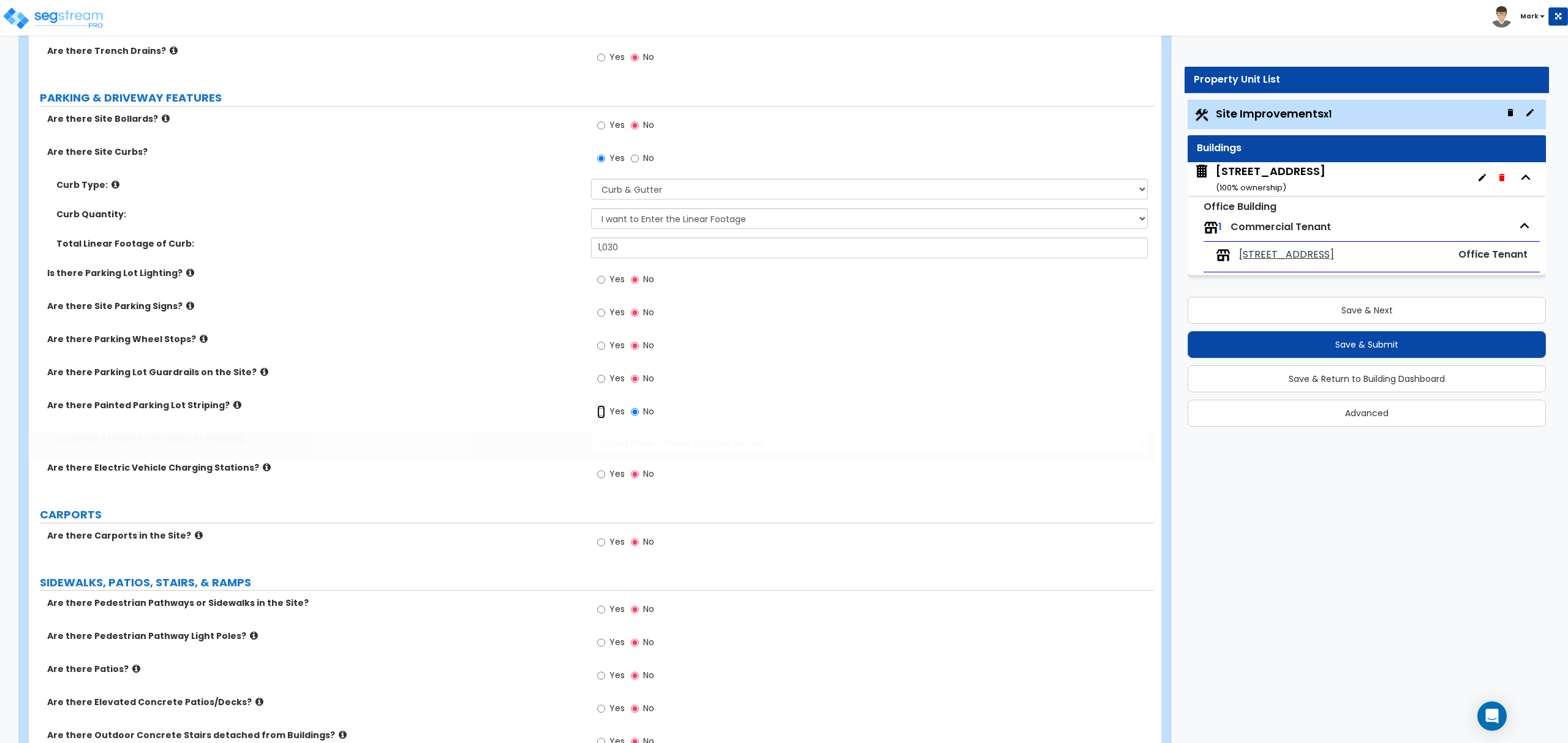
radio input "true"
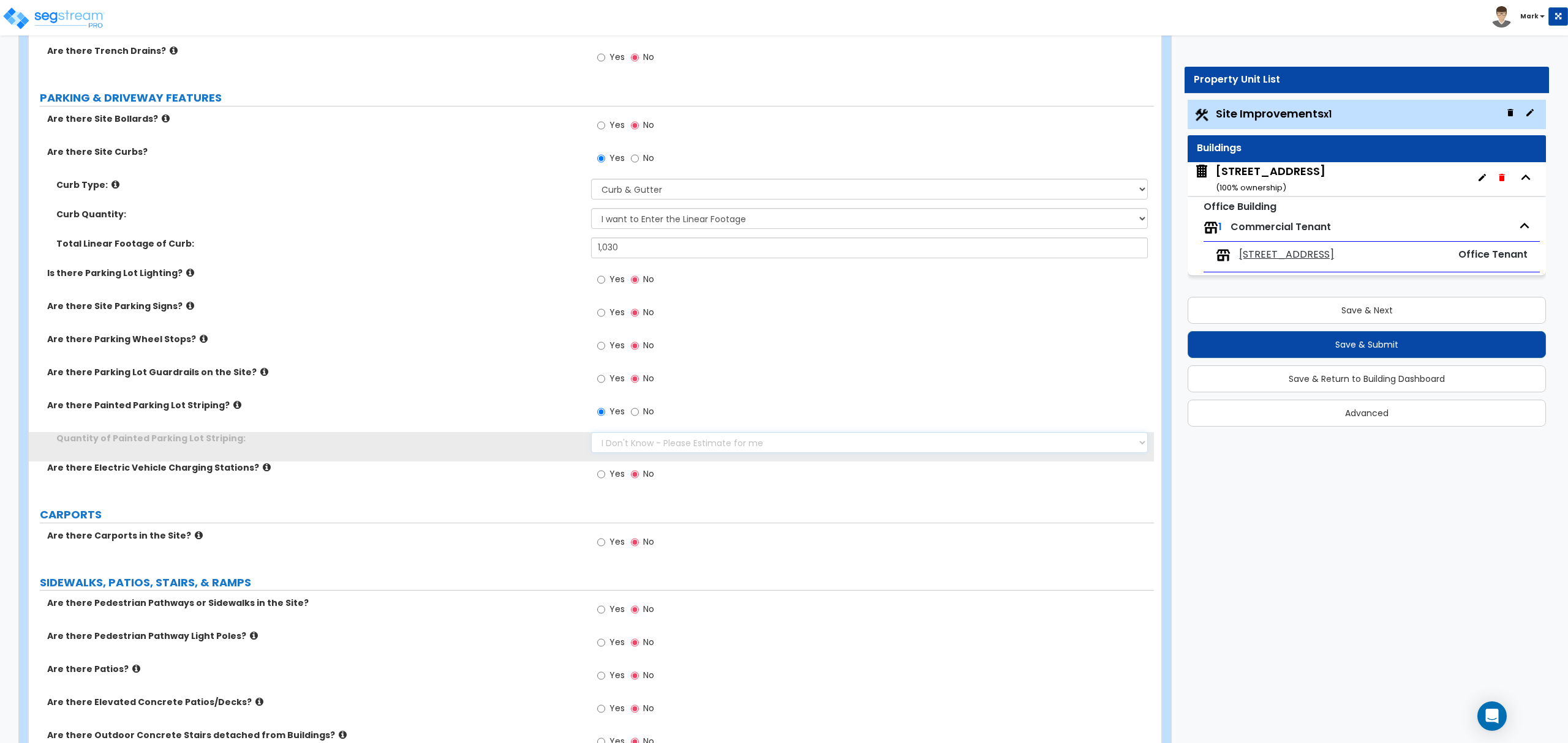
click at [614, 441] on select "I Don't Know - Please Estimate for me I Want to Enter the Number of Parking Spa…" at bounding box center [870, 442] width 556 height 21
drag, startPoint x: 614, startPoint y: 441, endPoint x: 621, endPoint y: 450, distance: 11.4
click at [616, 442] on select "I Don't Know - Please Estimate for me I Want to Enter the Number of Parking Spa…" at bounding box center [870, 442] width 556 height 21
select select "1"
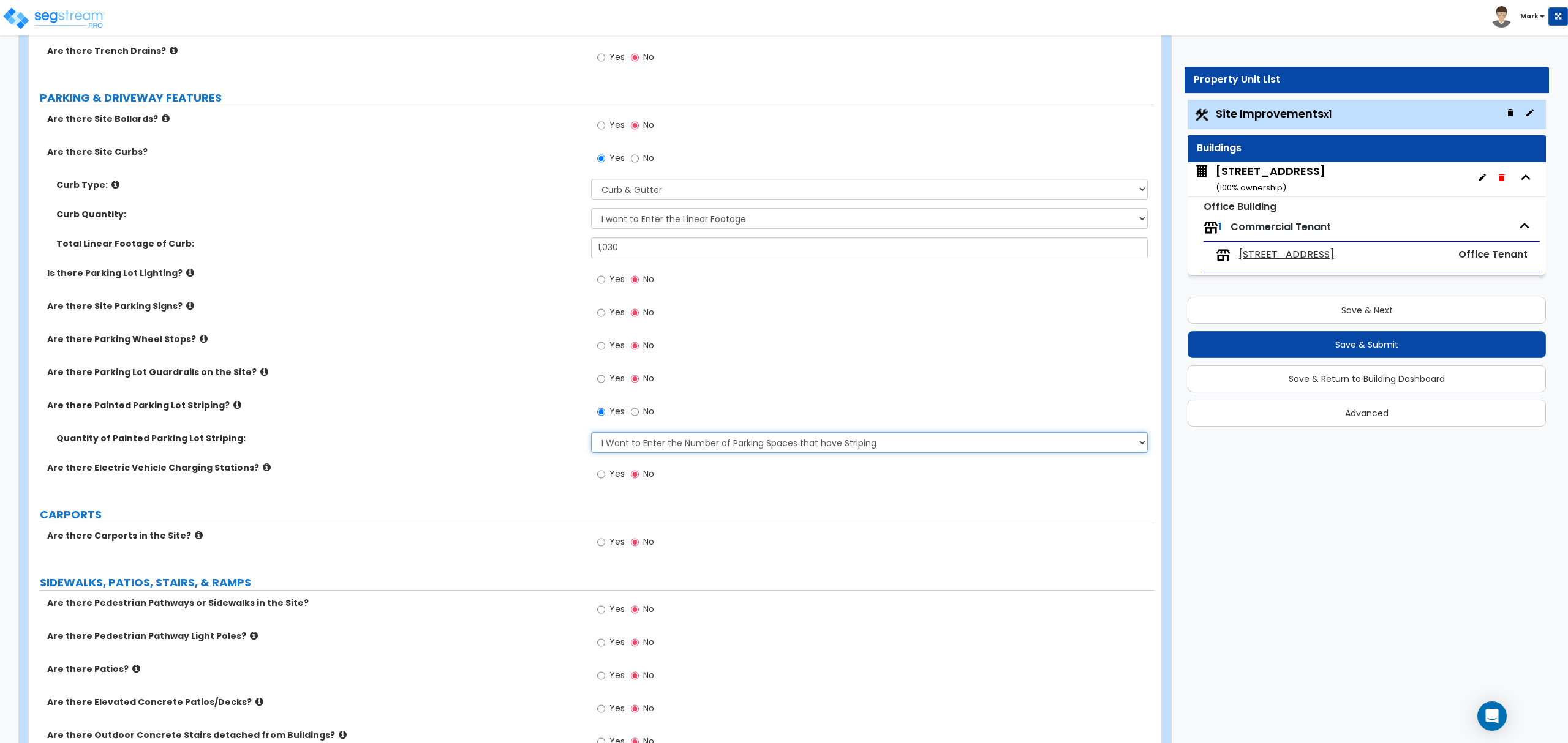
click at [592, 434] on select "I Don't Know - Please Estimate for me I Want to Enter the Number of Parking Spa…" at bounding box center [870, 442] width 556 height 21
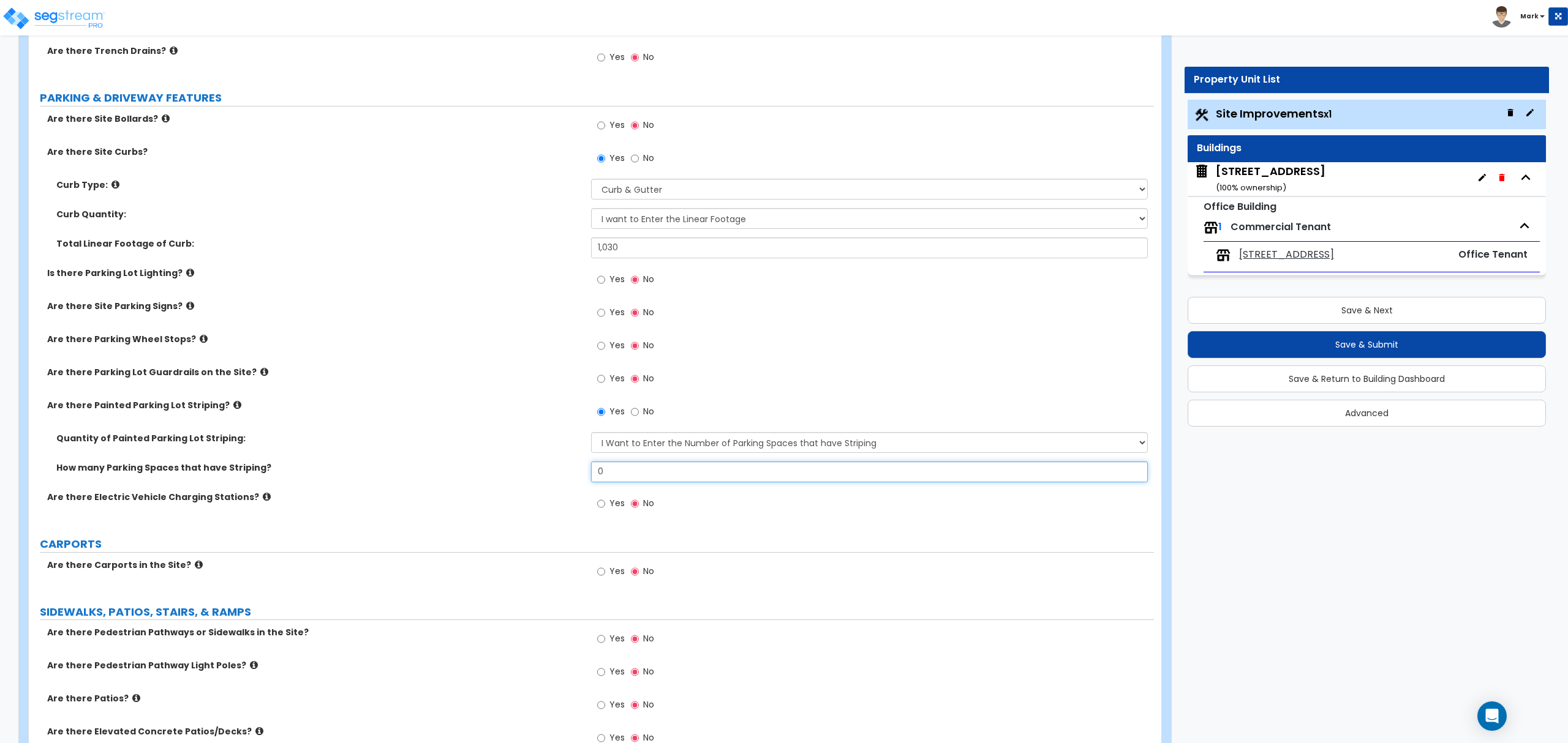
click at [631, 471] on input "0" at bounding box center [870, 472] width 556 height 21
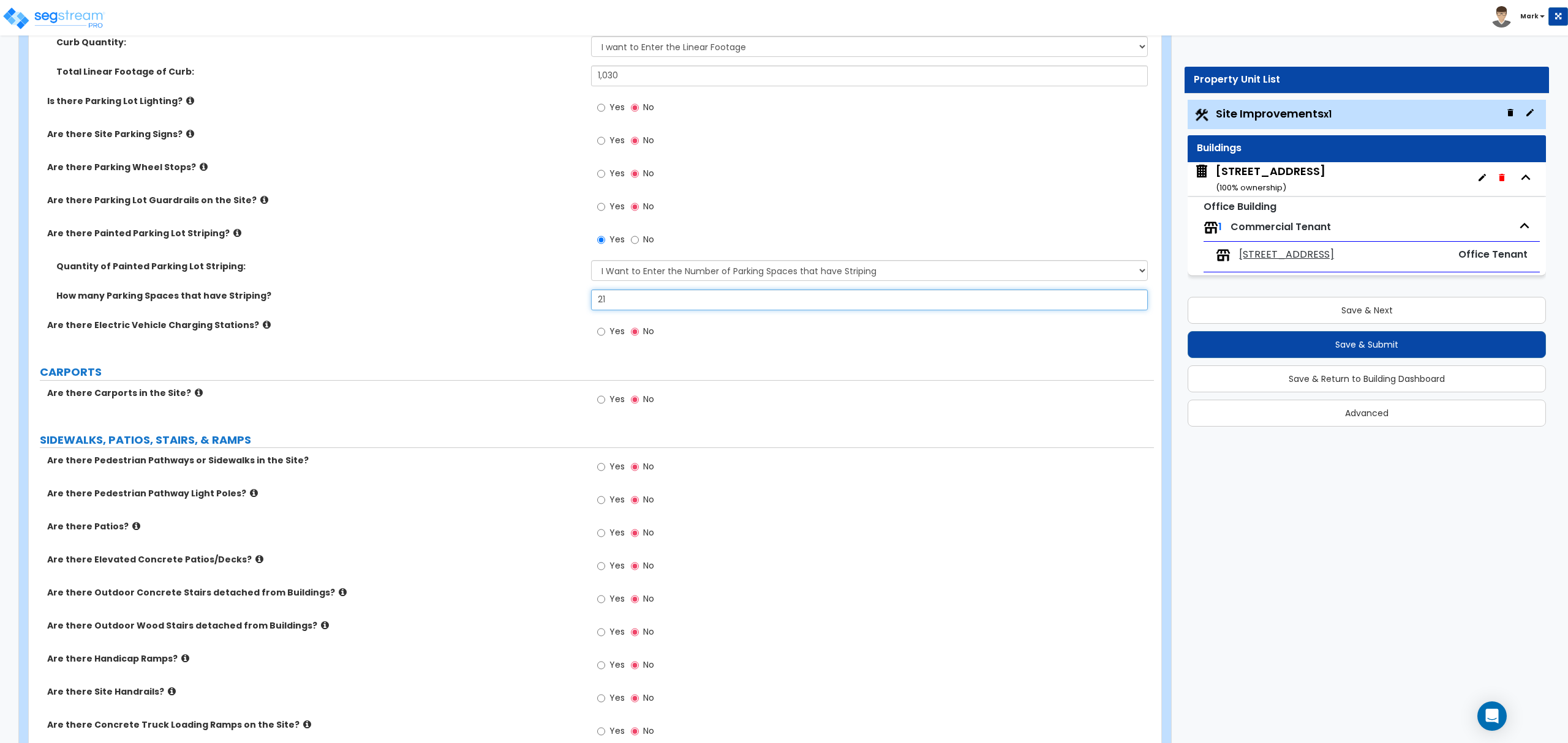
scroll to position [735, 0]
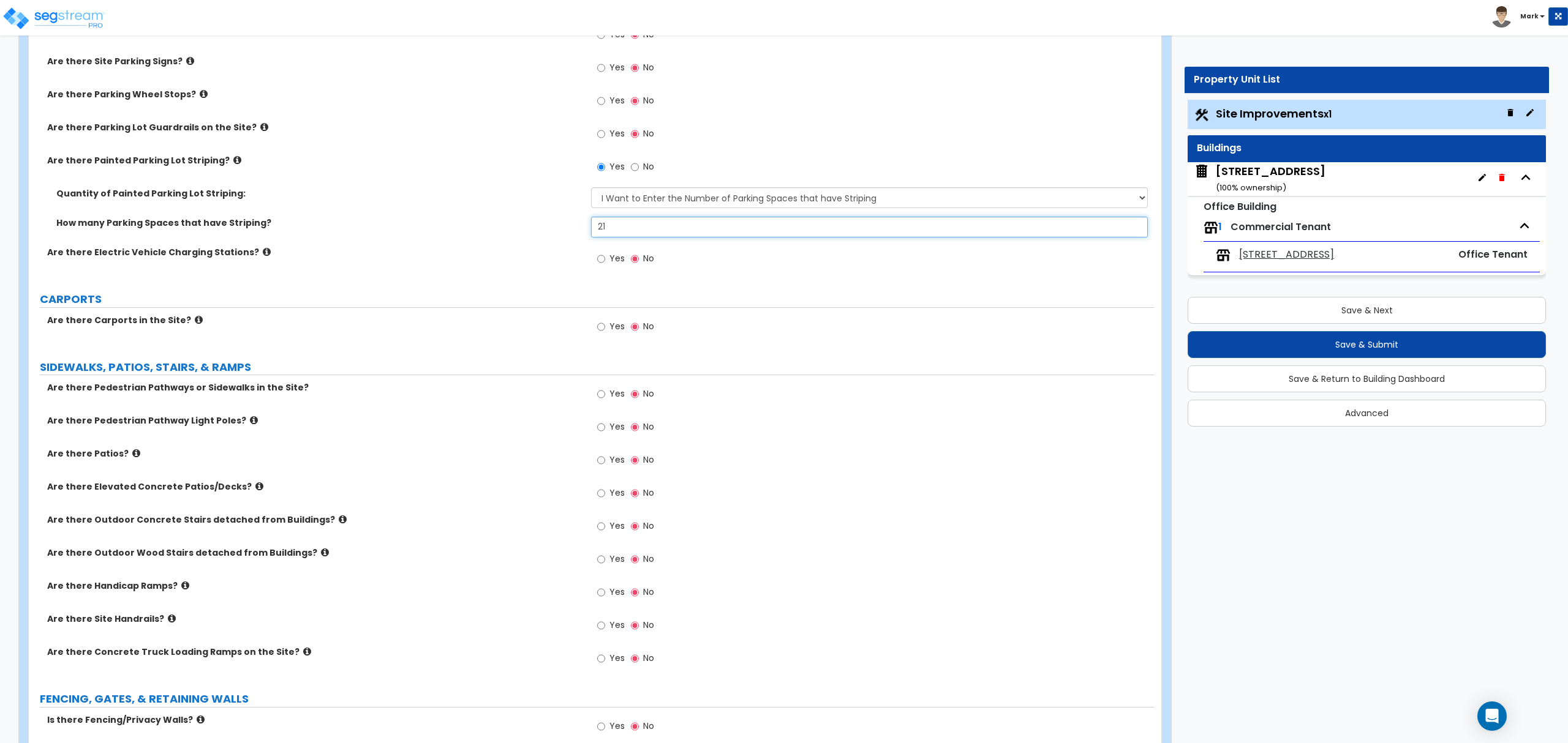
type input "21"
click at [601, 388] on label "Yes" at bounding box center [611, 395] width 27 height 21
click at [601, 388] on input "Yes" at bounding box center [601, 395] width 8 height 14
radio input "true"
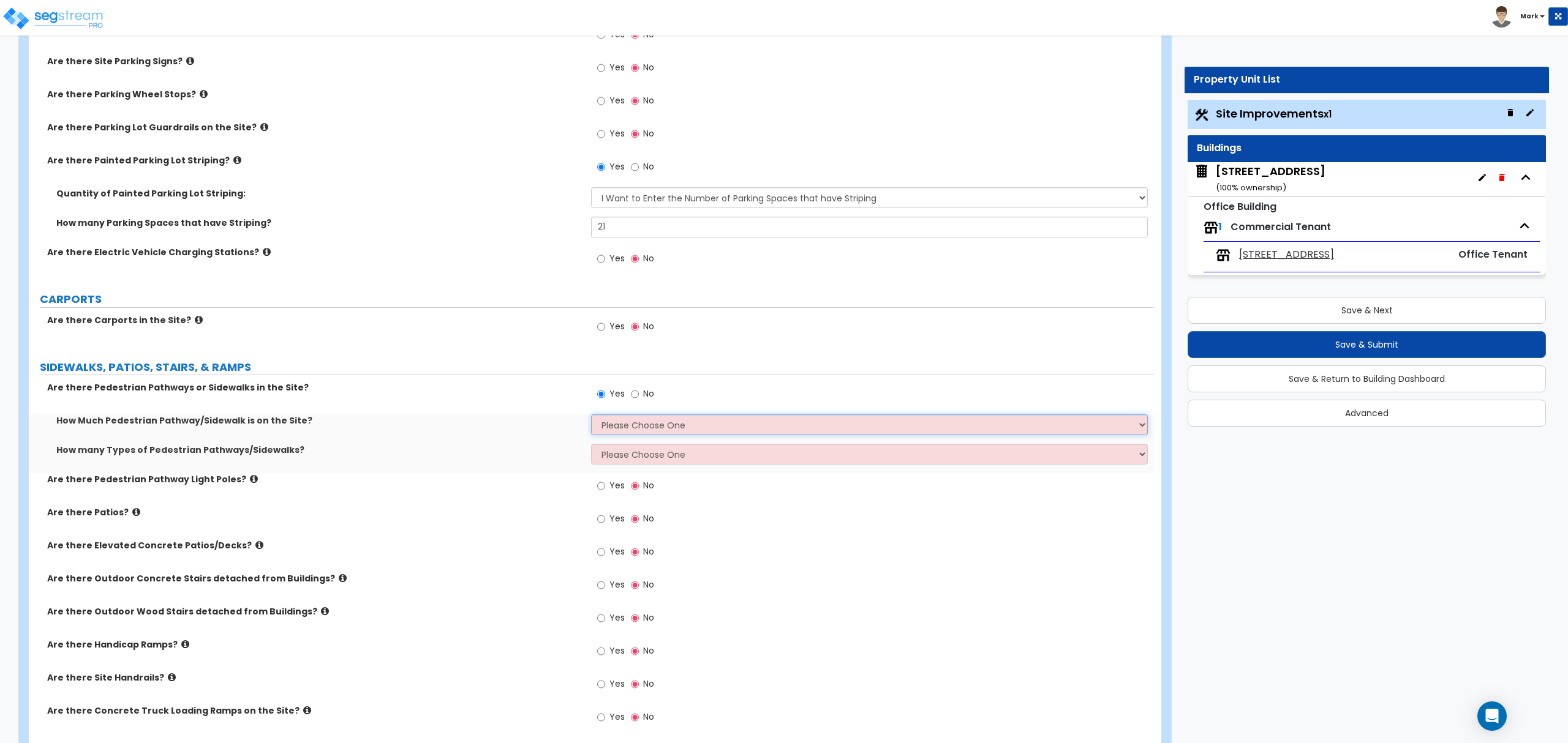
click at [615, 425] on select "Please Choose One I Don't Know, Please Estimate For Me Enter Linear Footage" at bounding box center [870, 424] width 556 height 21
select select "2"
click at [592, 416] on select "Please Choose One I Don't Know, Please Estimate For Me Enter Linear Footage" at bounding box center [870, 424] width 556 height 21
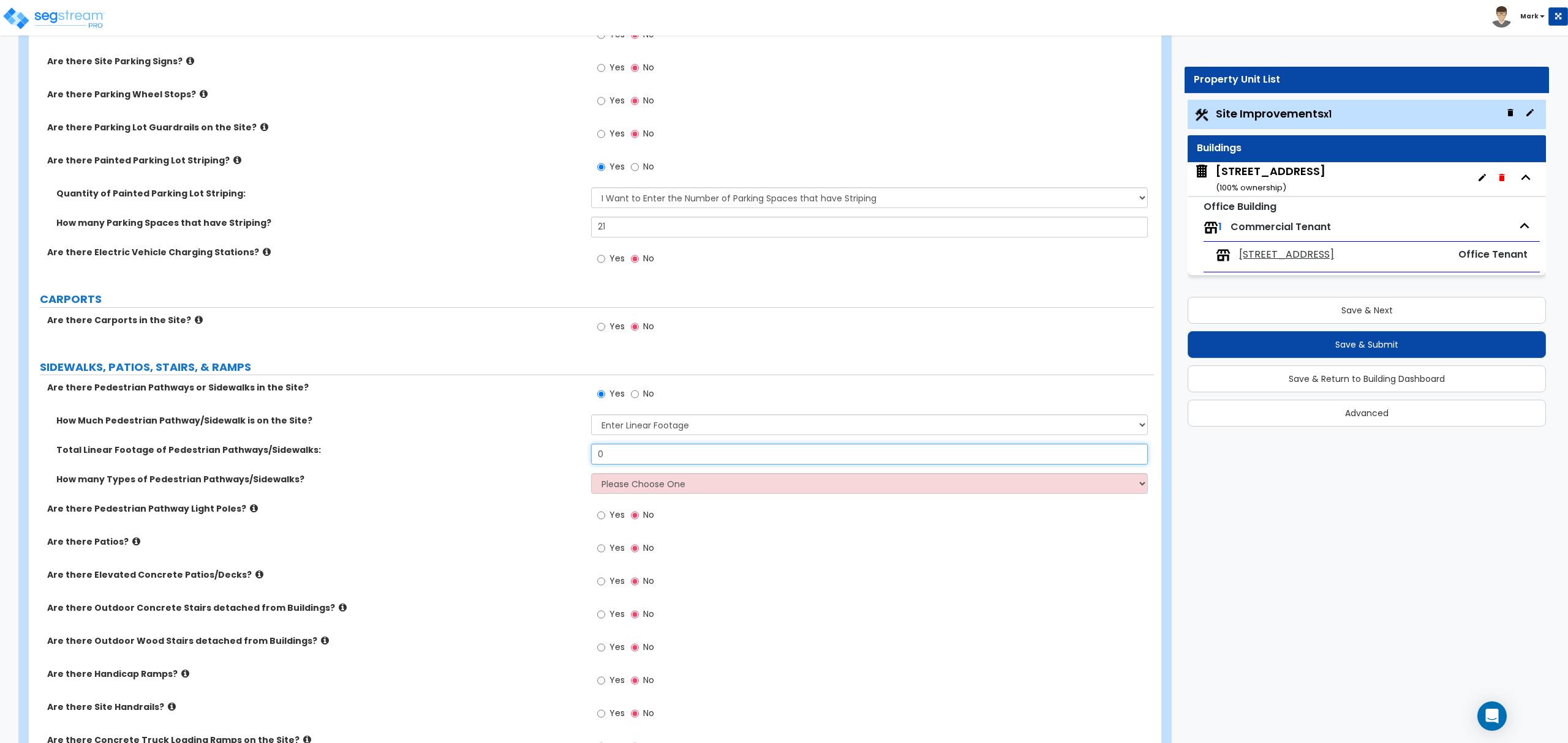
click at [635, 454] on input "0" at bounding box center [870, 454] width 556 height 21
drag, startPoint x: 635, startPoint y: 454, endPoint x: 619, endPoint y: 463, distance: 18.4
click at [633, 454] on input "0" at bounding box center [870, 454] width 556 height 21
click at [834, 454] on input "0" at bounding box center [870, 454] width 556 height 21
drag, startPoint x: 833, startPoint y: 455, endPoint x: 824, endPoint y: 464, distance: 12.7
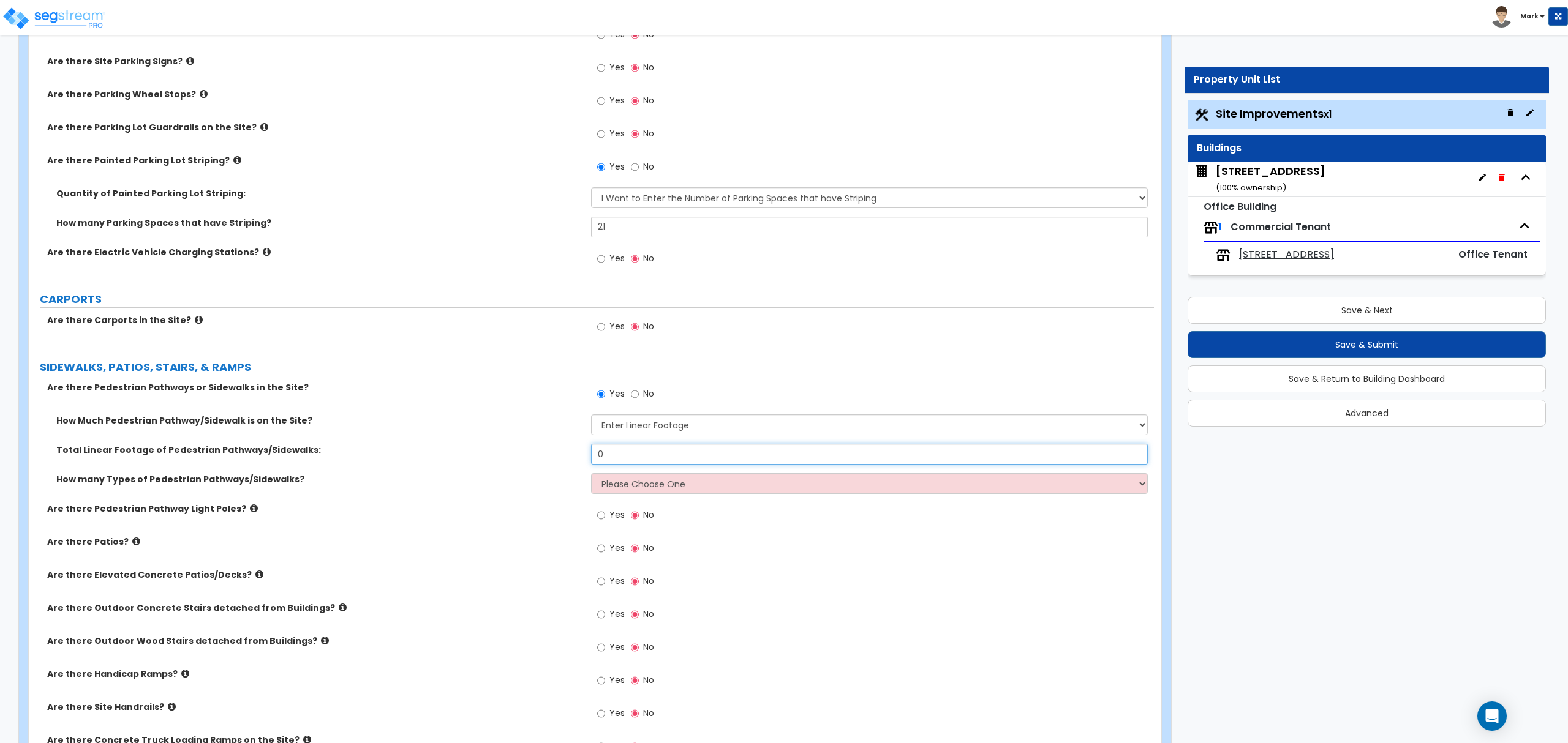
click at [832, 457] on input "0" at bounding box center [870, 454] width 556 height 21
type input "611"
click at [675, 488] on select "Please Choose One 1 2 3" at bounding box center [870, 484] width 556 height 21
select select "1"
click at [592, 475] on select "Please Choose One 1 2 3" at bounding box center [870, 484] width 556 height 21
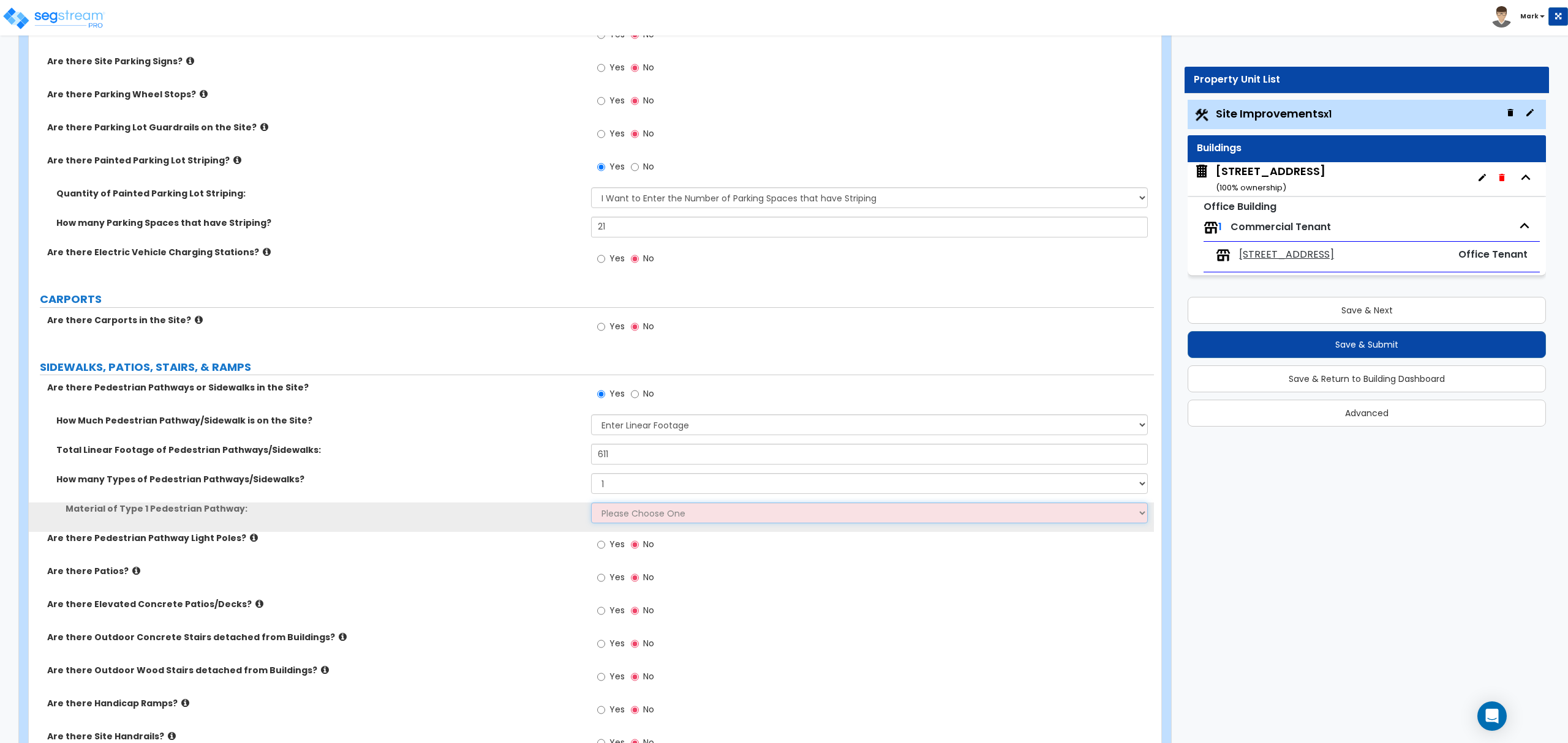
click at [657, 509] on select "Please Choose One Bare Concrete Stamped Concrete Brick Pavers Stone Pavers Wood…" at bounding box center [870, 513] width 556 height 21
select select "1"
click at [592, 504] on select "Please Choose One Bare Concrete Stamped Concrete Brick Pavers Stone Pavers Wood…" at bounding box center [870, 513] width 556 height 21
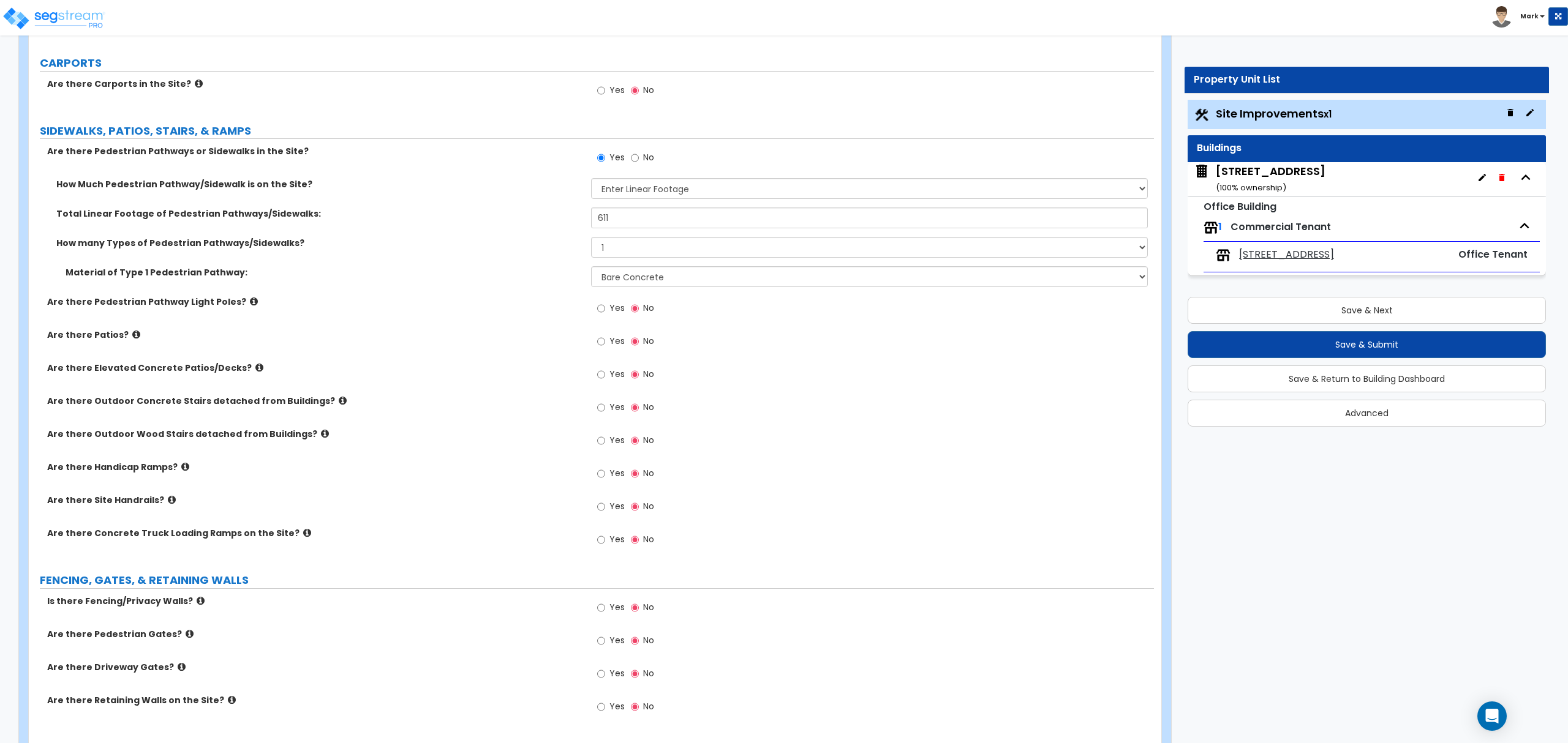
scroll to position [1142, 0]
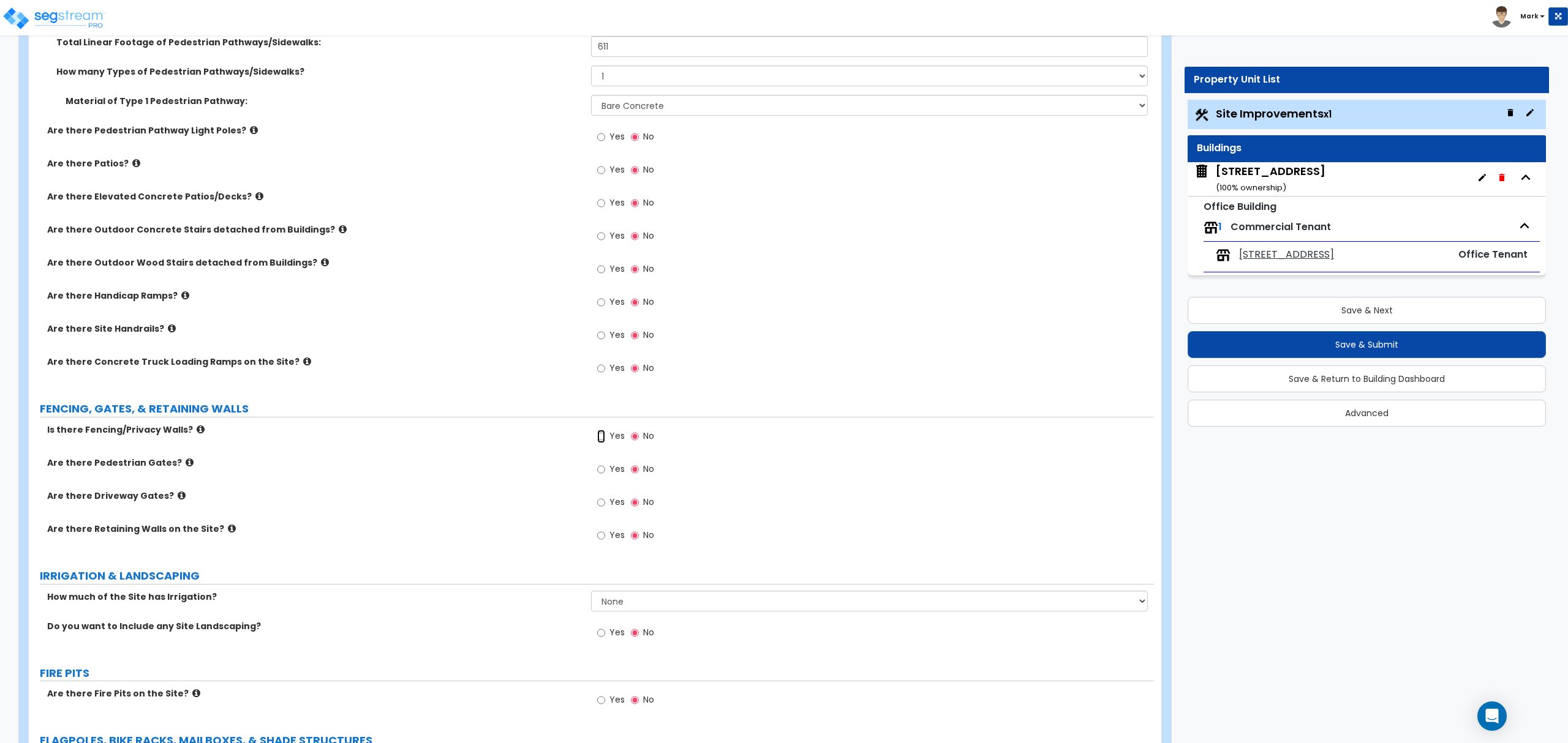
click at [605, 440] on input "Yes" at bounding box center [601, 437] width 8 height 14
radio input "true"
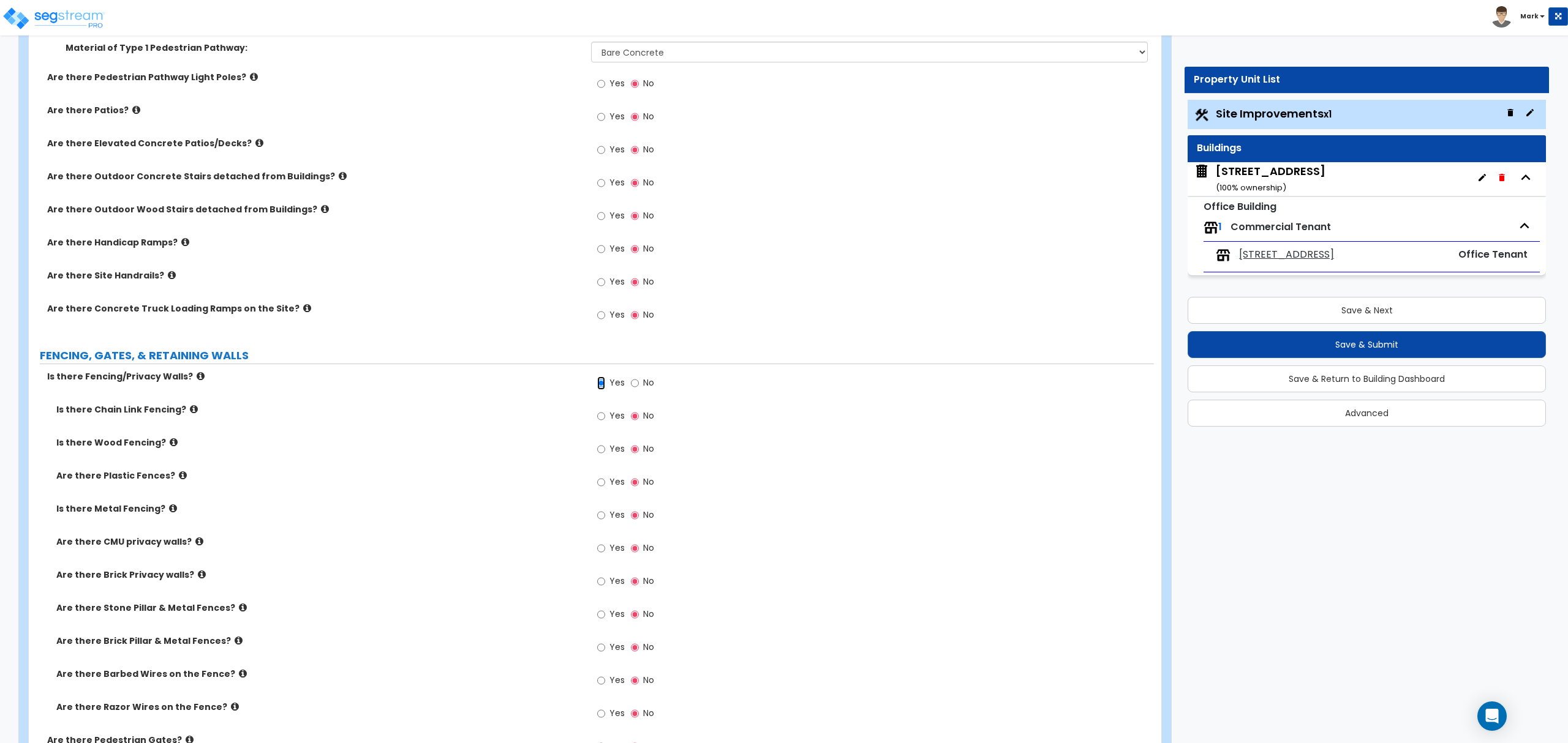
scroll to position [1225, 0]
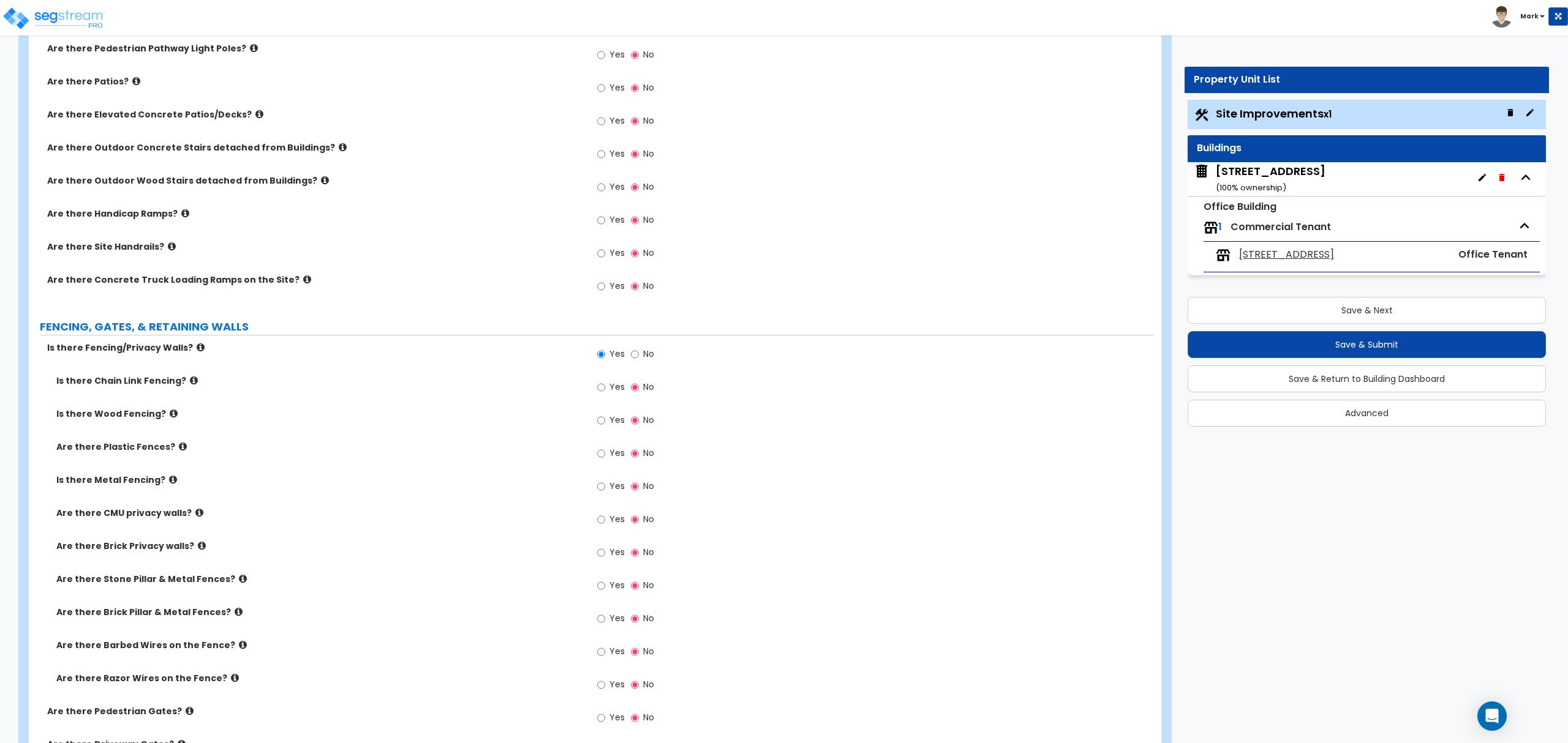
click at [196, 518] on icon at bounding box center [200, 512] width 8 height 9
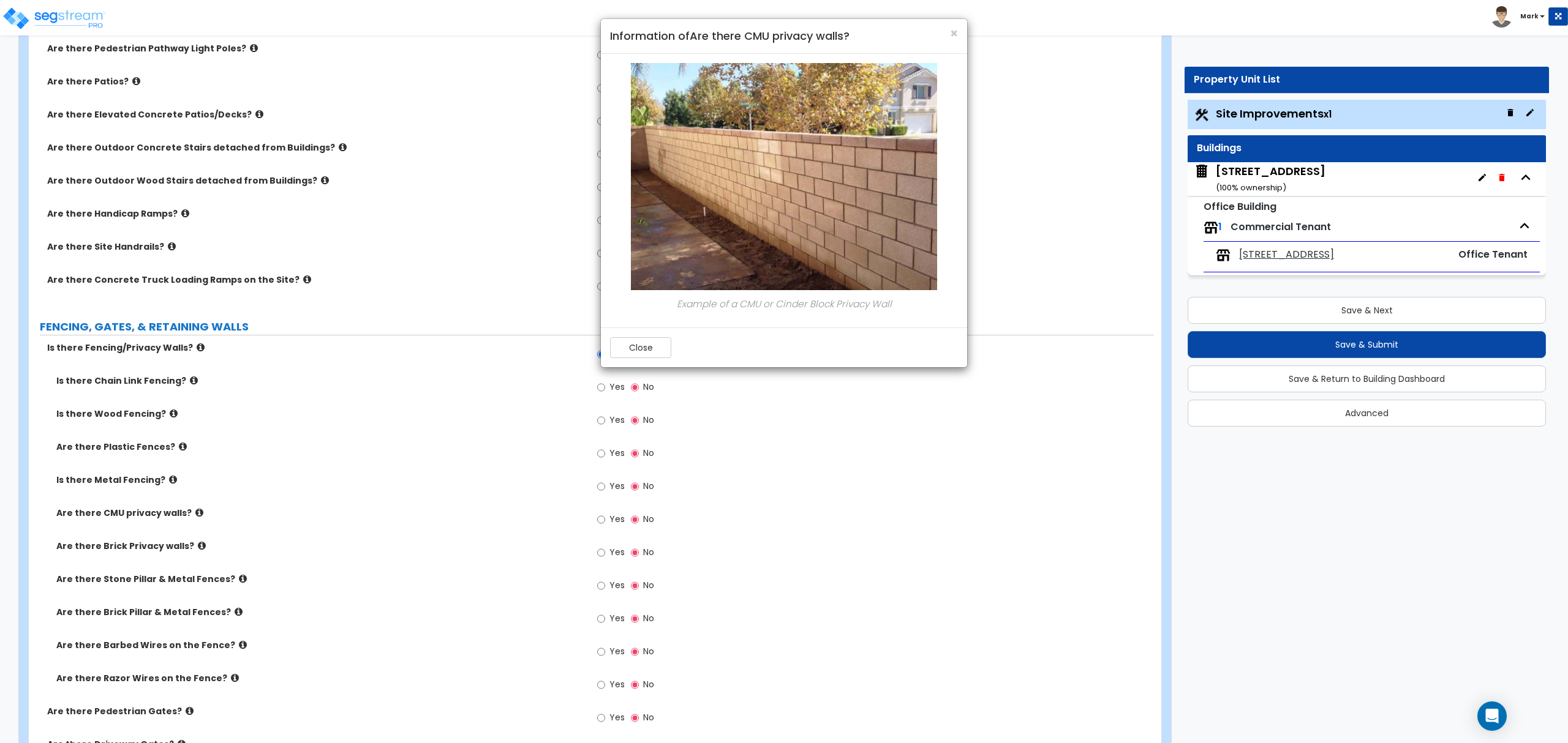
click at [650, 365] on div "Close" at bounding box center [784, 348] width 366 height 40
drag, startPoint x: 652, startPoint y: 359, endPoint x: 645, endPoint y: 356, distance: 7.6
click at [645, 356] on div "Close" at bounding box center [784, 348] width 366 height 40
click at [639, 358] on button "Close" at bounding box center [641, 348] width 62 height 21
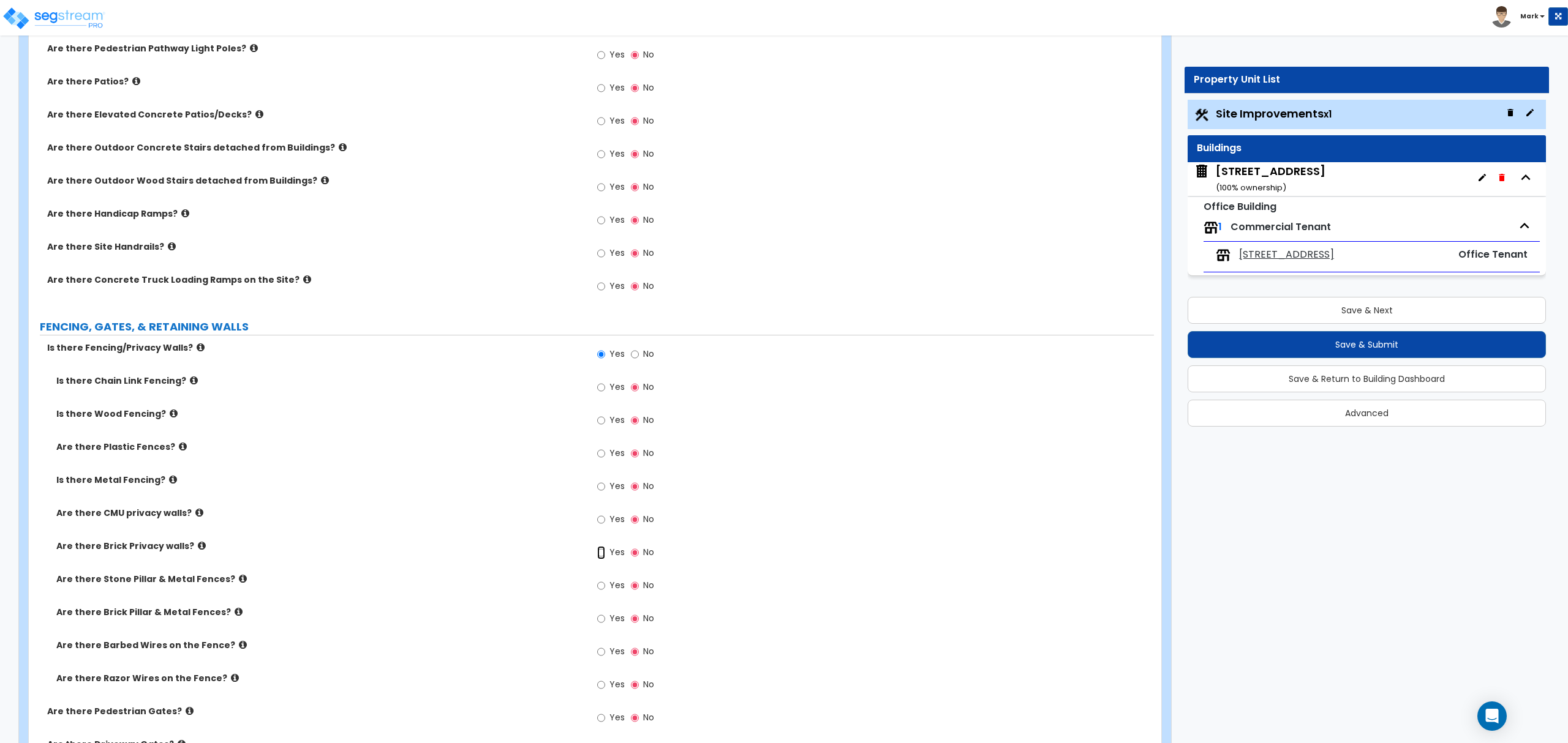
click at [604, 550] on input "Yes" at bounding box center [601, 553] width 8 height 14
radio input "true"
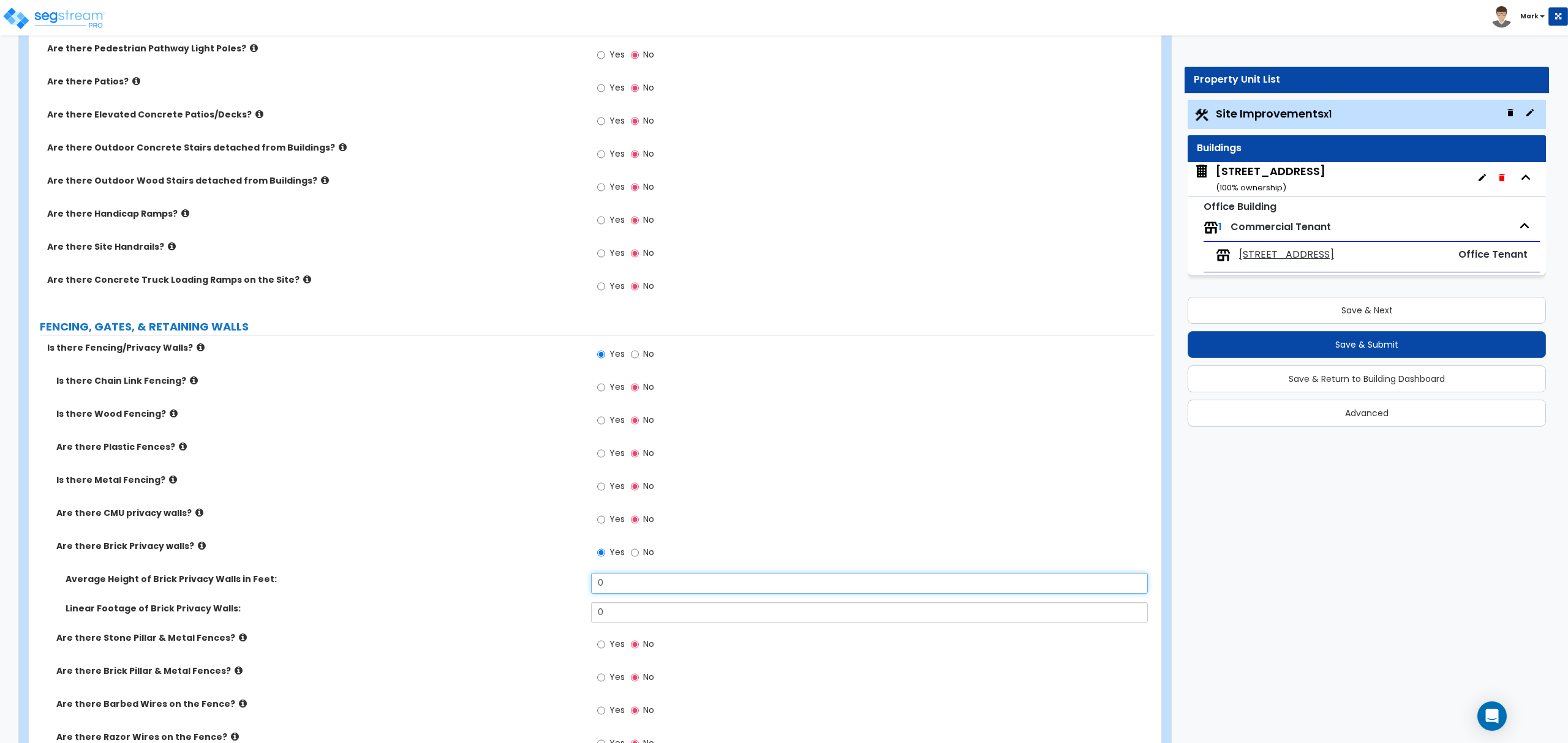
click at [611, 585] on input "0" at bounding box center [870, 583] width 556 height 21
type input "6"
click at [641, 621] on input "0" at bounding box center [870, 613] width 556 height 21
click at [641, 624] on input "0" at bounding box center [870, 613] width 556 height 21
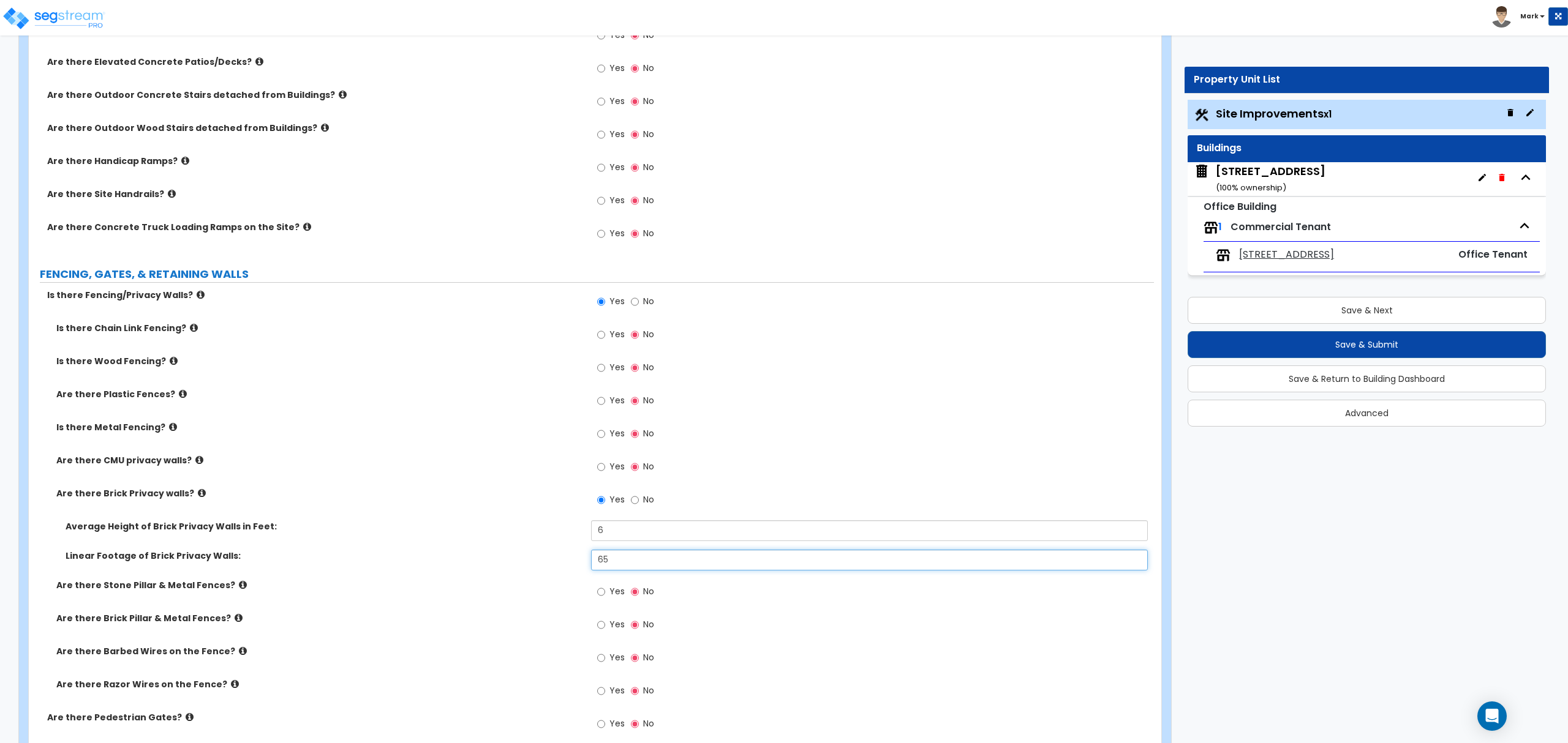
scroll to position [1306, 0]
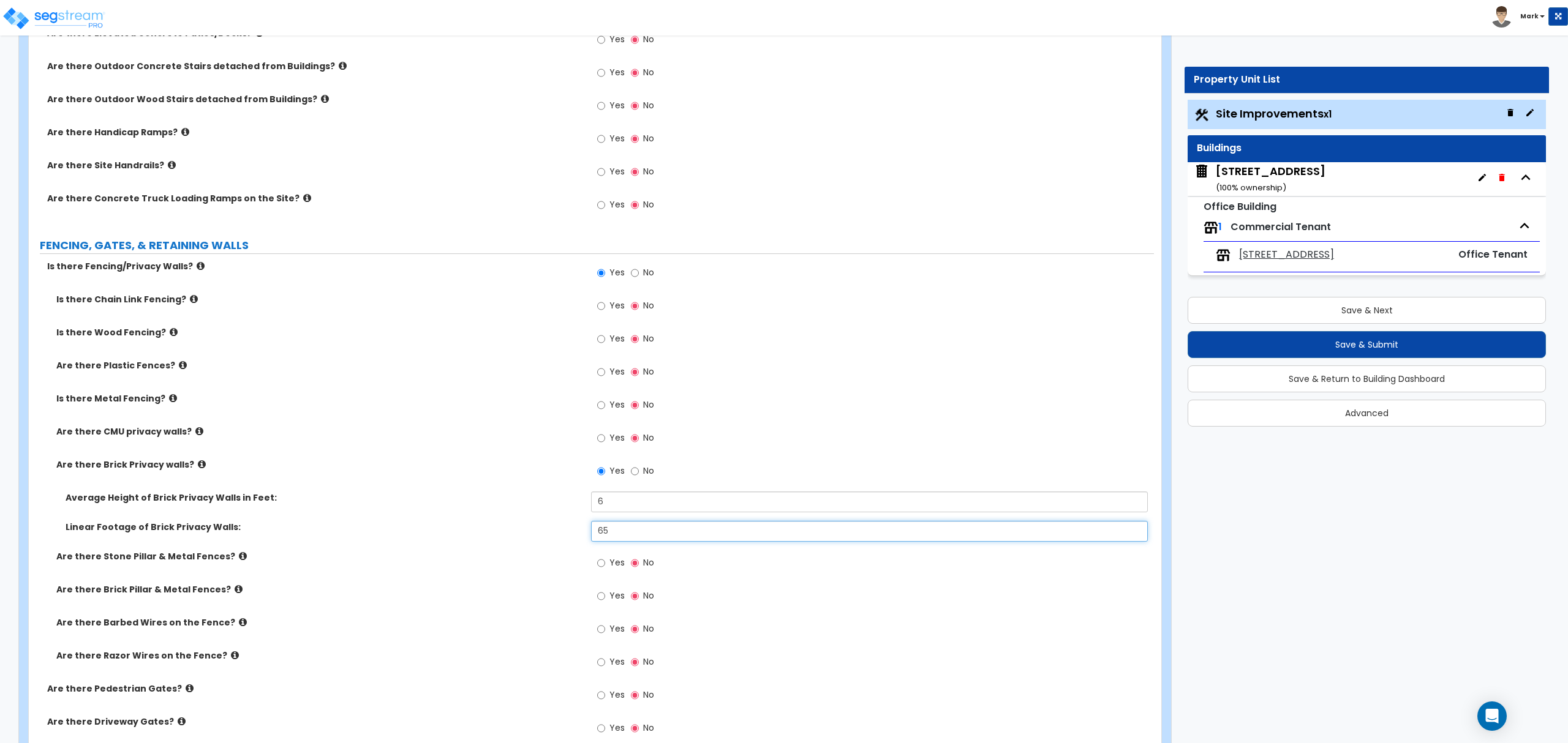
type input "65"
click at [235, 590] on icon at bounding box center [239, 588] width 8 height 9
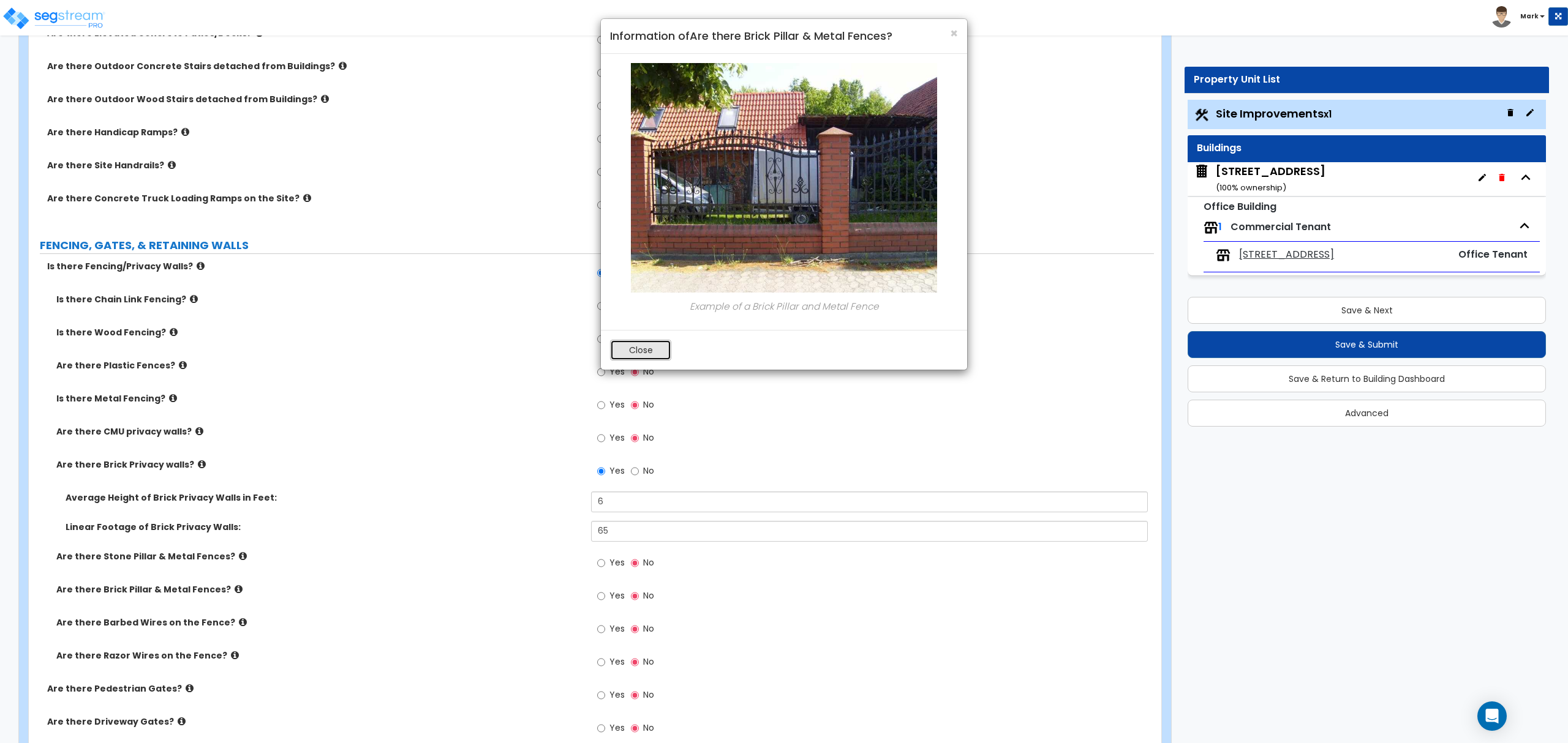
click at [636, 350] on button "Close" at bounding box center [641, 349] width 62 height 21
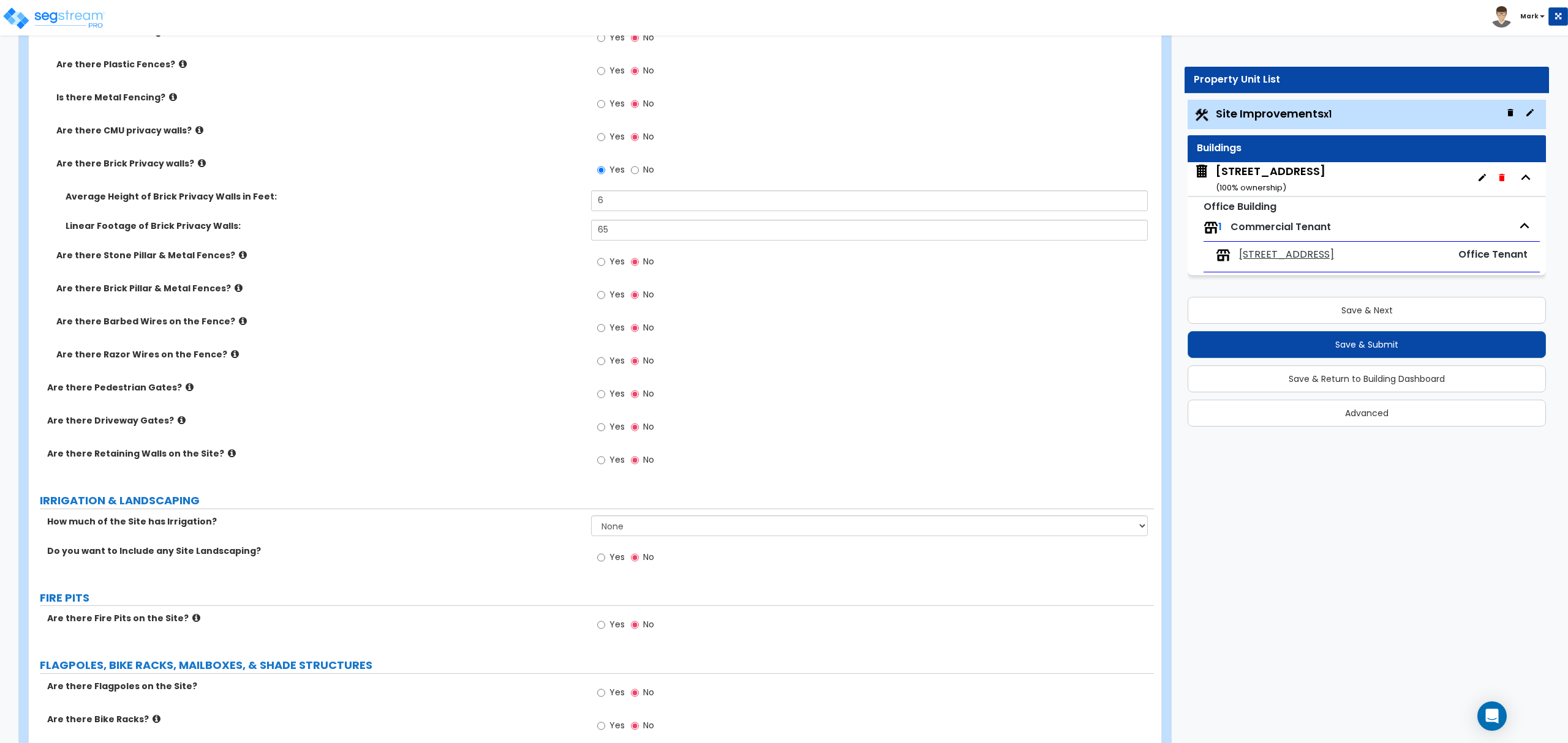
scroll to position [1633, 0]
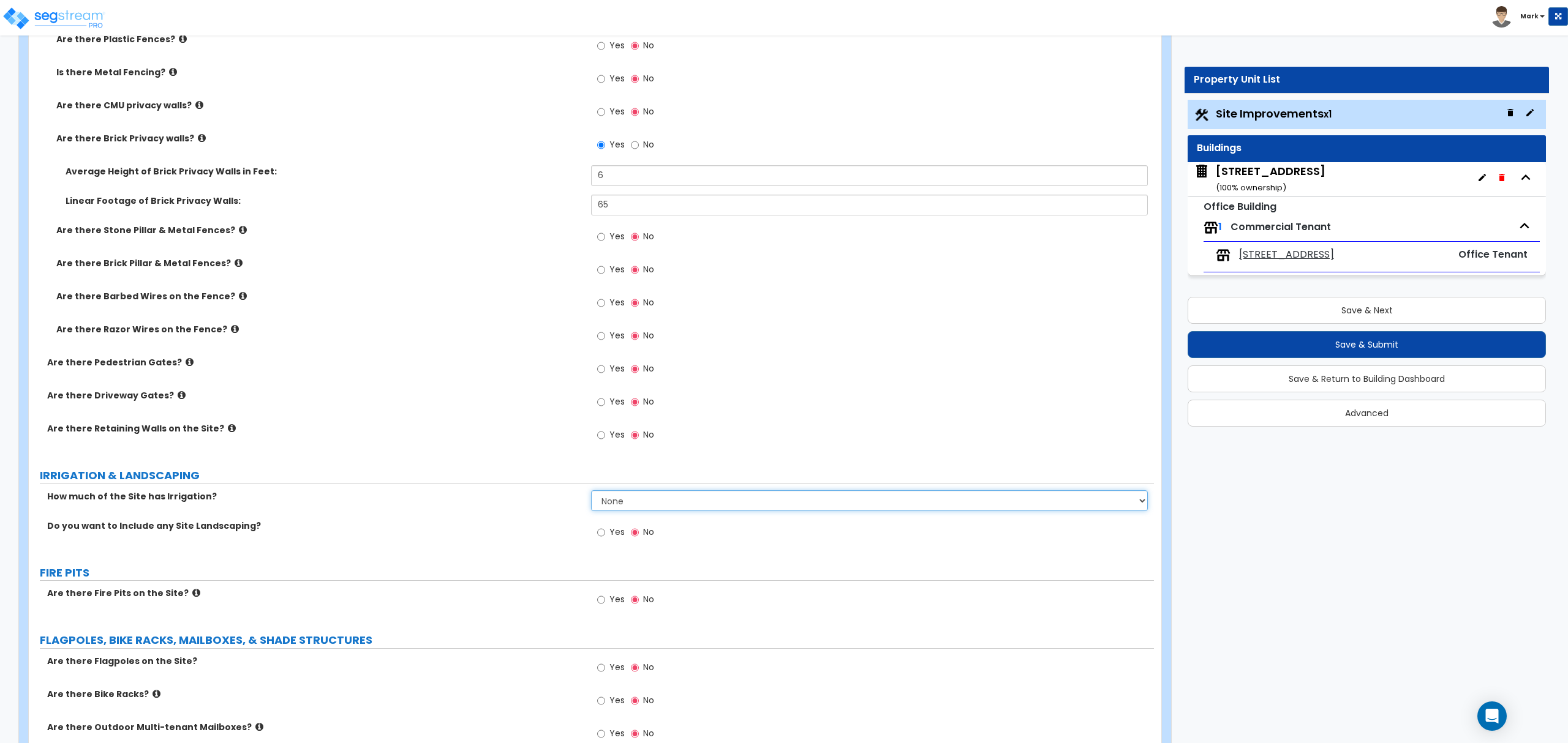
drag, startPoint x: 722, startPoint y: 506, endPoint x: 714, endPoint y: 513, distance: 10.6
click at [722, 506] on select "None I want to Enter an Approximate Percentage I want to Enter the Square Foota…" at bounding box center [870, 500] width 556 height 21
select select "2"
click at [592, 492] on select "None I want to Enter an Approximate Percentage I want to Enter the Square Foota…" at bounding box center [870, 500] width 556 height 21
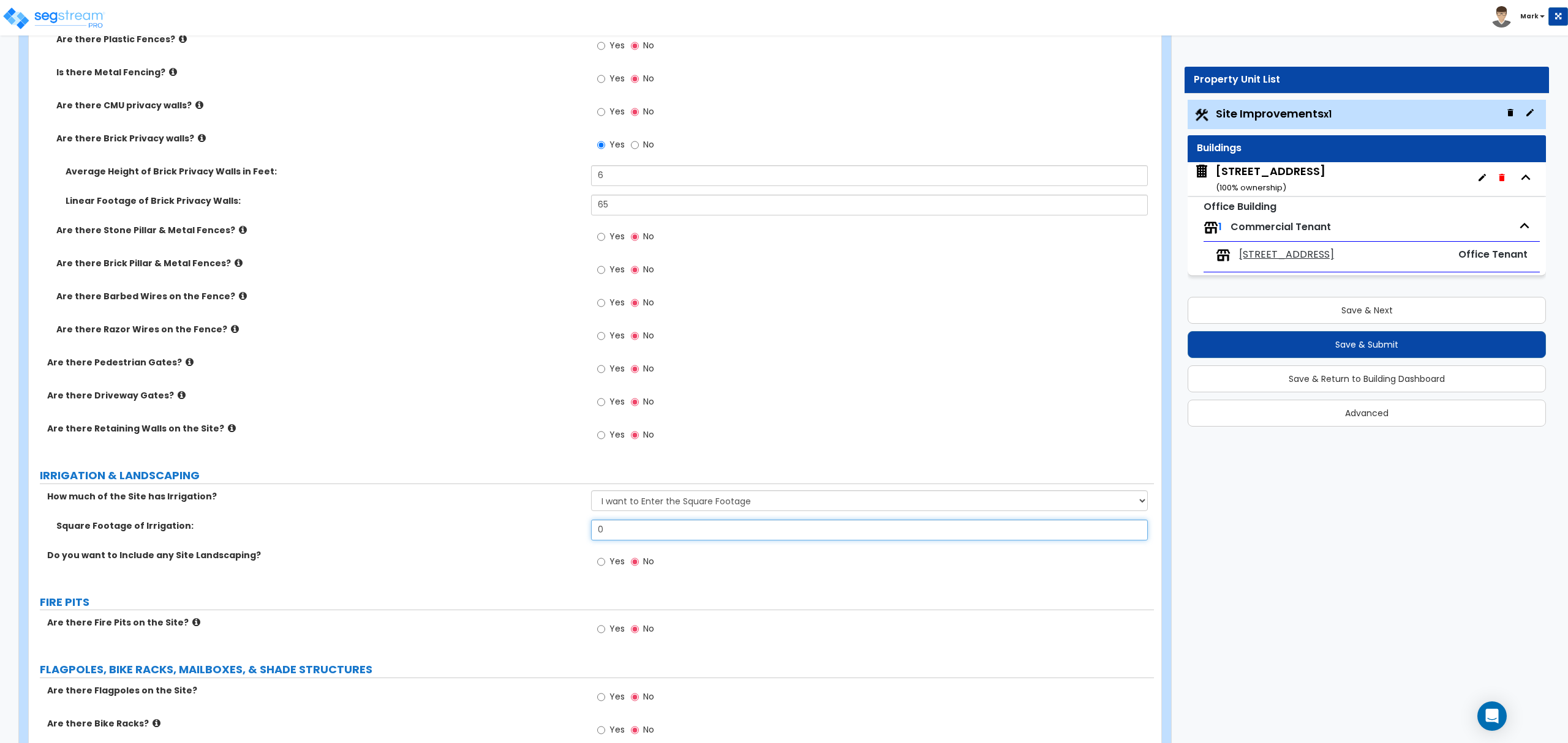
click at [619, 525] on input "0" at bounding box center [870, 530] width 556 height 21
click at [616, 526] on input "0" at bounding box center [870, 530] width 556 height 21
type input "10,000"
click at [603, 569] on input "Yes" at bounding box center [601, 562] width 8 height 14
radio input "true"
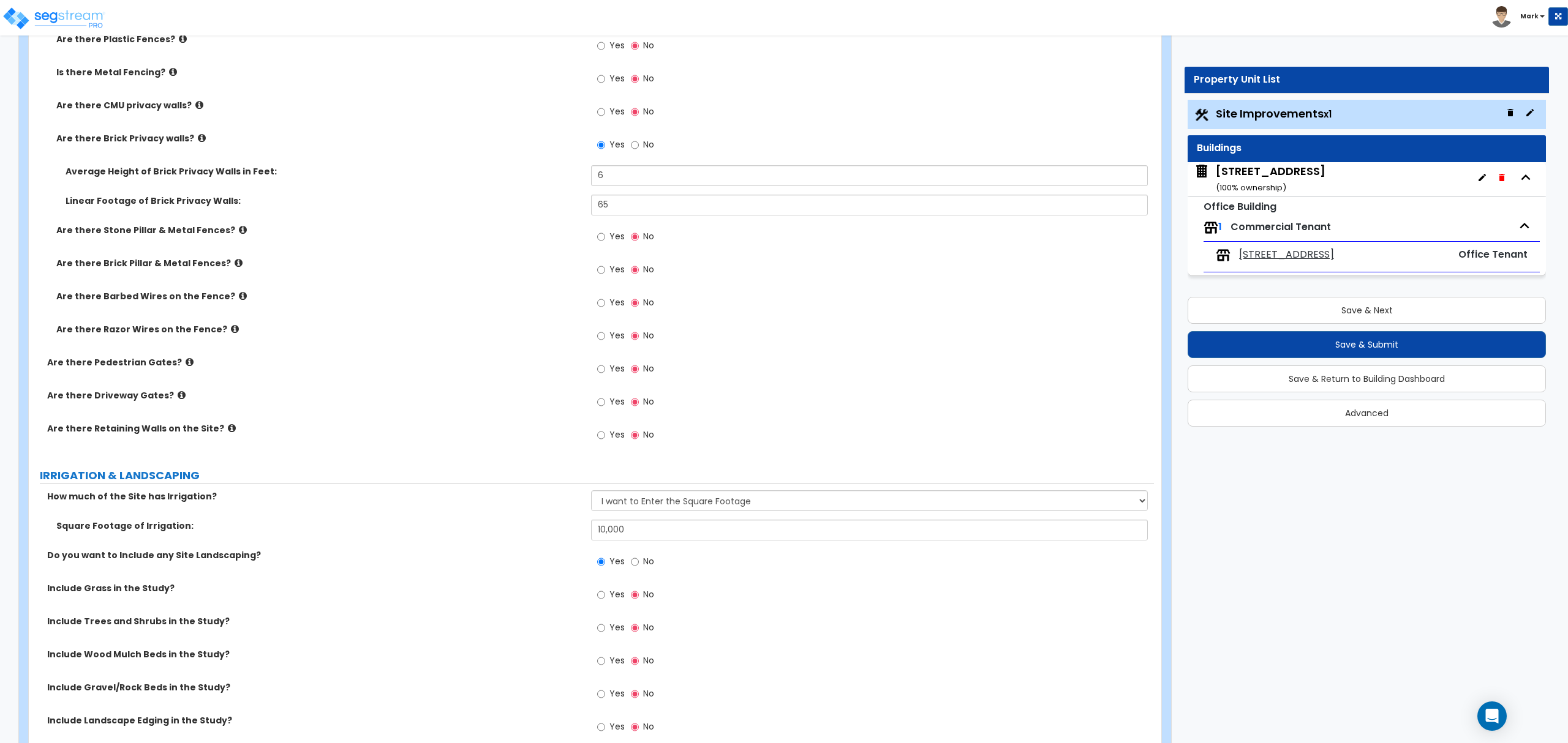
click at [616, 596] on span "Yes" at bounding box center [617, 594] width 16 height 13
click at [605, 596] on input "Yes" at bounding box center [601, 595] width 8 height 14
radio input "true"
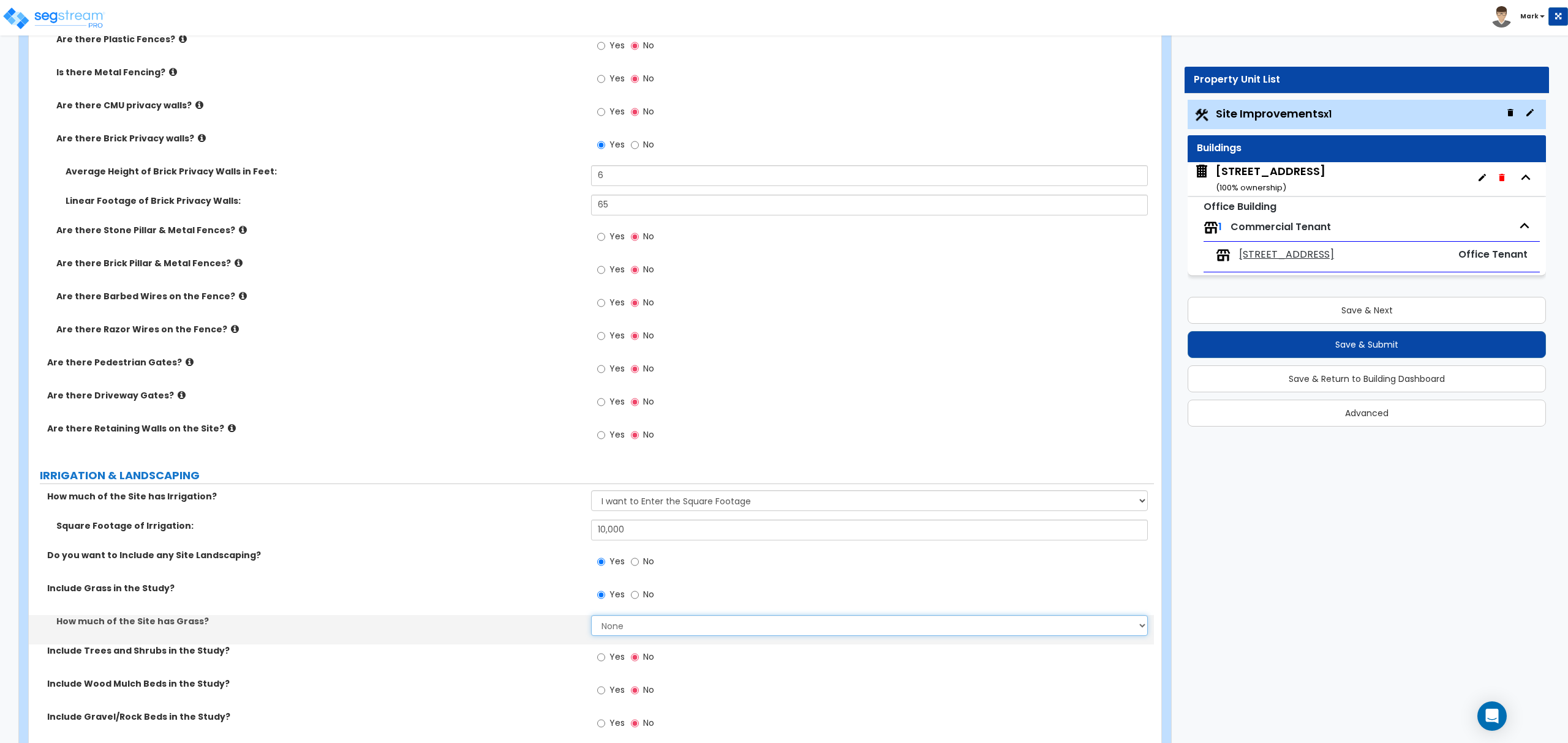
drag, startPoint x: 616, startPoint y: 596, endPoint x: 610, endPoint y: 627, distance: 31.6
click at [610, 627] on select "None I want to Enter an Approximate Percentage I want to Enter the Square Foota…" at bounding box center [870, 626] width 556 height 21
click at [611, 630] on select "None I want to Enter an Approximate Percentage I want to Enter the Square Foota…" at bounding box center [870, 626] width 556 height 21
select select "2"
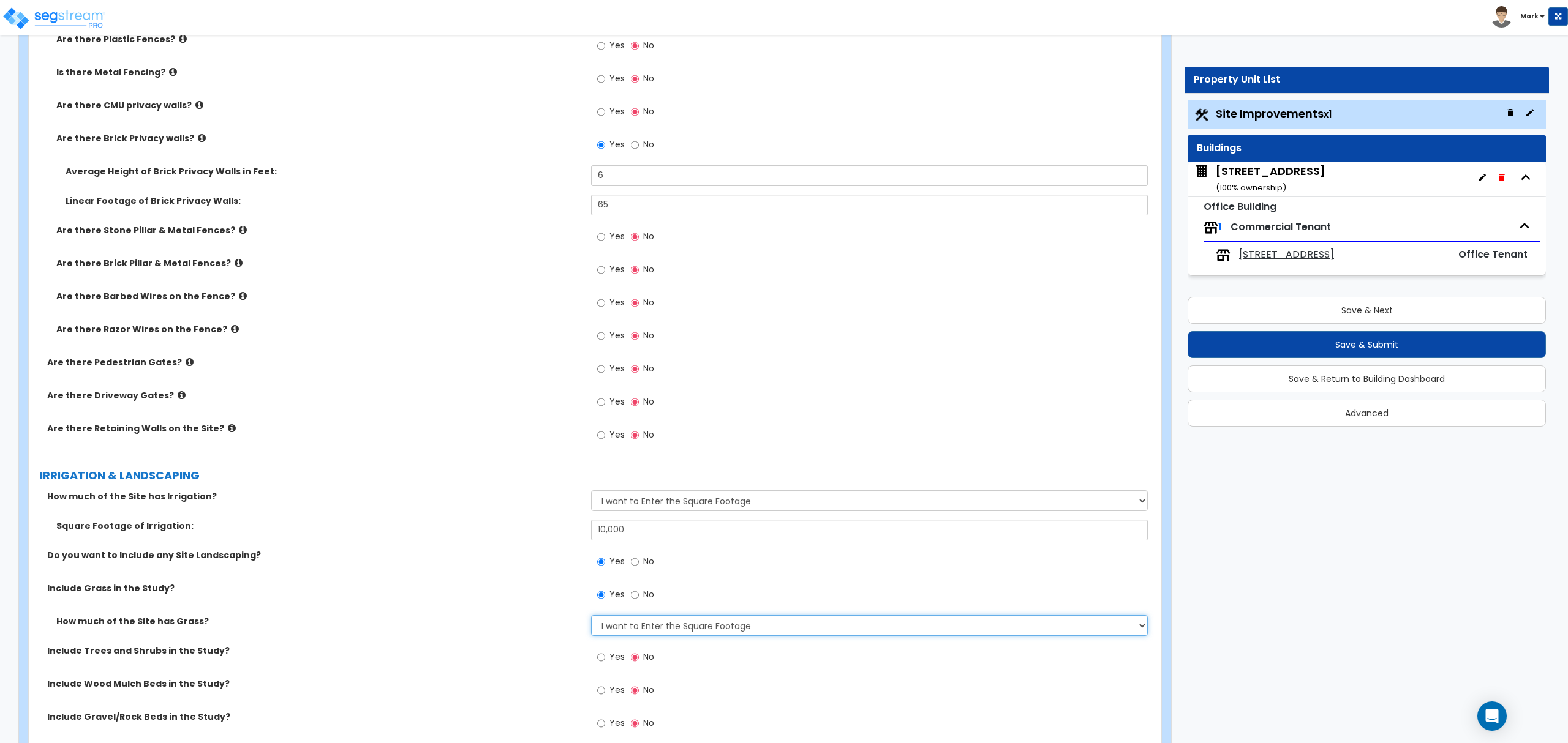
click at [592, 618] on select "None I want to Enter an Approximate Percentage I want to Enter the Square Foota…" at bounding box center [870, 626] width 556 height 21
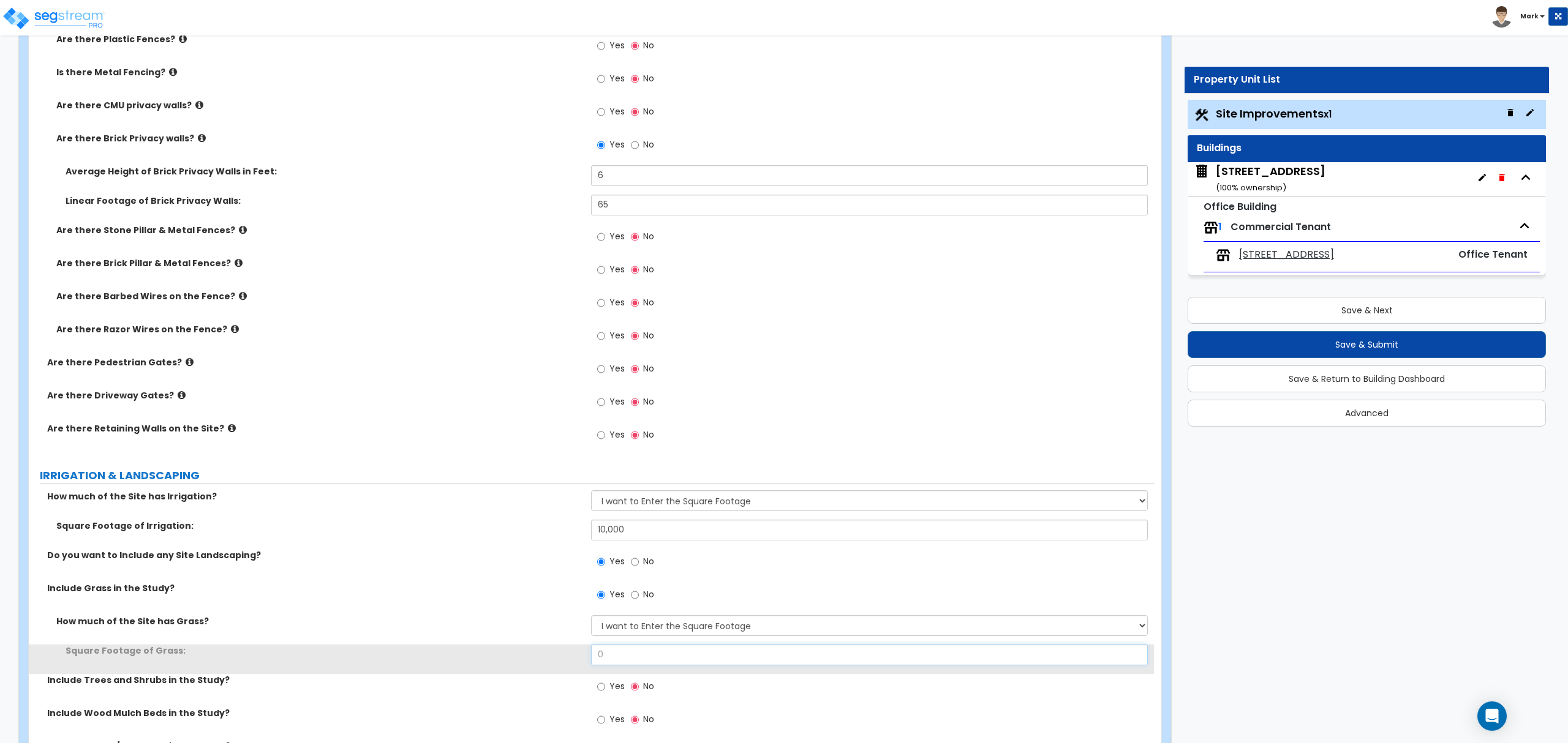
click at [626, 652] on input "0" at bounding box center [870, 655] width 556 height 21
drag, startPoint x: 626, startPoint y: 652, endPoint x: 513, endPoint y: 616, distance: 118.6
click at [628, 652] on input "0" at bounding box center [870, 655] width 556 height 21
type input "10,000"
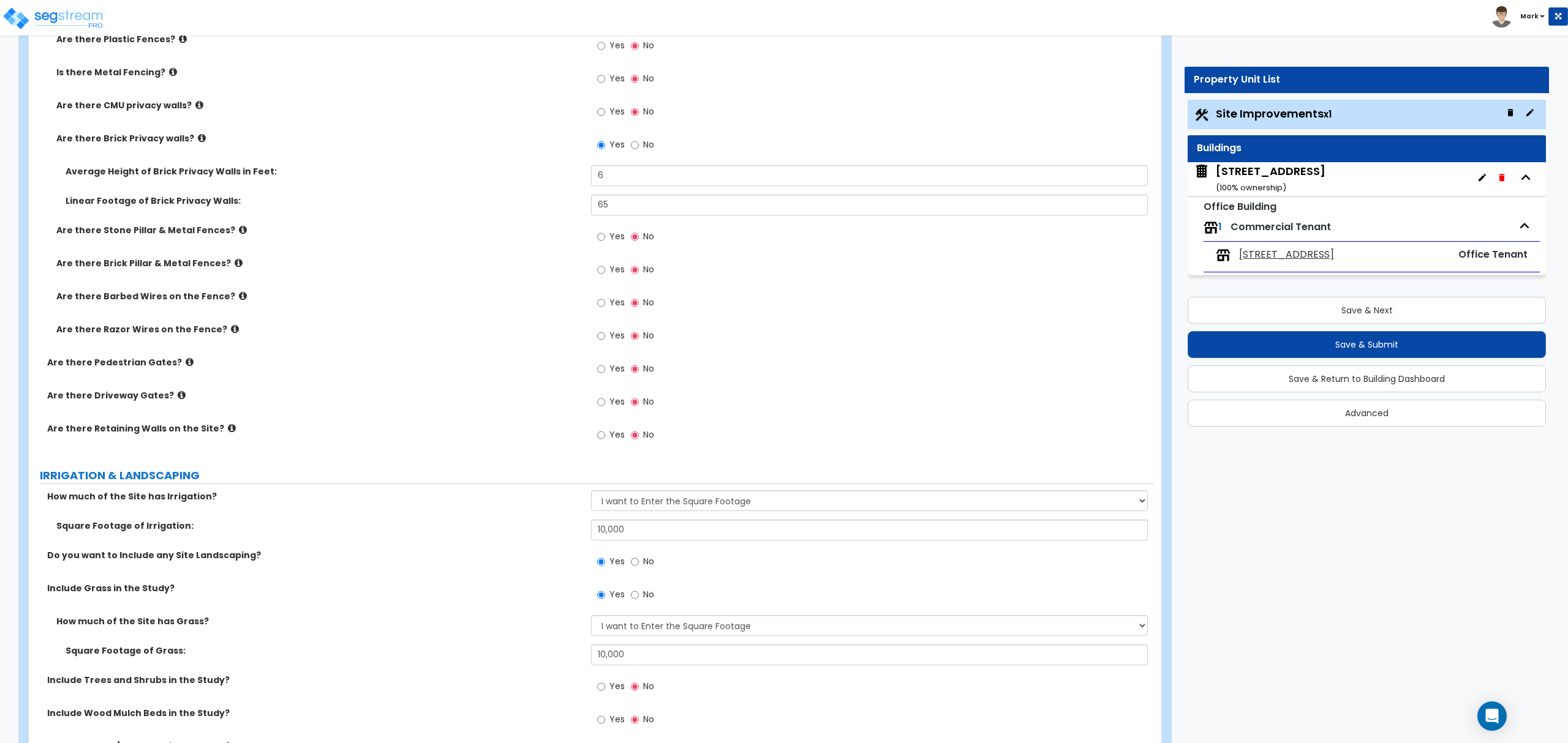
click at [479, 608] on div "Include Grass in the Study? Yes No" at bounding box center [591, 599] width 1125 height 33
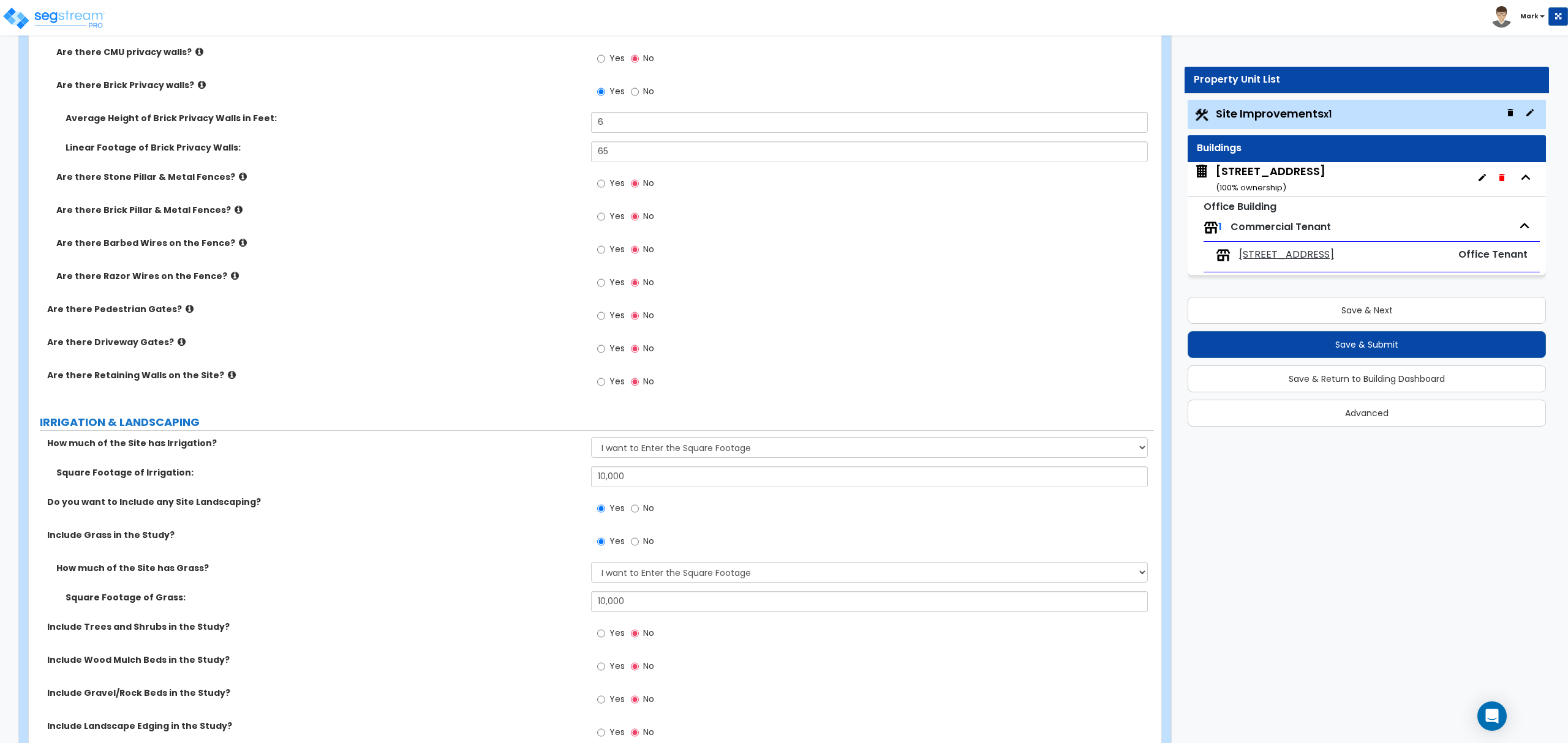
scroll to position [1715, 0]
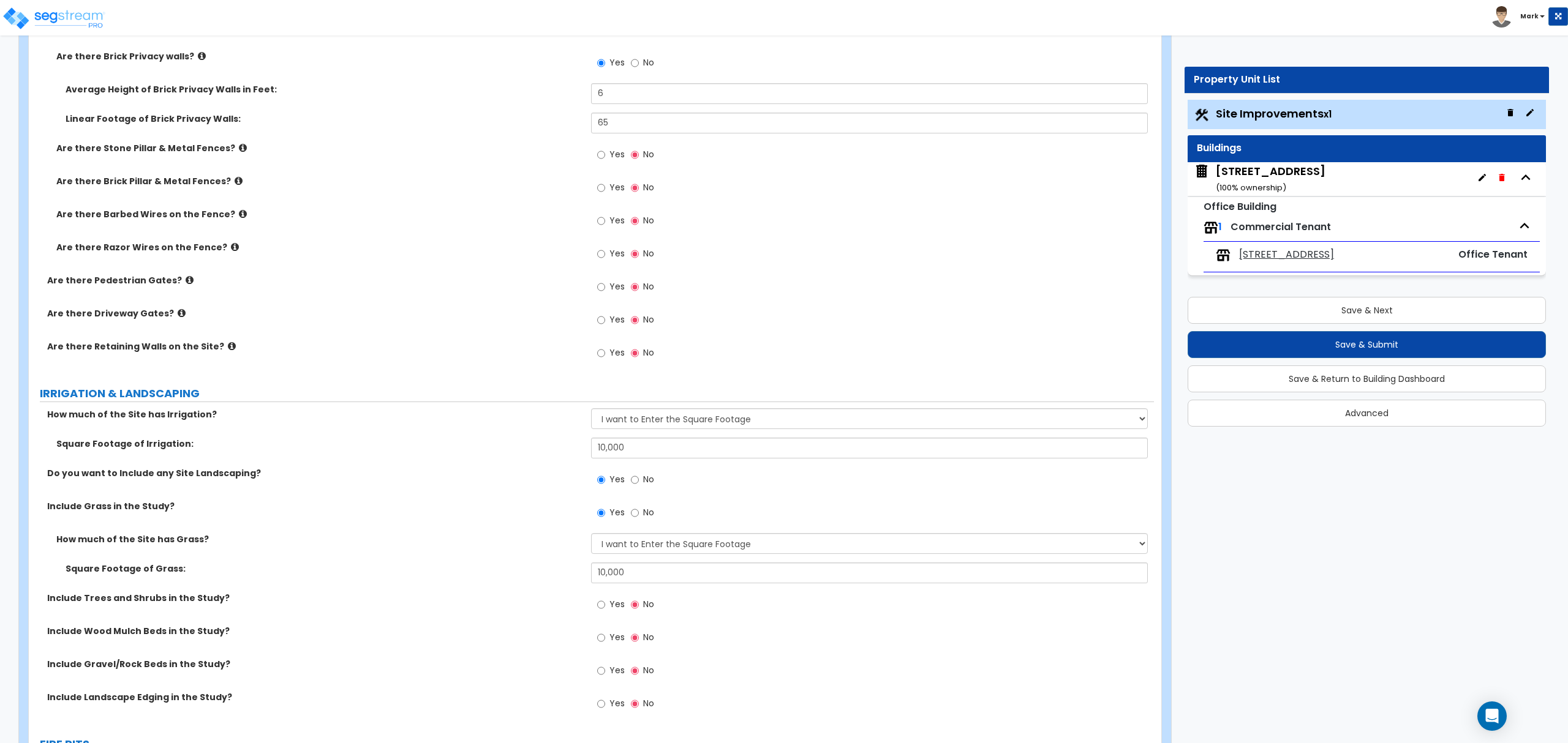
click at [603, 621] on div "Yes No" at bounding box center [626, 606] width 70 height 28
click at [601, 612] on input "Yes" at bounding box center [601, 605] width 8 height 14
radio input "true"
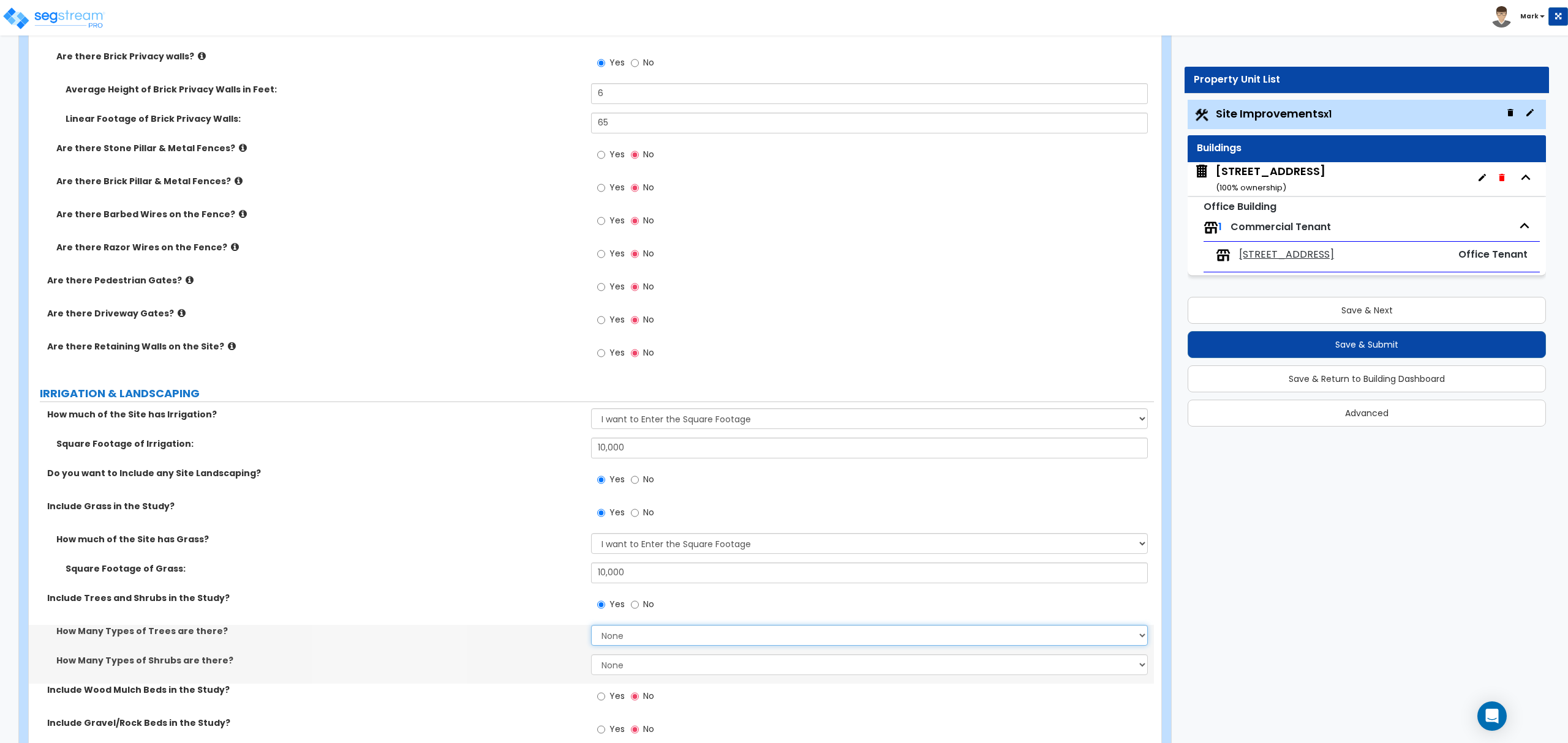
click at [601, 638] on select "None 1 2 3" at bounding box center [870, 635] width 556 height 21
drag, startPoint x: 601, startPoint y: 638, endPoint x: 611, endPoint y: 642, distance: 10.8
click at [611, 642] on select "None 1 2 3" at bounding box center [870, 635] width 556 height 21
select select "1"
click at [592, 627] on select "None 1 2 3" at bounding box center [870, 635] width 556 height 21
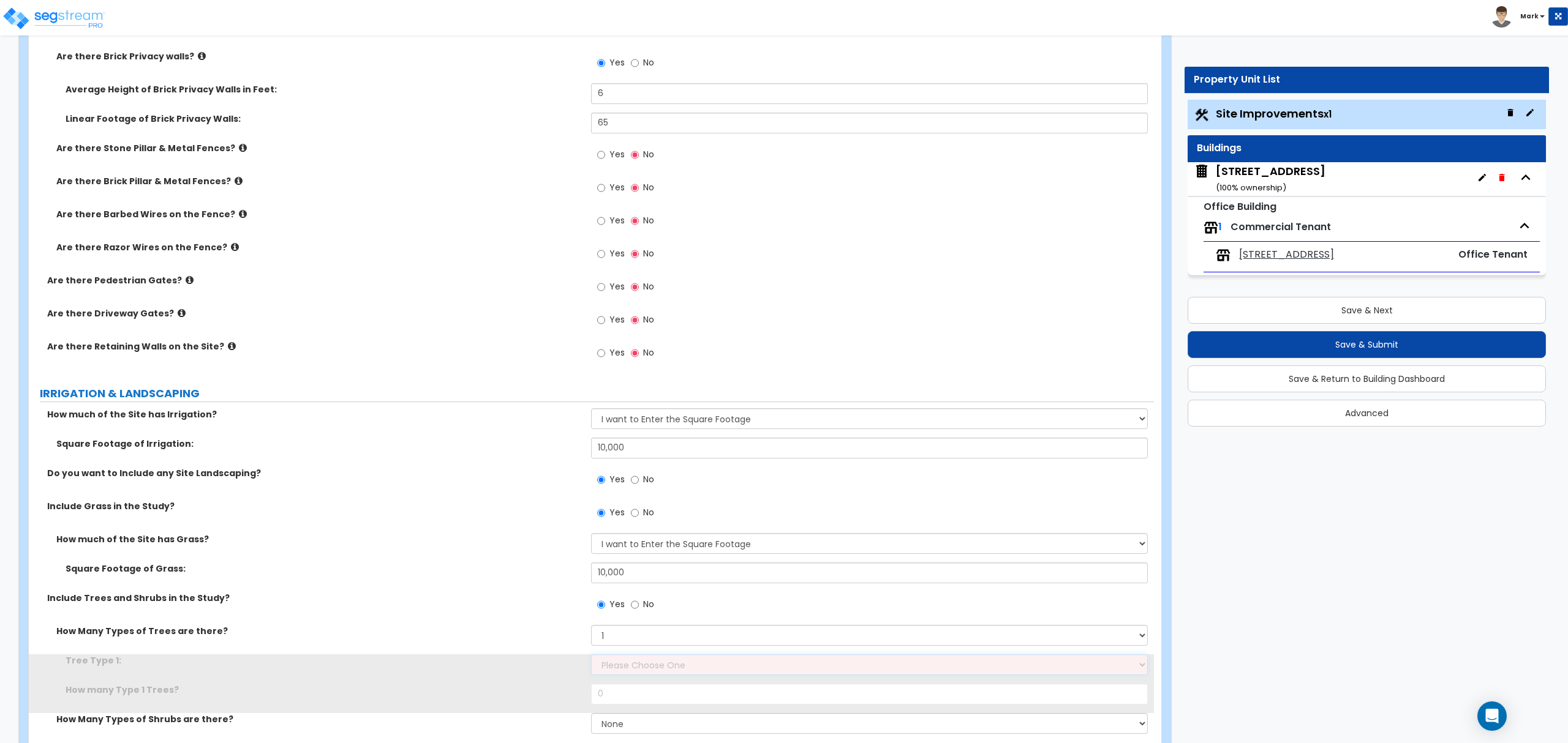
drag, startPoint x: 611, startPoint y: 647, endPoint x: 623, endPoint y: 674, distance: 29.5
click at [623, 674] on select "Please Choose One Honey Locust Planetree Poplar Elm Hawthorn Linden Maple Red M…" at bounding box center [870, 665] width 556 height 21
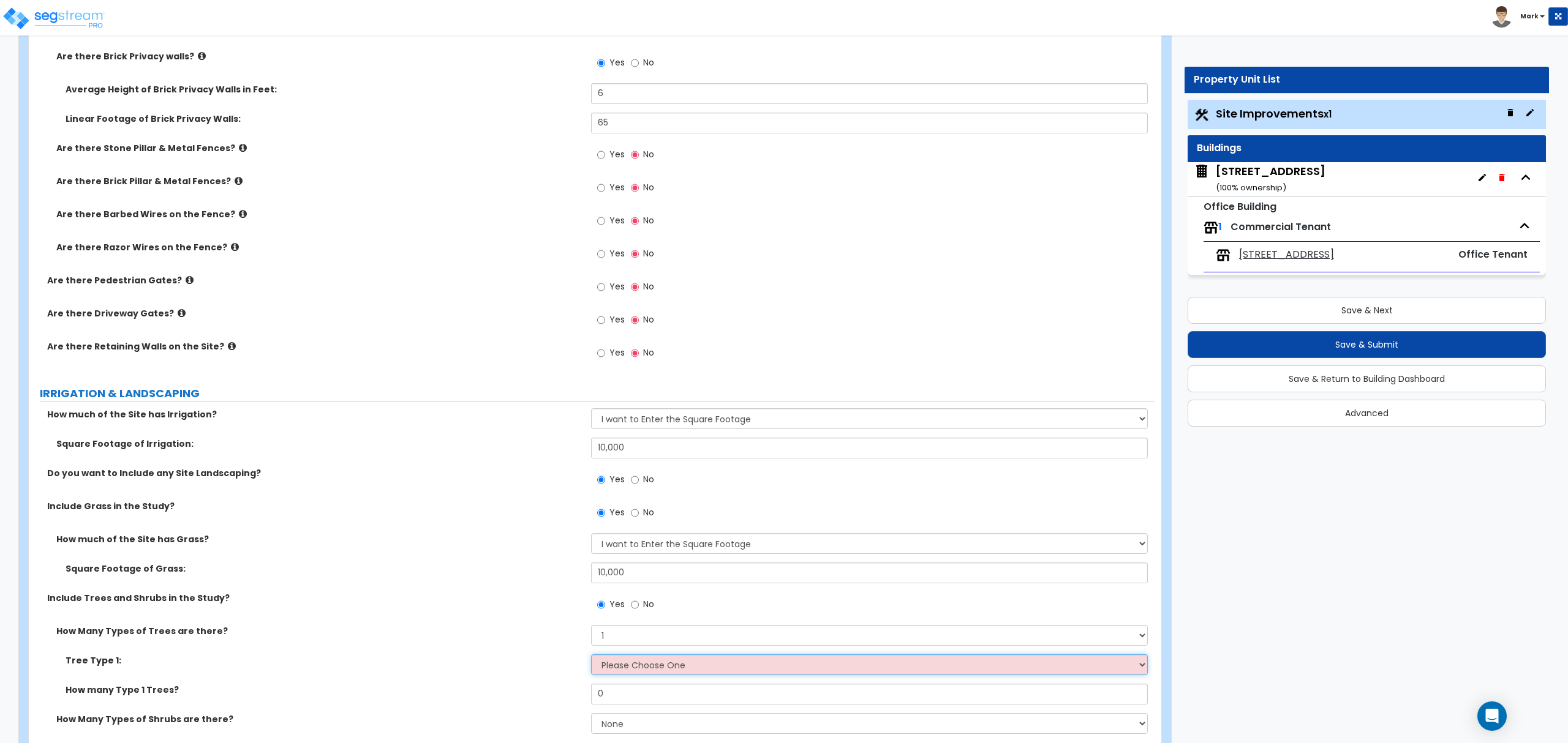
select select "6"
click at [592, 657] on select "Please Choose One Honey Locust Planetree Poplar Elm Hawthorn Linden Maple Red M…" at bounding box center [870, 665] width 556 height 21
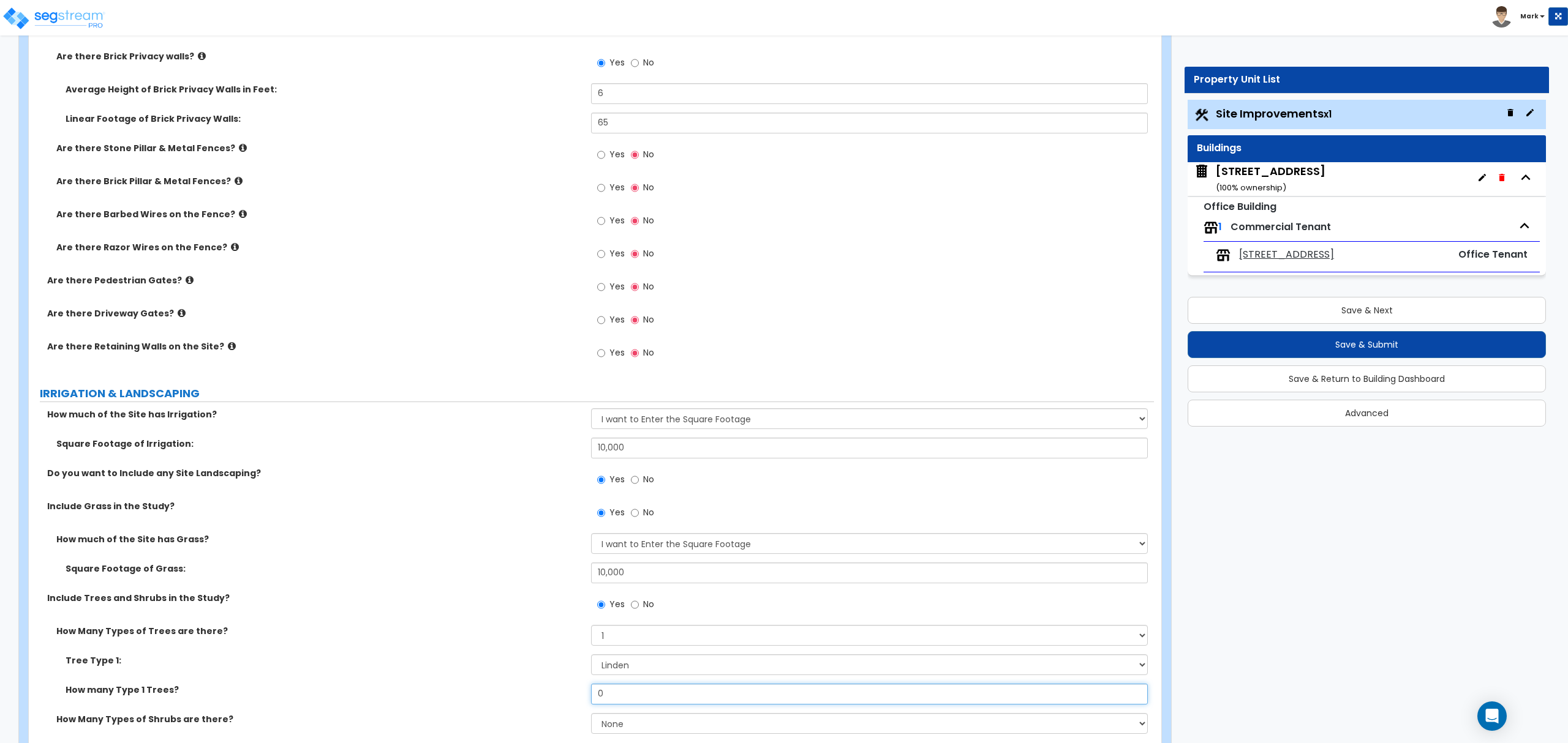
click at [618, 701] on input "0" at bounding box center [870, 694] width 556 height 21
drag, startPoint x: 618, startPoint y: 701, endPoint x: 615, endPoint y: 691, distance: 10.4
click at [618, 699] on input "0" at bounding box center [870, 694] width 556 height 21
type input "6"
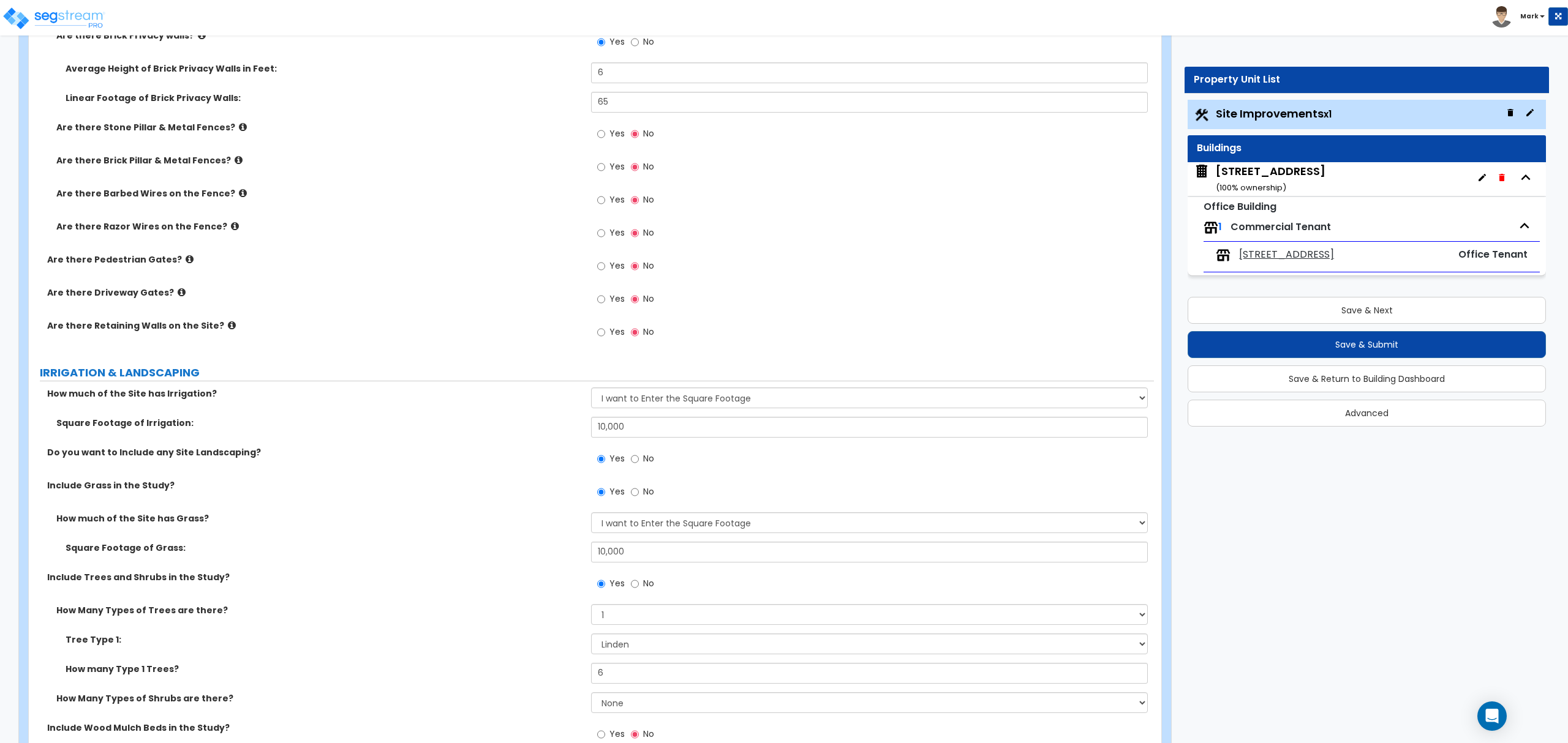
scroll to position [1796, 0]
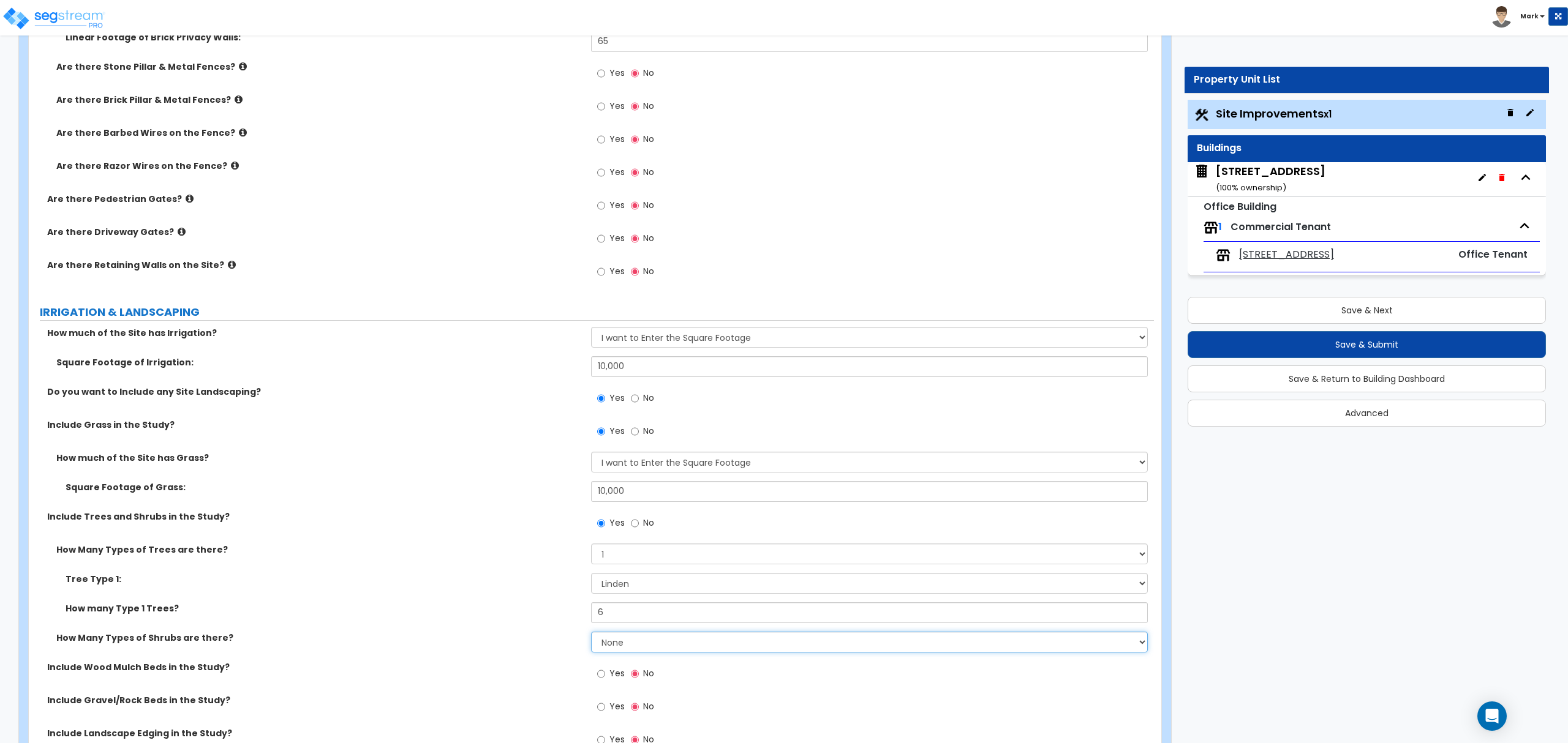
click at [628, 640] on select "None 1 2 3" at bounding box center [870, 642] width 556 height 21
select select "1"
click at [592, 633] on select "None 1 2 3" at bounding box center [870, 642] width 556 height 21
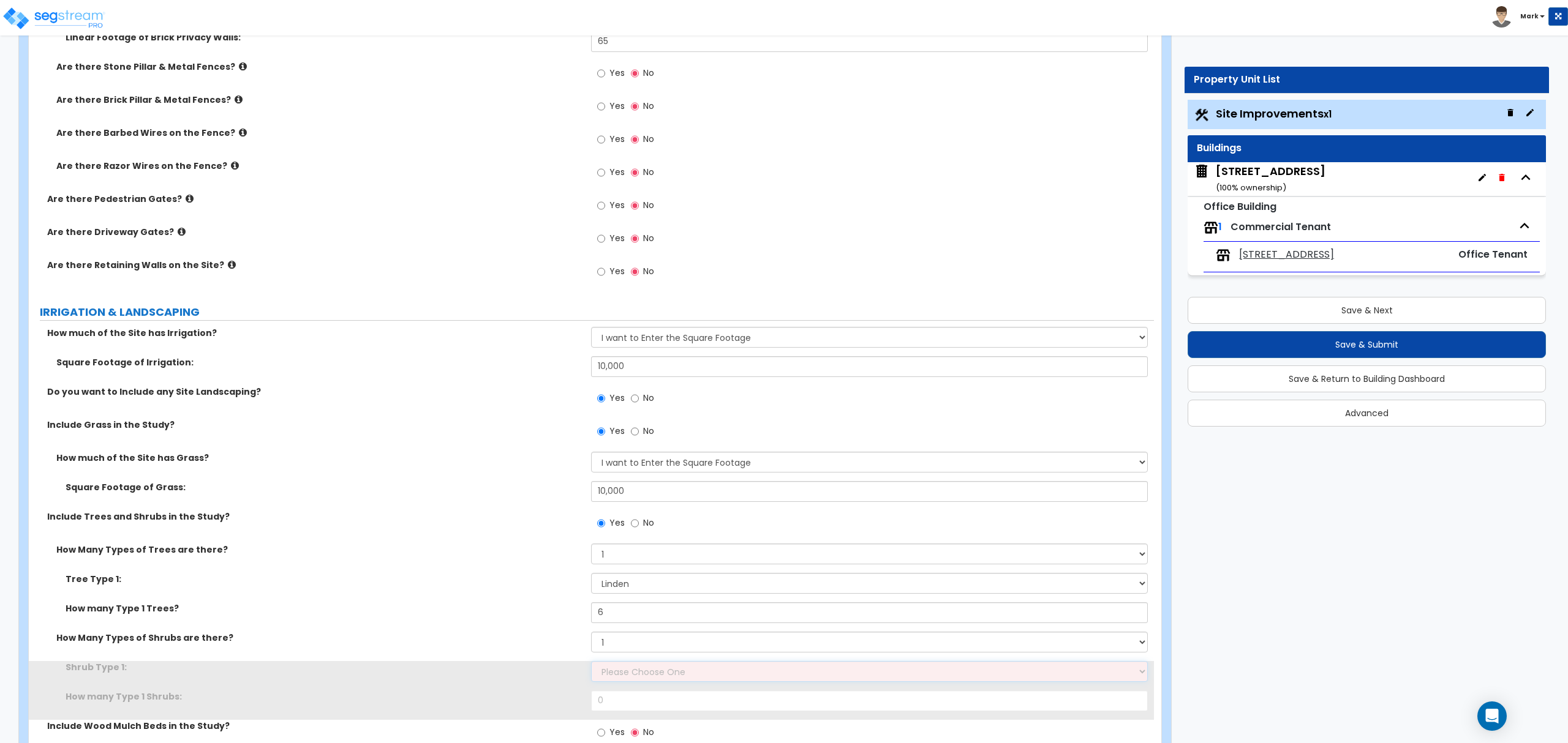
click at [629, 679] on select "Please Choose One Arborvitae Azalea Yew Boxwood Juniper [PERSON_NAME] Cotoneast…" at bounding box center [870, 672] width 556 height 21
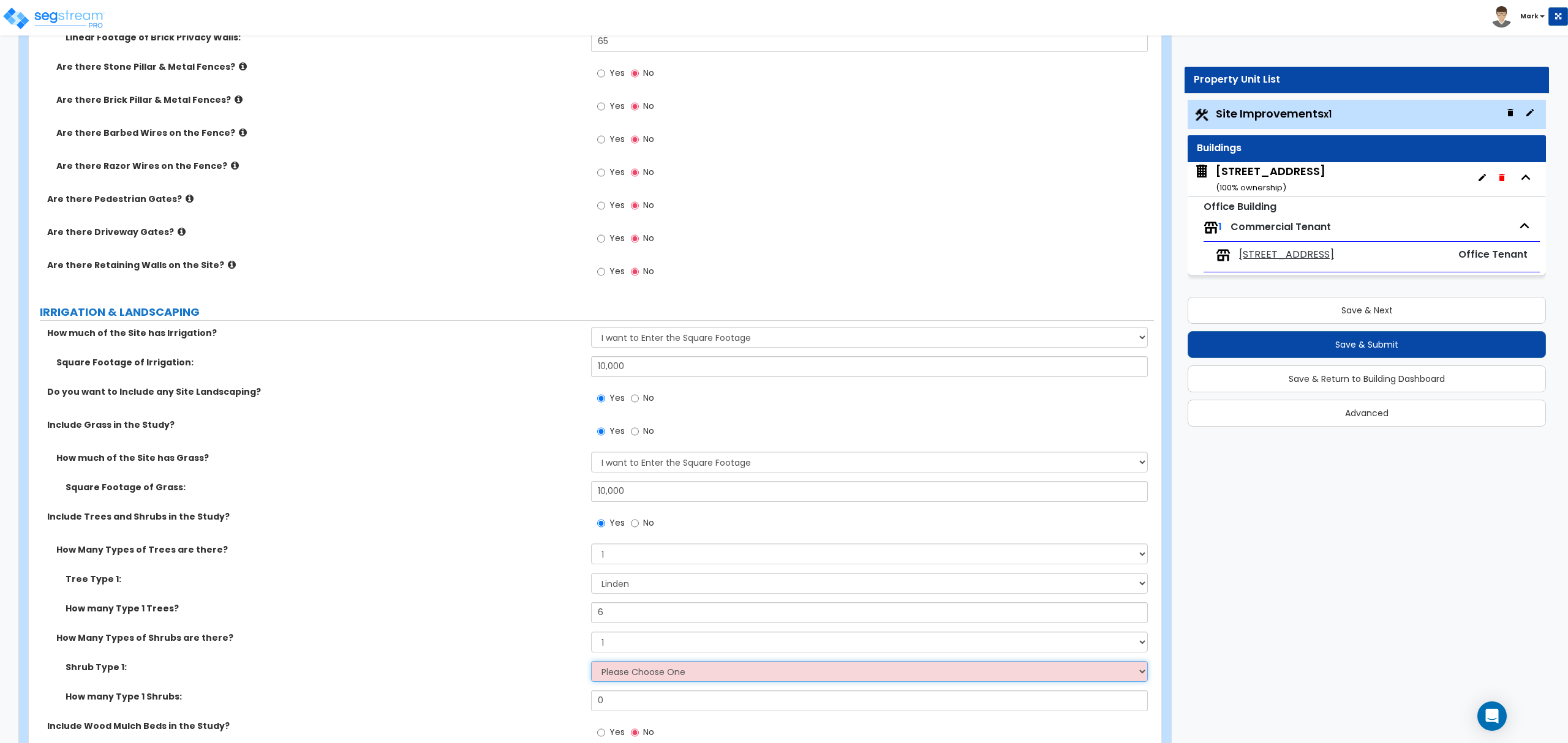
select select "5"
click at [592, 663] on select "Please Choose One Arborvitae Azalea Yew Boxwood Juniper [PERSON_NAME] Cotoneast…" at bounding box center [870, 672] width 556 height 21
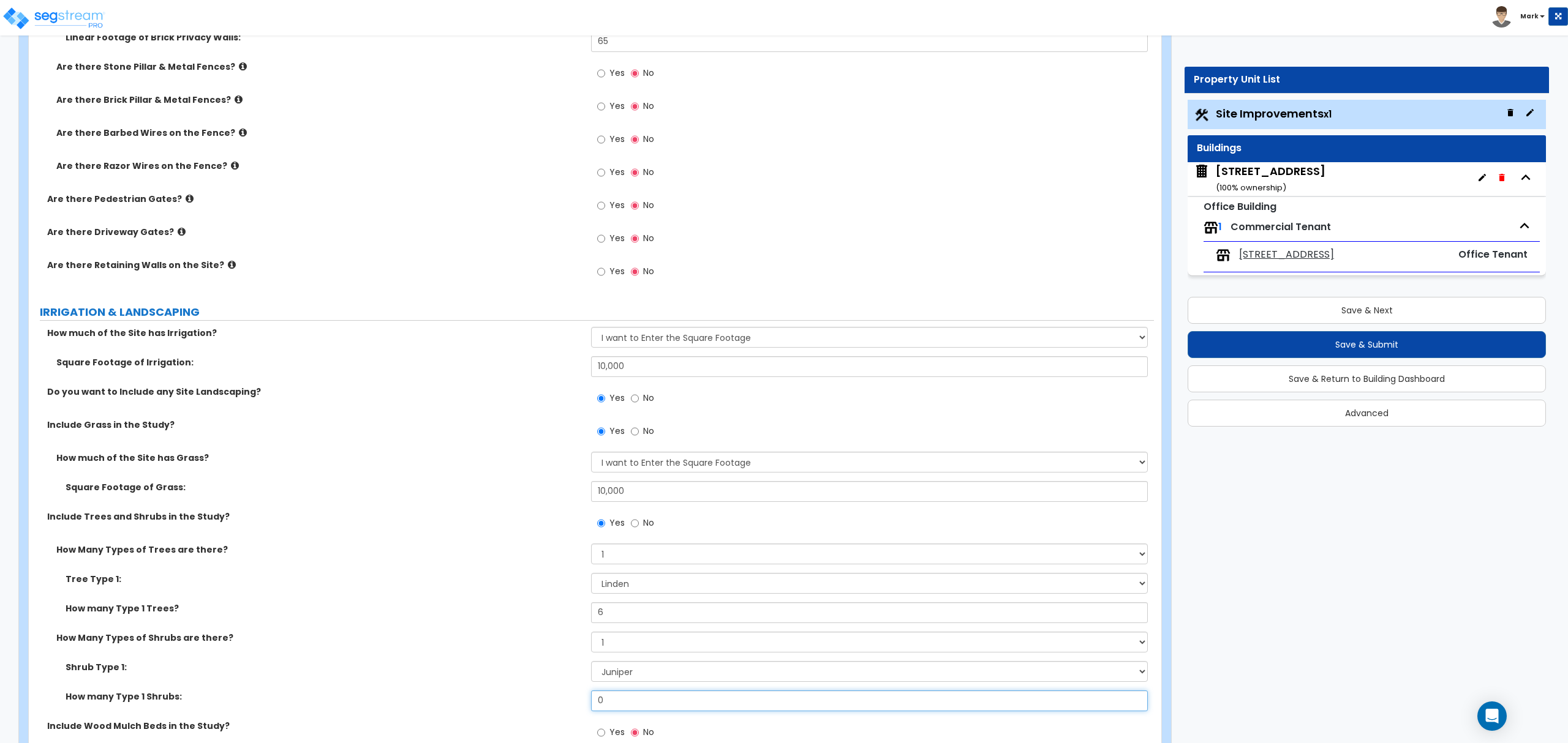
click at [643, 694] on input "0" at bounding box center [870, 701] width 556 height 21
click at [642, 694] on input "0" at bounding box center [870, 701] width 556 height 21
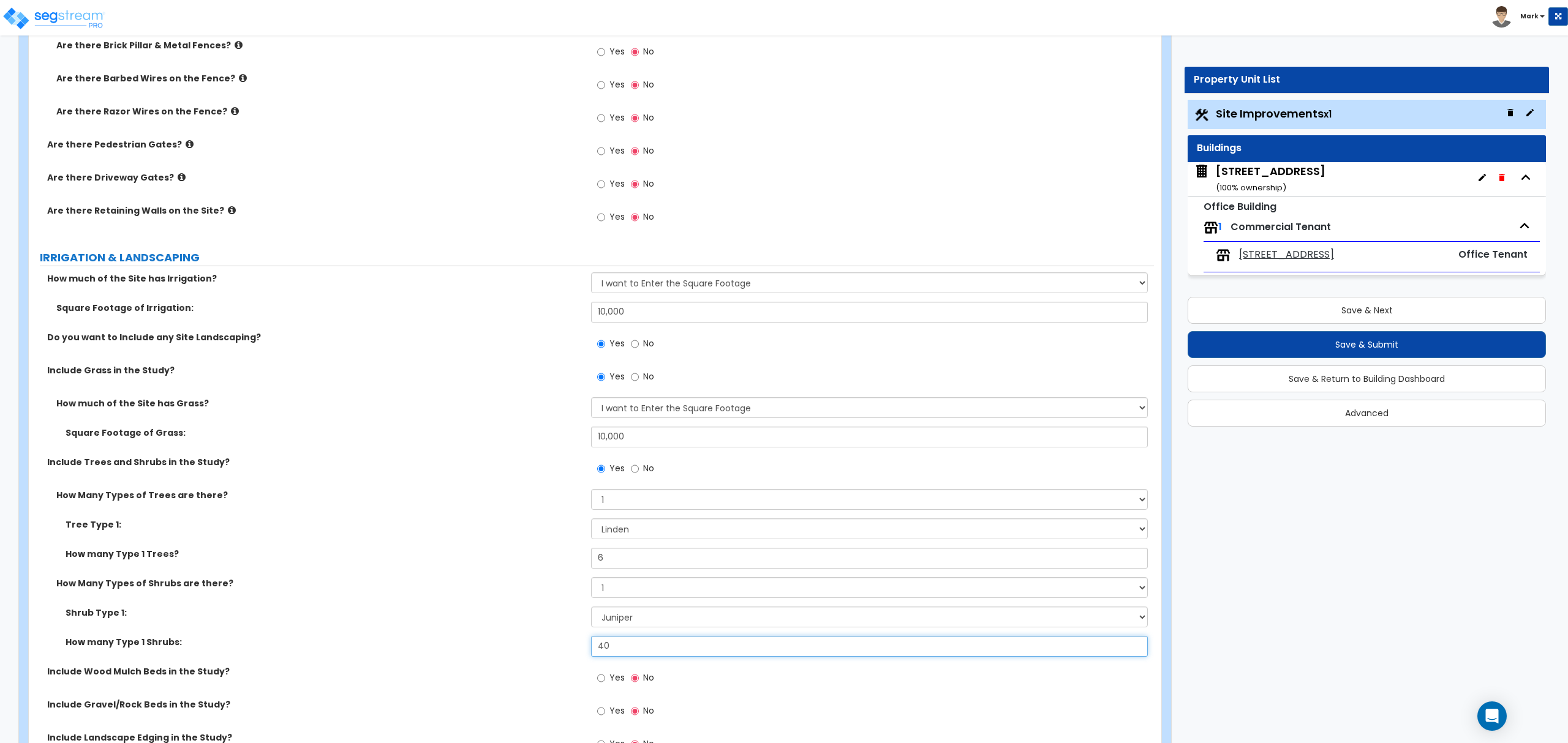
scroll to position [1878, 0]
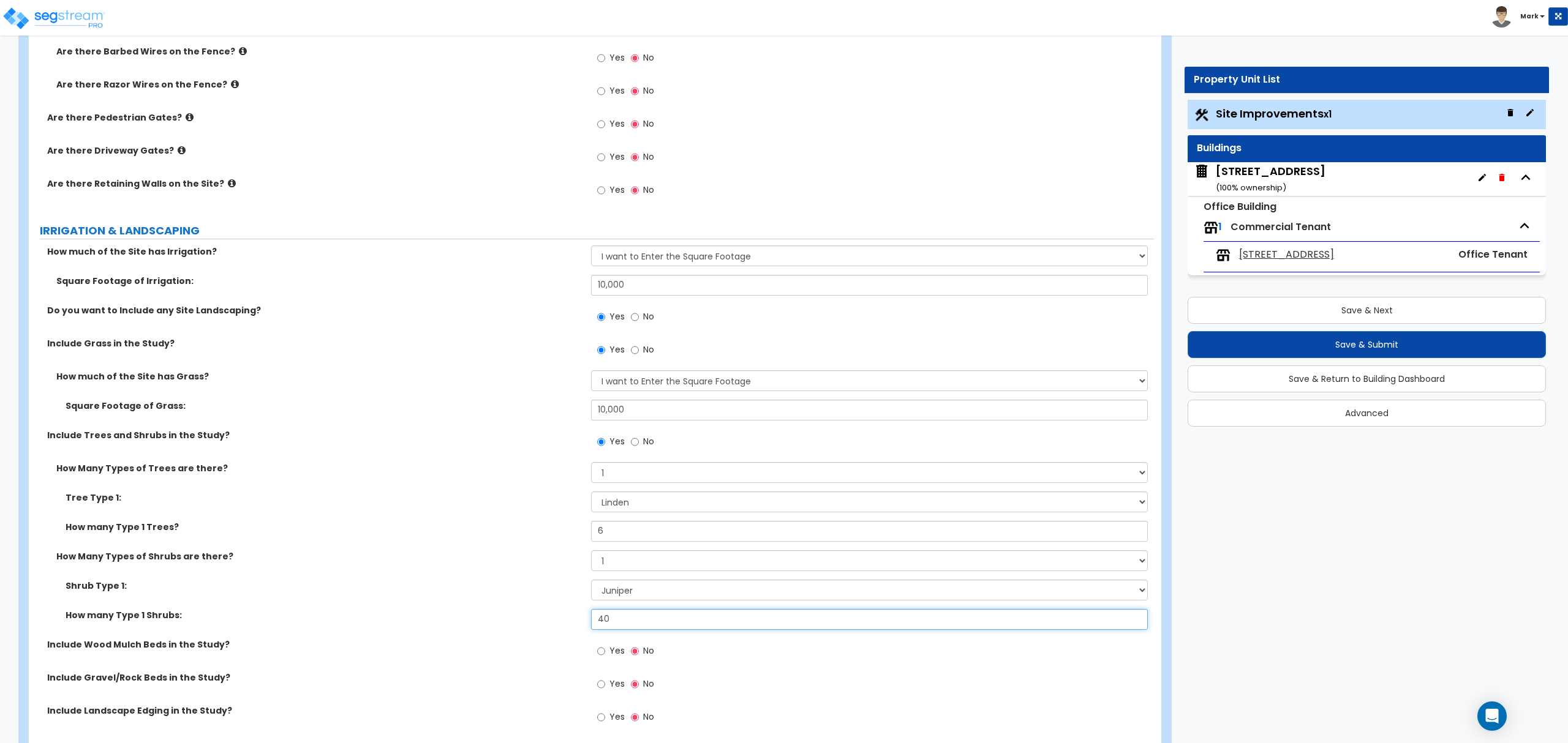
type input "40"
drag, startPoint x: 613, startPoint y: 642, endPoint x: 609, endPoint y: 655, distance: 13.6
click at [611, 643] on div "Yes No" at bounding box center [626, 652] width 70 height 28
click at [609, 655] on span "Yes" at bounding box center [617, 651] width 16 height 13
click at [605, 655] on input "Yes" at bounding box center [601, 652] width 8 height 14
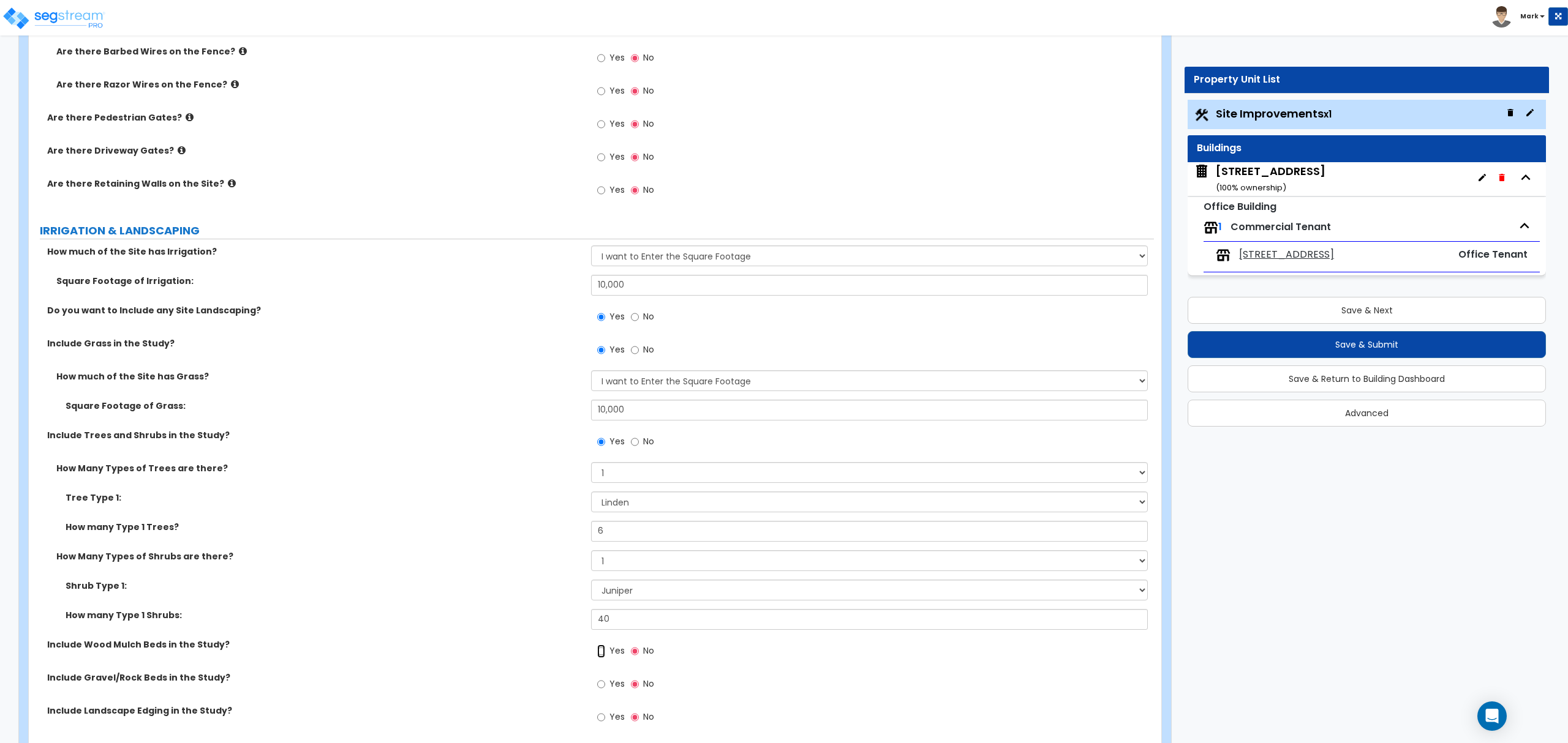
radio input "true"
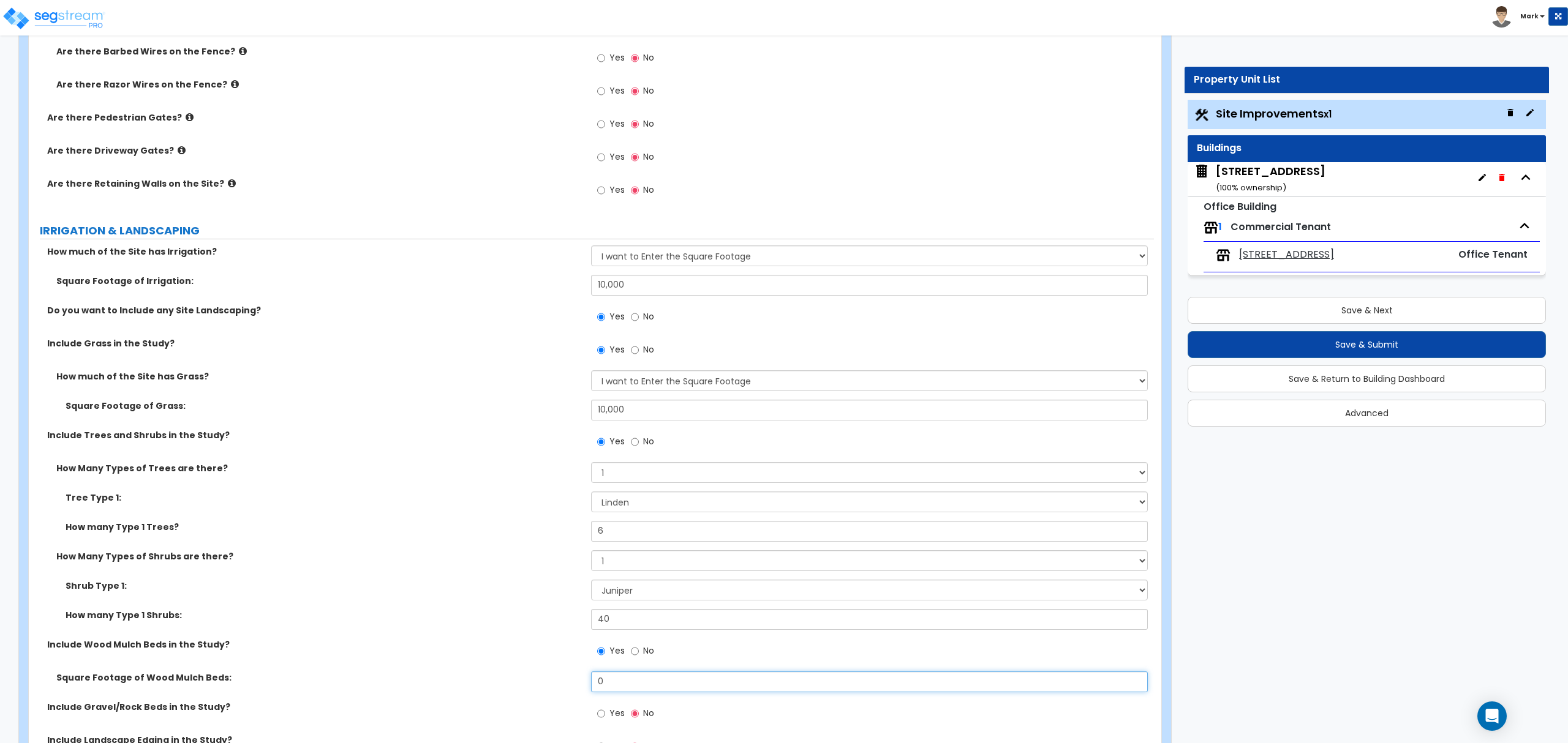
click at [624, 681] on input "0" at bounding box center [870, 681] width 556 height 21
click at [623, 692] on input "0" at bounding box center [870, 681] width 556 height 21
click at [626, 686] on input "0" at bounding box center [870, 681] width 556 height 21
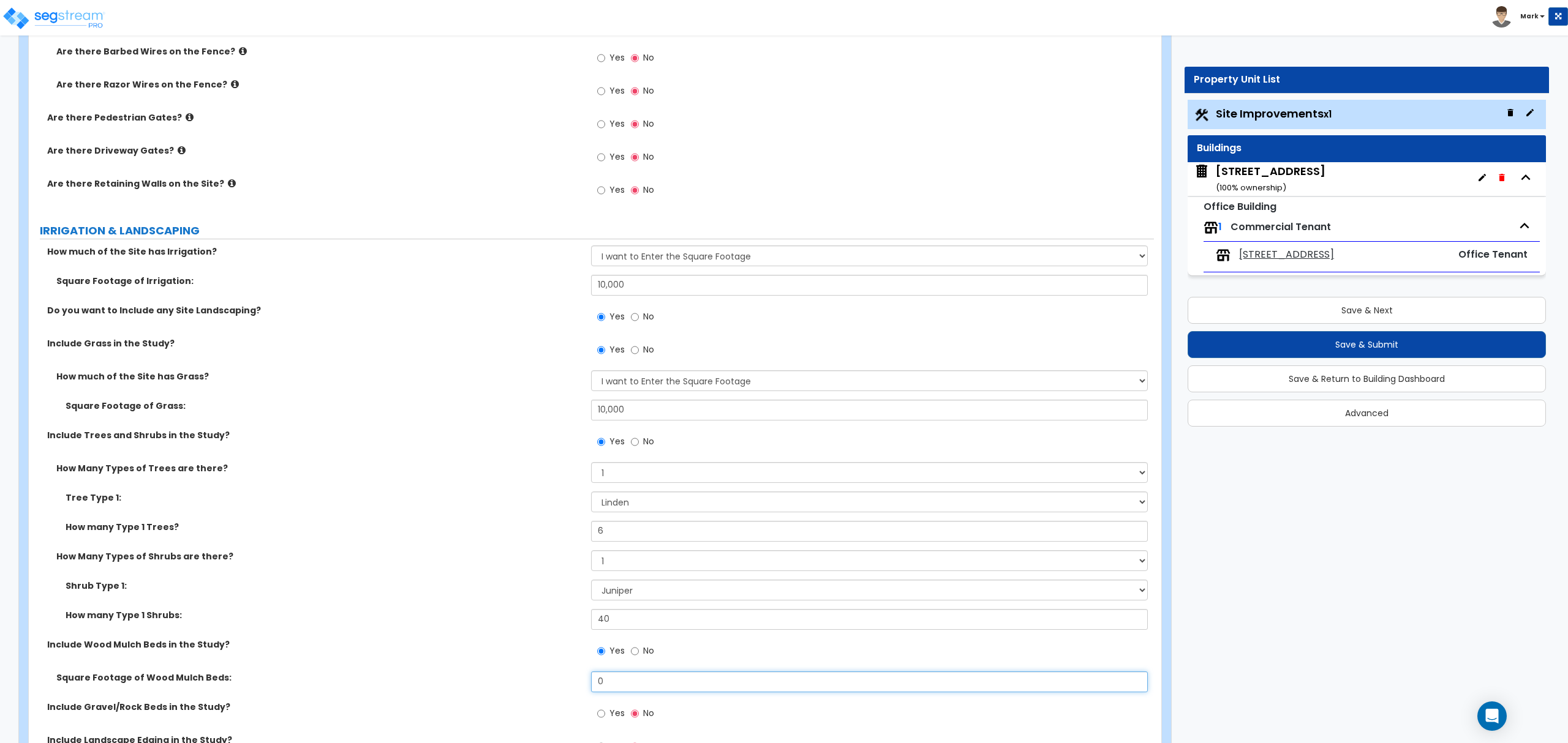
click at [626, 686] on input "0" at bounding box center [870, 681] width 556 height 21
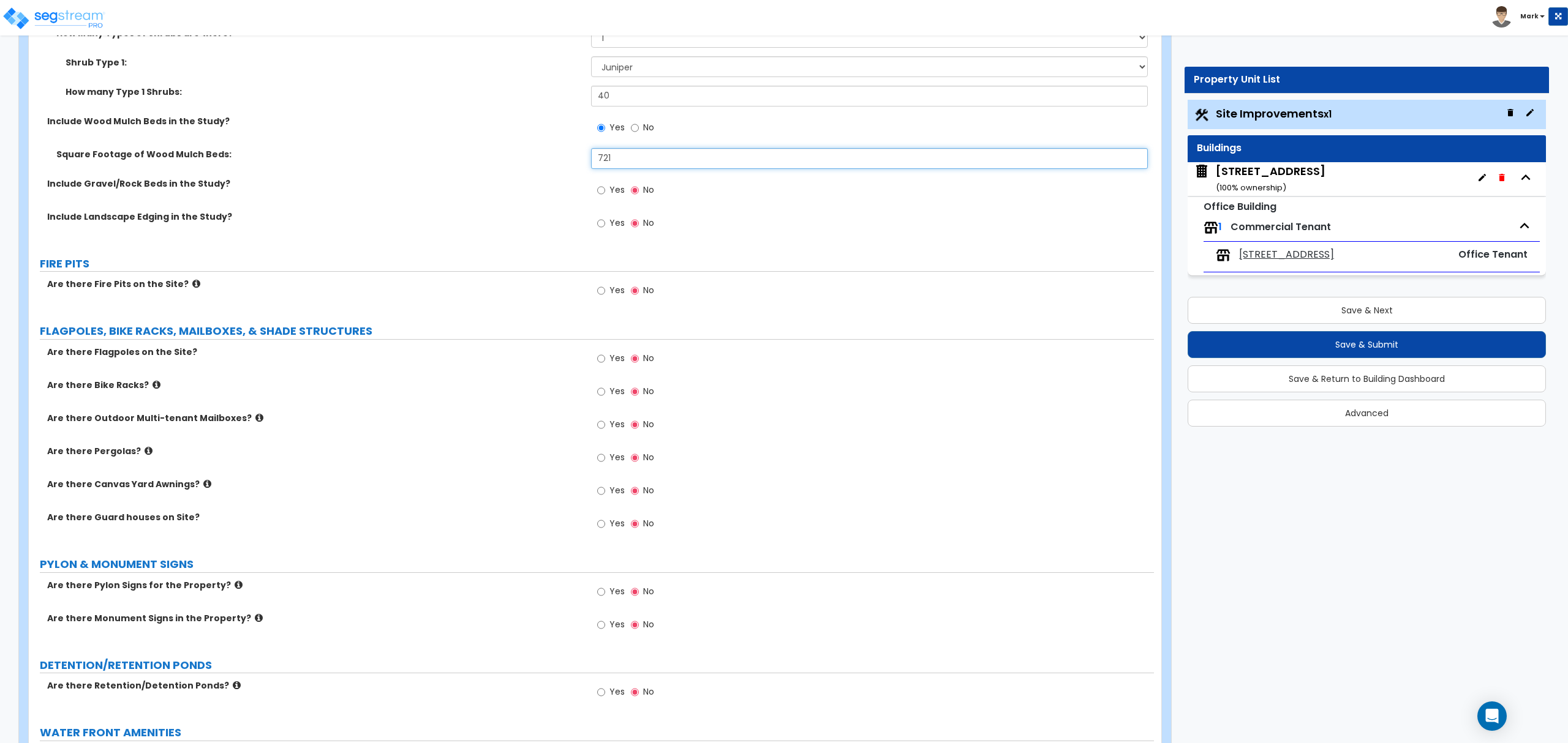
scroll to position [2449, 0]
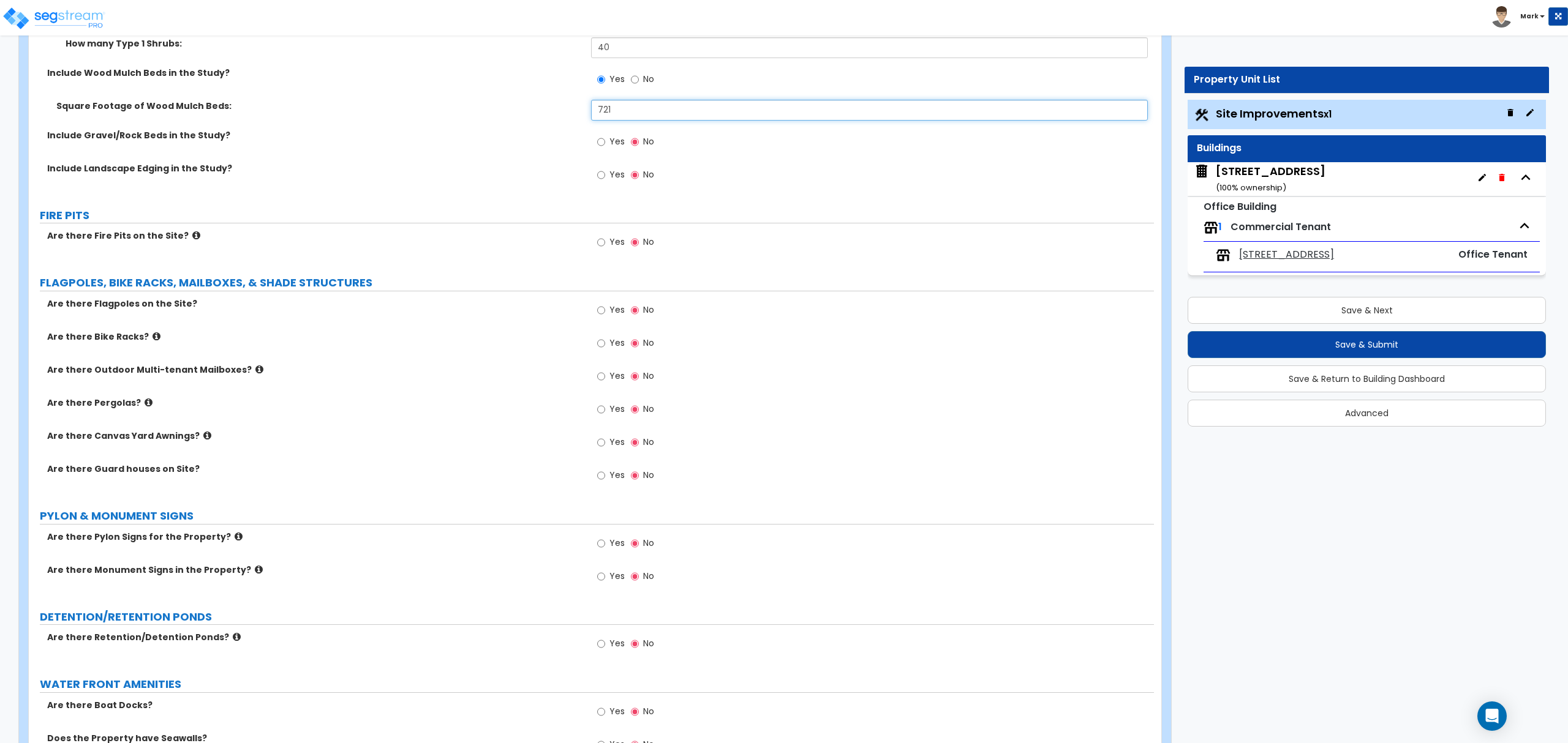
type input "721"
click at [204, 434] on icon at bounding box center [208, 435] width 8 height 9
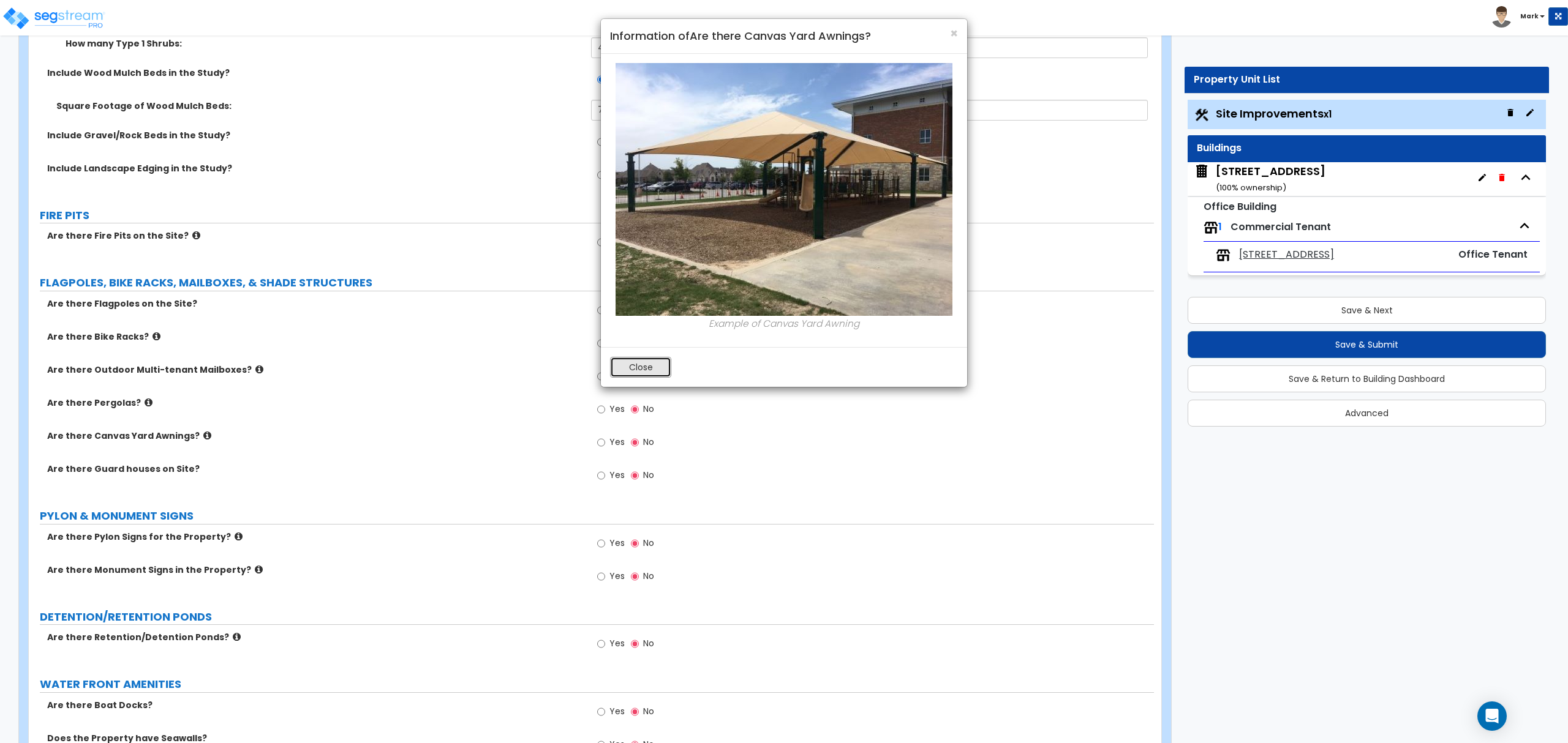
click at [658, 361] on button "Close" at bounding box center [641, 367] width 62 height 21
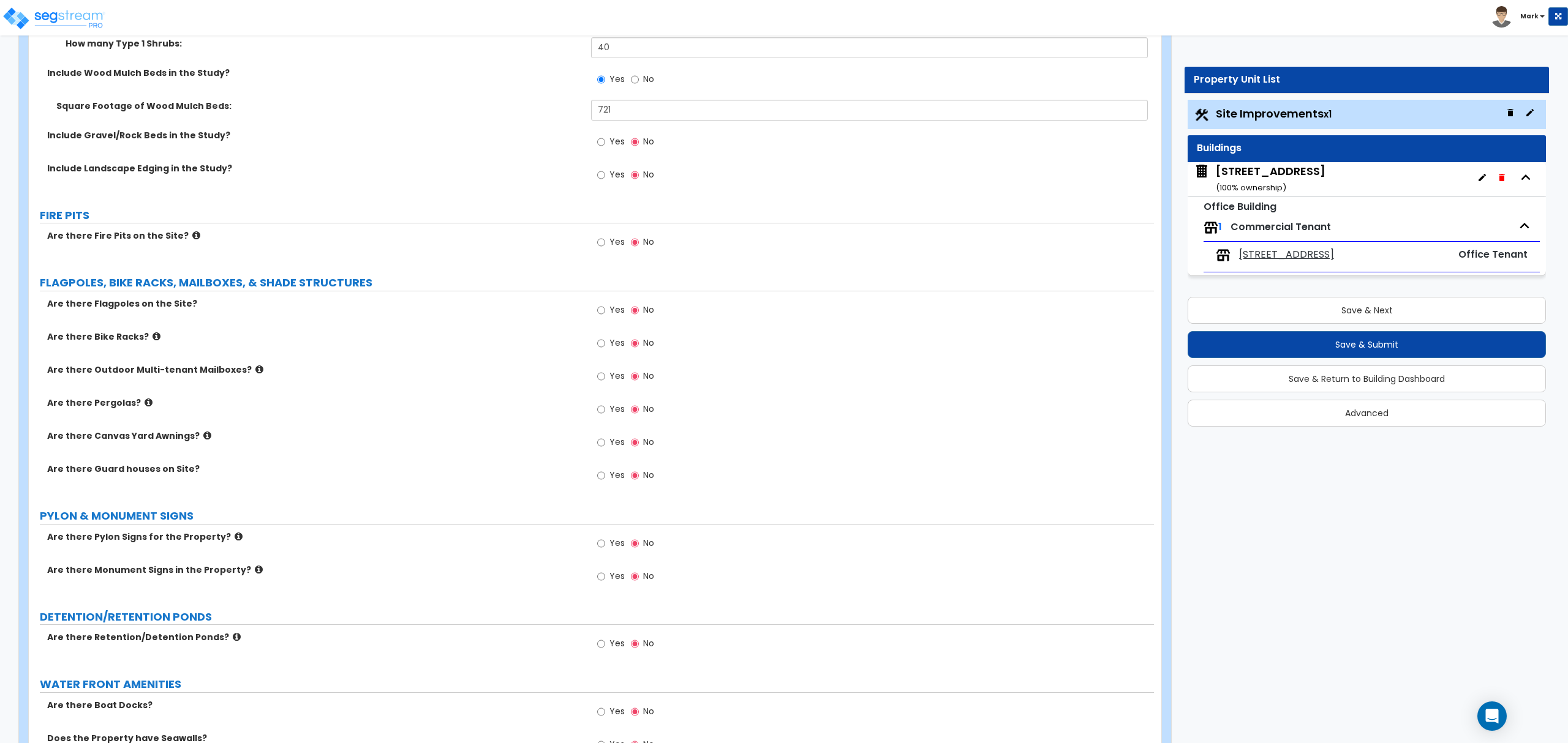
click at [145, 401] on icon at bounding box center [149, 402] width 8 height 9
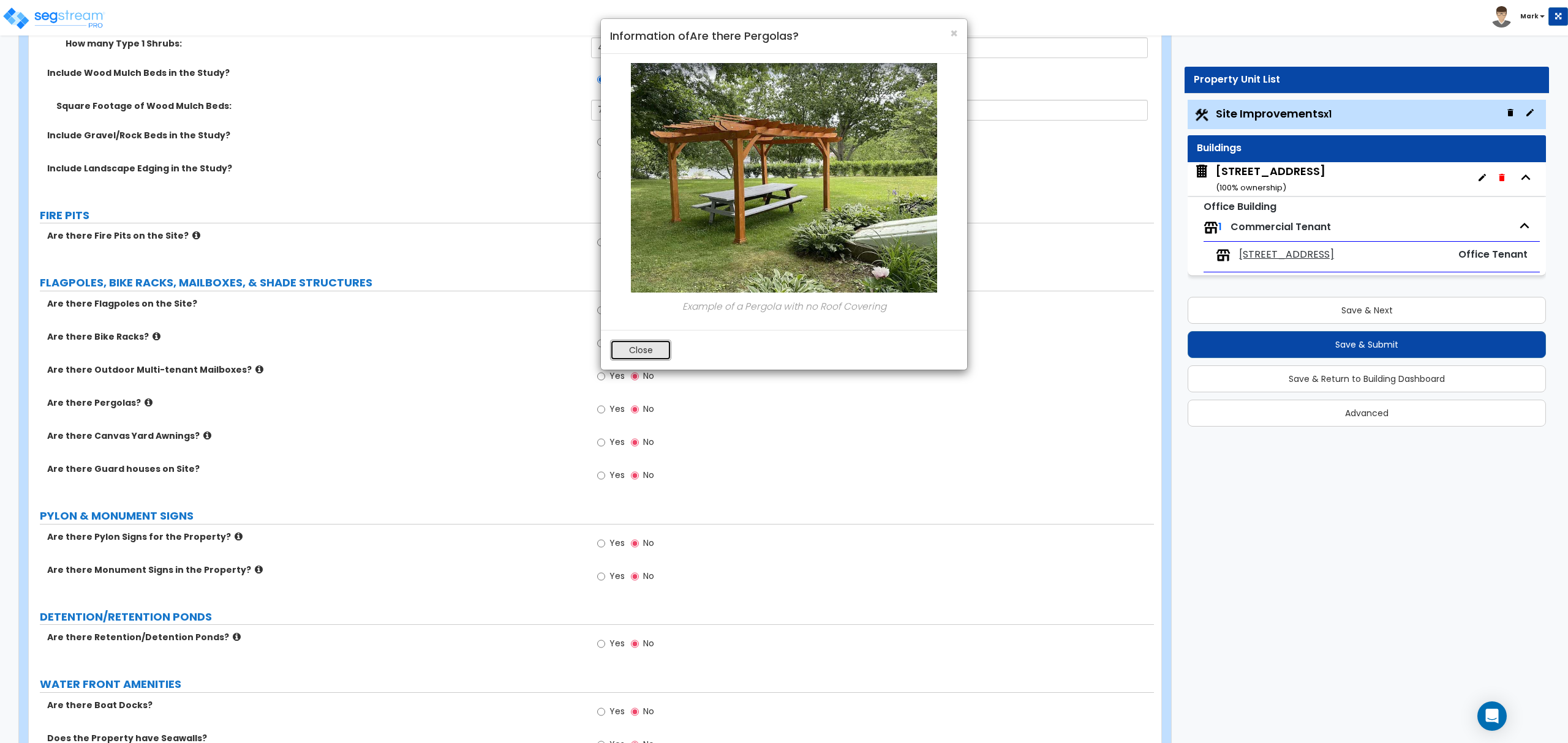
click at [660, 360] on button "Close" at bounding box center [641, 349] width 62 height 21
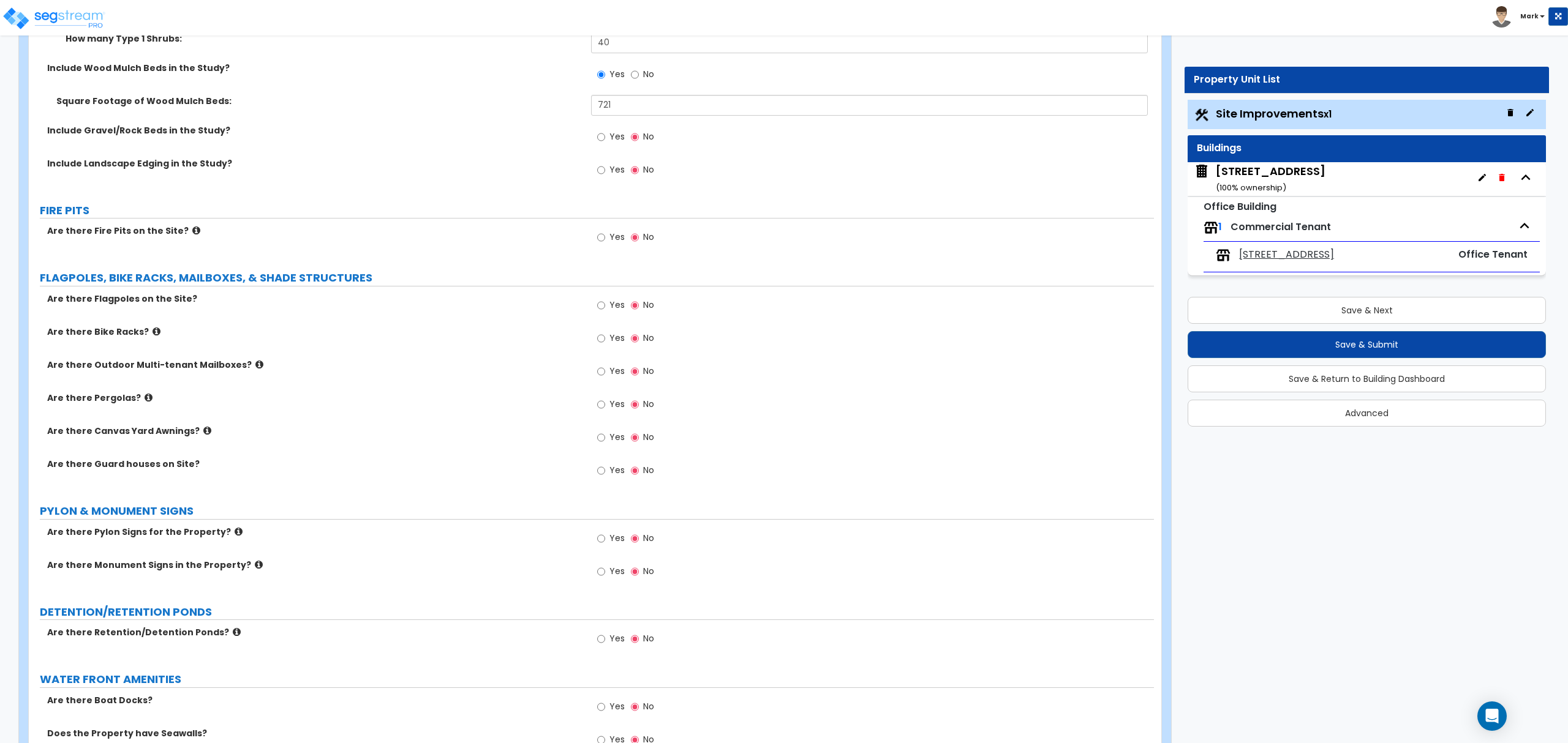
scroll to position [2531, 0]
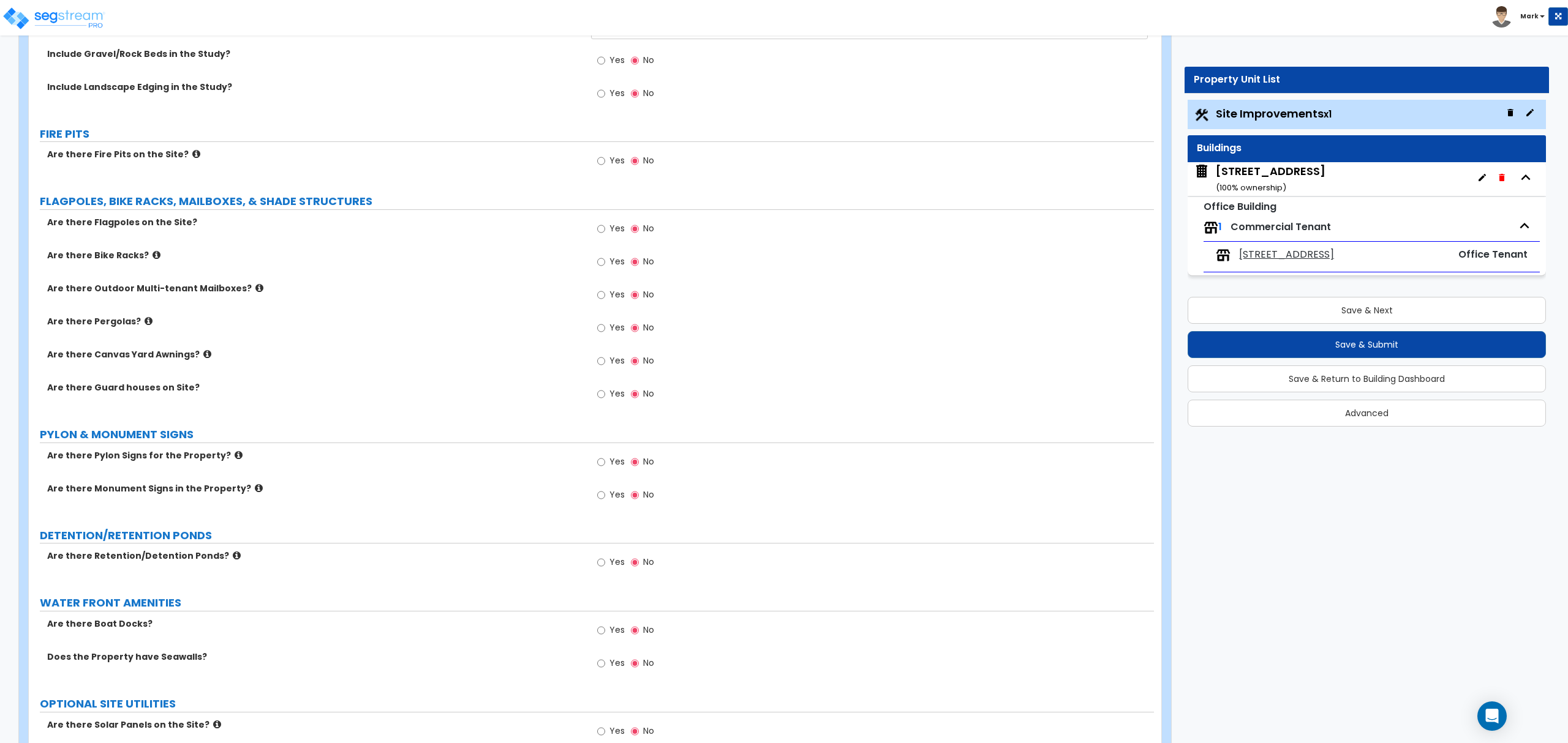
click at [235, 458] on icon at bounding box center [239, 454] width 8 height 9
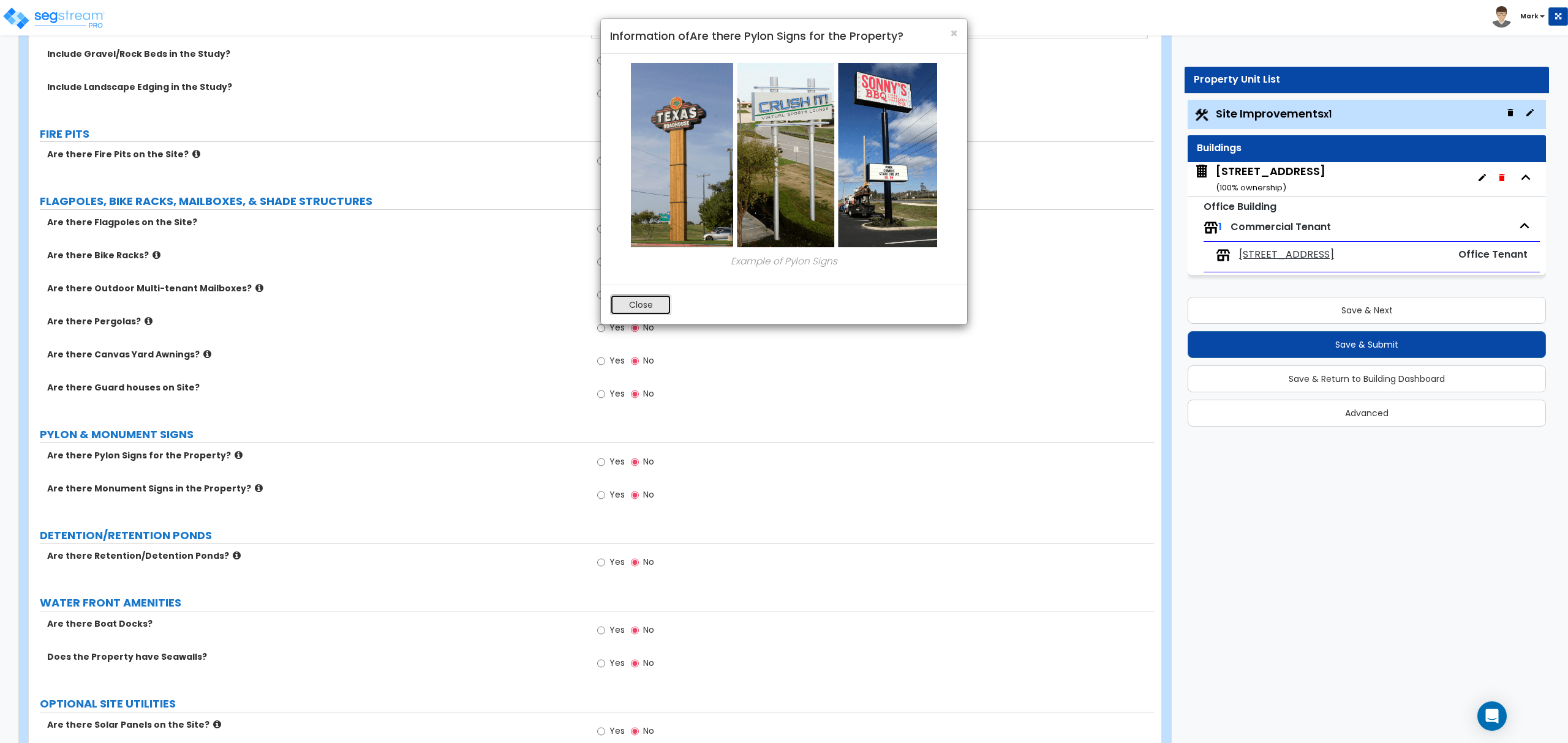
click at [652, 311] on button "Close" at bounding box center [641, 304] width 62 height 21
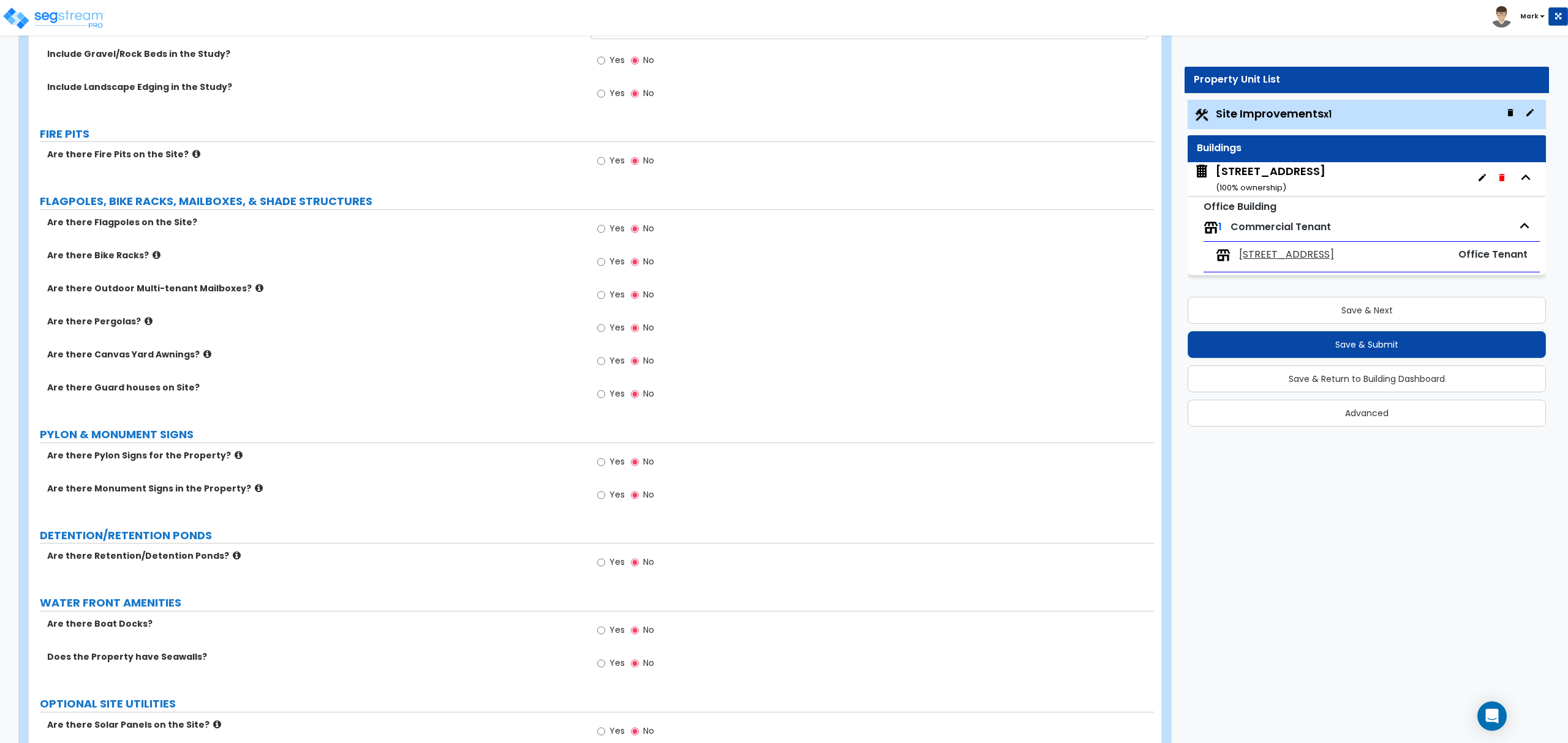
click at [255, 489] on icon at bounding box center [259, 488] width 8 height 9
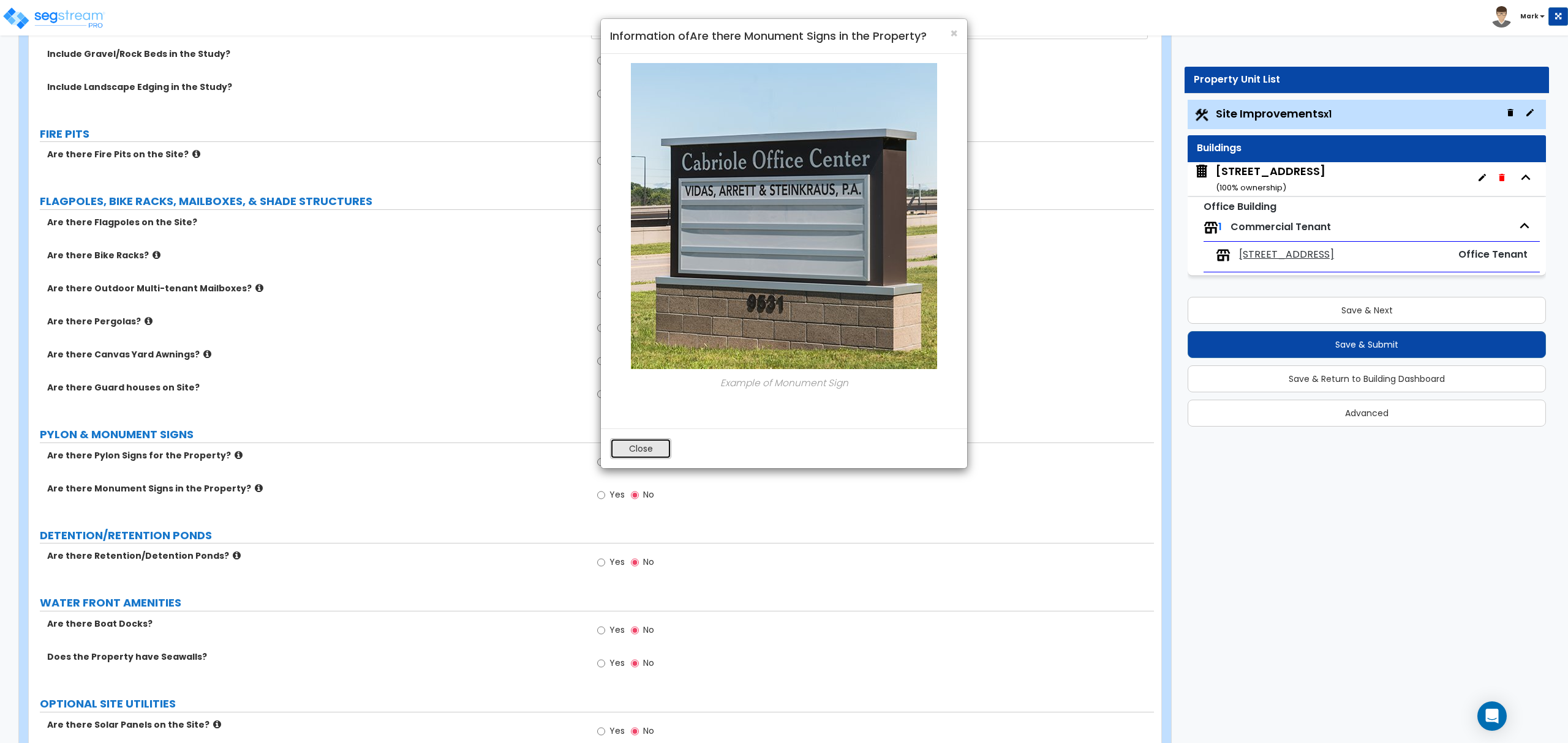
click at [657, 453] on button "Close" at bounding box center [641, 448] width 62 height 21
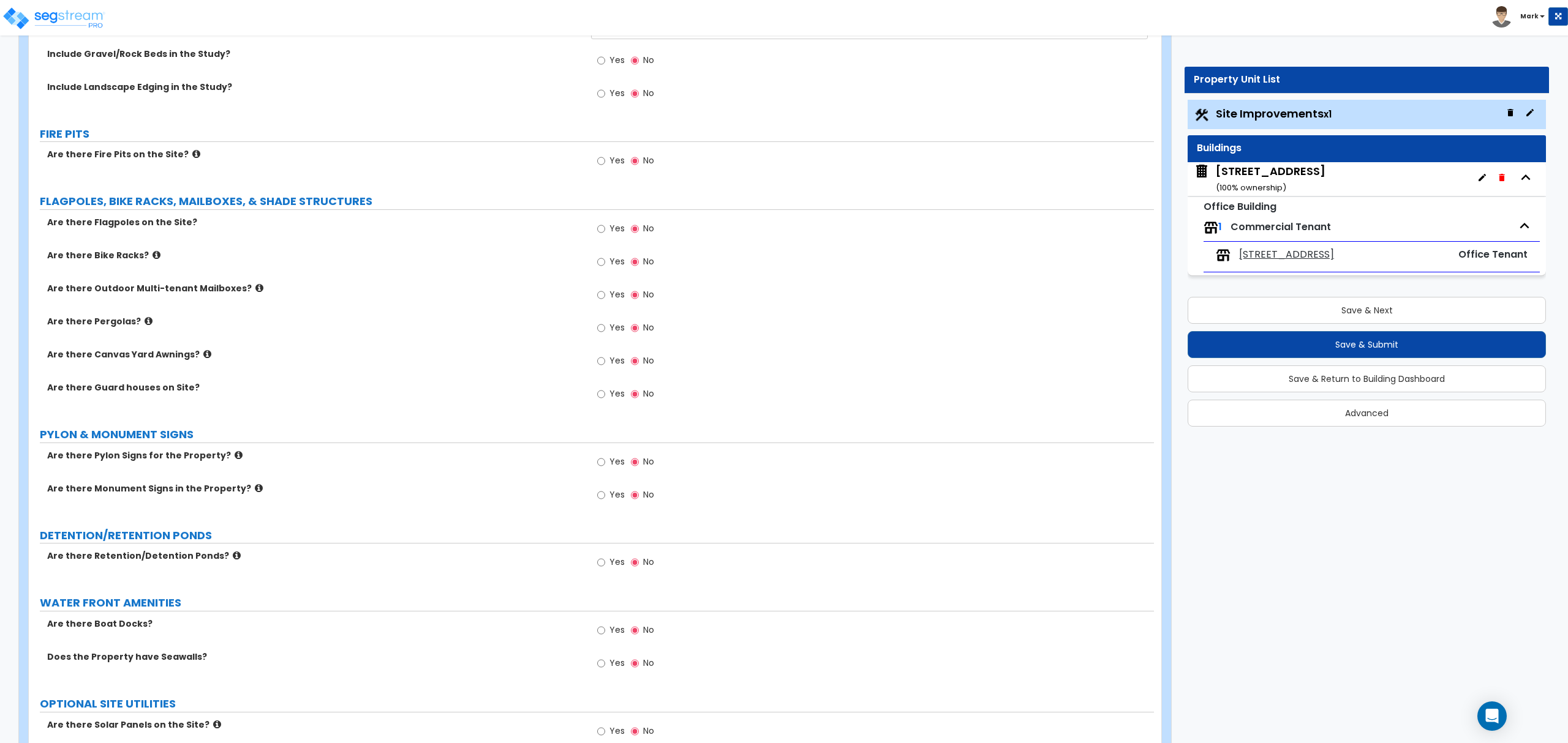
click at [608, 495] on label "Yes" at bounding box center [611, 496] width 27 height 21
click at [605, 495] on input "Yes" at bounding box center [601, 495] width 8 height 14
radio input "true"
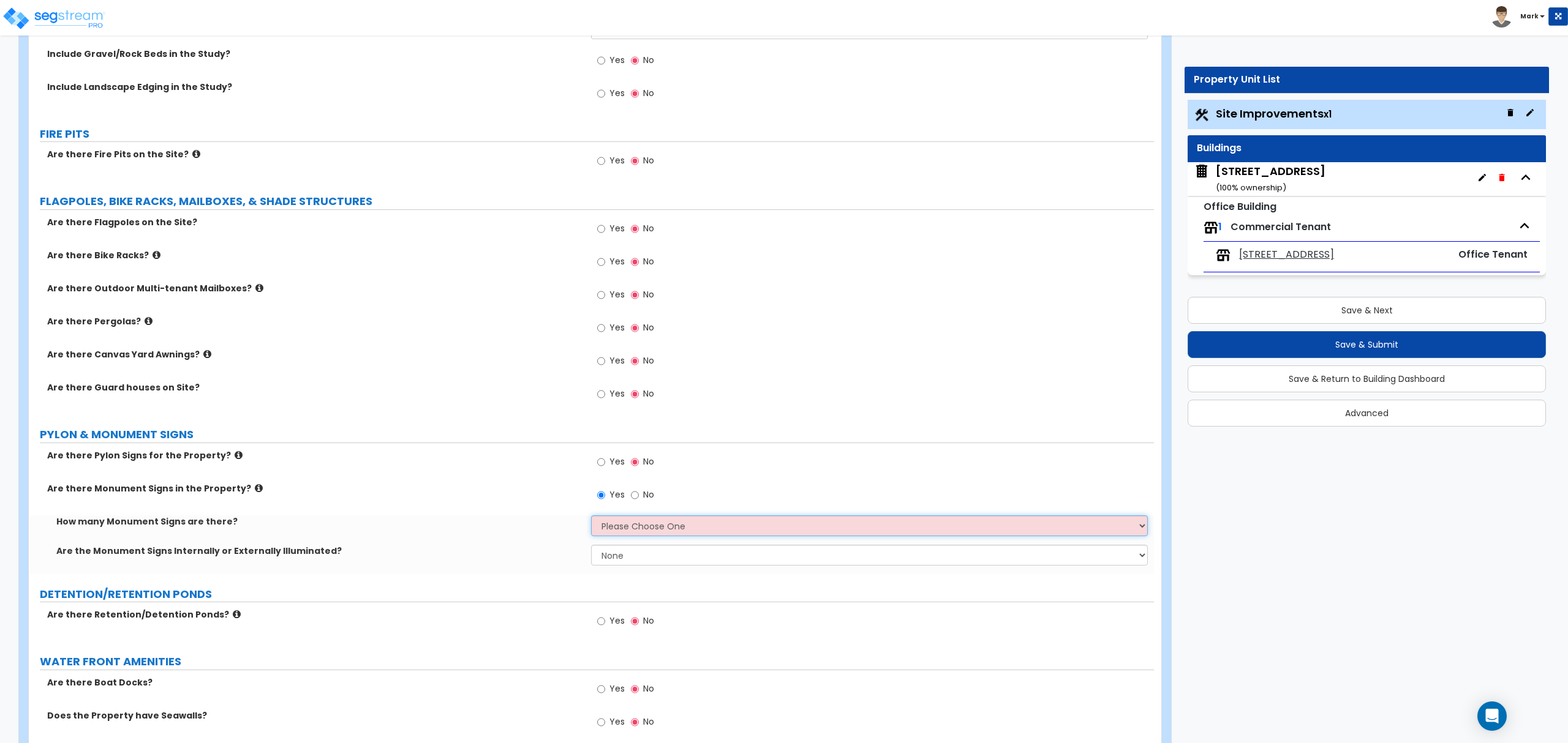
click at [623, 525] on select "Please Choose One 1 2 3" at bounding box center [870, 526] width 556 height 21
click at [592, 518] on select "Please Choose One 1 2 3" at bounding box center [870, 526] width 556 height 21
drag, startPoint x: 636, startPoint y: 525, endPoint x: 635, endPoint y: 533, distance: 8.1
click at [636, 525] on select "Please Choose One 1 2 3" at bounding box center [870, 526] width 556 height 21
select select "1"
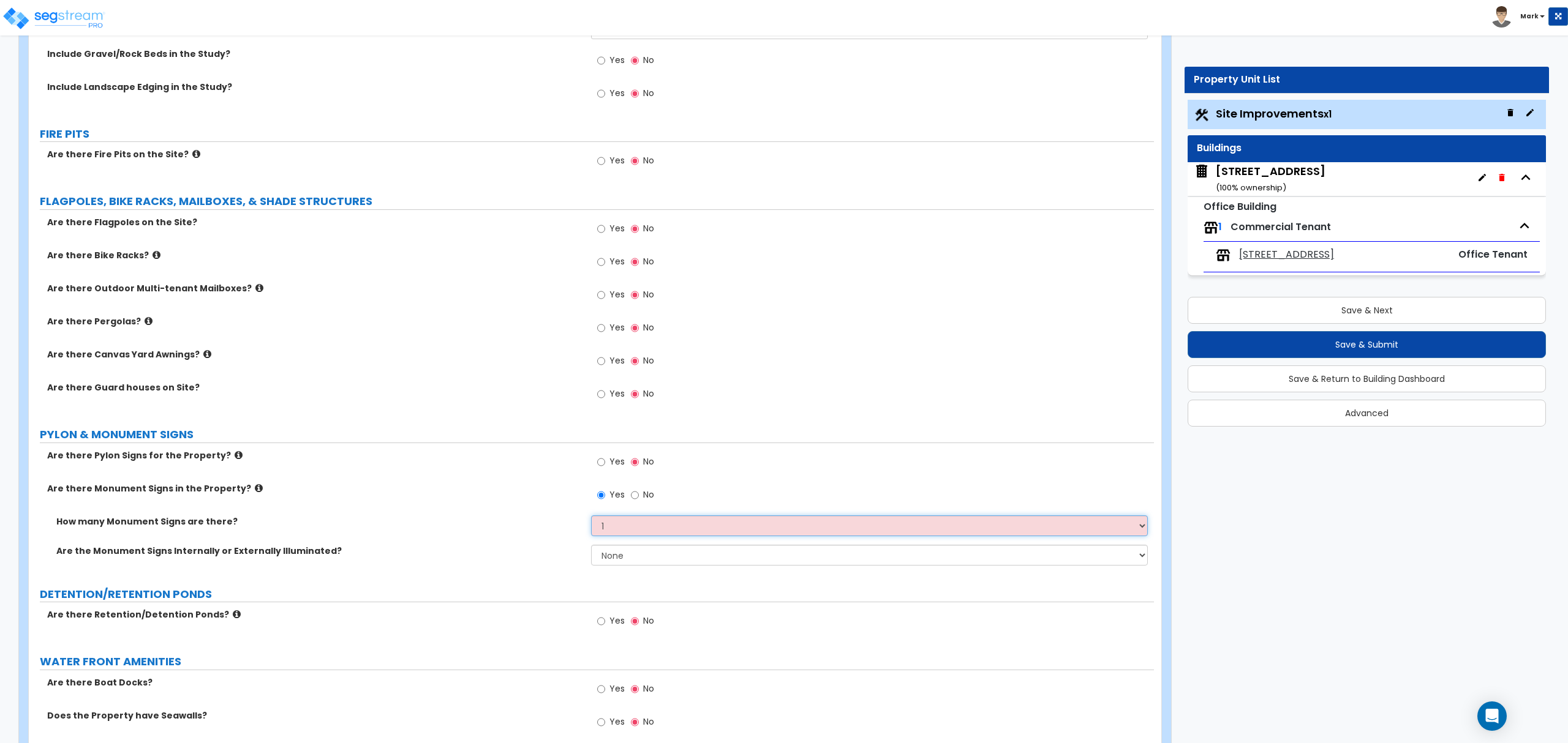
click at [592, 518] on select "Please Choose One 1 2 3" at bounding box center [870, 526] width 556 height 21
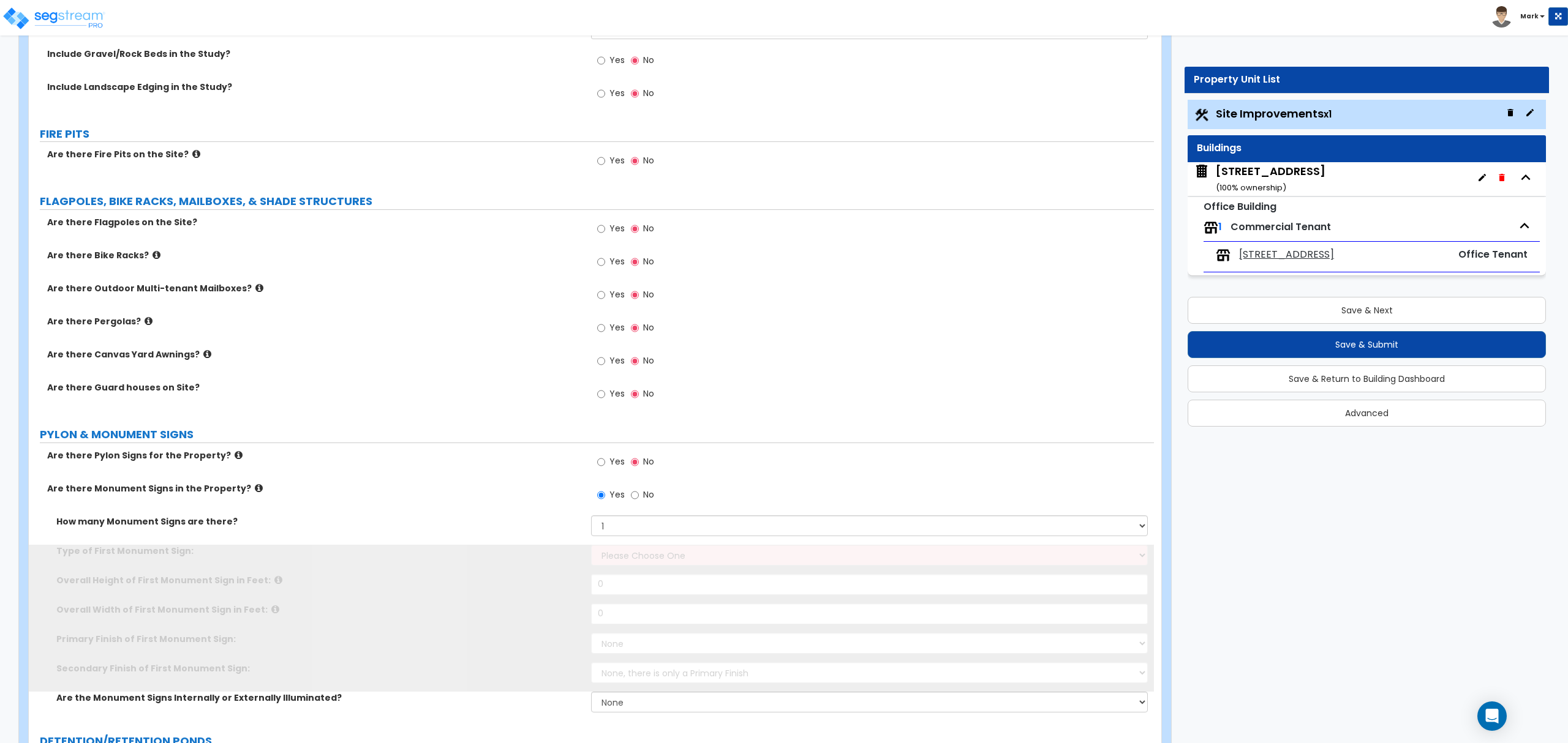
drag, startPoint x: 624, startPoint y: 577, endPoint x: 630, endPoint y: 570, distance: 9.2
click at [629, 570] on div "Type of First Monument Sign: Please Choose One Flat Signboard on top of a Base …" at bounding box center [591, 560] width 1125 height 29
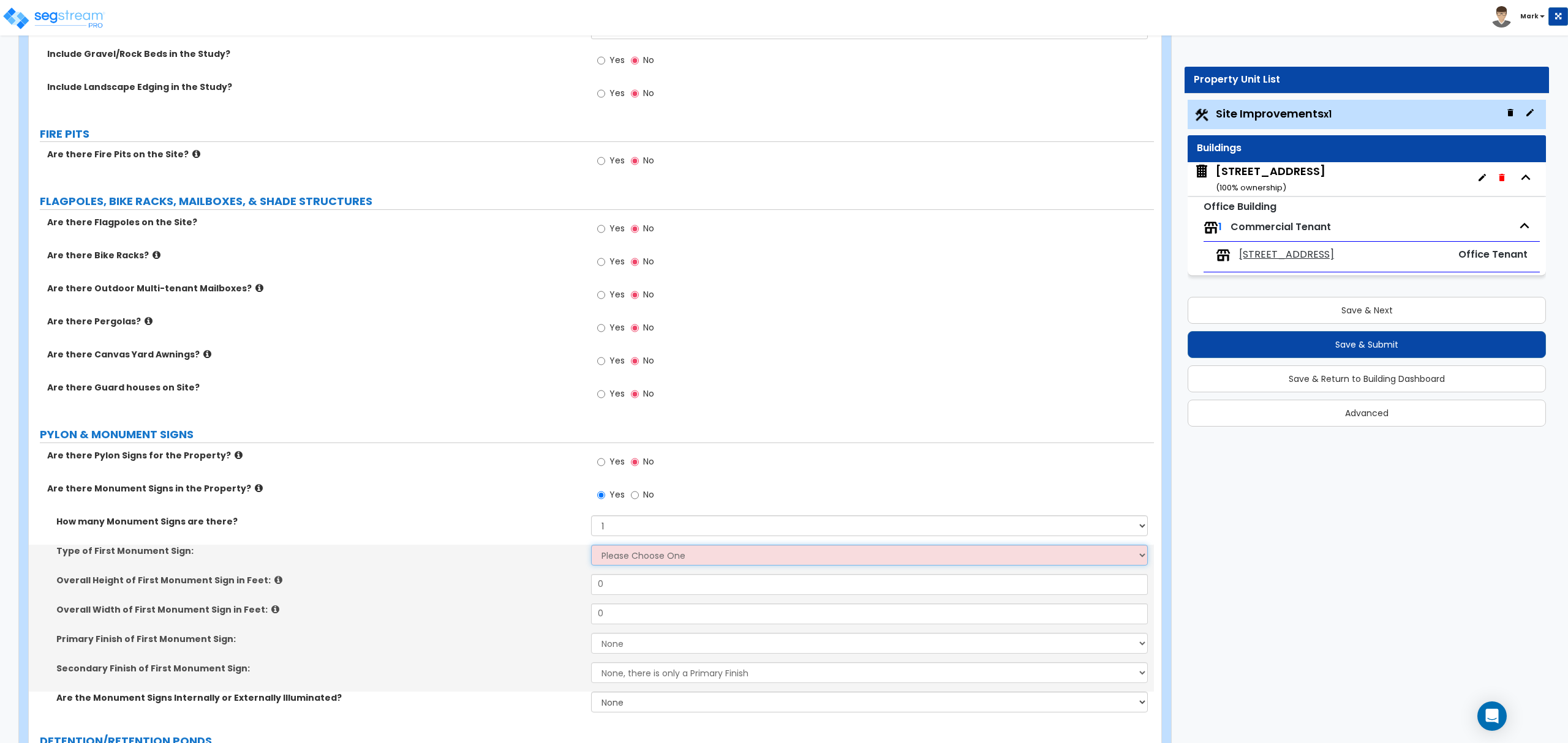
click at [633, 564] on select "Please Choose One Flat Signboard on top of a Base Flat Signboard attached to a …" at bounding box center [870, 555] width 556 height 21
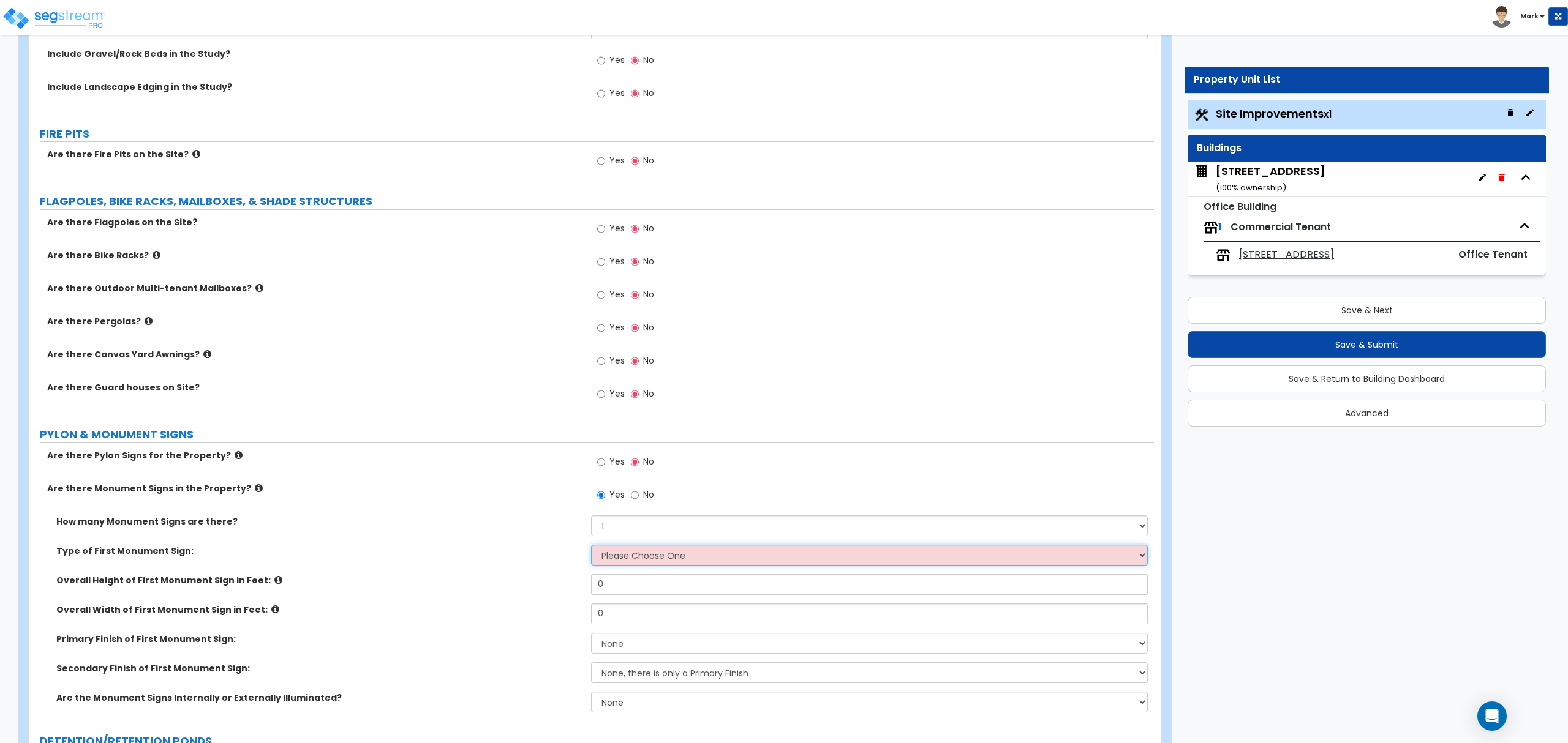
select select "2"
click at [592, 547] on select "Please Choose One Flat Signboard on top of a Base Flat Signboard attached to a …" at bounding box center [870, 555] width 556 height 21
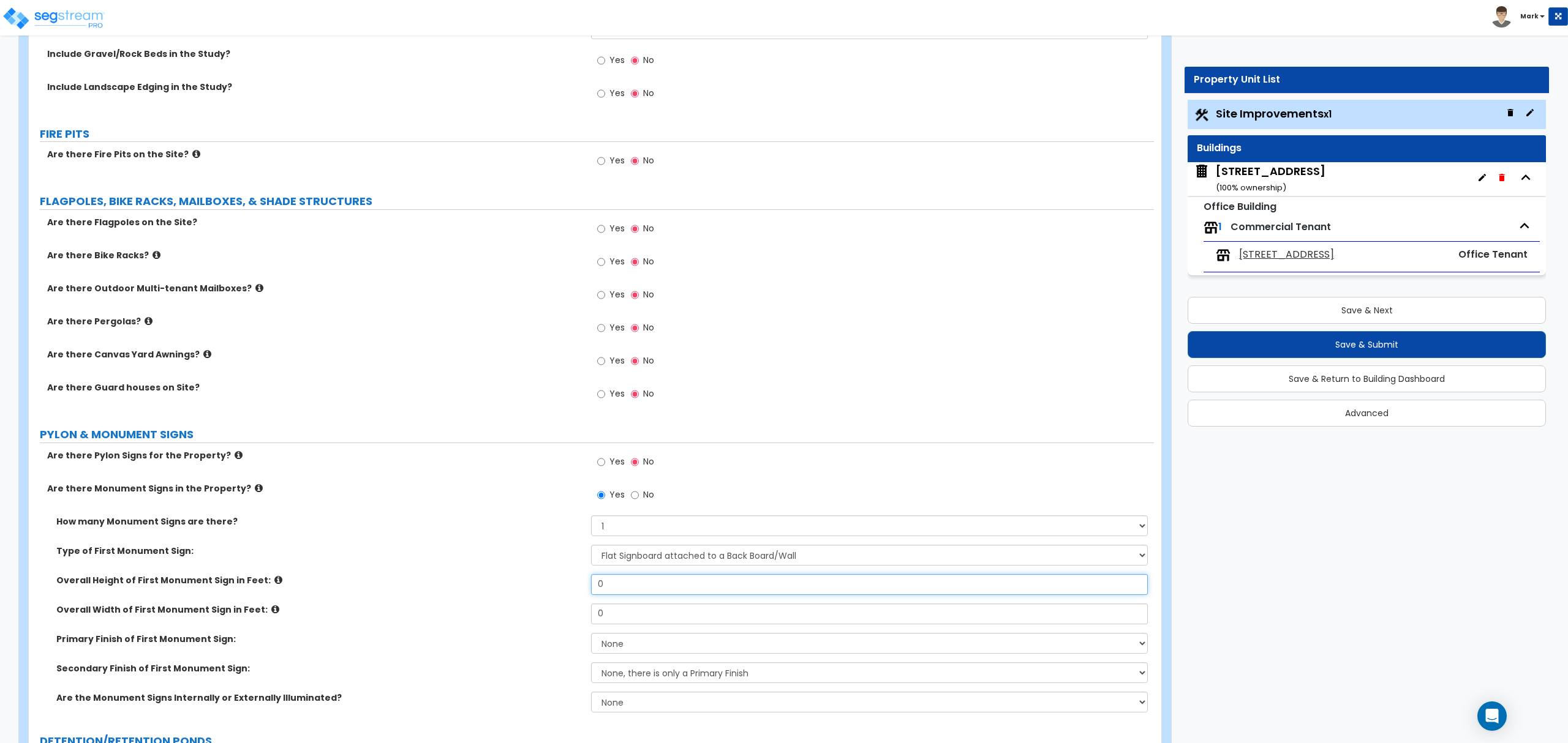
click at [620, 584] on input "0" at bounding box center [870, 584] width 556 height 21
type input "5"
click at [623, 616] on input "0" at bounding box center [870, 614] width 556 height 21
click at [624, 619] on input "0" at bounding box center [870, 614] width 556 height 21
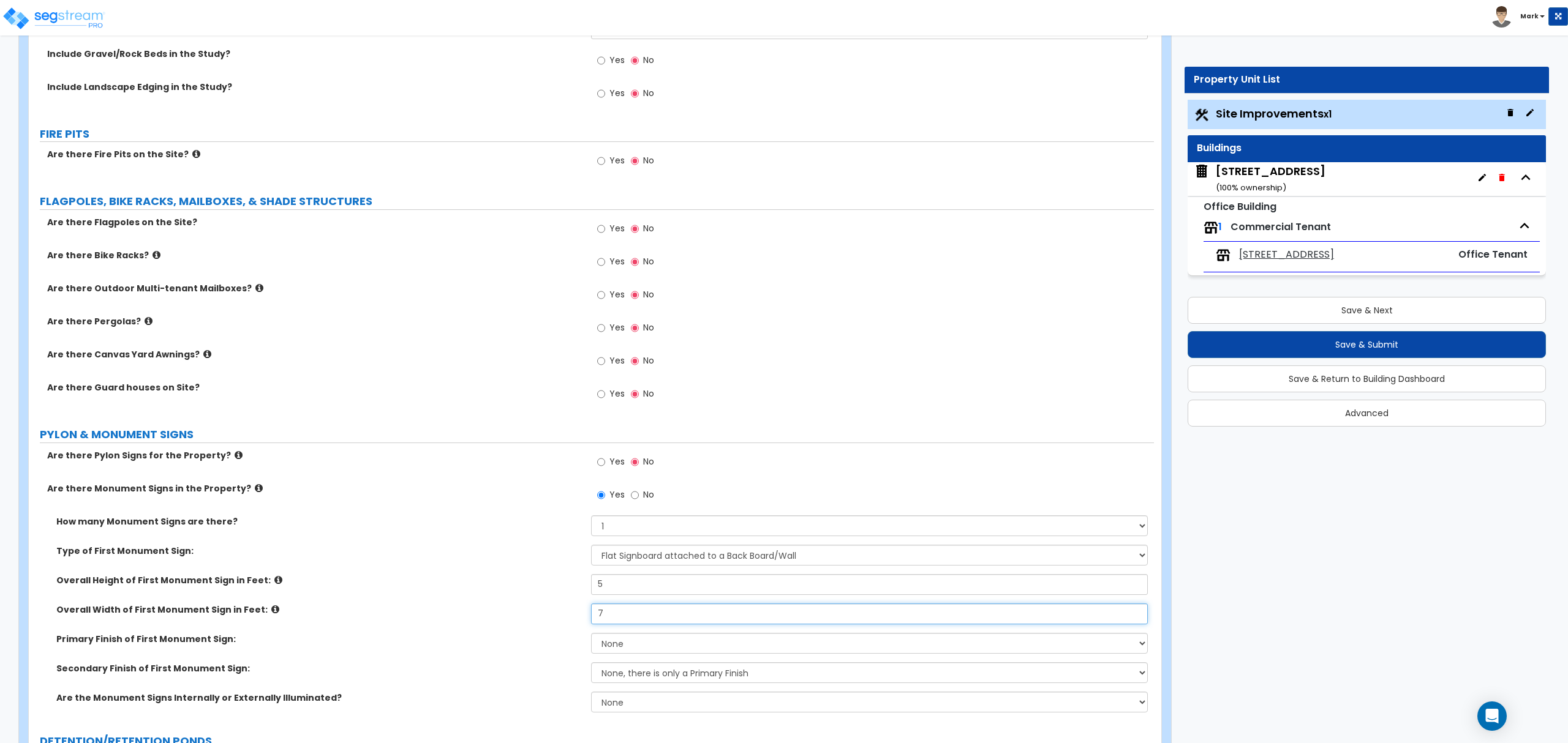
type input "7"
click at [606, 637] on select "None Paint/Stucco Finish Brick Finish Stone Finish Metal Composite Finish Vinyl…" at bounding box center [870, 643] width 556 height 21
select select "2"
click at [592, 635] on select "None Paint/Stucco Finish Brick Finish Stone Finish Metal Composite Finish Vinyl…" at bounding box center [870, 643] width 556 height 21
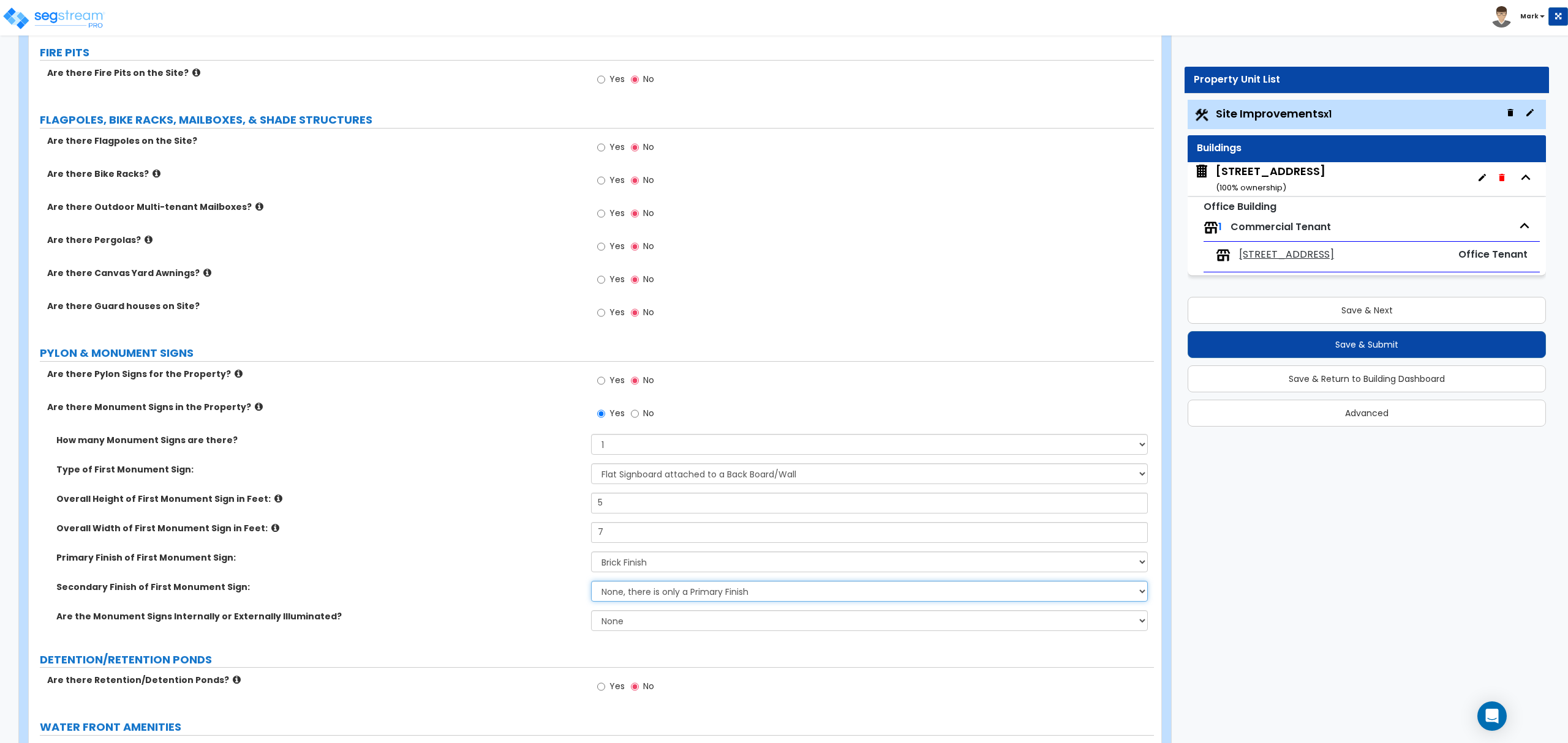
click at [638, 596] on select "None, there is only a Primary Finish Paint/Stucco Finish Brick Finish Stone Fin…" at bounding box center [870, 591] width 556 height 21
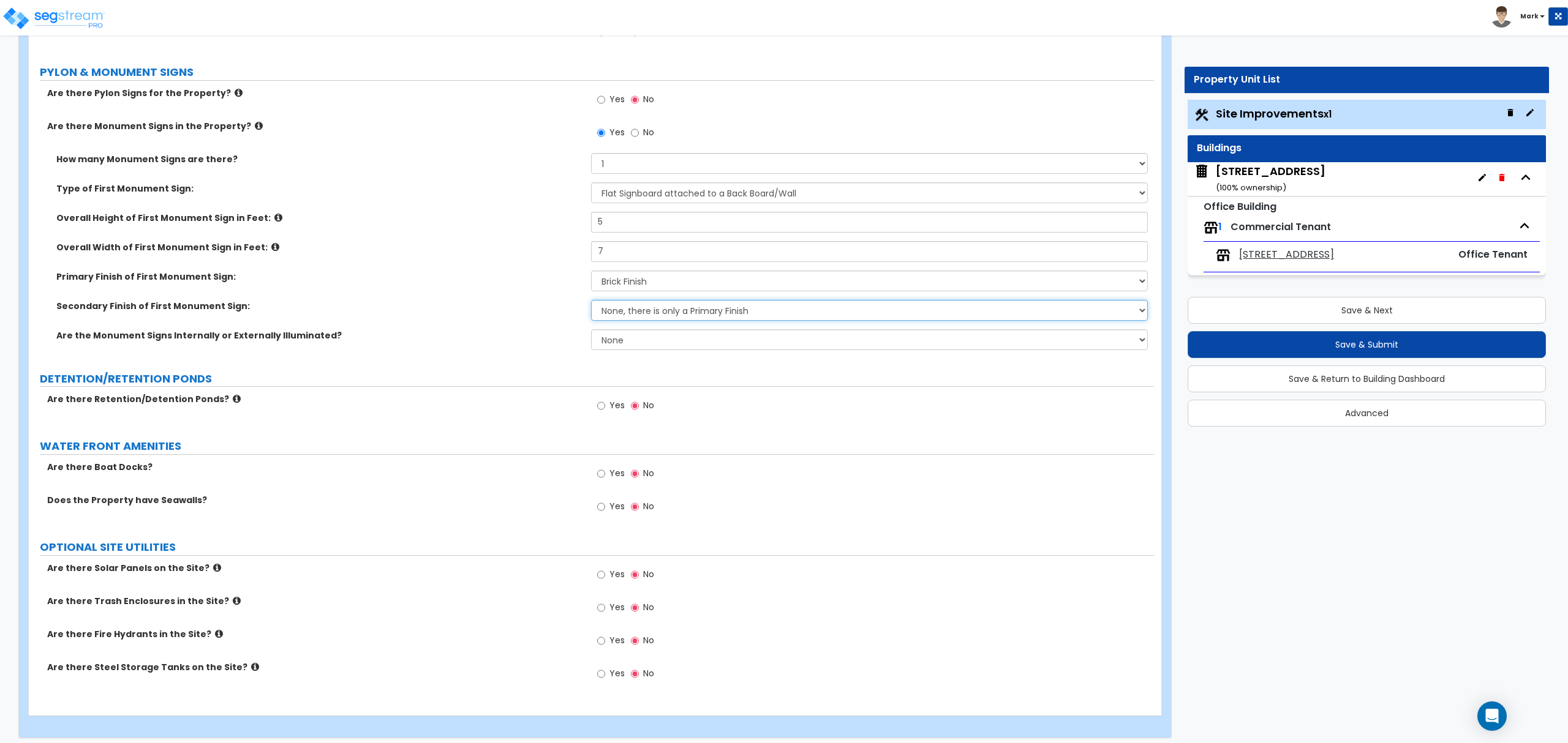
scroll to position [2903, 0]
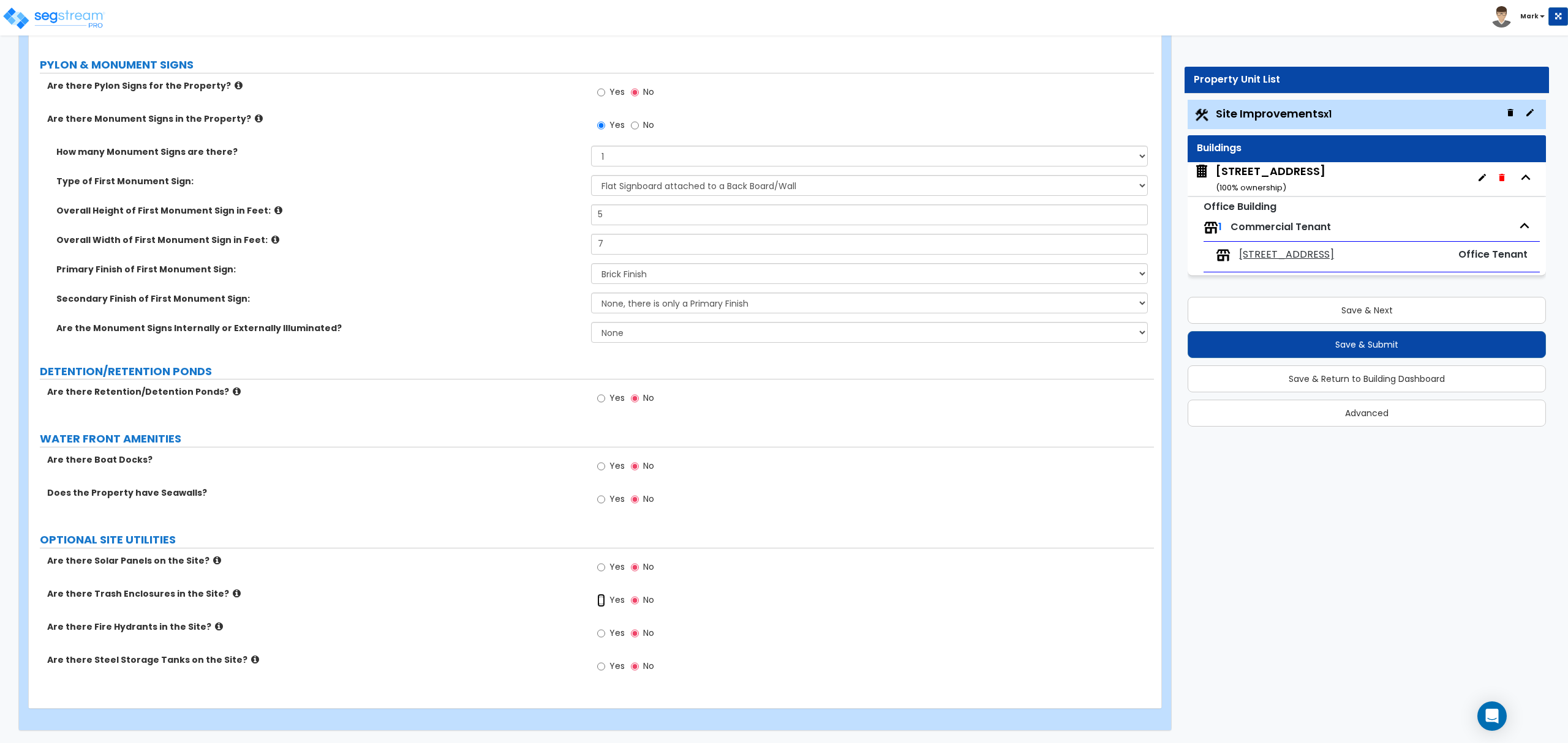
click at [601, 598] on input "Yes" at bounding box center [601, 601] width 8 height 14
radio input "true"
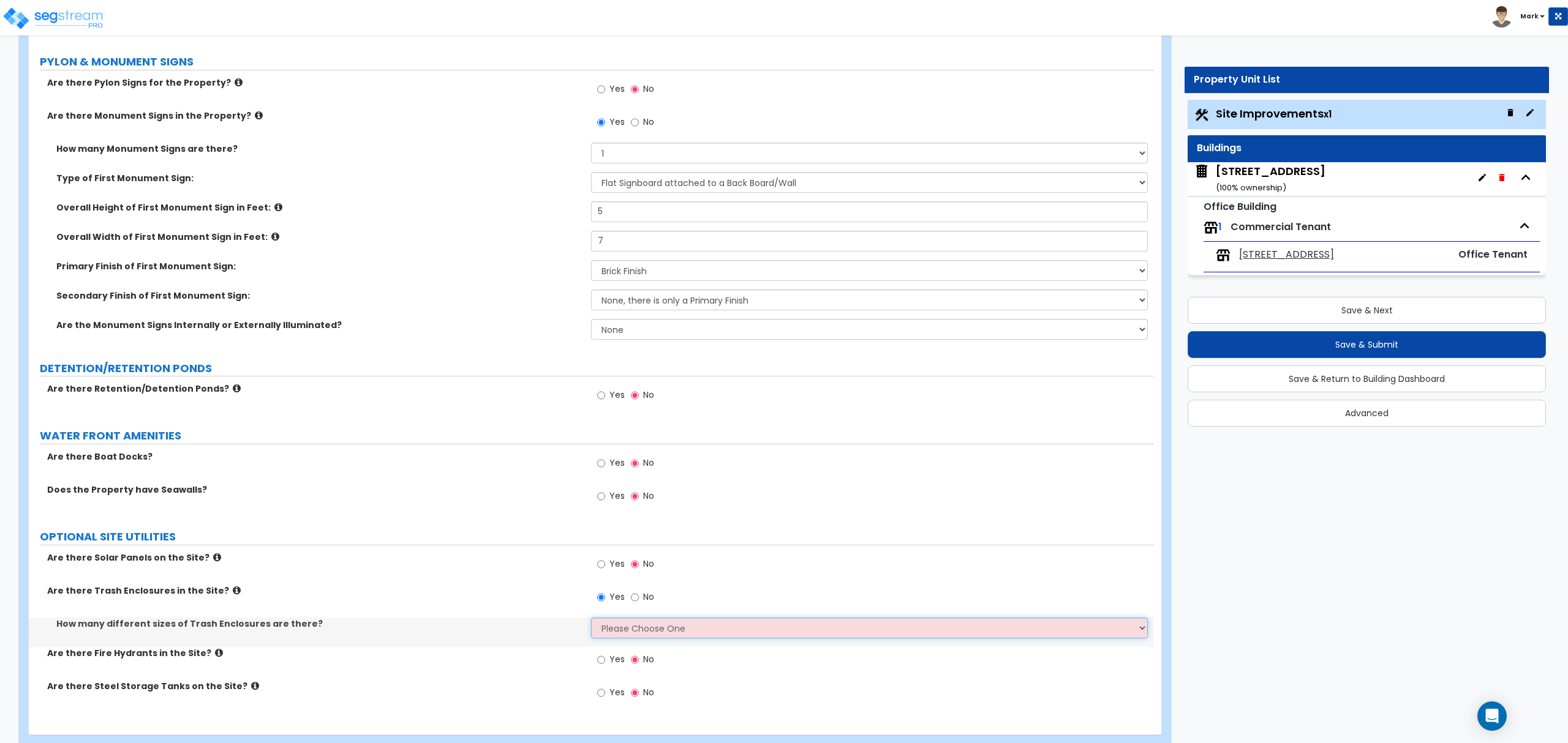
click at [618, 630] on select "Please Choose One 1 2 3" at bounding box center [870, 627] width 556 height 21
select select "1"
click at [592, 621] on select "Please Choose One 1 2 3" at bounding box center [870, 627] width 556 height 21
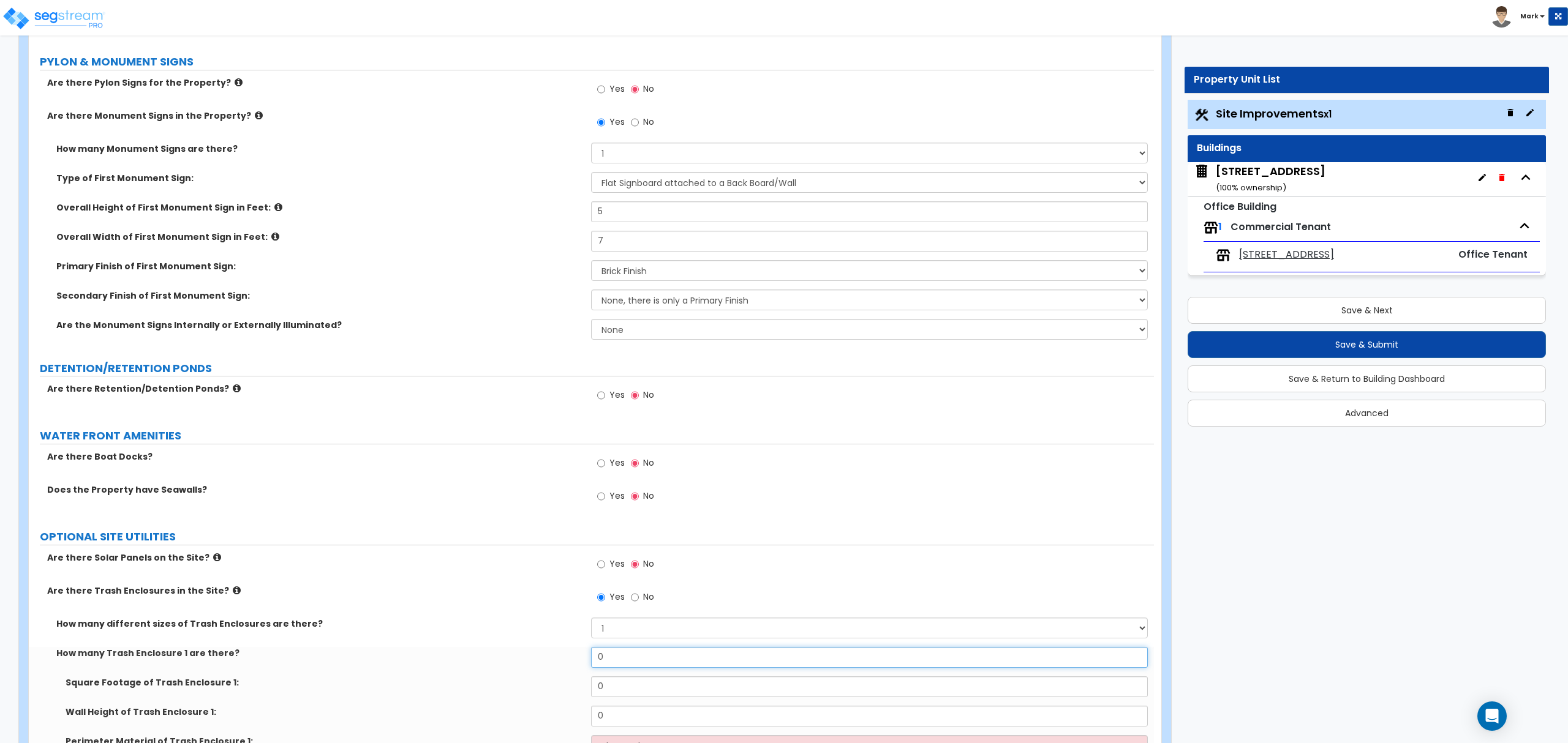
click at [628, 662] on input "0" at bounding box center [870, 657] width 556 height 21
type input "1"
click at [623, 697] on input "0" at bounding box center [870, 686] width 556 height 21
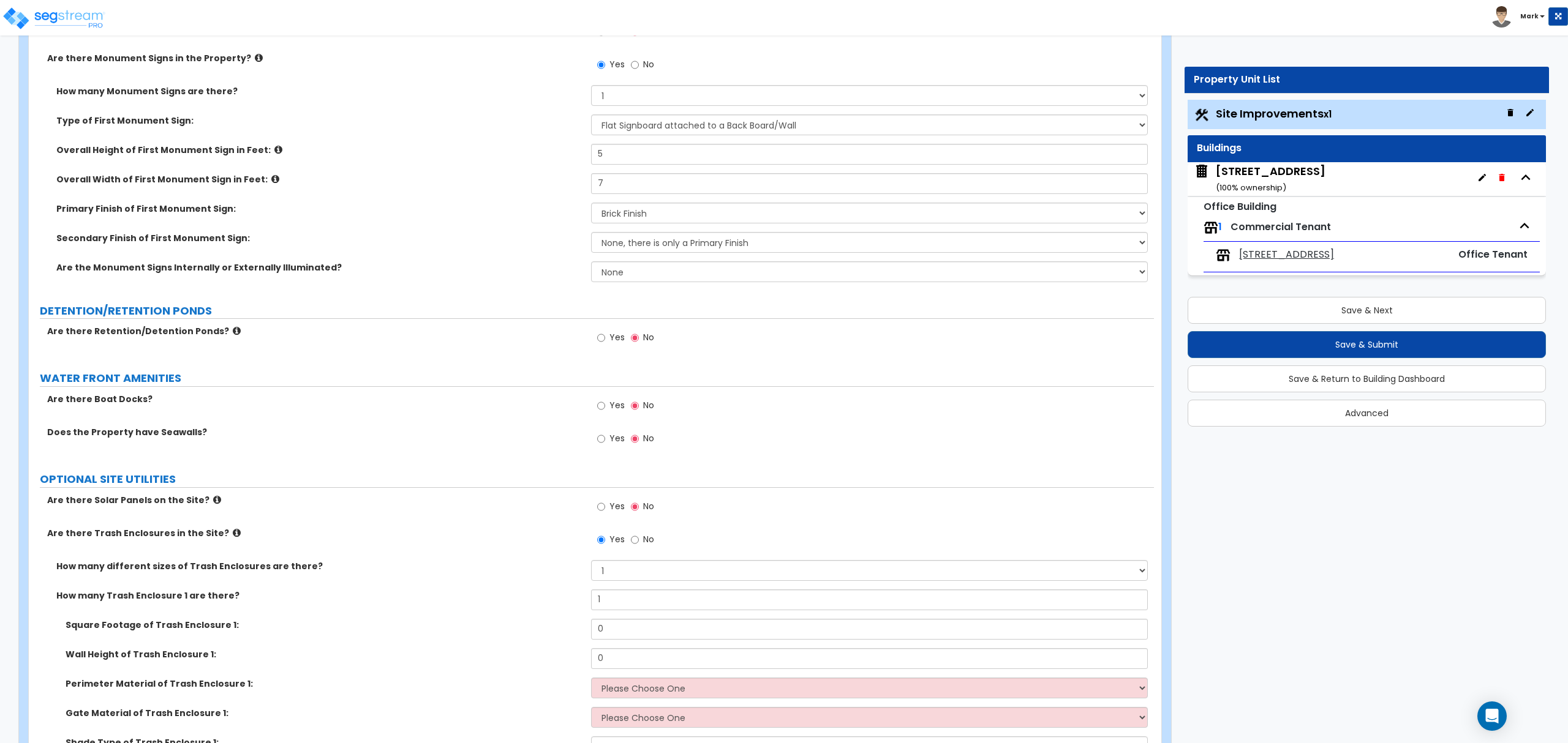
scroll to position [2986, 0]
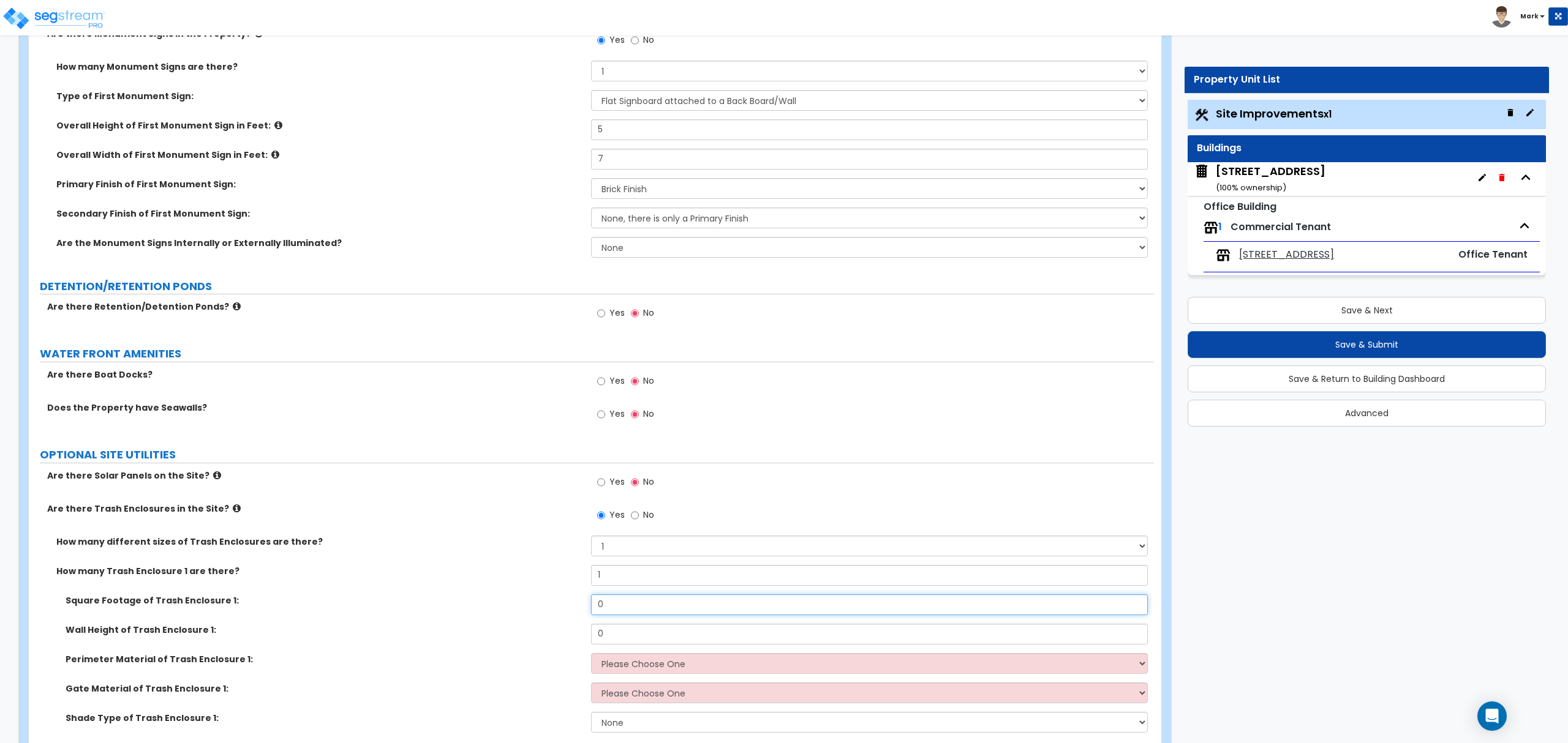
drag, startPoint x: 599, startPoint y: 616, endPoint x: 610, endPoint y: 608, distance: 13.6
click at [601, 613] on input "0" at bounding box center [870, 604] width 556 height 21
click at [611, 608] on input "0" at bounding box center [870, 604] width 556 height 21
click at [611, 609] on input "0" at bounding box center [870, 604] width 556 height 21
type input "185"
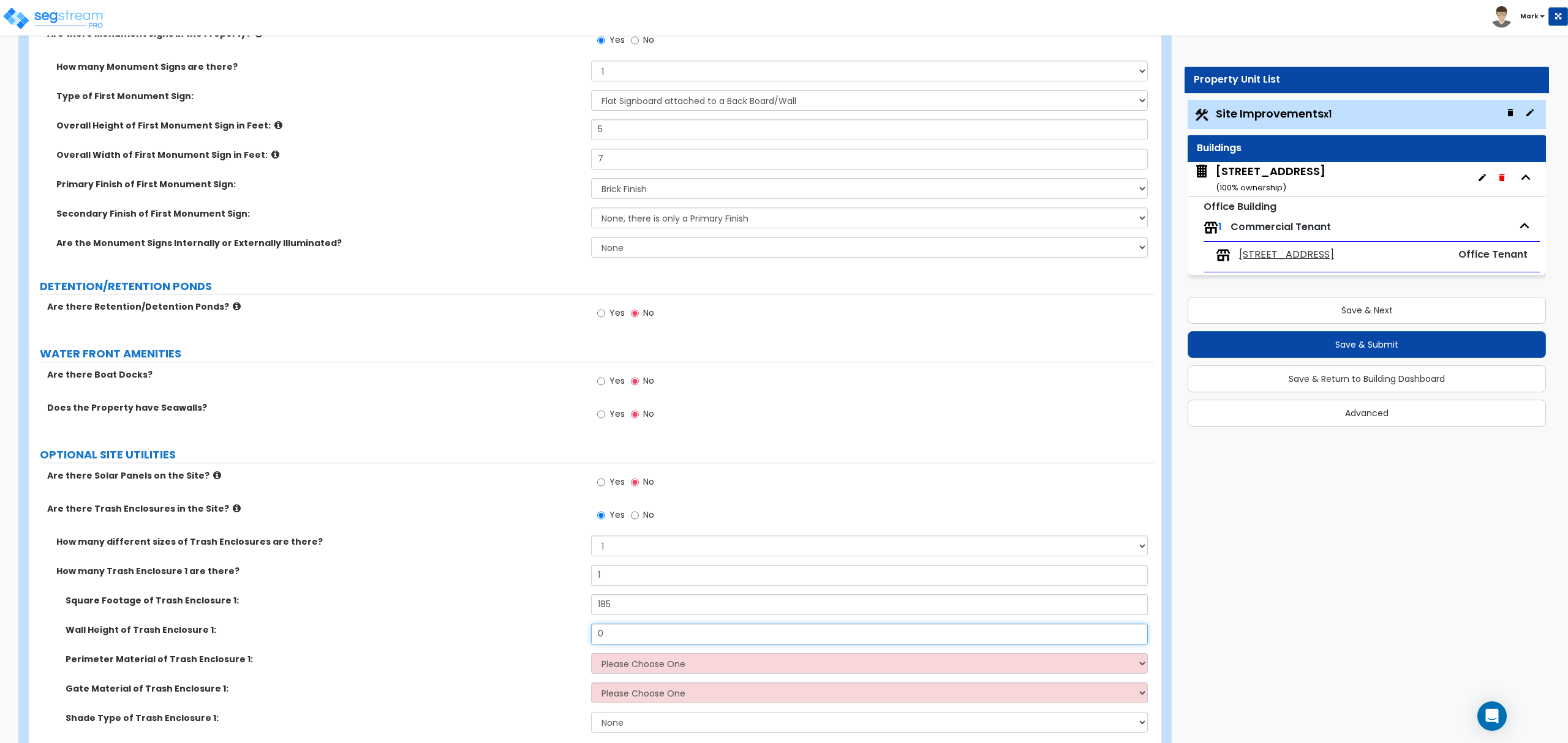
click at [670, 630] on input "0" at bounding box center [870, 633] width 556 height 21
type input "6"
click at [683, 664] on select "Please Choose One Chain Link Wood Metal CMU" at bounding box center [870, 663] width 556 height 21
select select "4"
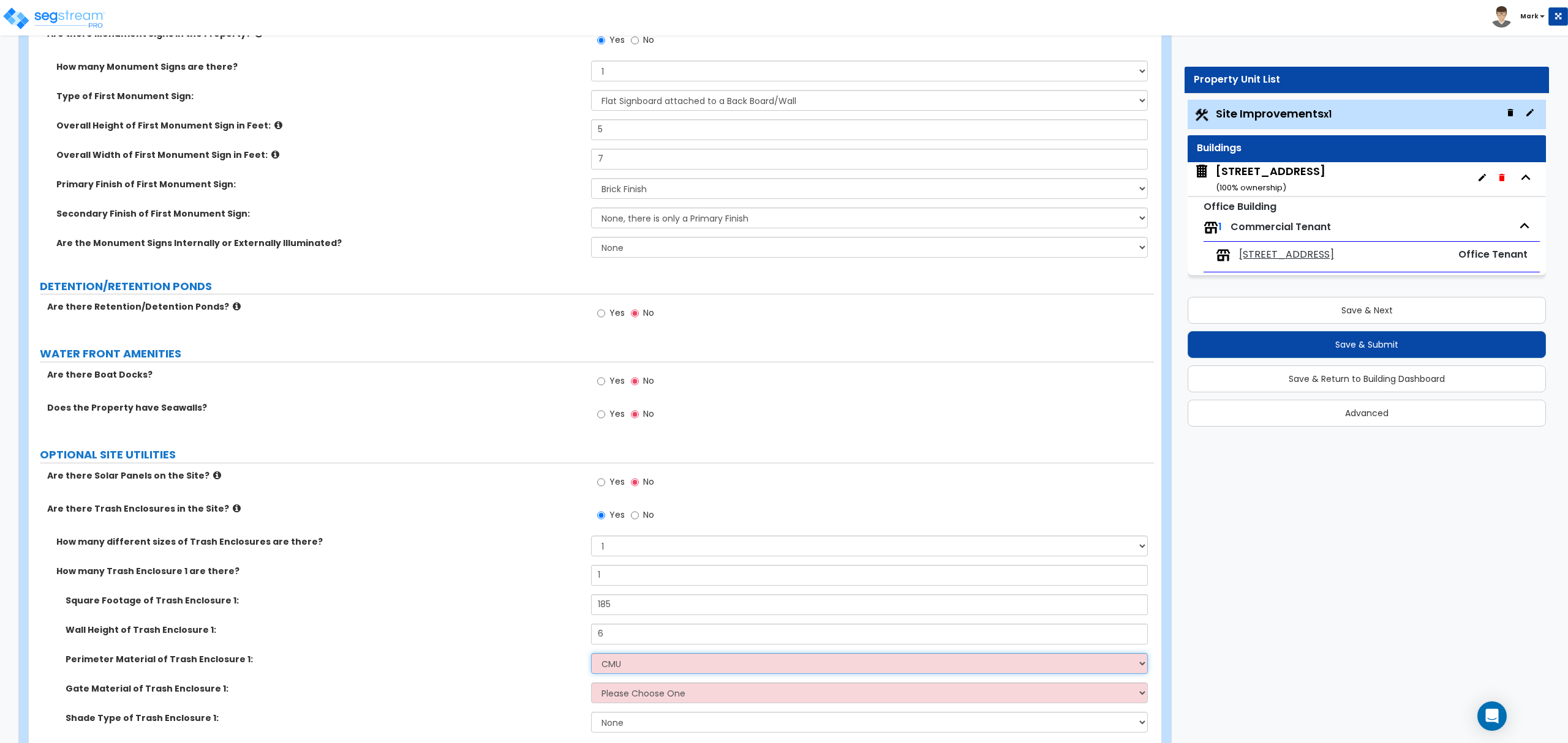
click at [592, 657] on select "Please Choose One Chain Link Wood Metal CMU" at bounding box center [870, 663] width 556 height 21
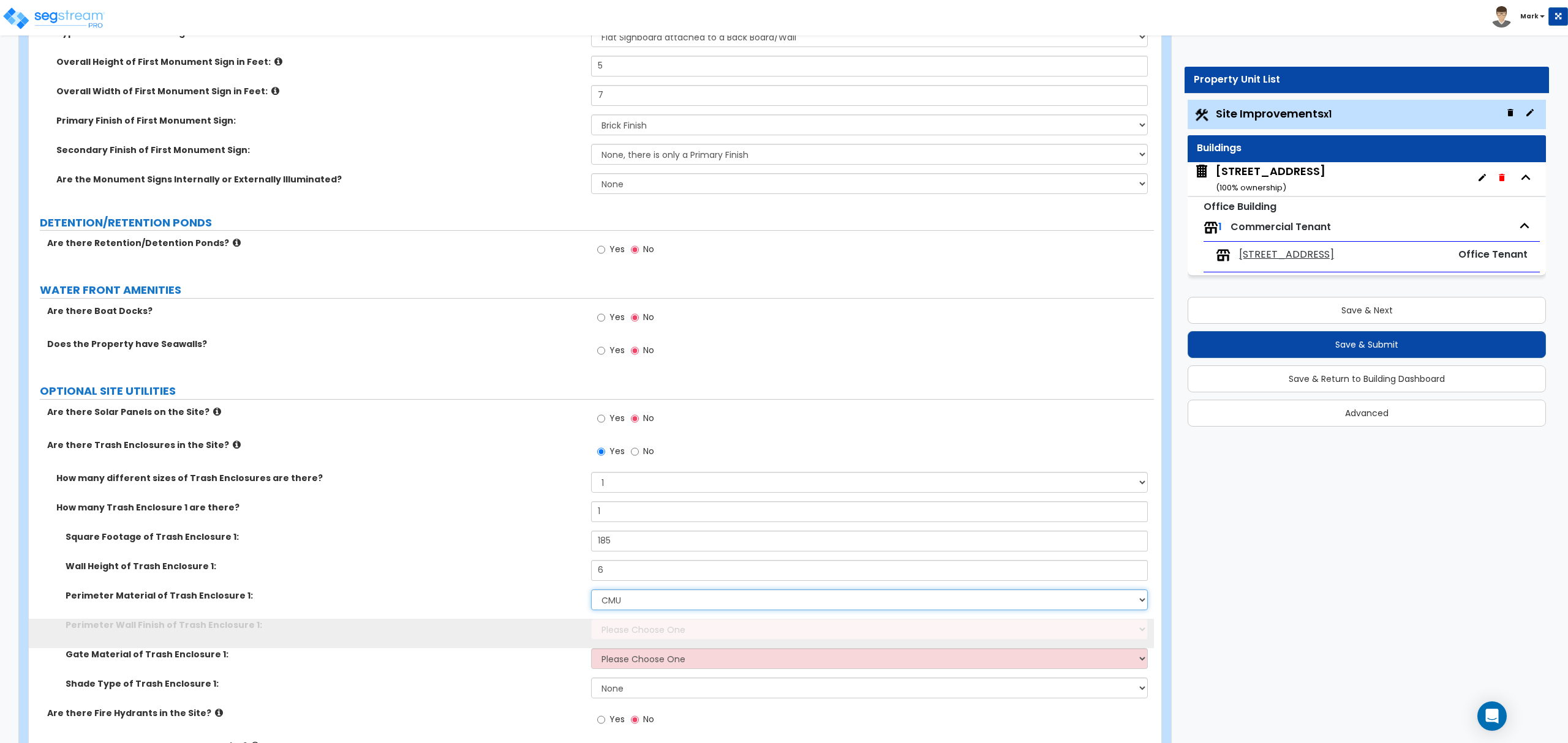
scroll to position [3067, 0]
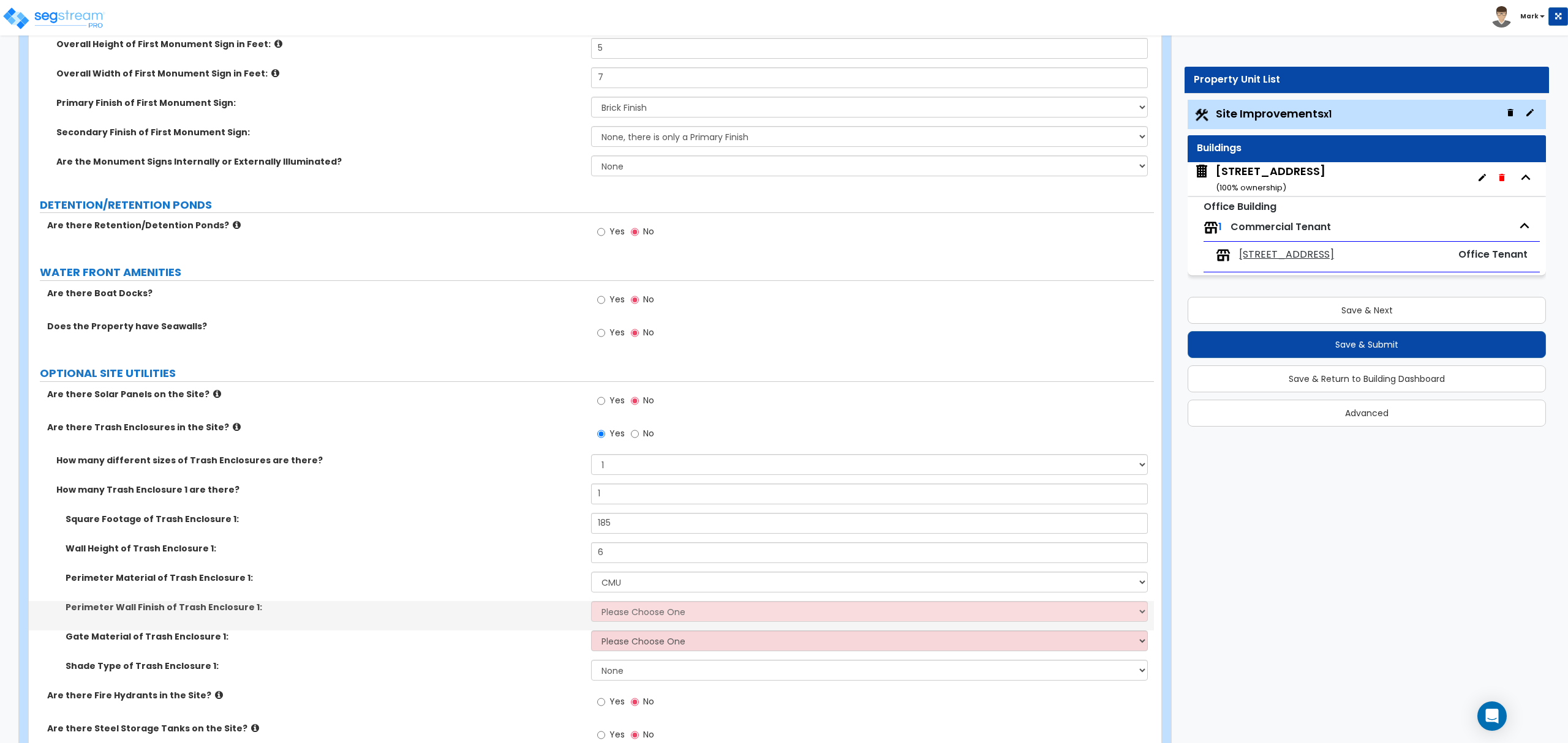
click at [662, 626] on div "Perimeter Wall Finish of Trash Enclosure 1: Please Choose One Stone Veneer Bric…" at bounding box center [591, 616] width 1125 height 29
click at [660, 618] on select "Please Choose One Stone Veneer Brick Veneer Stucco Paint" at bounding box center [870, 611] width 556 height 21
select select "2"
click at [592, 604] on select "Please Choose One Stone Veneer Brick Veneer Stucco Paint" at bounding box center [870, 611] width 556 height 21
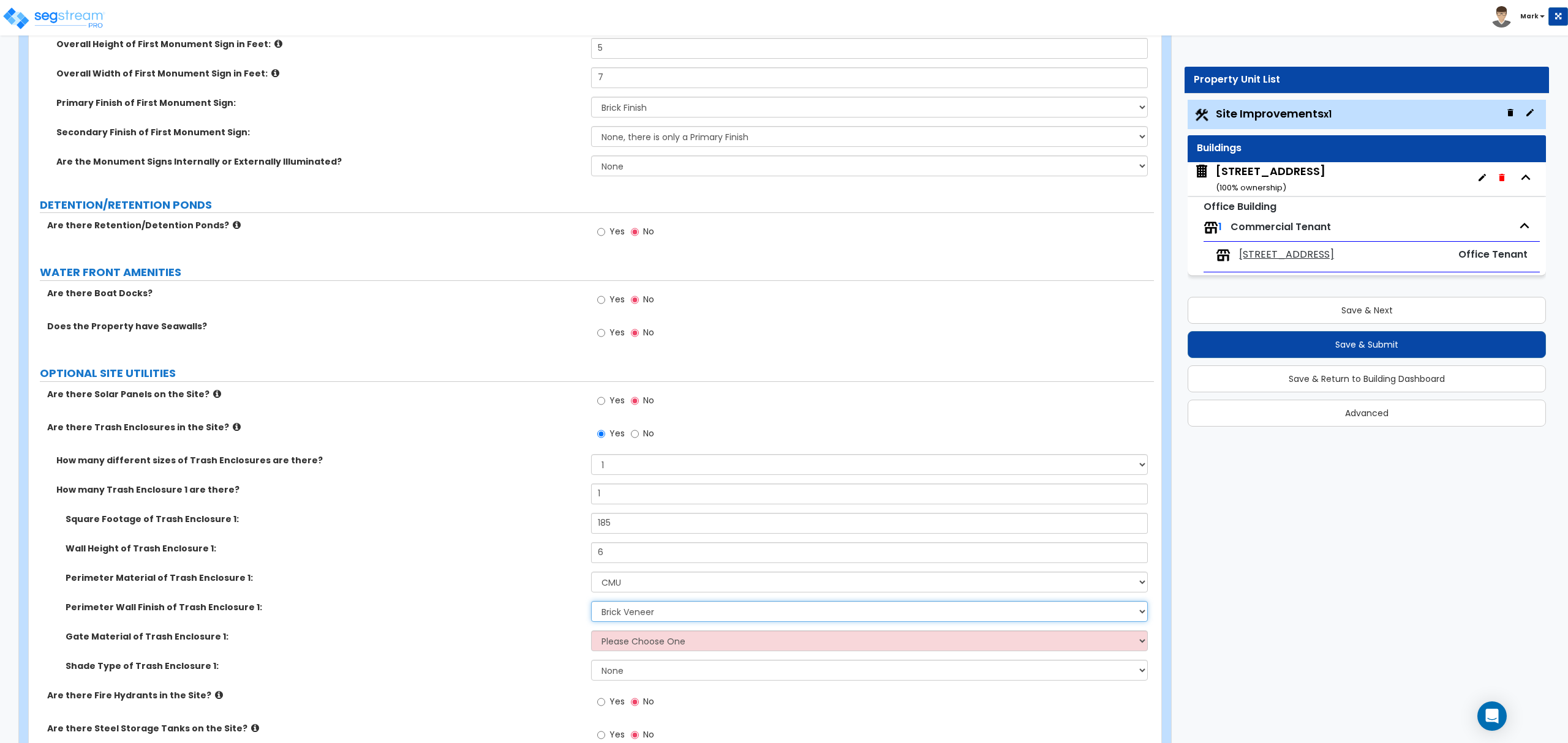
scroll to position [3139, 0]
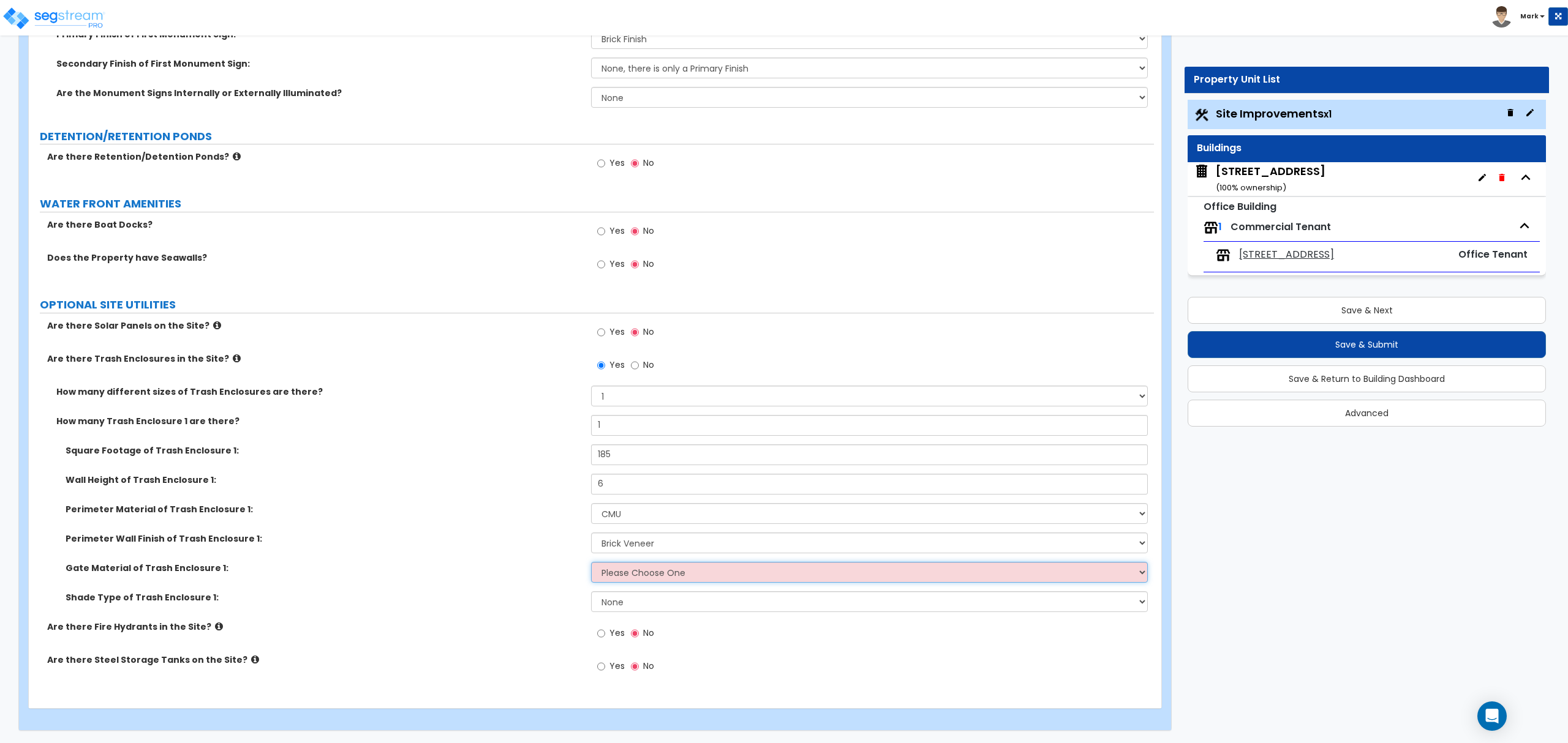
click at [652, 577] on select "Please Choose One Wood Metal" at bounding box center [870, 572] width 556 height 21
click at [652, 532] on div "Perimeter Material of Trash Enclosure 1: Please Choose One Chain Link Wood Meta…" at bounding box center [591, 518] width 1125 height 29
click at [653, 509] on select "Please Choose One Chain Link Wood Metal CMU" at bounding box center [870, 513] width 556 height 21
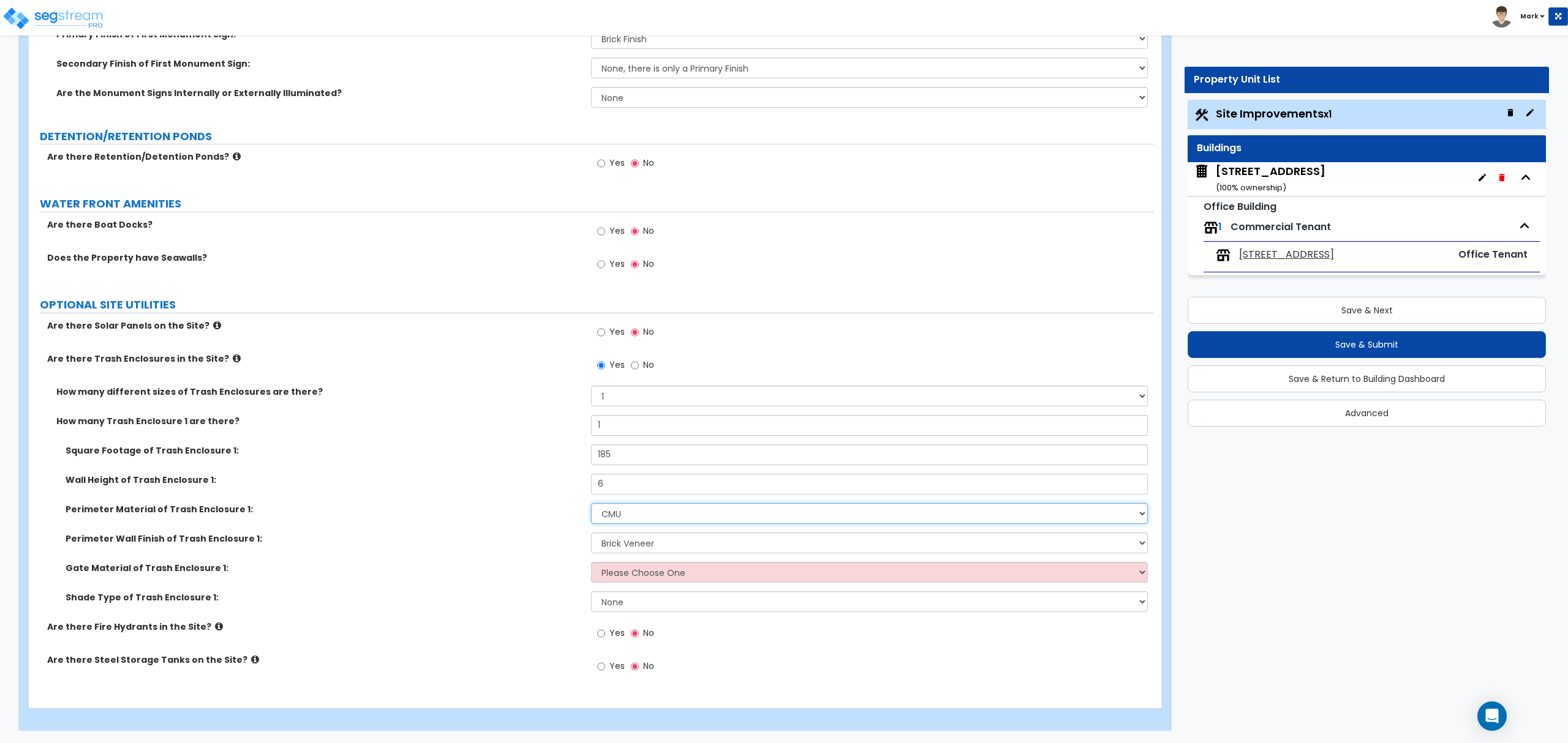
click at [653, 508] on select "Please Choose One Chain Link Wood Metal CMU" at bounding box center [870, 513] width 556 height 21
click at [653, 574] on select "Please Choose One Wood Metal" at bounding box center [870, 572] width 556 height 21
drag, startPoint x: 421, startPoint y: 572, endPoint x: 437, endPoint y: 574, distance: 16.1
click at [423, 572] on label "Gate Material of Trash Enclosure 1:" at bounding box center [323, 568] width 516 height 13
click at [625, 574] on select "Please Choose One Wood Metal" at bounding box center [870, 572] width 556 height 21
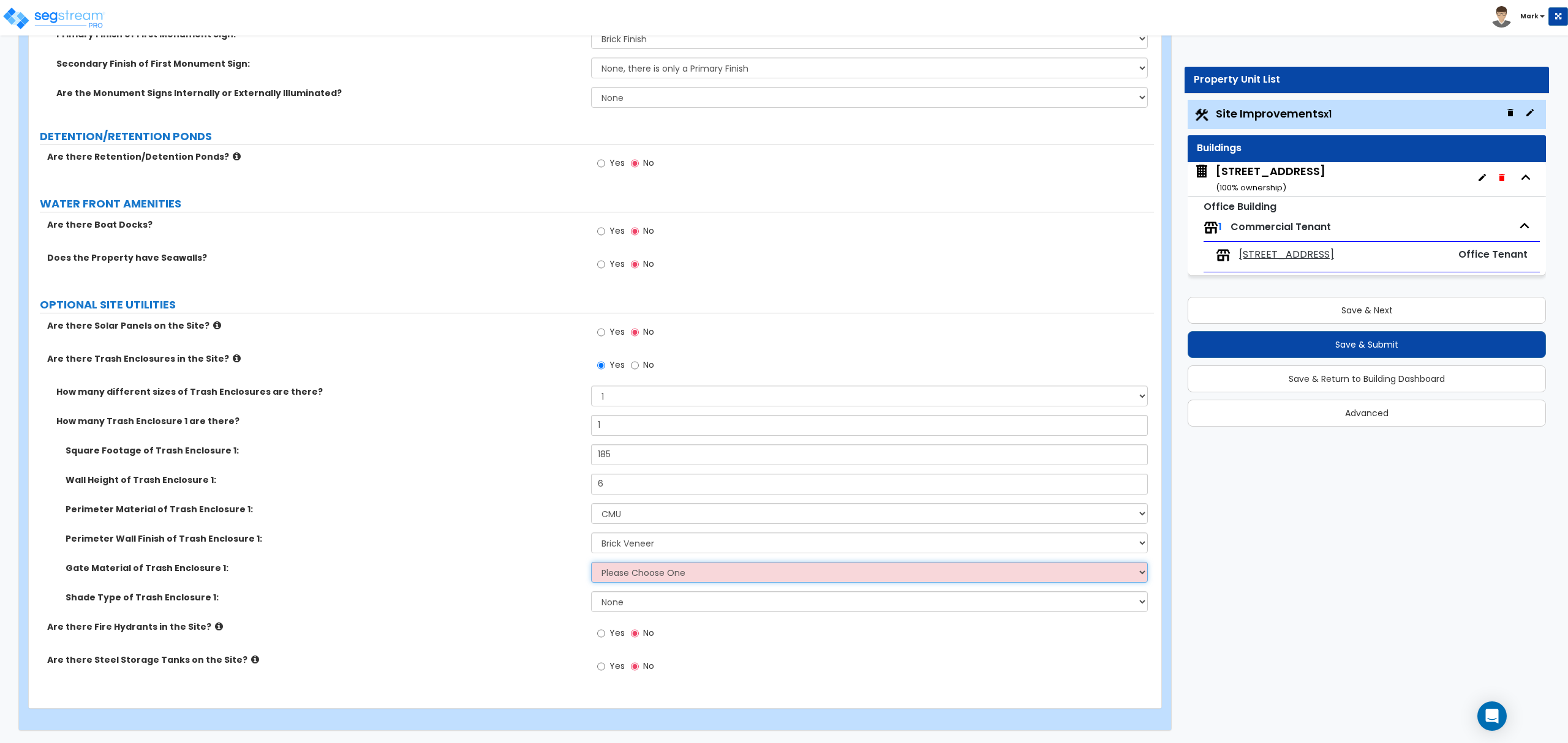
click at [592, 562] on select "Please Choose One Wood Metal" at bounding box center [870, 572] width 556 height 21
click at [629, 562] on select "Please Choose One Wood Metal" at bounding box center [870, 572] width 556 height 21
select select "1"
click at [592, 562] on select "Please Choose One Wood Metal" at bounding box center [870, 572] width 556 height 21
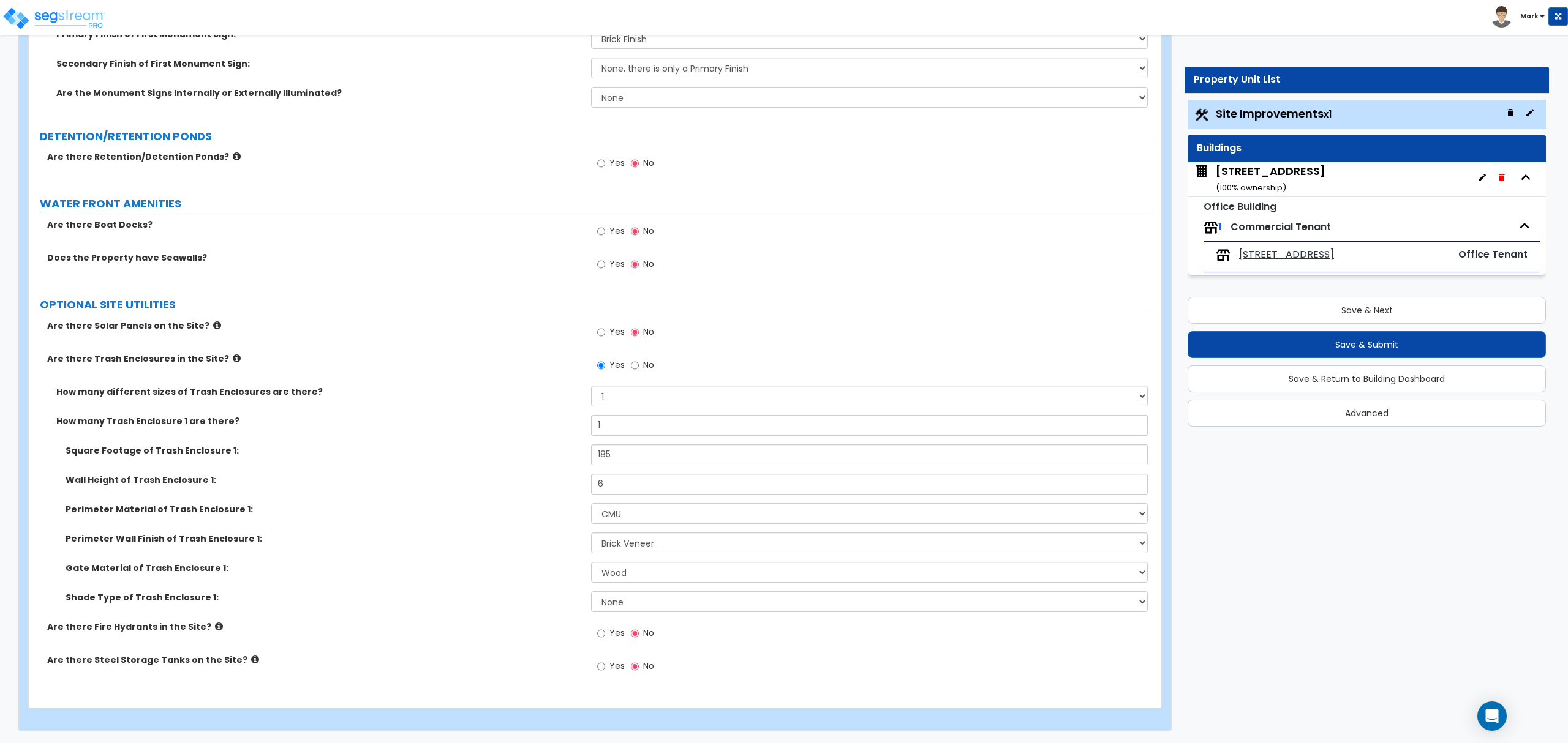
click at [609, 632] on span "Yes" at bounding box center [617, 633] width 16 height 13
click at [605, 632] on input "Yes" at bounding box center [601, 634] width 8 height 14
radio input "true"
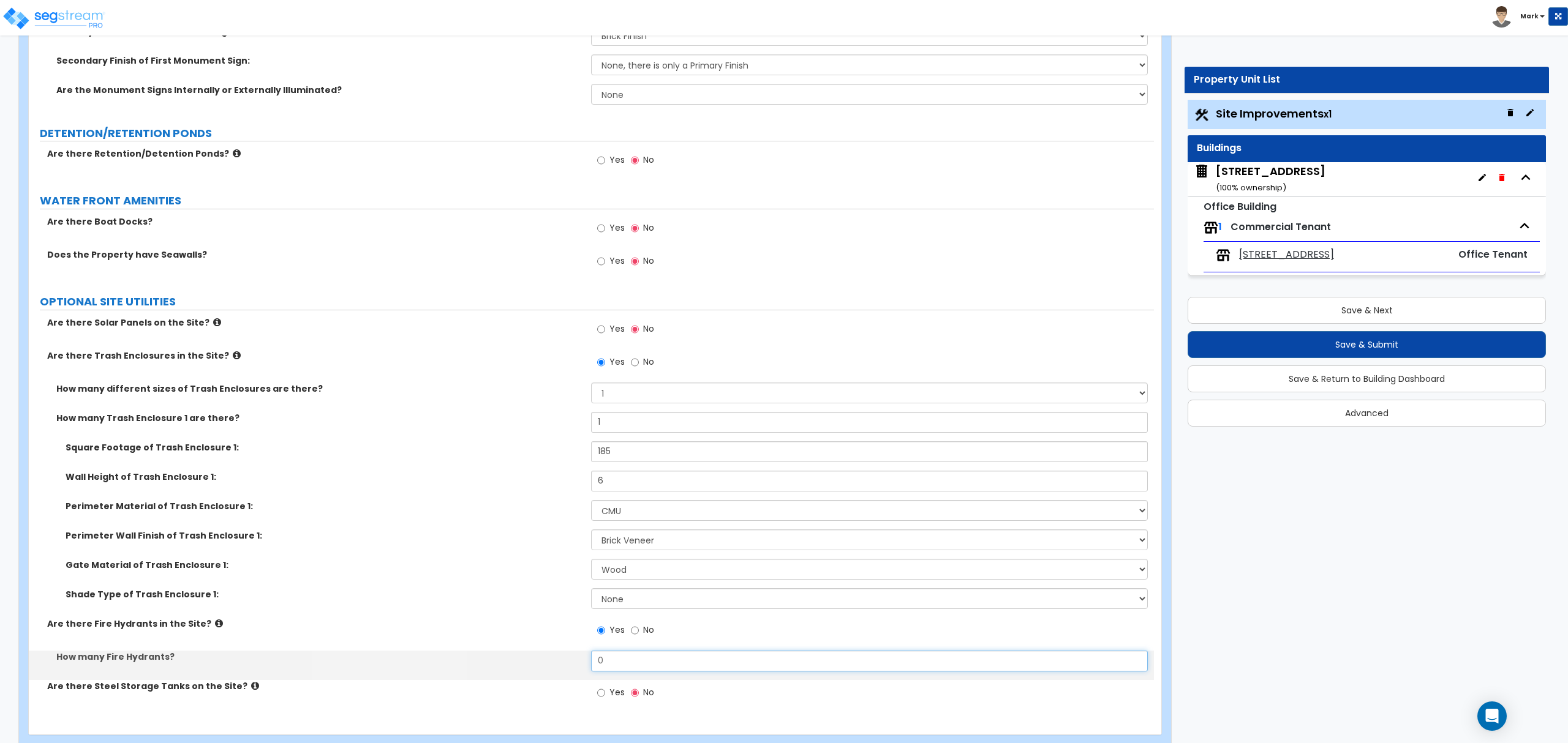
click at [611, 657] on input "0" at bounding box center [870, 661] width 556 height 21
type input "1"
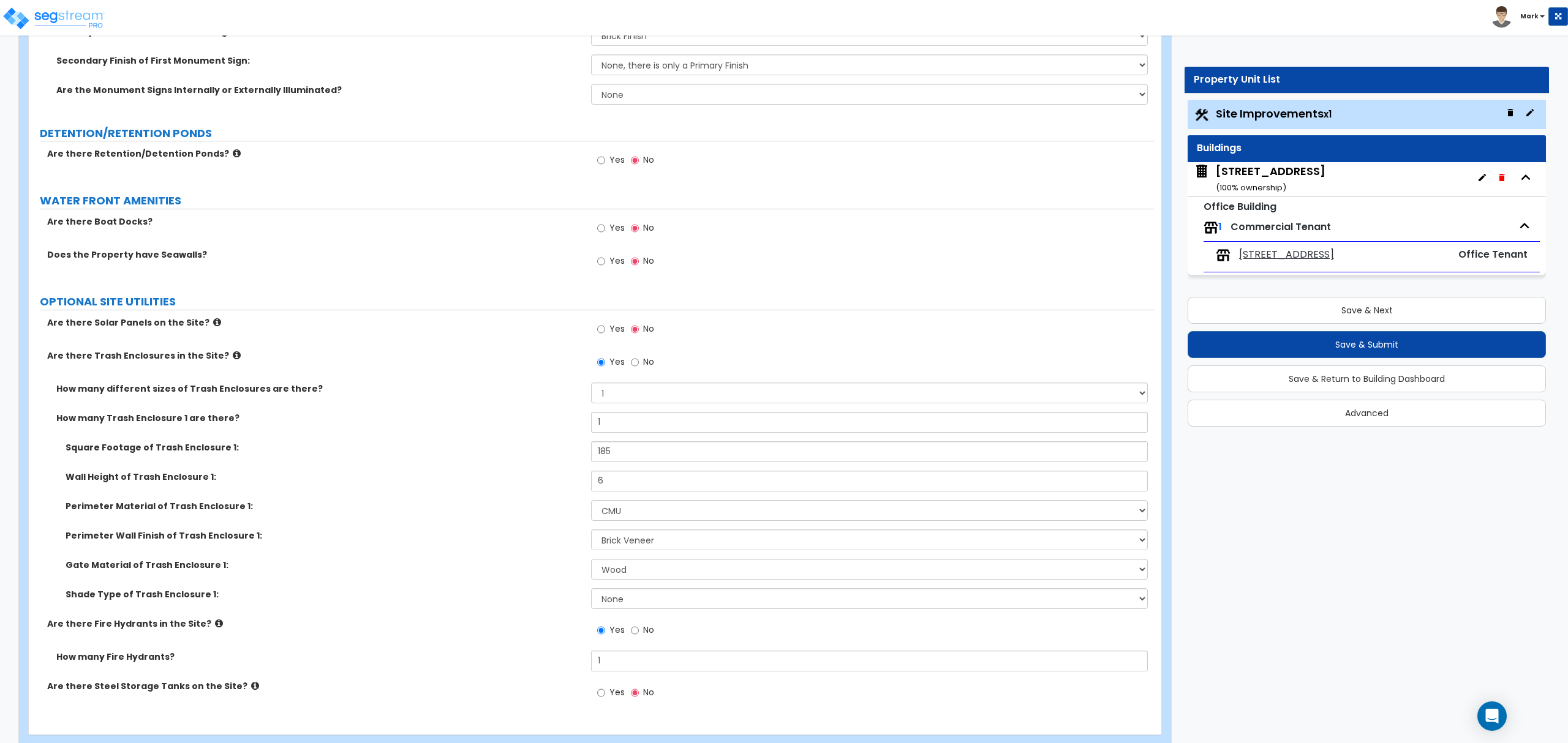
click at [483, 606] on div "Shade Type of Trash Enclosure 1: None Roof Pergola" at bounding box center [591, 603] width 1125 height 29
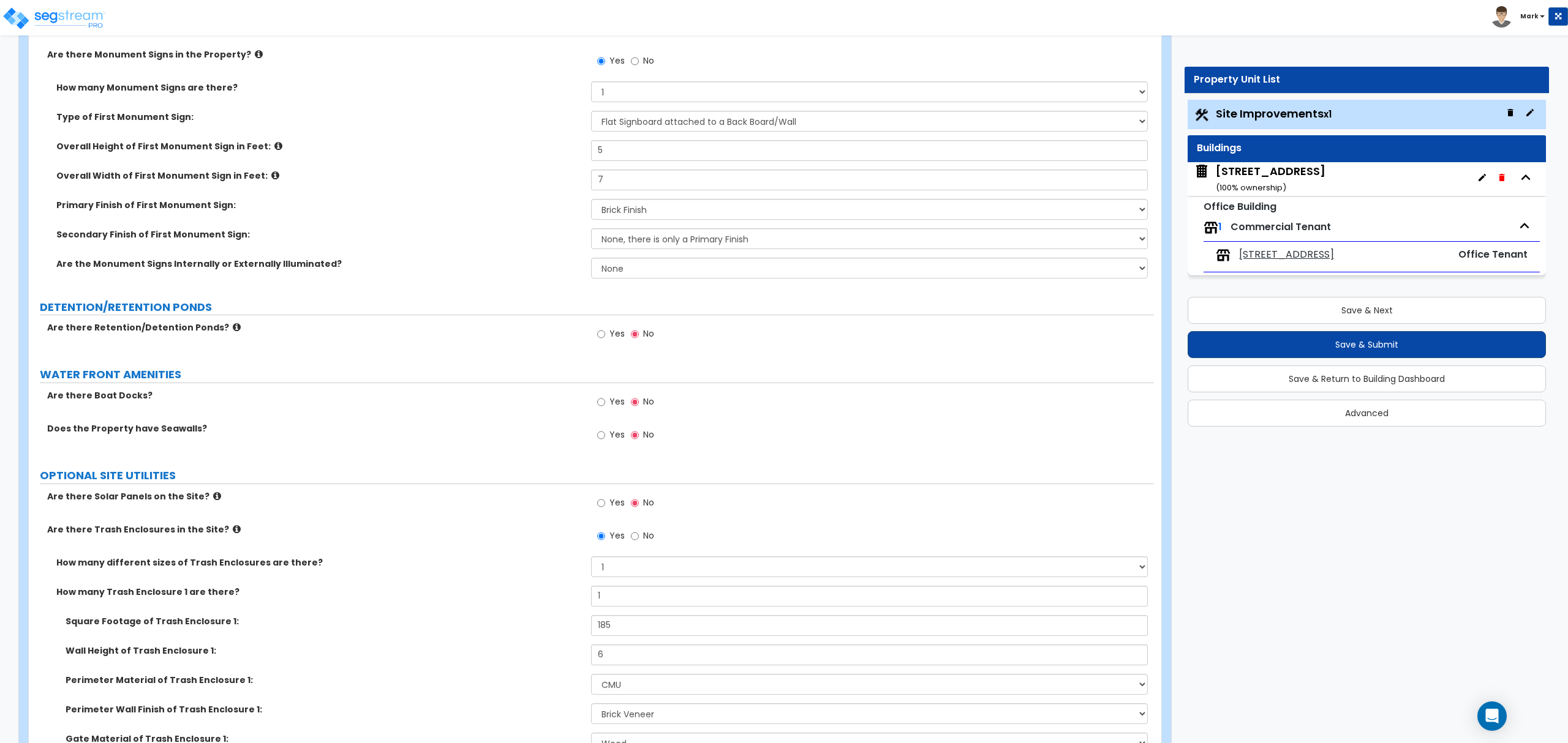
scroll to position [2731, 0]
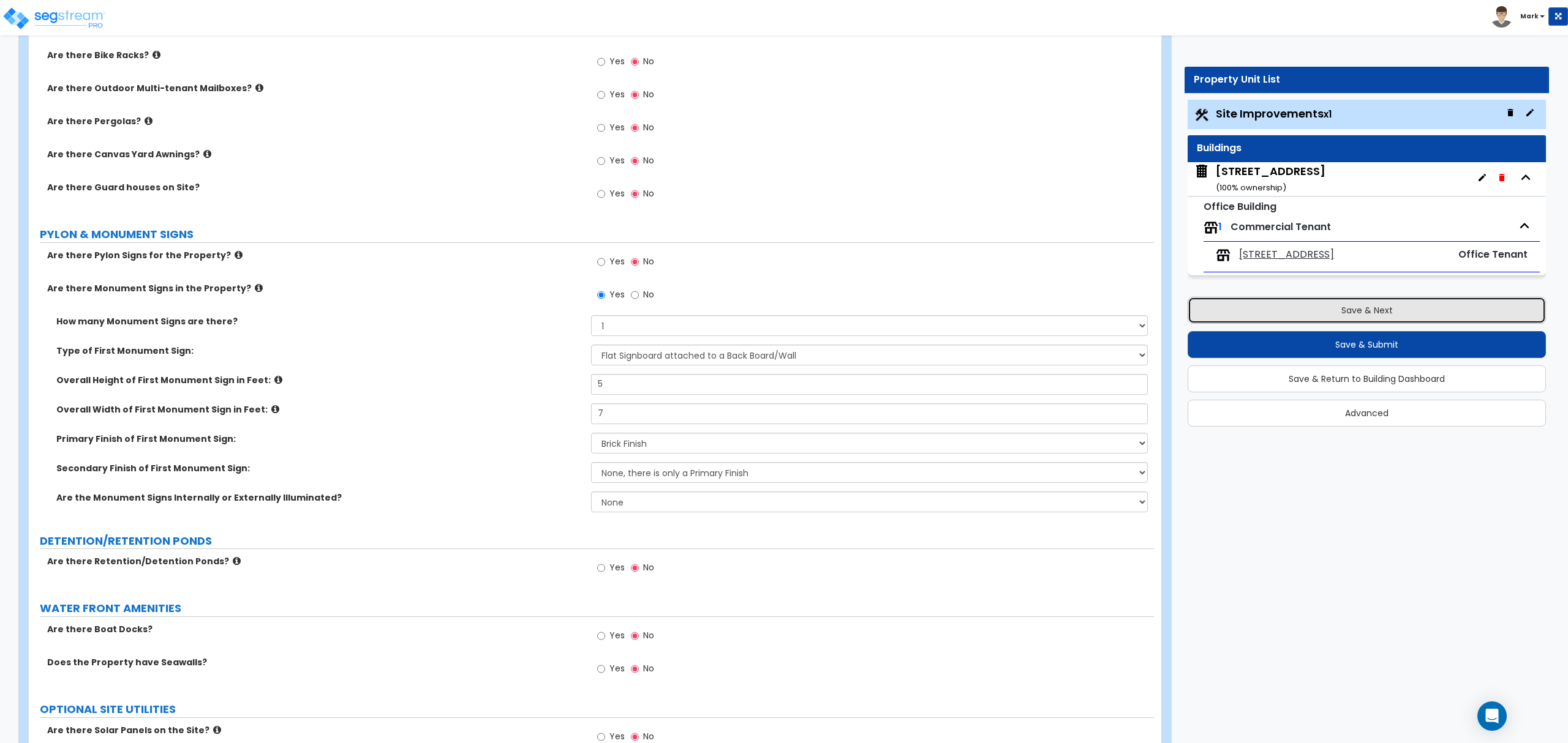
click at [1422, 321] on button "Save & Next" at bounding box center [1367, 310] width 358 height 27
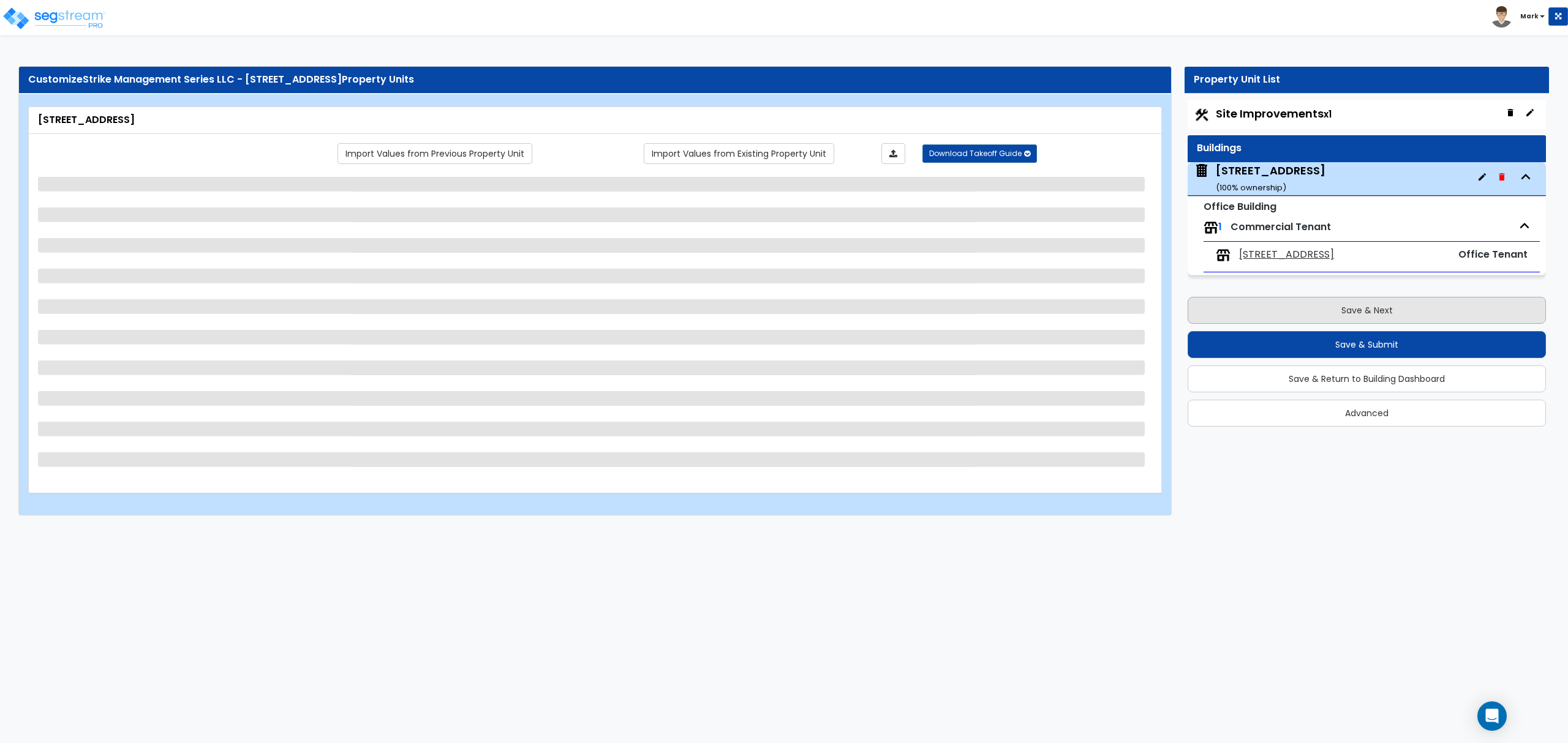
scroll to position [0, 0]
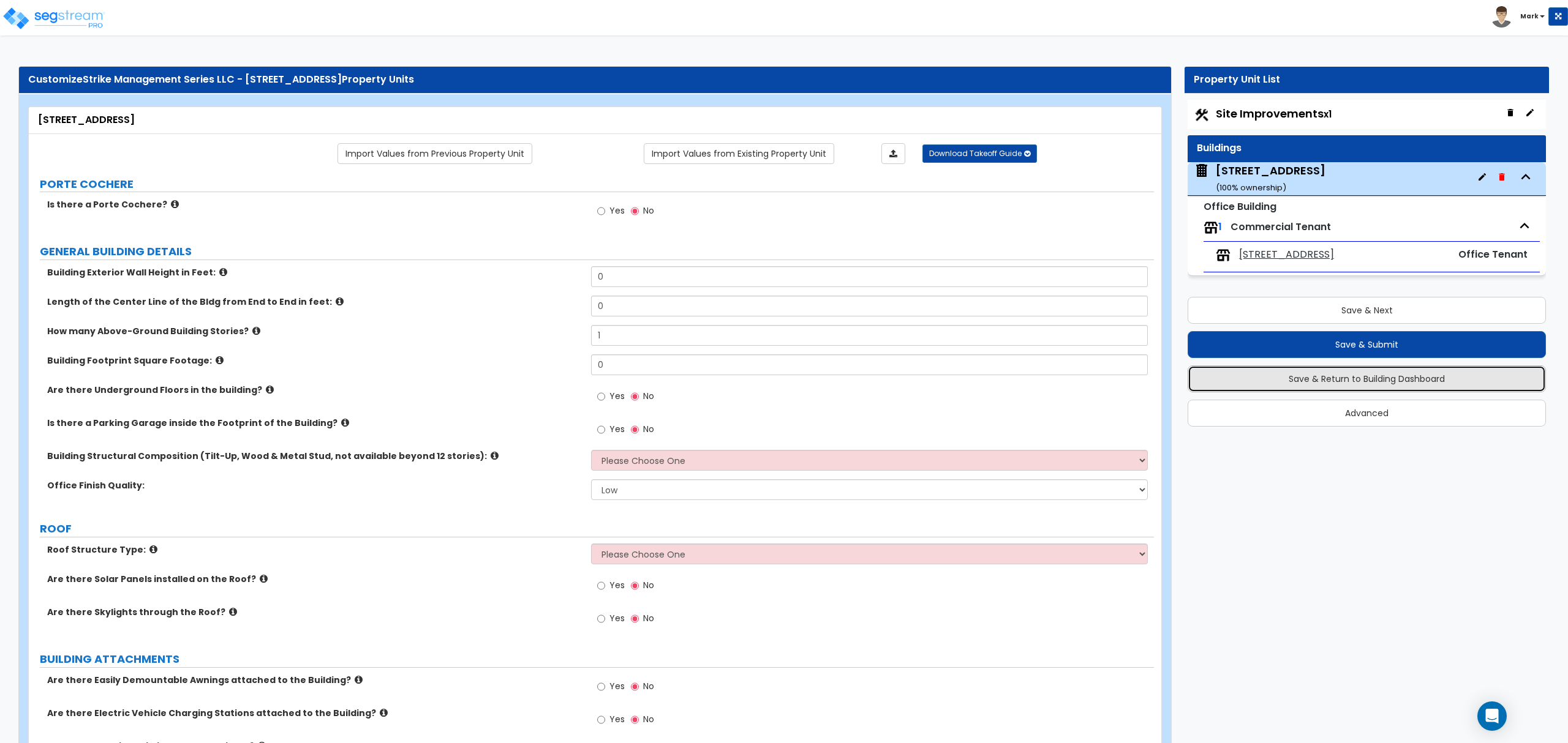
click at [1287, 382] on button "Save & Return to Building Dashboard" at bounding box center [1367, 379] width 358 height 27
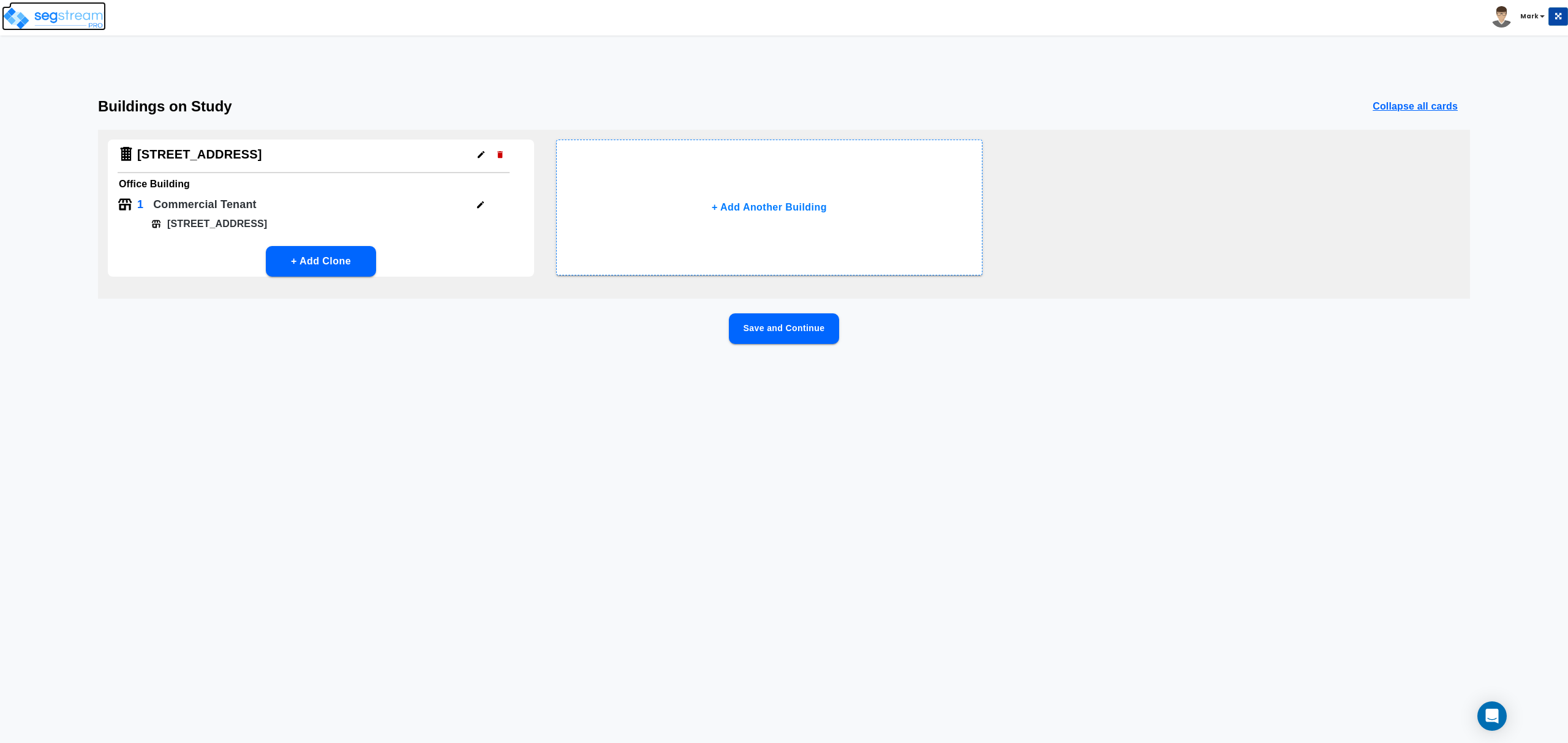
click at [65, 13] on img at bounding box center [54, 18] width 104 height 24
